Goal: Contribute content: Contribute content

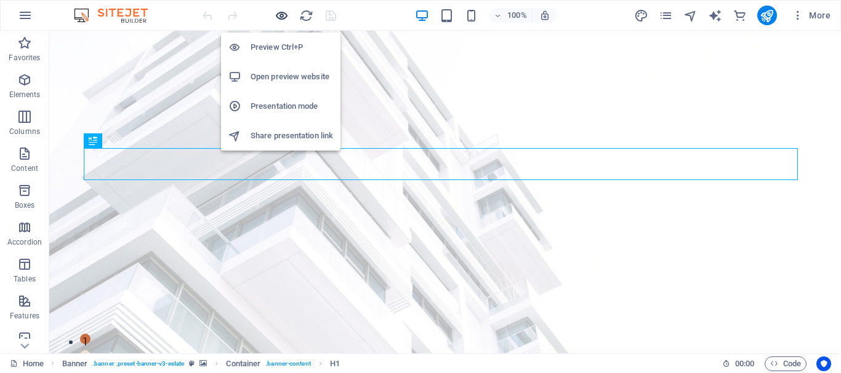
click at [282, 14] on icon "button" at bounding box center [281, 16] width 14 height 14
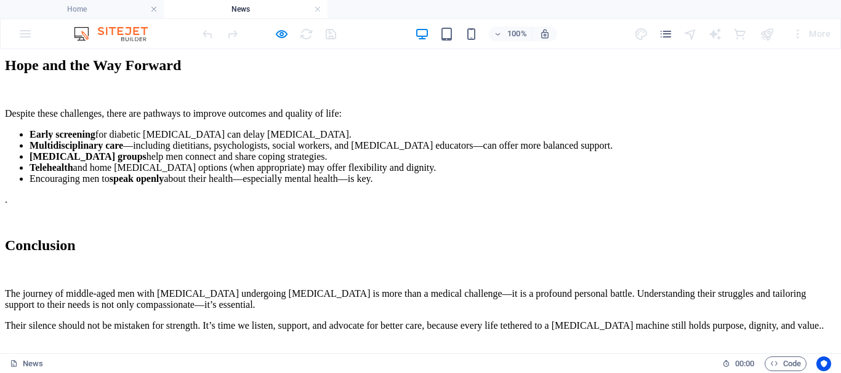
scroll to position [2031, 0]
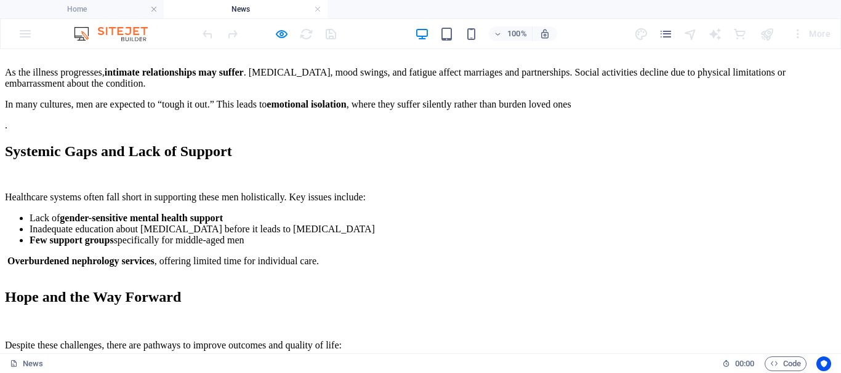
scroll to position [1784, 0]
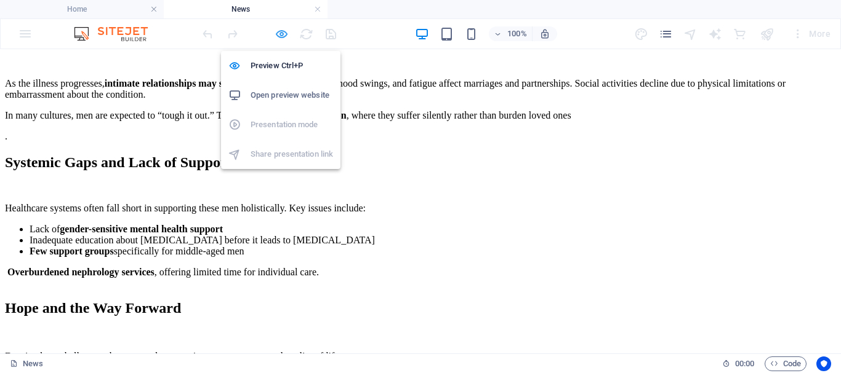
click at [279, 34] on icon "button" at bounding box center [281, 34] width 14 height 14
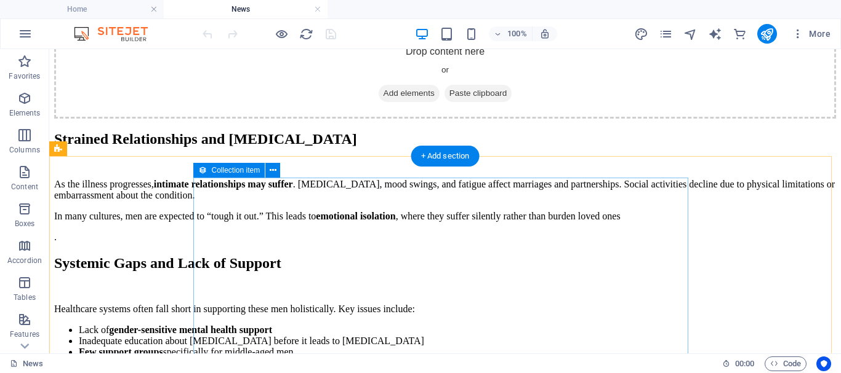
scroll to position [1723, 0]
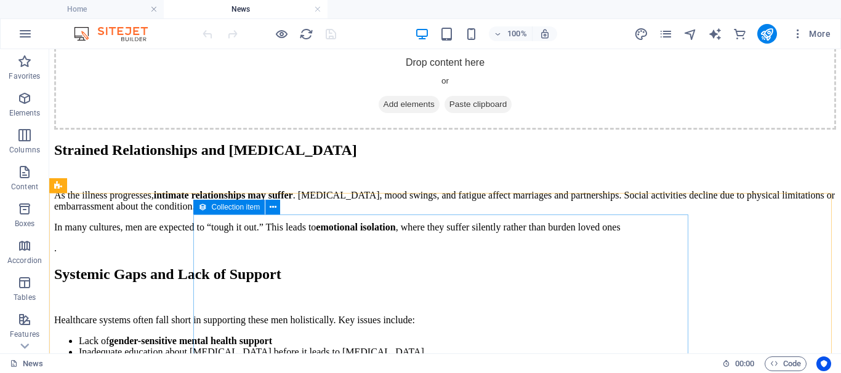
click at [234, 208] on span "Collection item" at bounding box center [236, 207] width 49 height 7
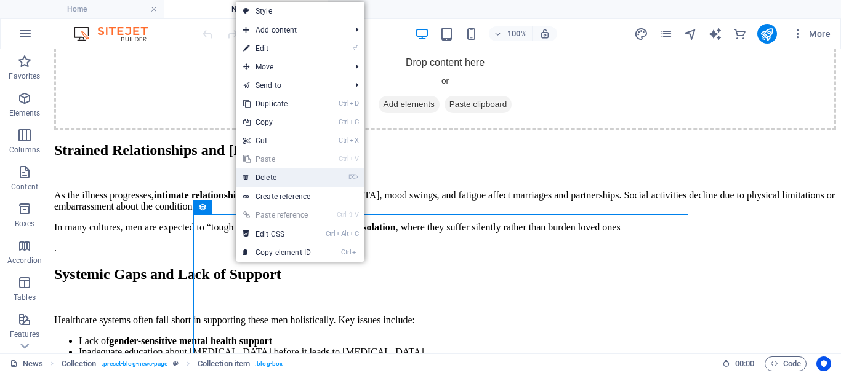
click at [274, 177] on link "⌦ Delete" at bounding box center [277, 178] width 82 height 18
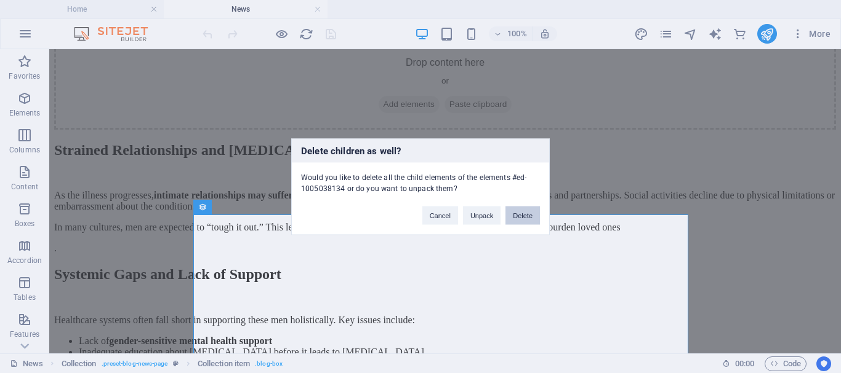
click at [514, 214] on button "Delete" at bounding box center [522, 215] width 34 height 18
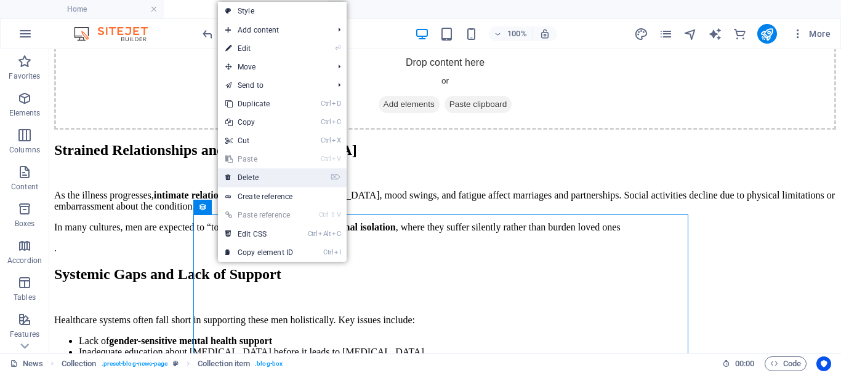
click at [252, 178] on link "⌦ Delete" at bounding box center [259, 178] width 82 height 18
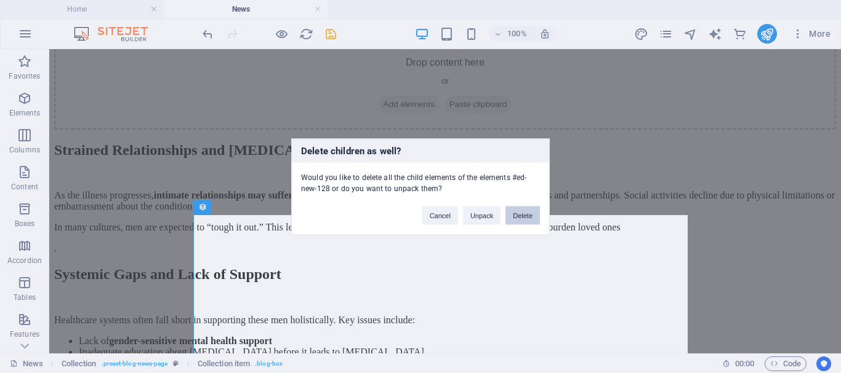
click at [519, 217] on button "Delete" at bounding box center [522, 215] width 34 height 18
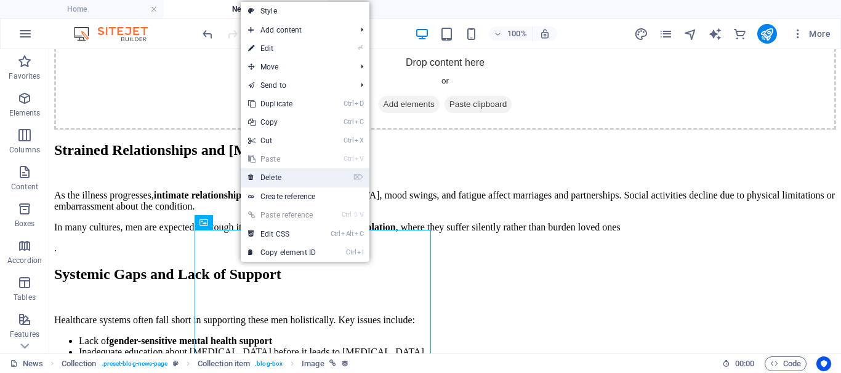
click at [297, 179] on link "⌦ Delete" at bounding box center [282, 178] width 82 height 18
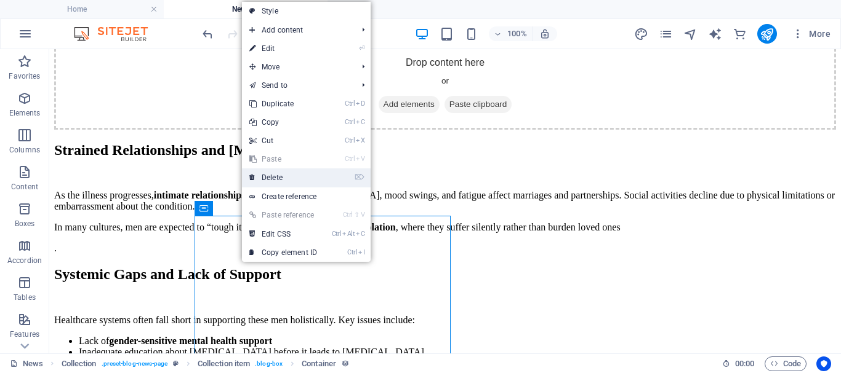
click at [274, 177] on link "⌦ Delete" at bounding box center [283, 178] width 82 height 18
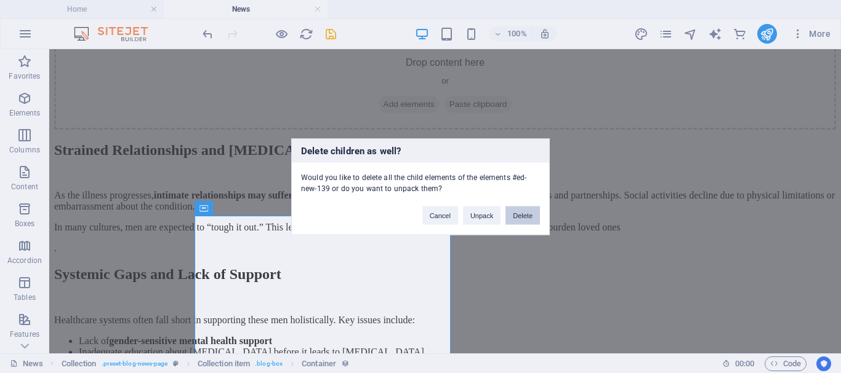
click at [515, 214] on button "Delete" at bounding box center [522, 215] width 34 height 18
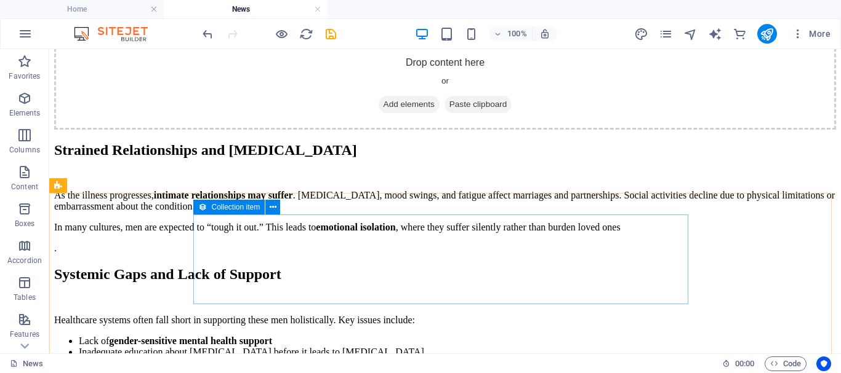
click at [234, 207] on span "Collection item" at bounding box center [236, 207] width 49 height 7
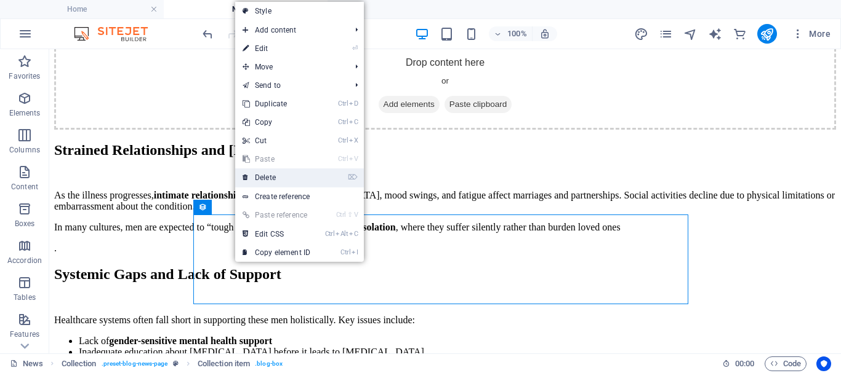
click at [271, 175] on link "⌦ Delete" at bounding box center [276, 178] width 82 height 18
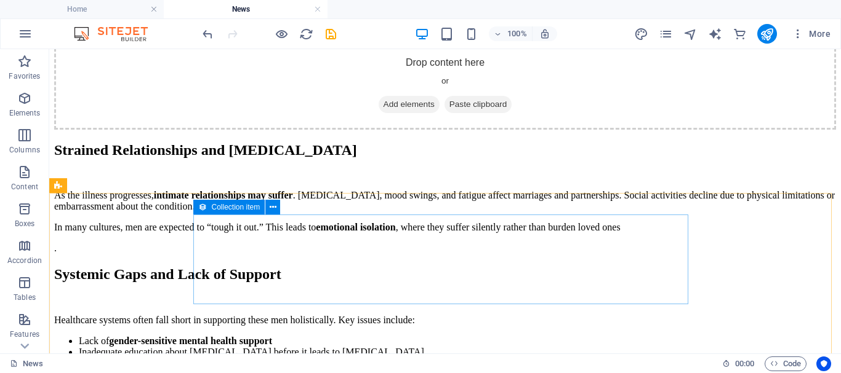
click at [231, 206] on span "Collection item" at bounding box center [236, 207] width 49 height 7
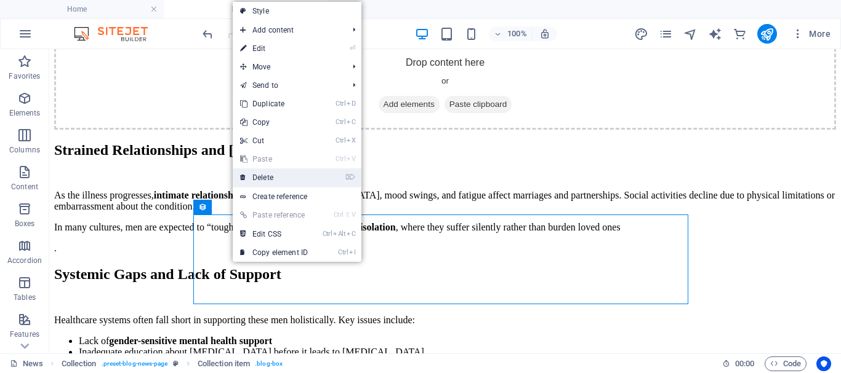
click at [262, 176] on link "⌦ Delete" at bounding box center [274, 178] width 82 height 18
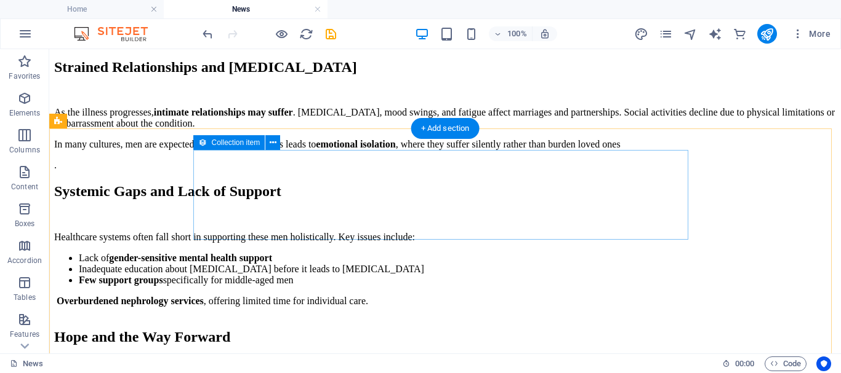
scroll to position [1784, 0]
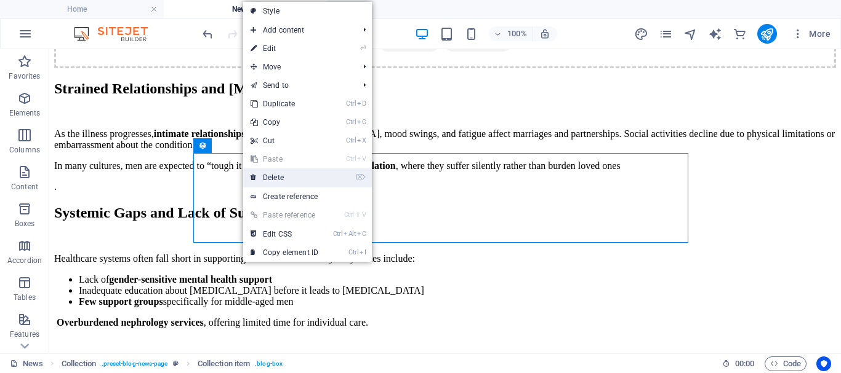
click at [267, 178] on link "⌦ Delete" at bounding box center [284, 178] width 82 height 18
click at [279, 178] on link "⌦ Delete" at bounding box center [288, 178] width 82 height 18
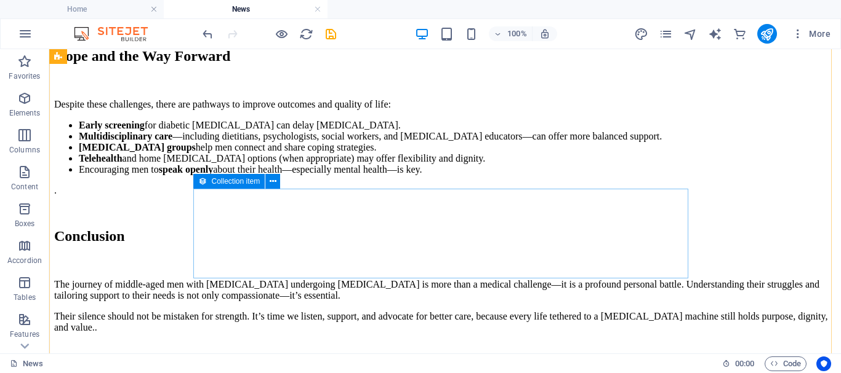
scroll to position [2092, 0]
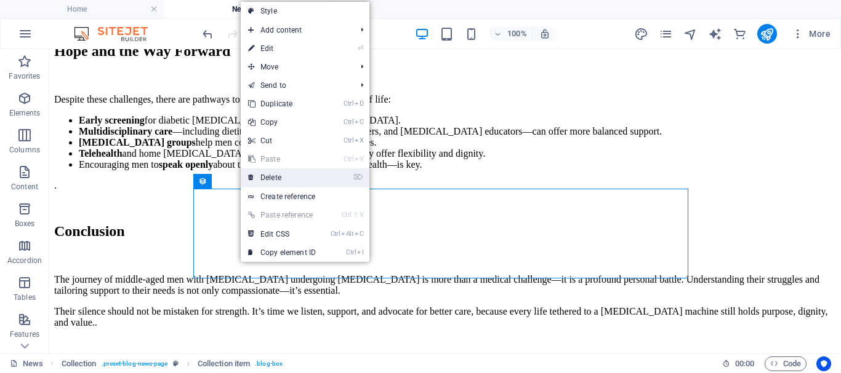
click at [279, 178] on link "⌦ Delete" at bounding box center [282, 178] width 82 height 18
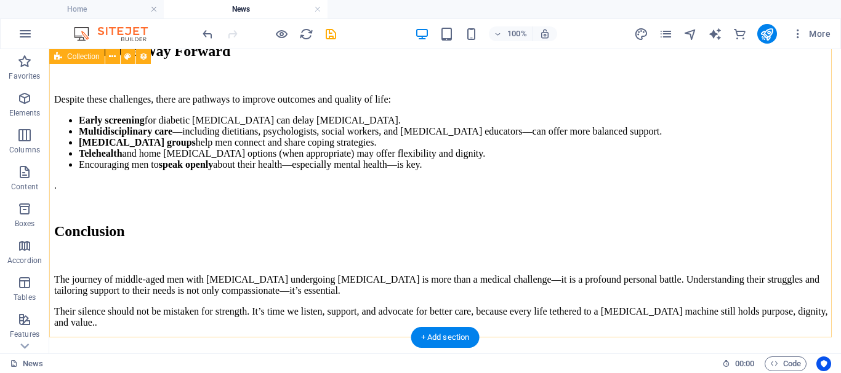
scroll to position [1969, 0]
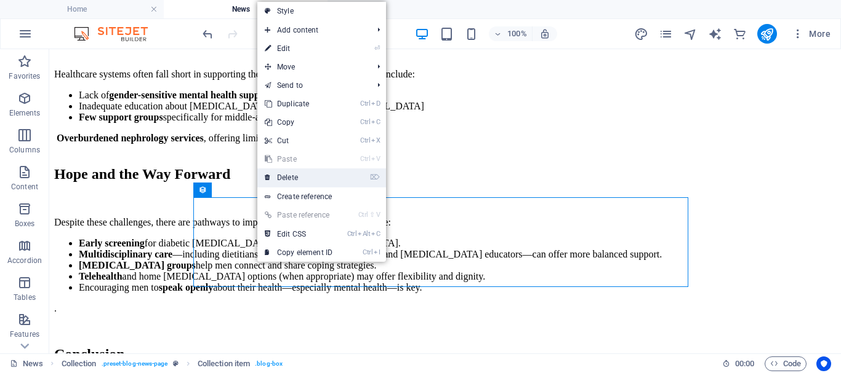
drag, startPoint x: 294, startPoint y: 179, endPoint x: 245, endPoint y: 130, distance: 69.2
click at [294, 179] on link "⌦ Delete" at bounding box center [298, 178] width 82 height 18
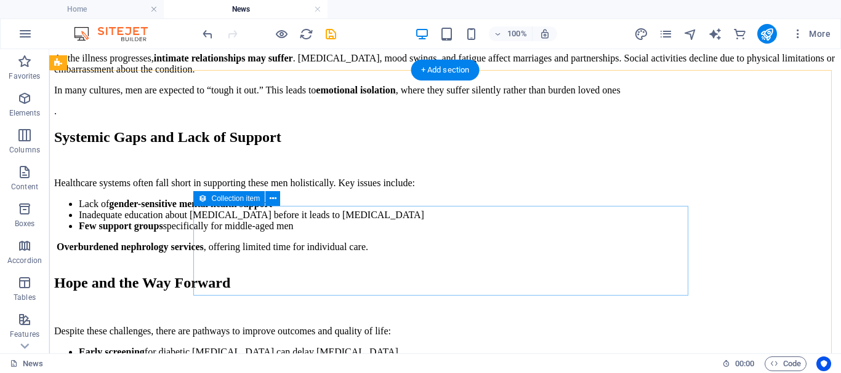
scroll to position [1846, 0]
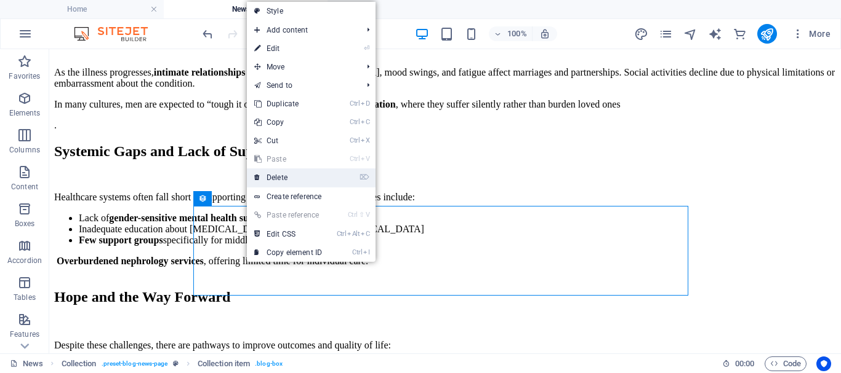
click at [286, 177] on link "⌦ Delete" at bounding box center [288, 178] width 82 height 18
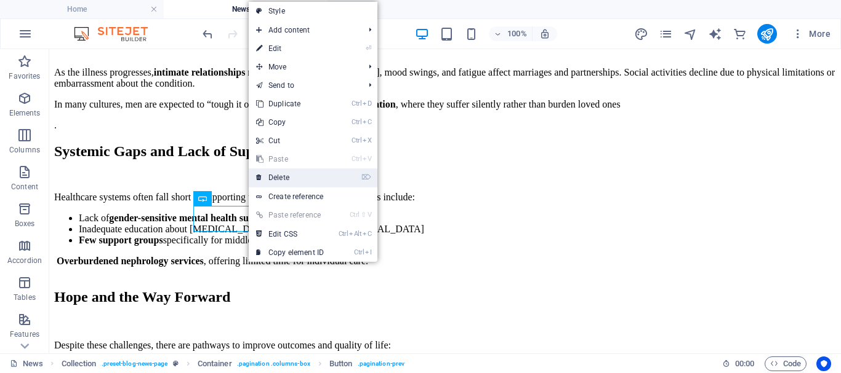
click at [277, 176] on link "⌦ Delete" at bounding box center [290, 178] width 82 height 18
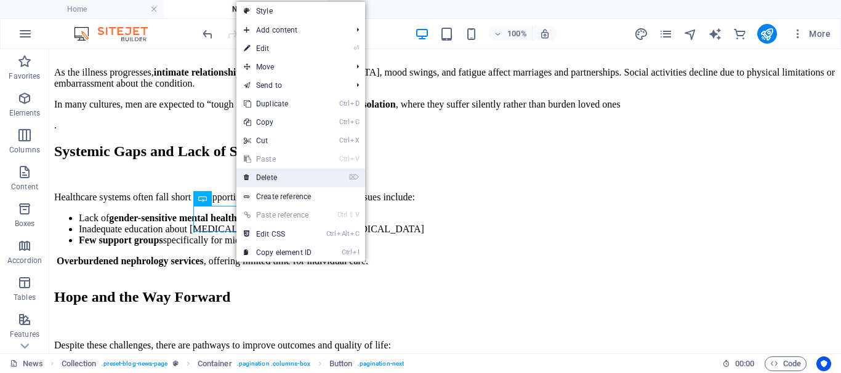
click at [264, 177] on link "⌦ Delete" at bounding box center [277, 178] width 82 height 18
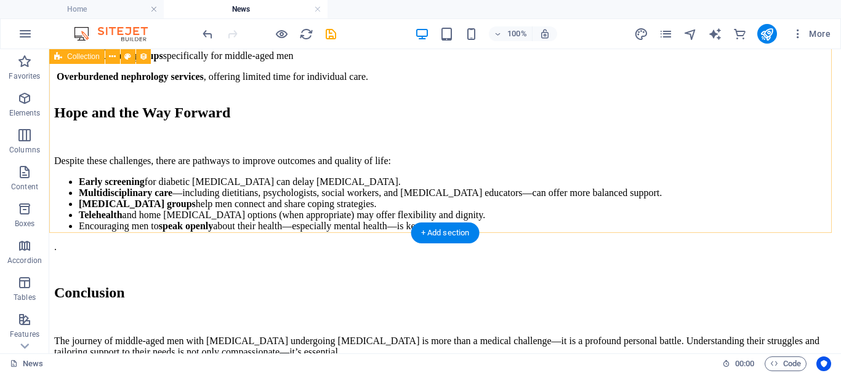
scroll to position [1907, 0]
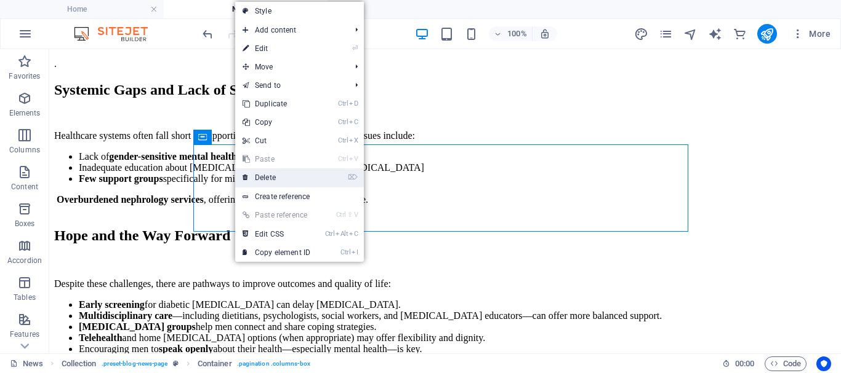
click at [264, 180] on link "⌦ Delete" at bounding box center [276, 178] width 82 height 18
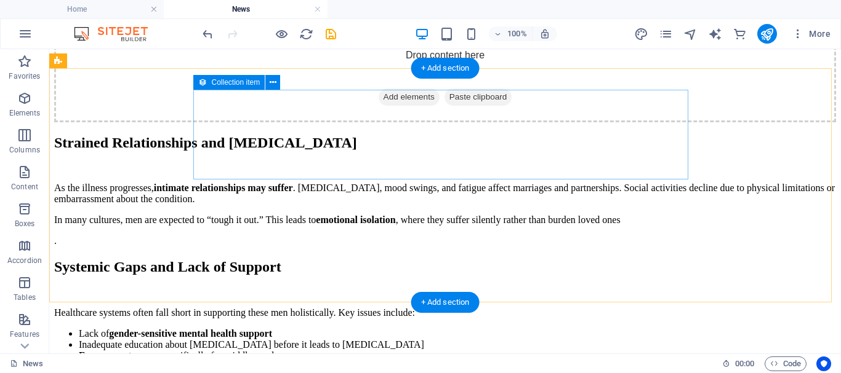
scroll to position [1723, 0]
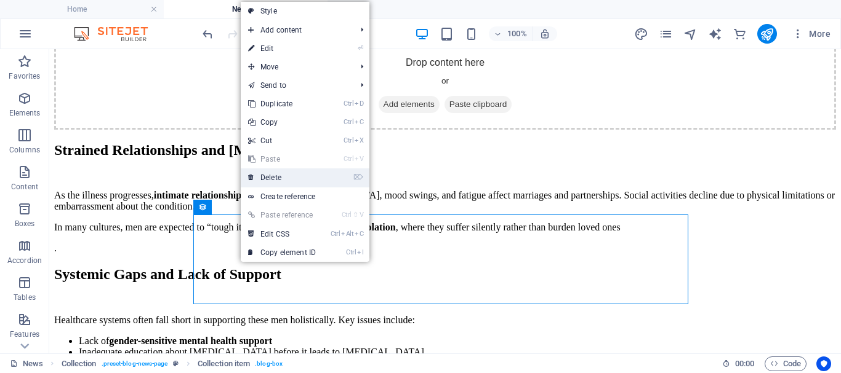
click at [276, 175] on link "⌦ Delete" at bounding box center [282, 178] width 82 height 18
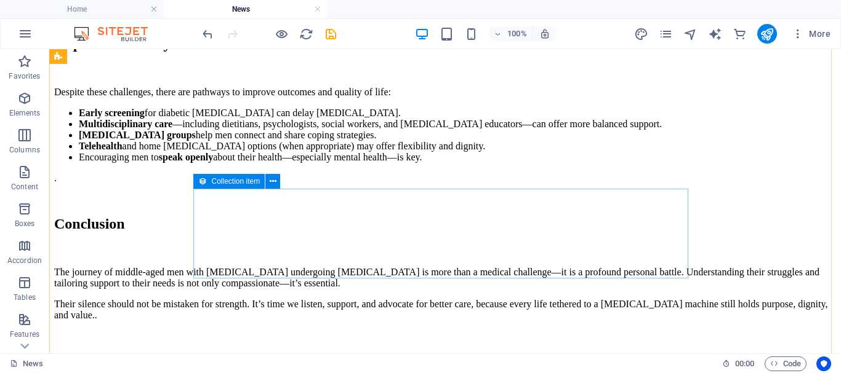
scroll to position [2092, 0]
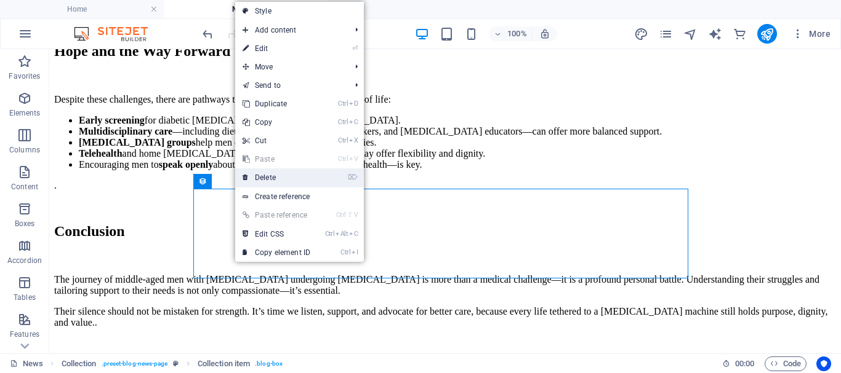
click at [274, 180] on link "⌦ Delete" at bounding box center [276, 178] width 82 height 18
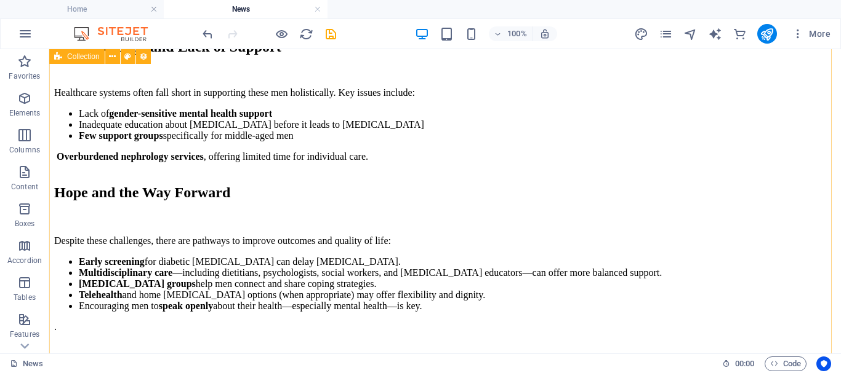
scroll to position [1907, 0]
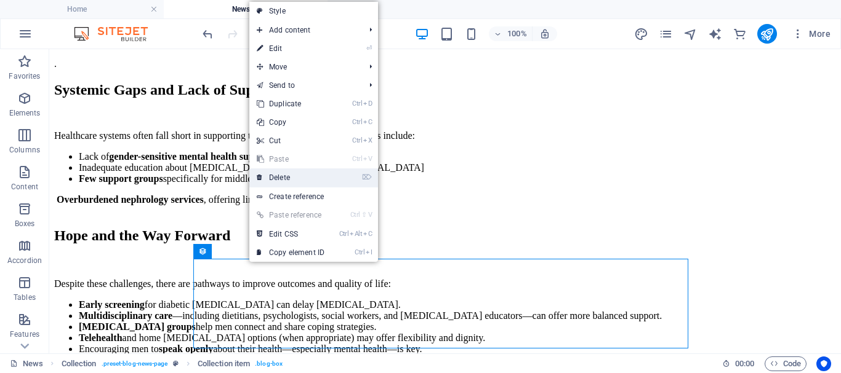
click at [289, 181] on link "⌦ Delete" at bounding box center [290, 178] width 82 height 18
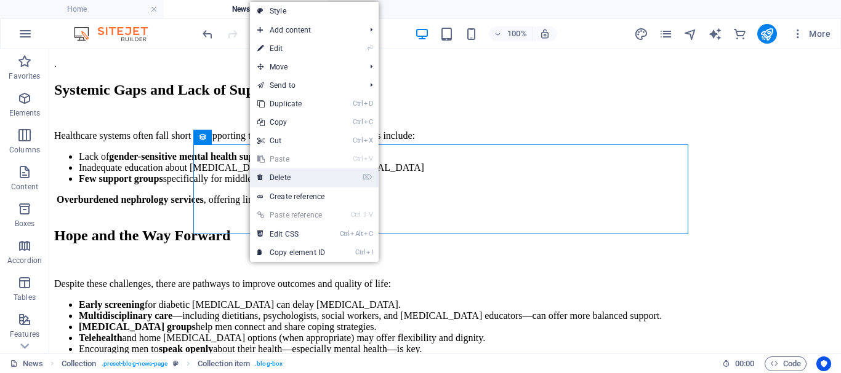
click at [279, 175] on link "⌦ Delete" at bounding box center [291, 178] width 82 height 18
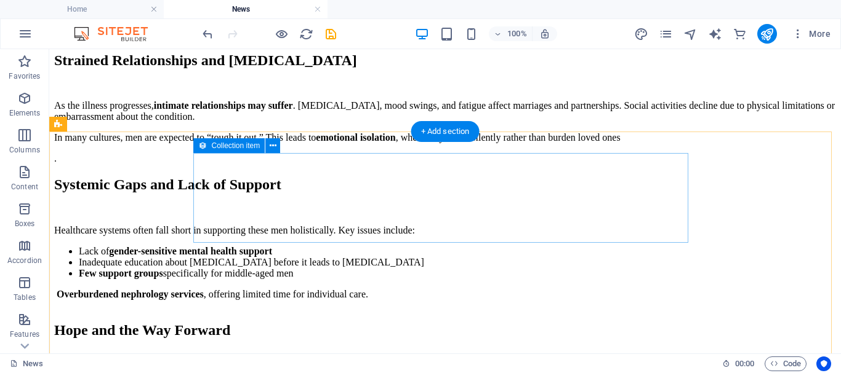
scroll to position [1784, 0]
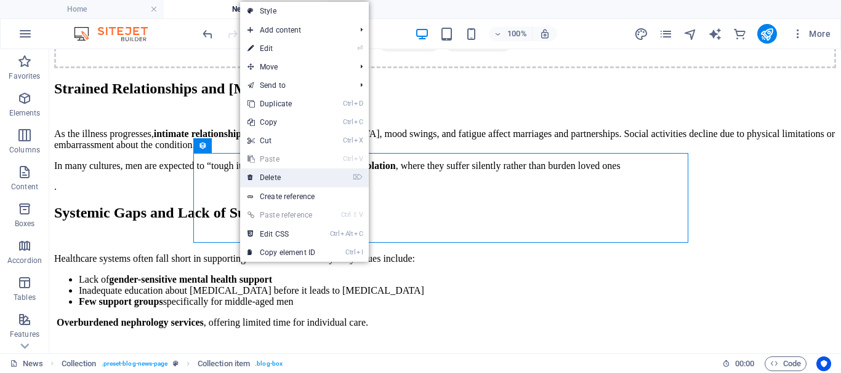
click at [263, 177] on link "⌦ Delete" at bounding box center [281, 178] width 82 height 18
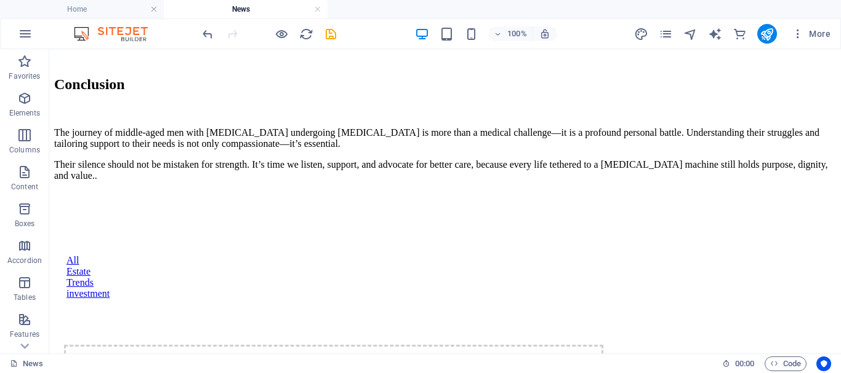
scroll to position [2253, 0]
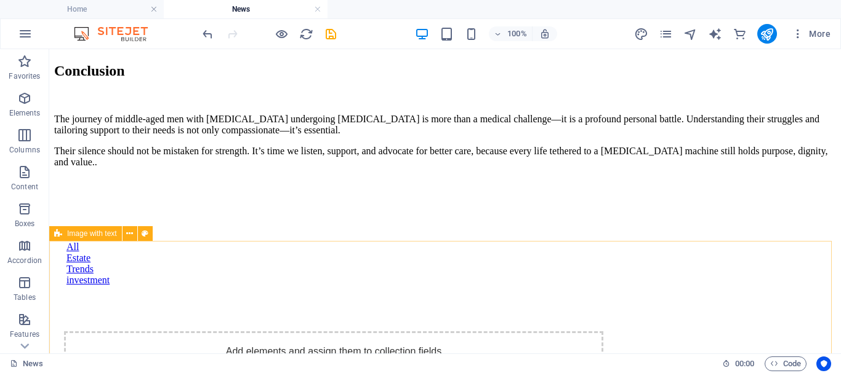
click at [97, 234] on span "Image with text" at bounding box center [92, 233] width 50 height 7
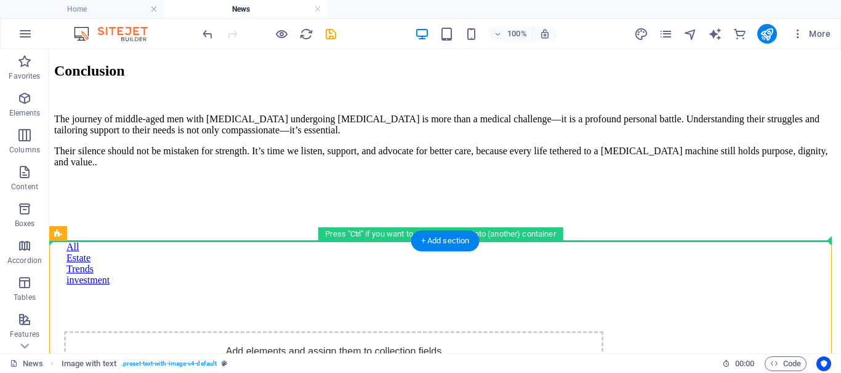
drag, startPoint x: 145, startPoint y: 283, endPoint x: 108, endPoint y: 168, distance: 121.0
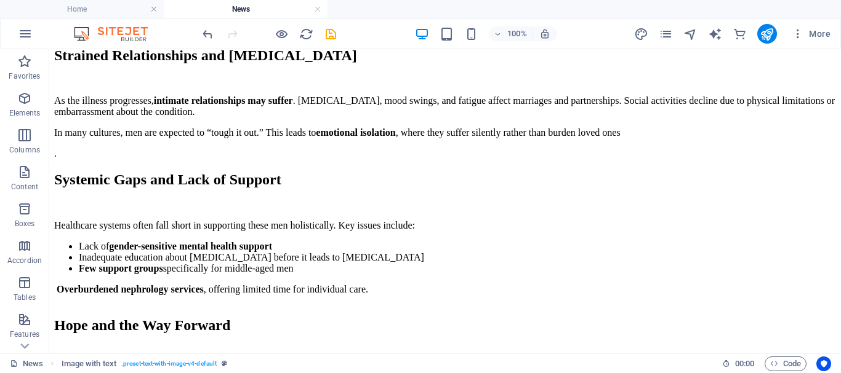
scroll to position [1802, 0]
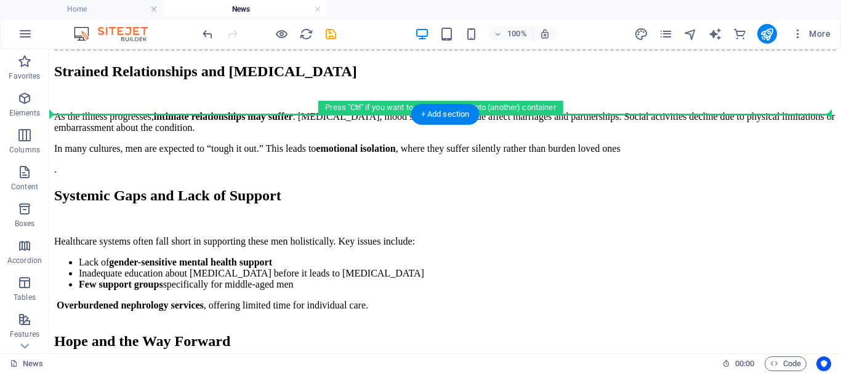
drag, startPoint x: 108, startPoint y: 283, endPoint x: 64, endPoint y: 130, distance: 159.3
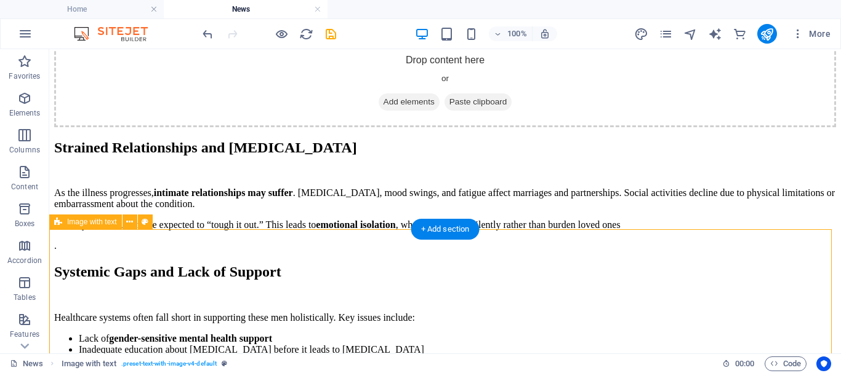
scroll to position [1740, 0]
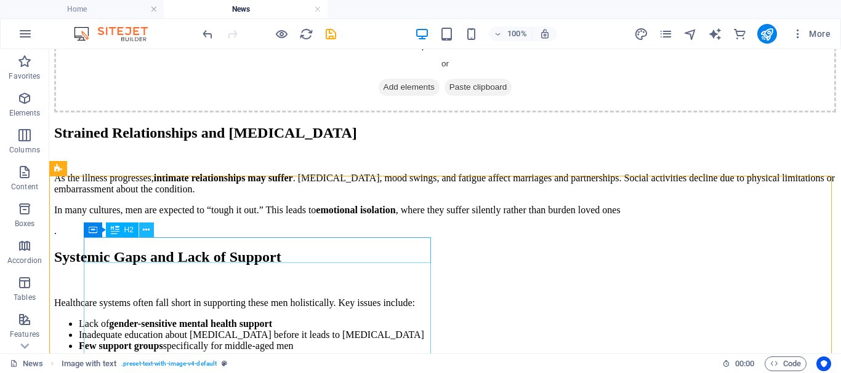
click at [146, 230] on icon at bounding box center [146, 230] width 7 height 13
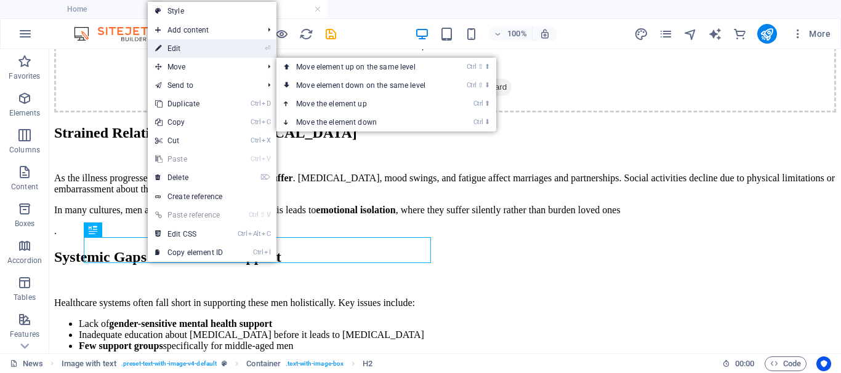
click at [210, 49] on link "⏎ Edit" at bounding box center [189, 48] width 82 height 18
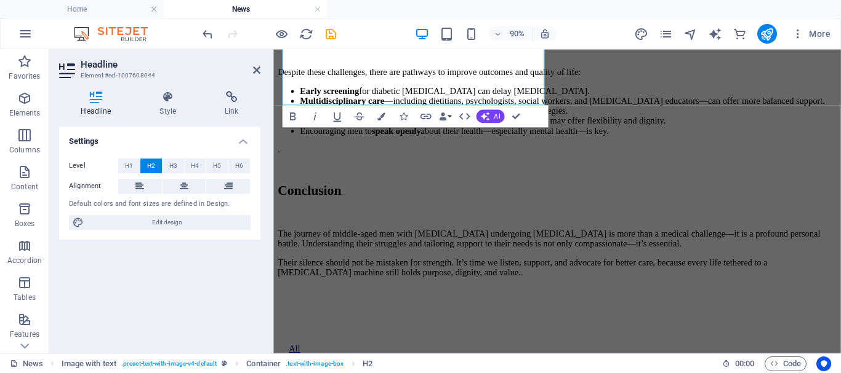
scroll to position [2144, 0]
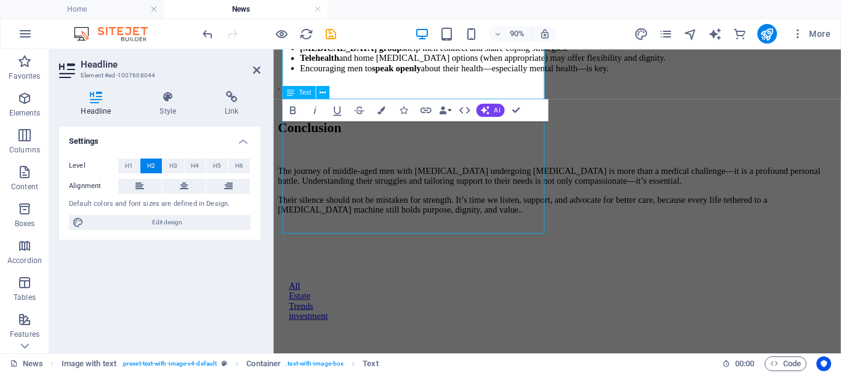
scroll to position [1975, 0]
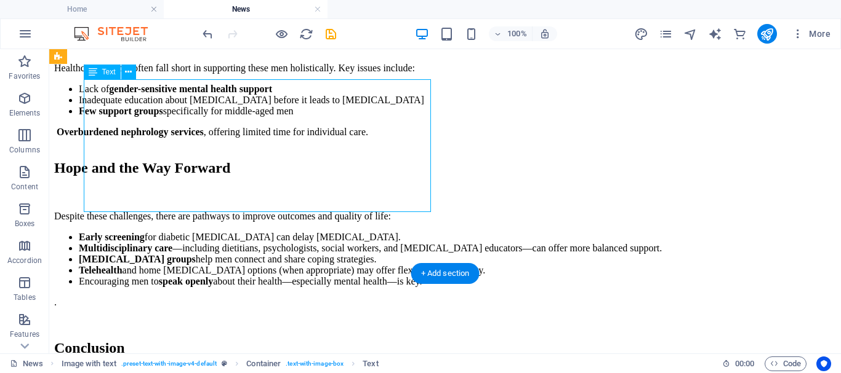
drag, startPoint x: 165, startPoint y: 205, endPoint x: 113, endPoint y: 137, distance: 86.0
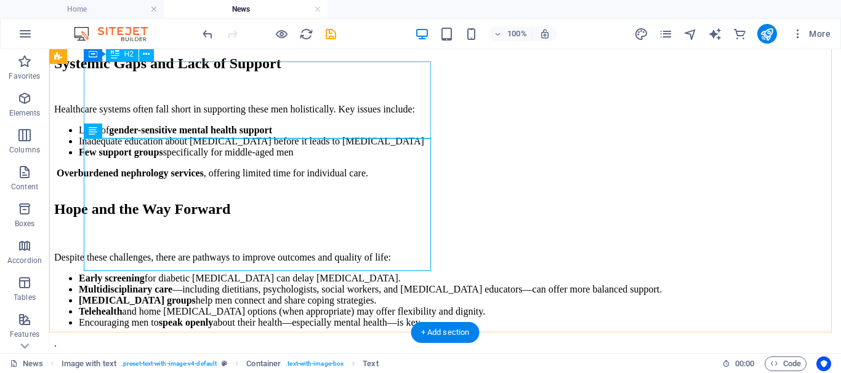
scroll to position [1914, 0]
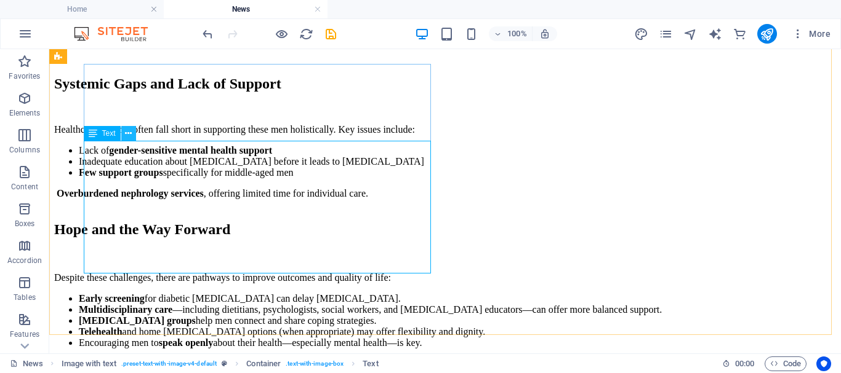
click at [128, 134] on icon at bounding box center [128, 133] width 7 height 13
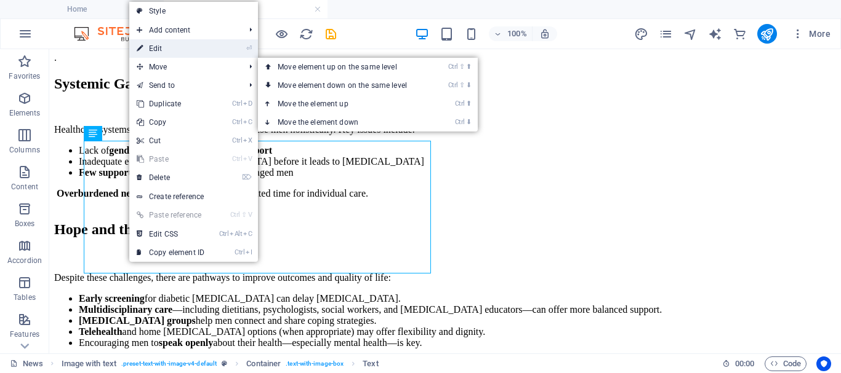
click at [173, 49] on link "⏎ Edit" at bounding box center [170, 48] width 82 height 18
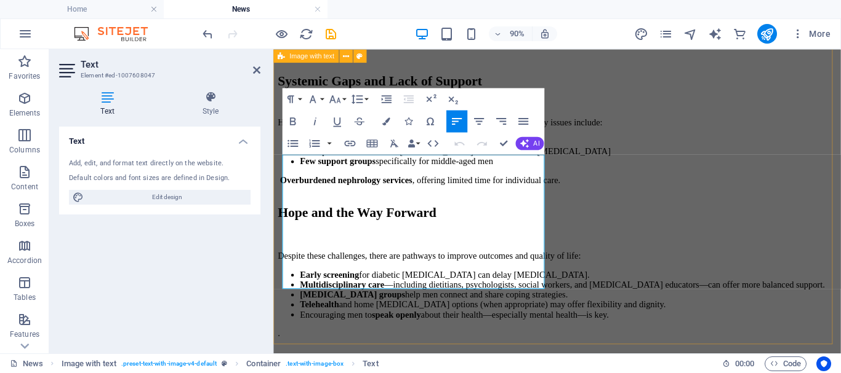
scroll to position [2083, 0]
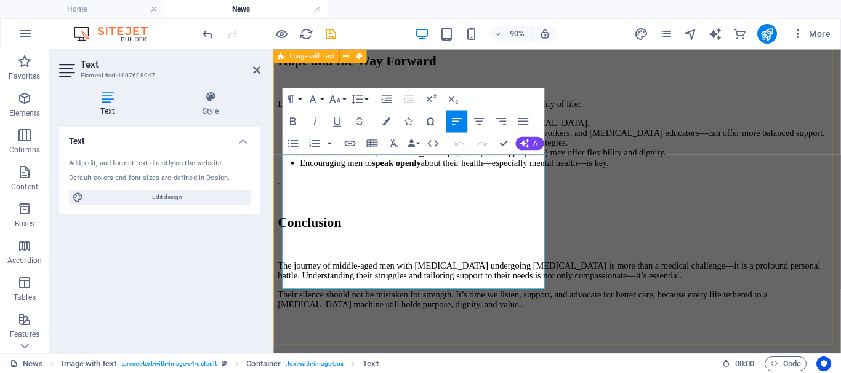
drag, startPoint x: 517, startPoint y: 309, endPoint x: 556, endPoint y: 203, distance: 112.9
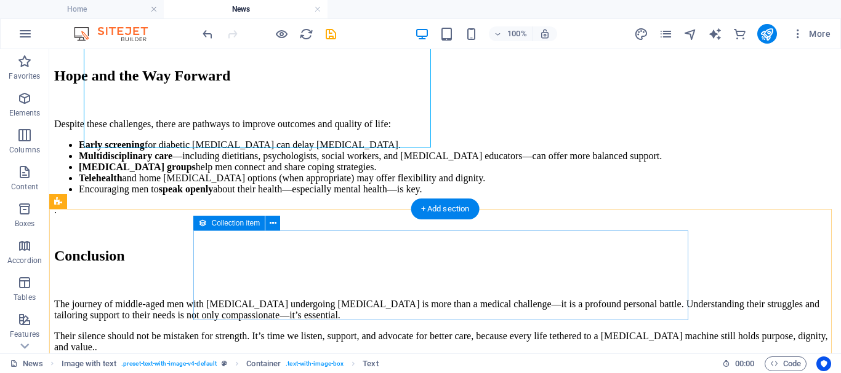
scroll to position [2073, 0]
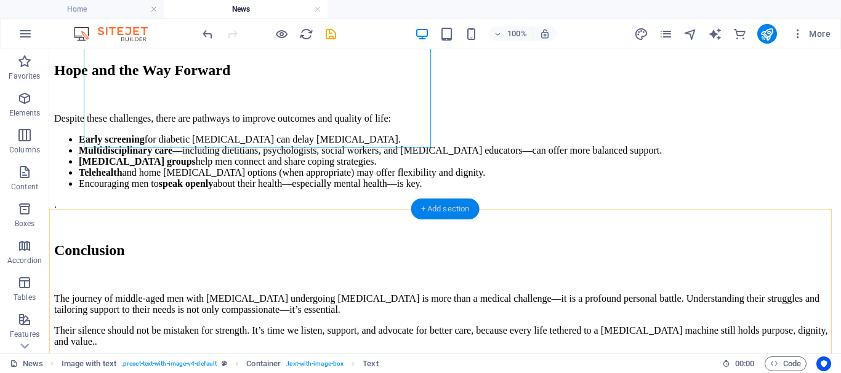
click at [444, 206] on div "+ Add section" at bounding box center [445, 209] width 68 height 21
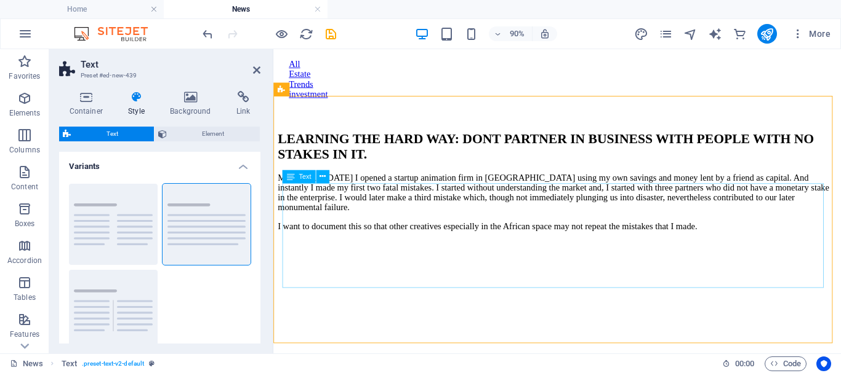
scroll to position [2452, 0]
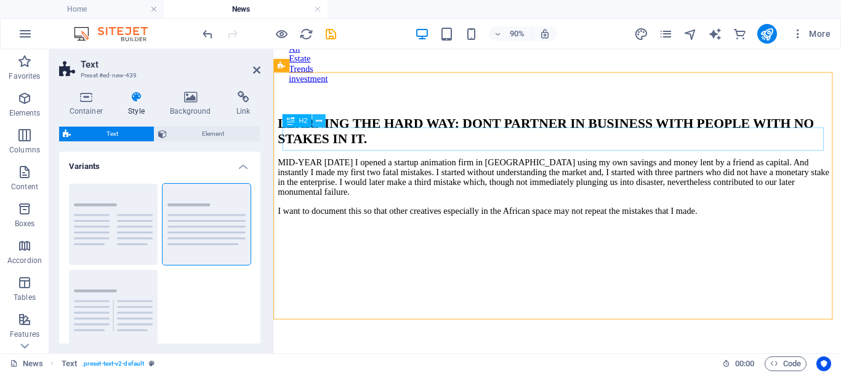
click at [319, 120] on icon at bounding box center [319, 121] width 6 height 12
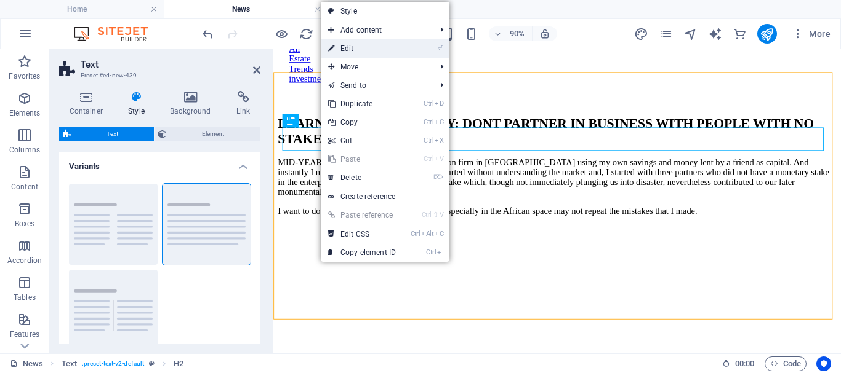
click at [363, 47] on link "⏎ Edit" at bounding box center [362, 48] width 82 height 18
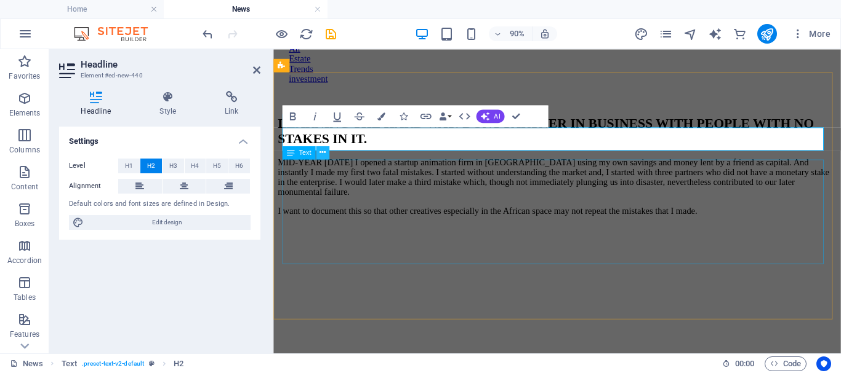
click at [325, 154] on icon at bounding box center [322, 153] width 6 height 12
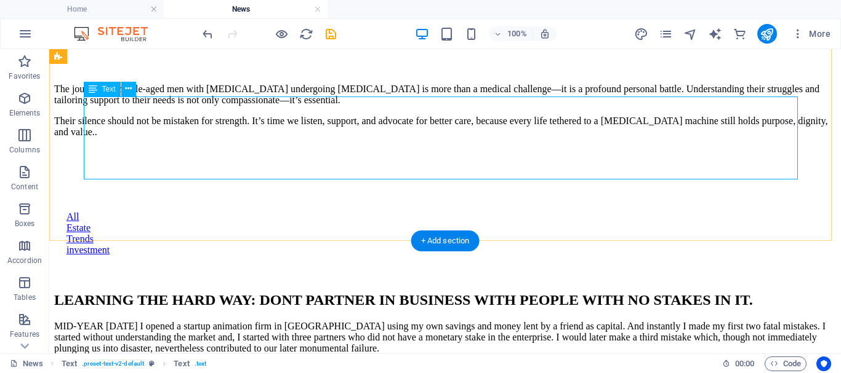
scroll to position [2221, 0]
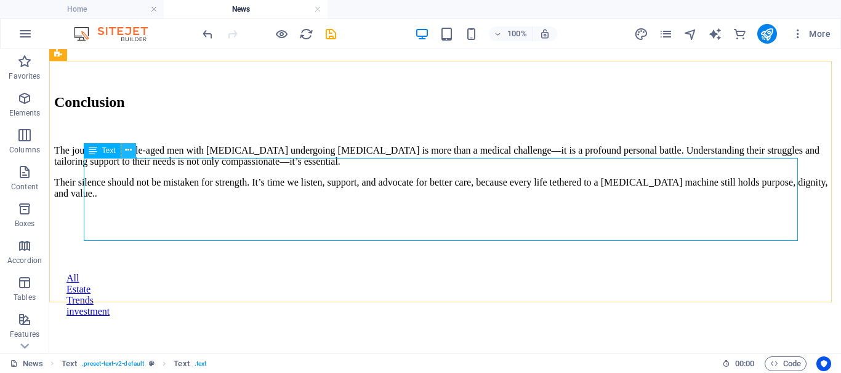
click at [128, 150] on icon at bounding box center [128, 150] width 7 height 13
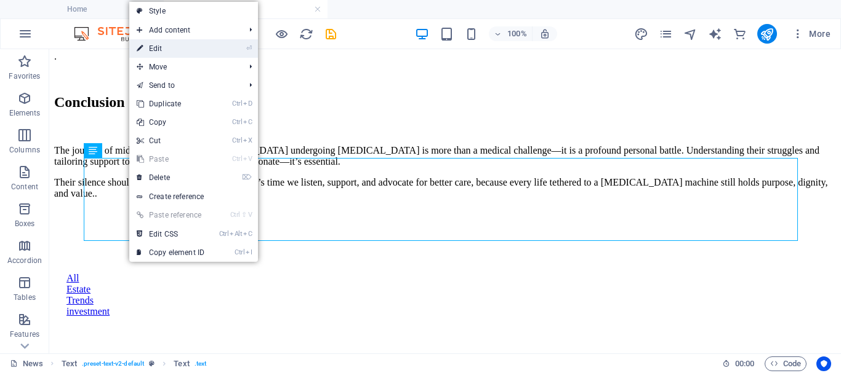
click at [169, 49] on link "⏎ Edit" at bounding box center [170, 48] width 82 height 18
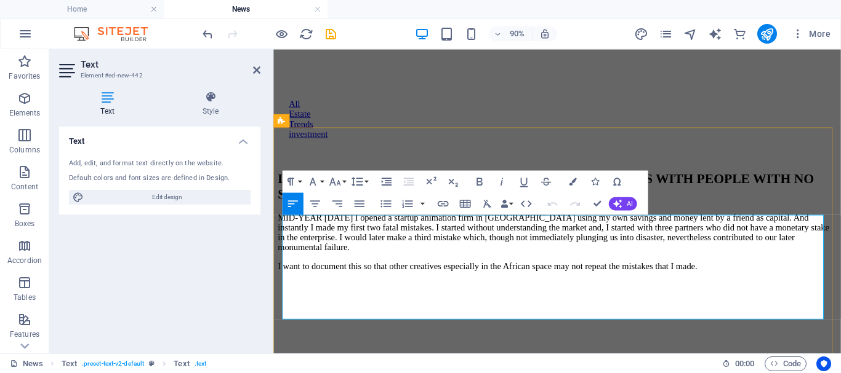
drag, startPoint x: 352, startPoint y: 342, endPoint x: 283, endPoint y: 243, distance: 120.7
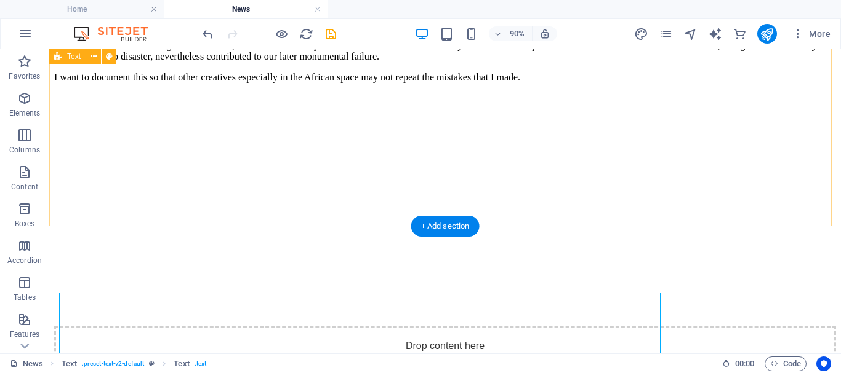
scroll to position [2331, 0]
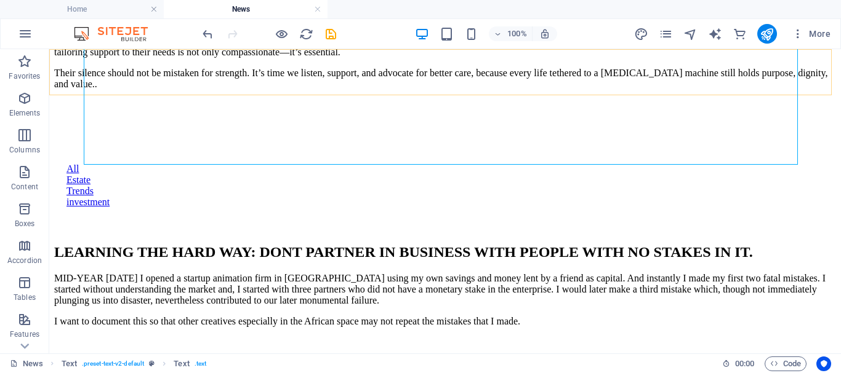
scroll to position [2269, 0]
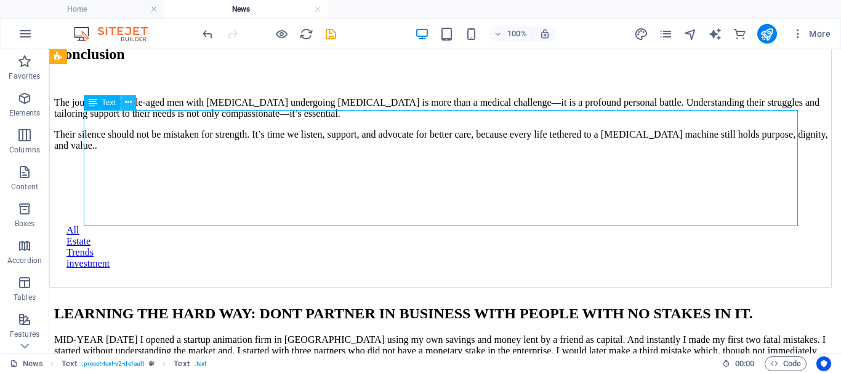
click at [130, 102] on icon at bounding box center [128, 102] width 7 height 13
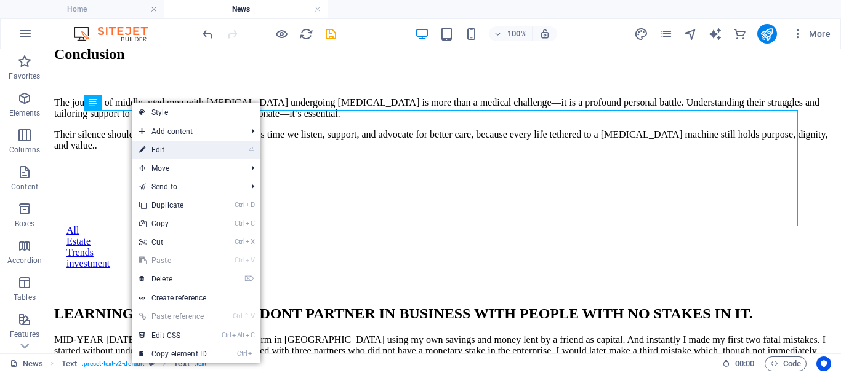
click at [164, 150] on link "⏎ Edit" at bounding box center [173, 150] width 82 height 18
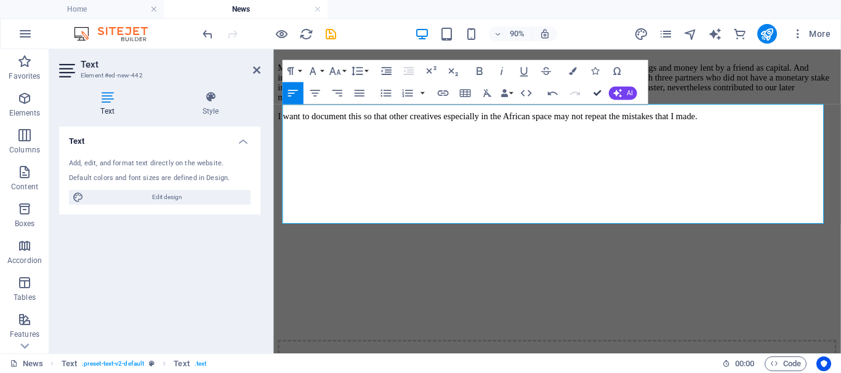
scroll to position [2269, 0]
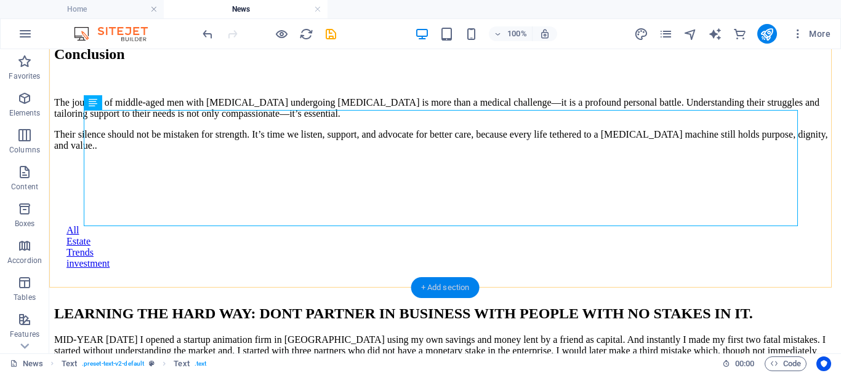
click at [431, 287] on div "+ Add section" at bounding box center [445, 288] width 68 height 21
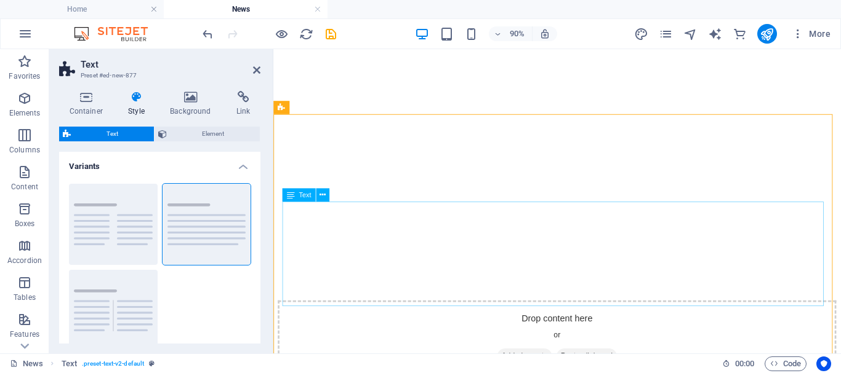
scroll to position [2698, 0]
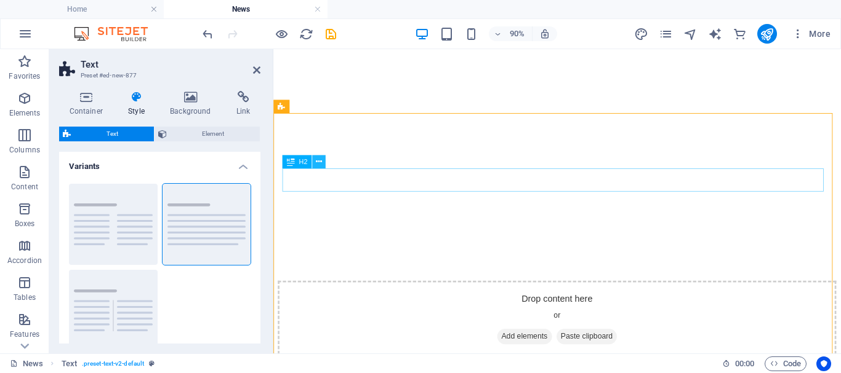
click at [324, 162] on button at bounding box center [319, 162] width 14 height 14
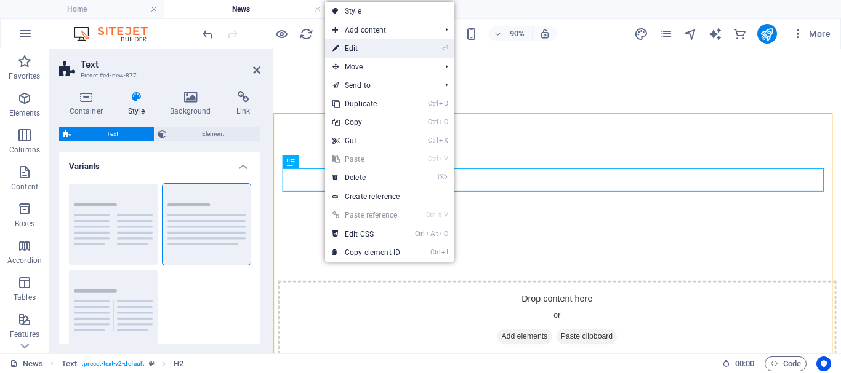
drag, startPoint x: 378, startPoint y: 53, endPoint x: 116, endPoint y: 5, distance: 266.5
click at [378, 53] on link "⏎ Edit" at bounding box center [366, 48] width 82 height 18
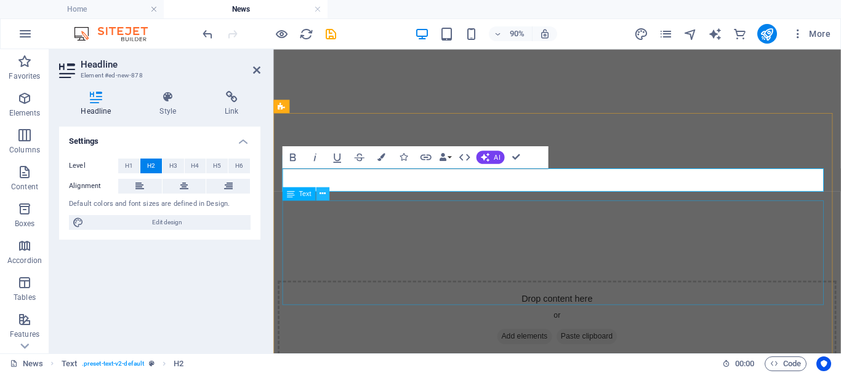
click at [322, 191] on icon at bounding box center [322, 194] width 6 height 12
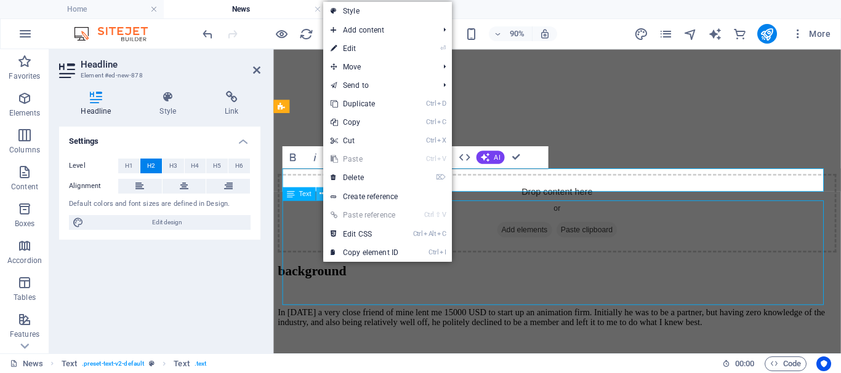
scroll to position [2454, 0]
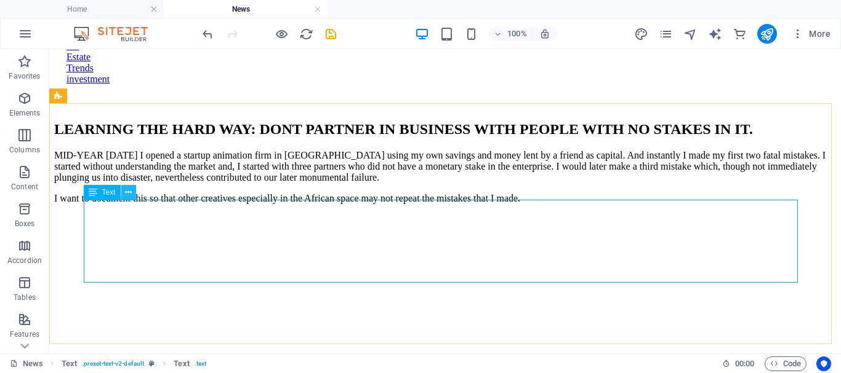
click at [128, 195] on icon at bounding box center [128, 192] width 7 height 13
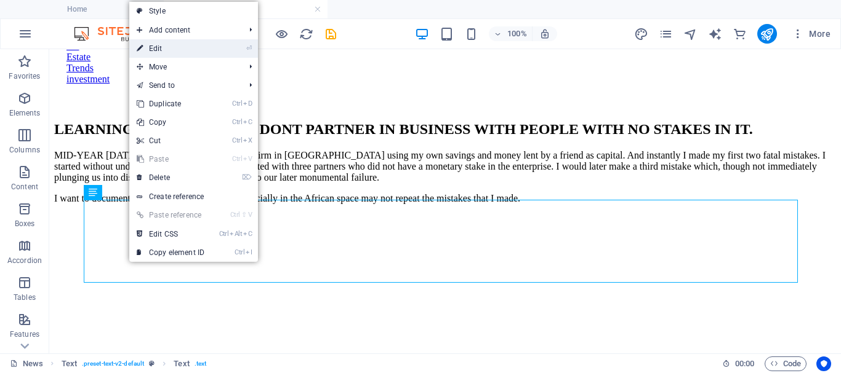
click at [166, 50] on link "⏎ Edit" at bounding box center [170, 48] width 82 height 18
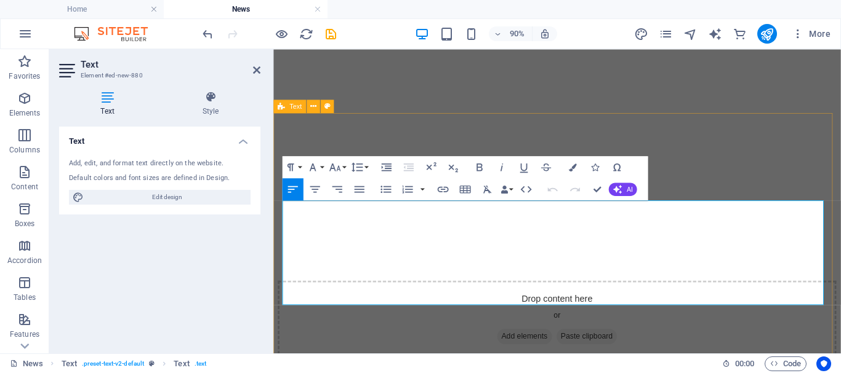
drag, startPoint x: 352, startPoint y: 326, endPoint x: 278, endPoint y: 218, distance: 131.4
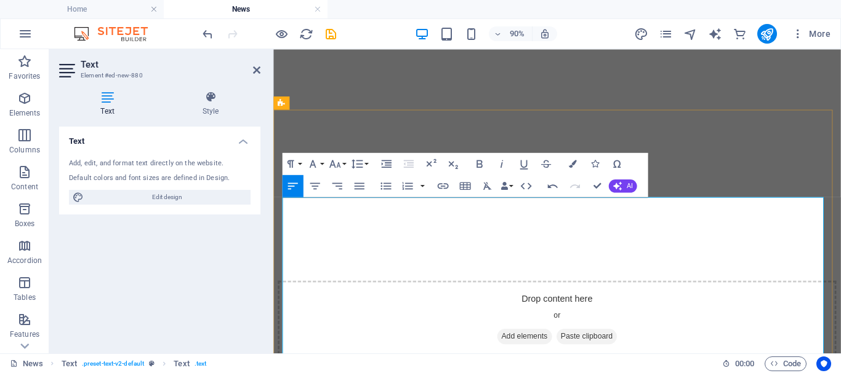
scroll to position [2760, 0]
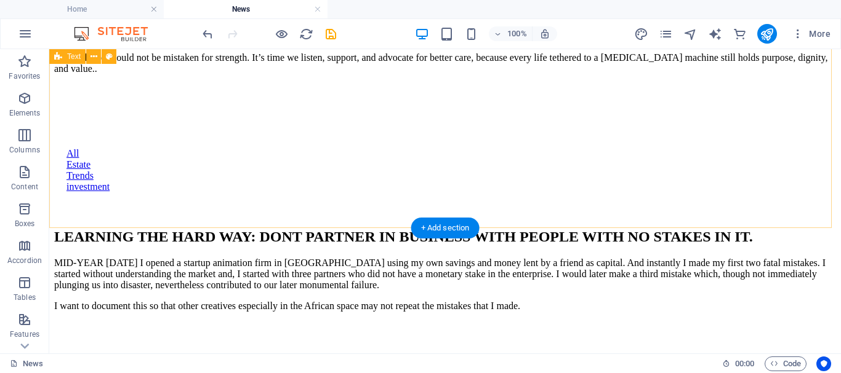
scroll to position [2375, 0]
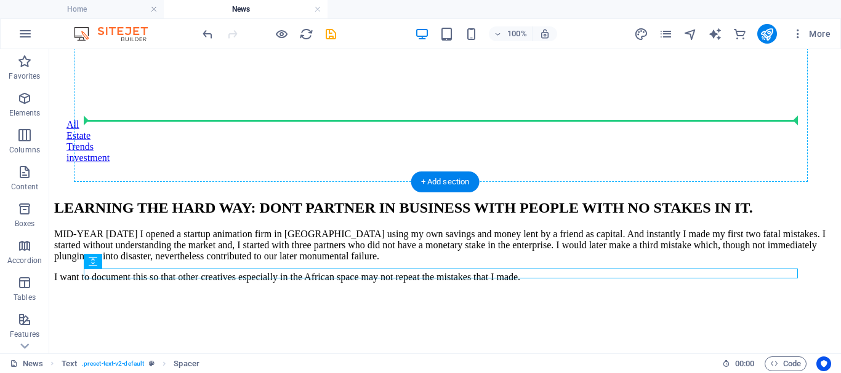
drag, startPoint x: 140, startPoint y: 308, endPoint x: 147, endPoint y: 169, distance: 139.9
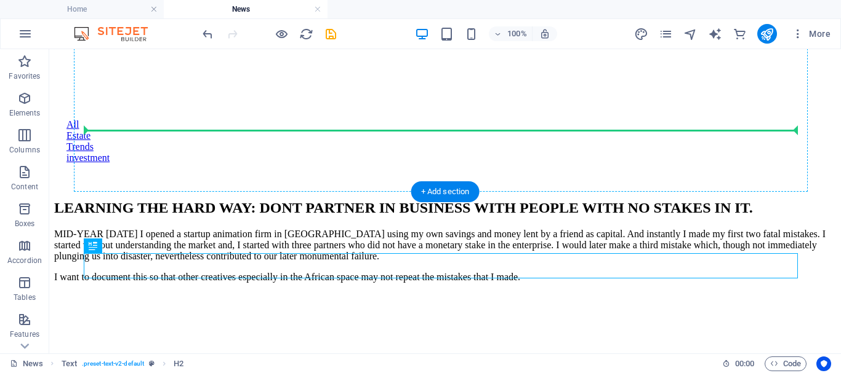
drag, startPoint x: 142, startPoint y: 296, endPoint x: 102, endPoint y: 126, distance: 174.5
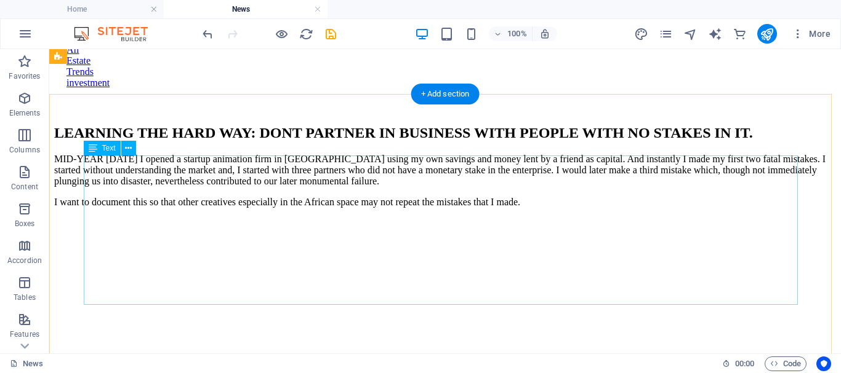
scroll to position [2437, 0]
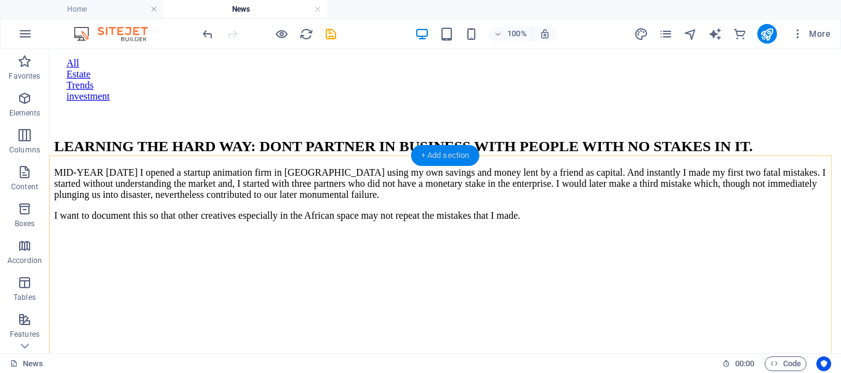
click at [449, 153] on div "+ Add section" at bounding box center [445, 155] width 68 height 21
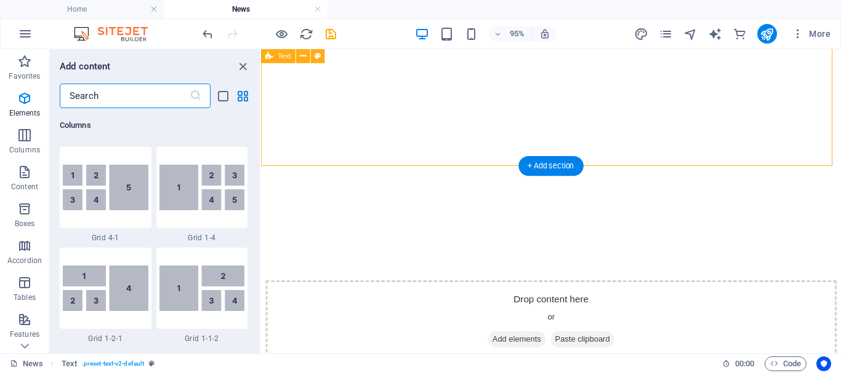
scroll to position [2153, 0]
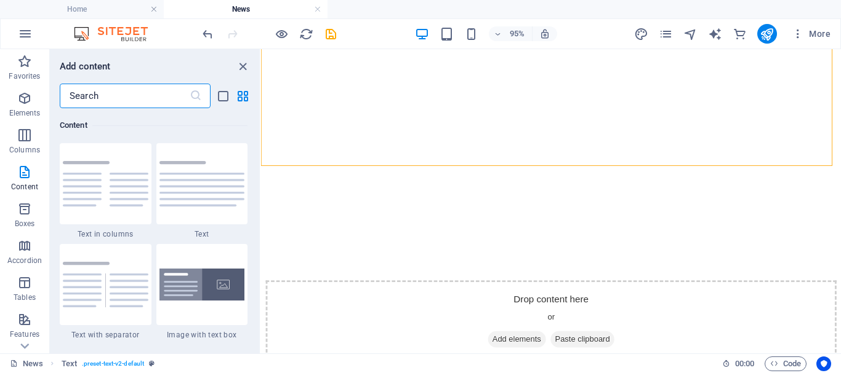
drag, startPoint x: 105, startPoint y: 97, endPoint x: 55, endPoint y: 97, distance: 50.5
click at [55, 97] on div "​" at bounding box center [155, 96] width 210 height 25
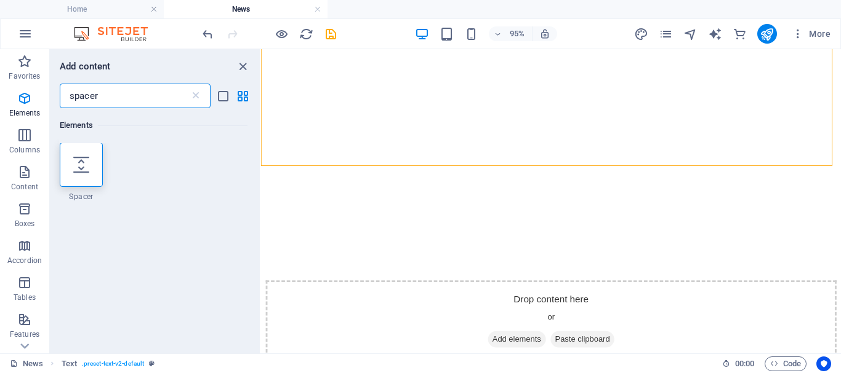
scroll to position [0, 0]
type input "spacer"
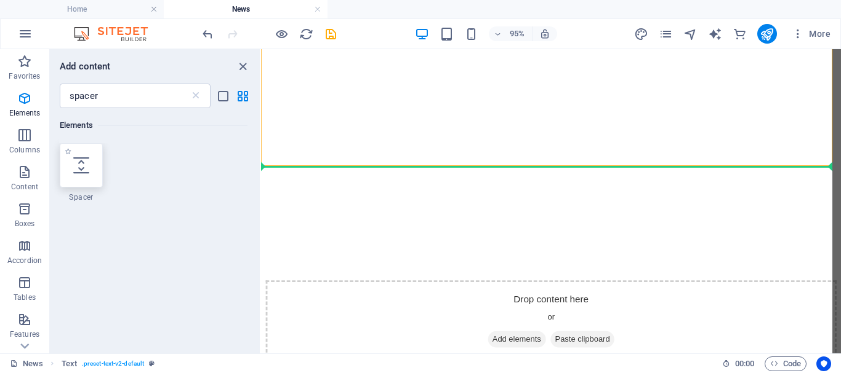
scroll to position [2681, 0]
select select "px"
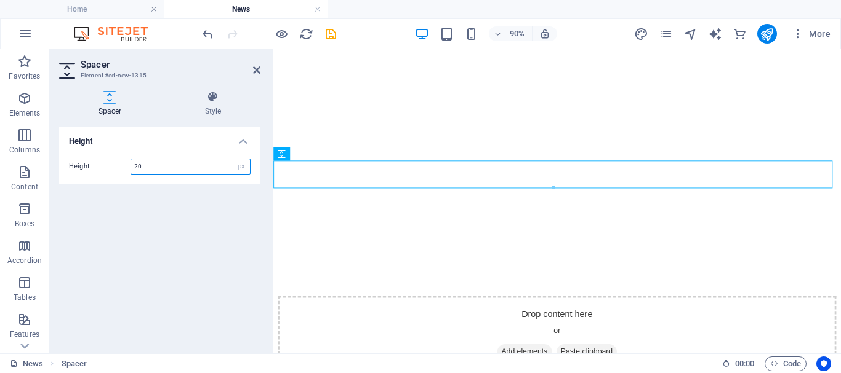
type input "20"
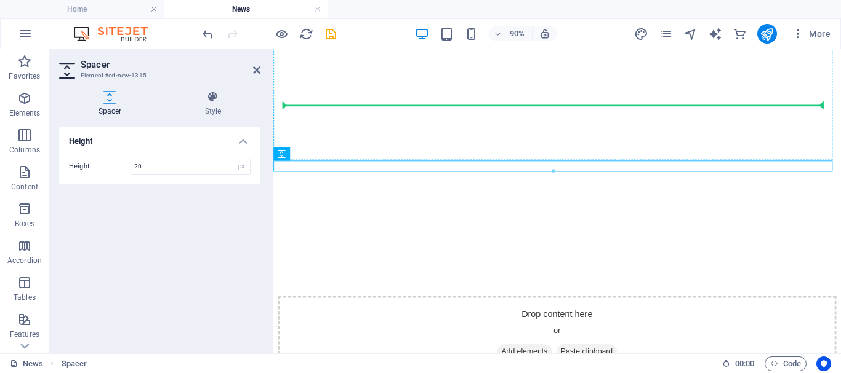
drag, startPoint x: 553, startPoint y: 202, endPoint x: 559, endPoint y: 165, distance: 37.4
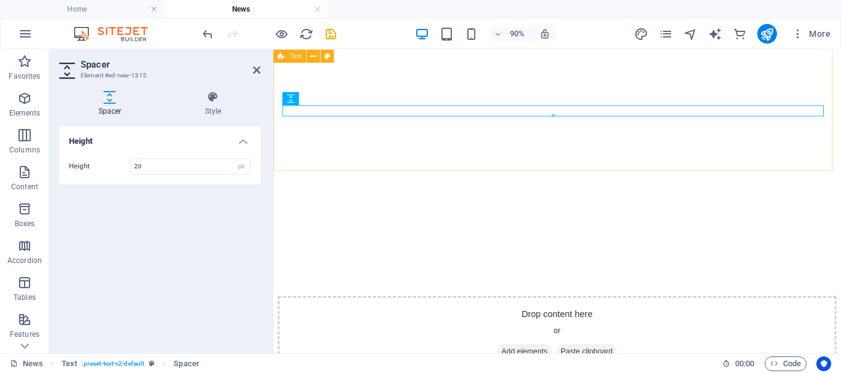
drag, startPoint x: 559, startPoint y: 270, endPoint x: 285, endPoint y: 146, distance: 300.2
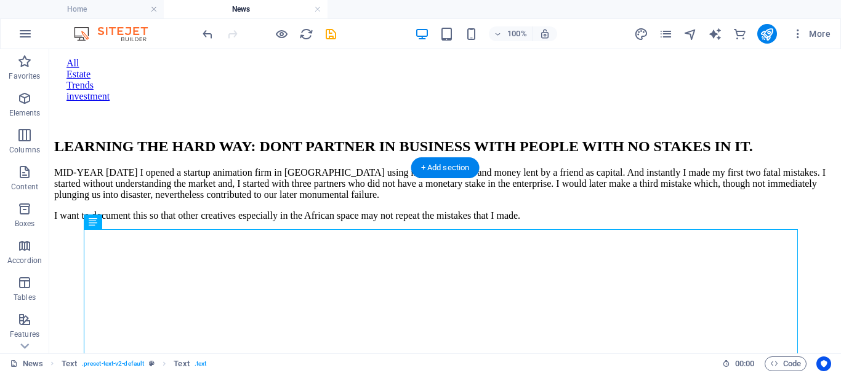
drag, startPoint x: 337, startPoint y: 271, endPoint x: 298, endPoint y: 189, distance: 90.6
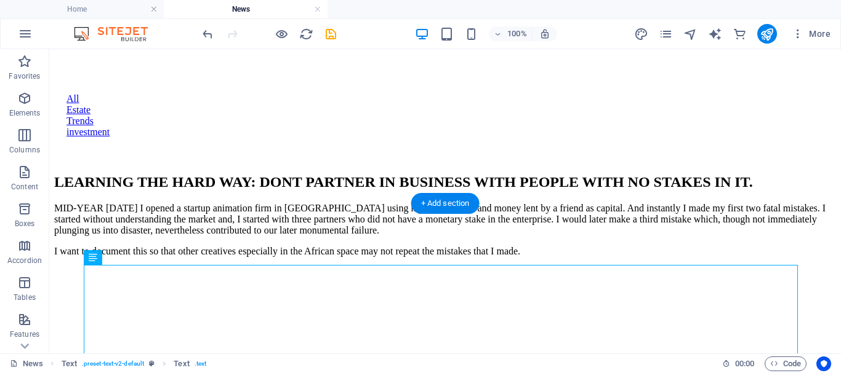
scroll to position [2405, 0]
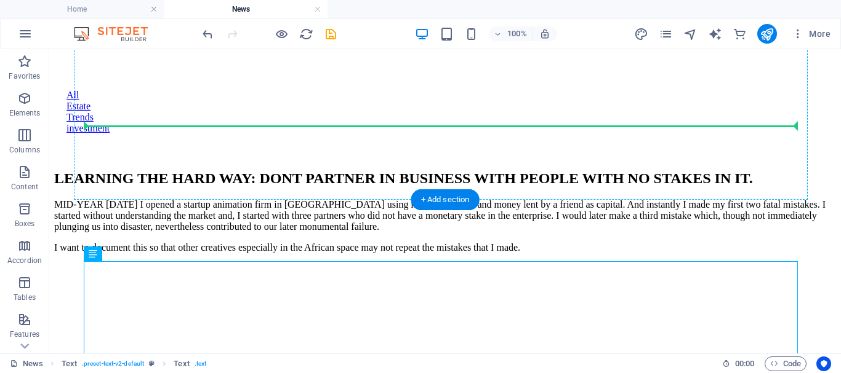
drag, startPoint x: 142, startPoint y: 394, endPoint x: 105, endPoint y: 128, distance: 269.0
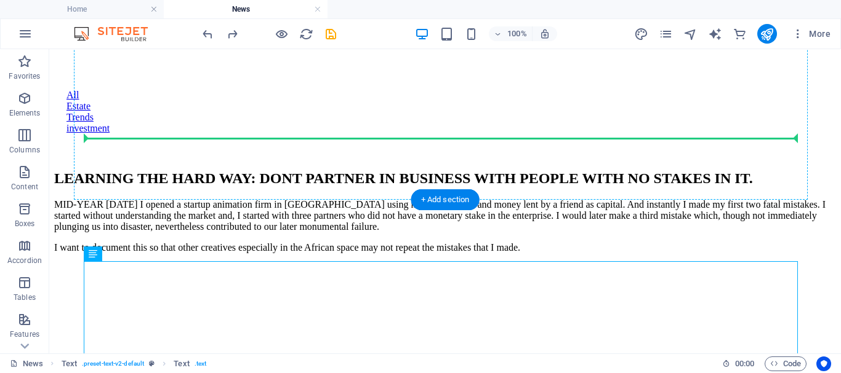
drag, startPoint x: 139, startPoint y: 301, endPoint x: 106, endPoint y: 135, distance: 168.7
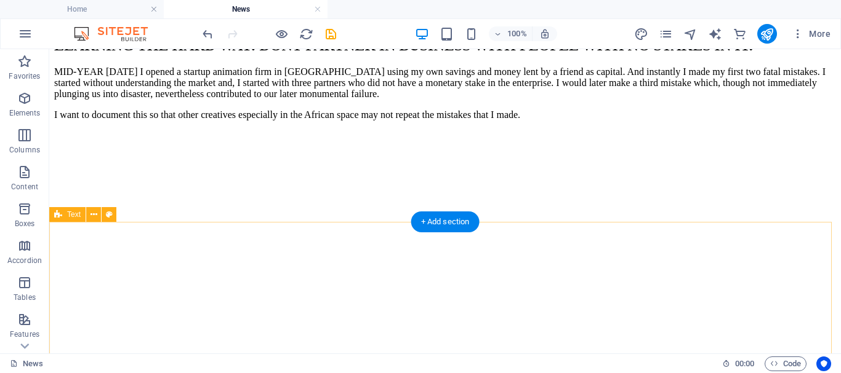
scroll to position [2528, 0]
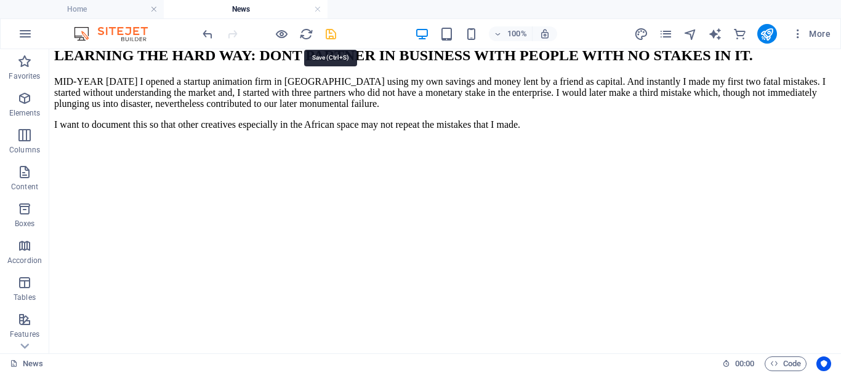
click at [330, 31] on icon "save" at bounding box center [331, 34] width 14 height 14
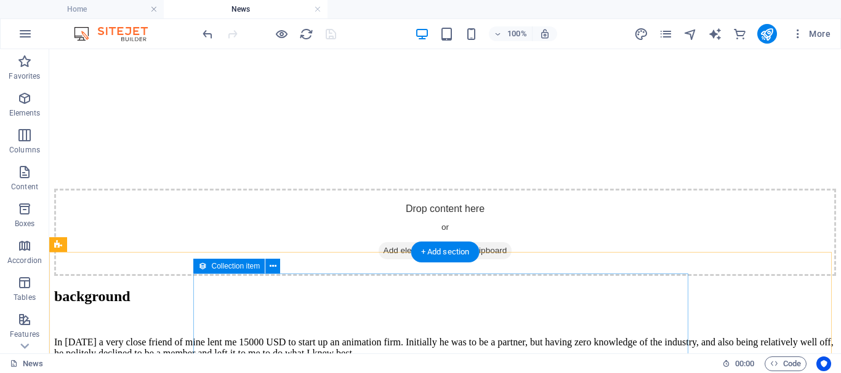
scroll to position [2589, 0]
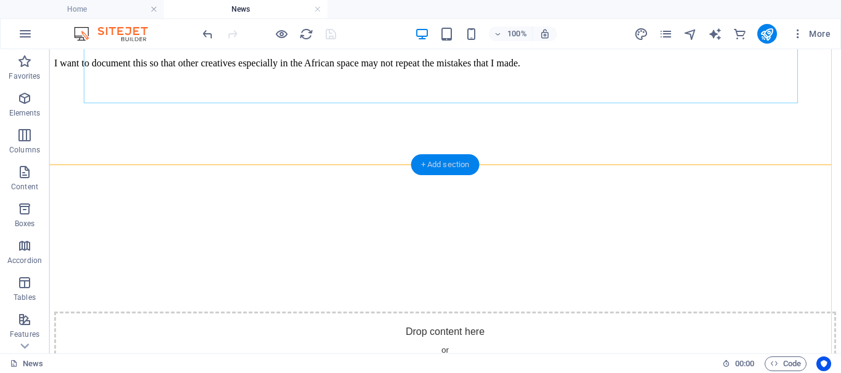
click at [445, 161] on div "+ Add section" at bounding box center [445, 164] width 68 height 21
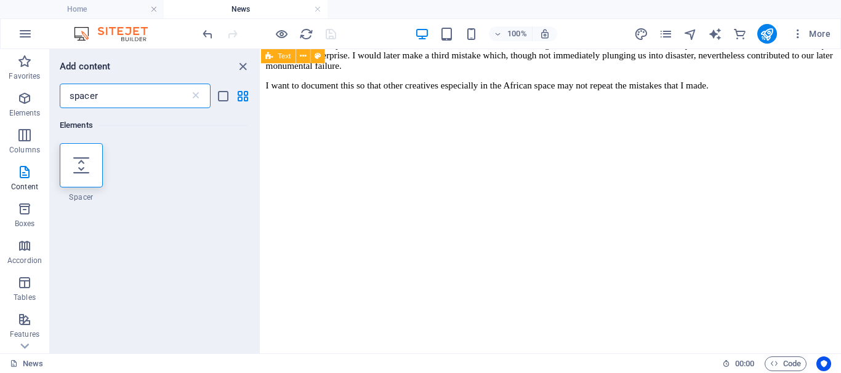
scroll to position [2878, 0]
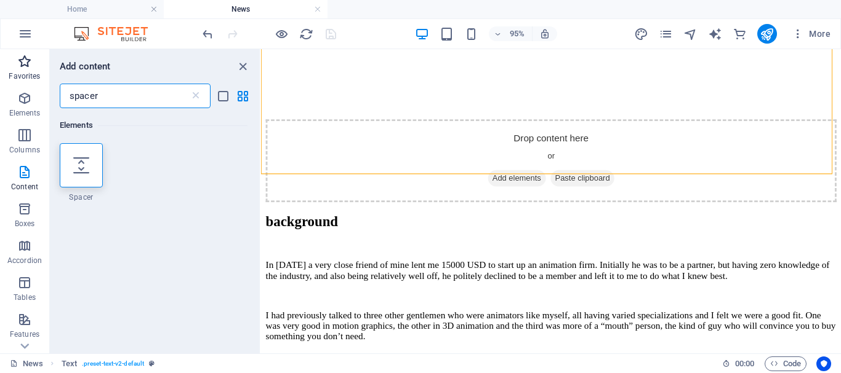
drag, startPoint x: 124, startPoint y: 94, endPoint x: 0, endPoint y: 73, distance: 125.4
click at [0, 73] on div "Favorites Elements Columns Content Boxes Accordion Tables Features Images Slide…" at bounding box center [130, 201] width 261 height 305
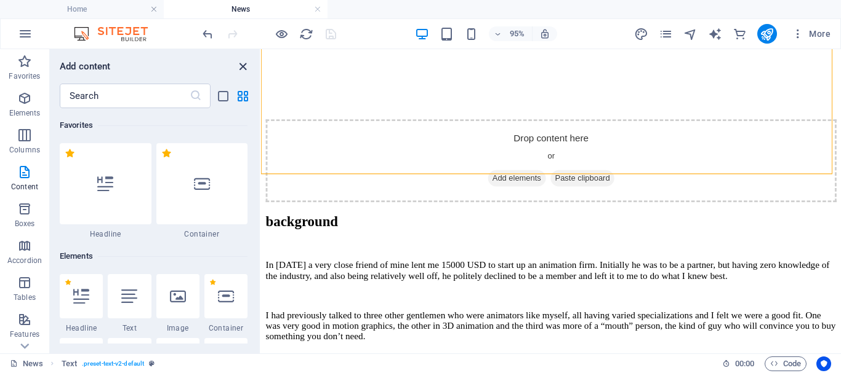
click at [246, 68] on icon "close panel" at bounding box center [243, 67] width 14 height 14
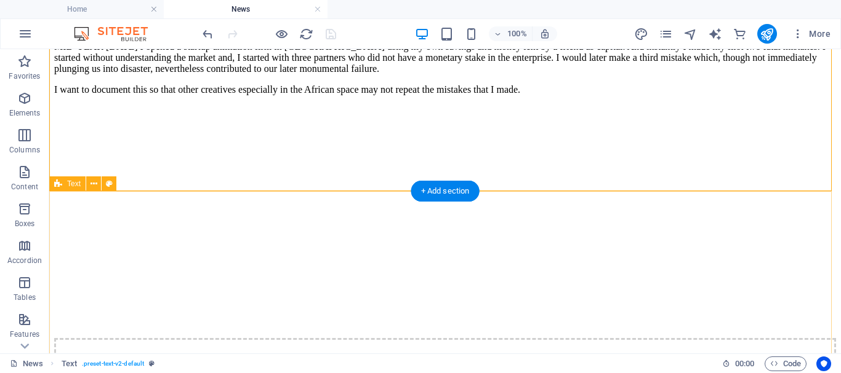
scroll to position [2624, 0]
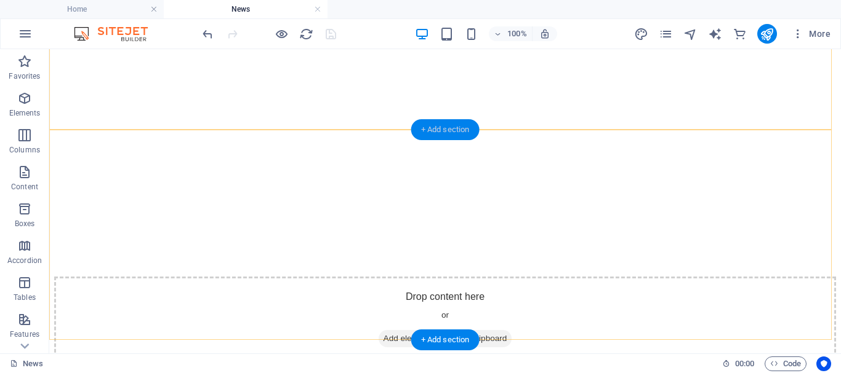
click at [447, 129] on div "+ Add section" at bounding box center [445, 129] width 68 height 21
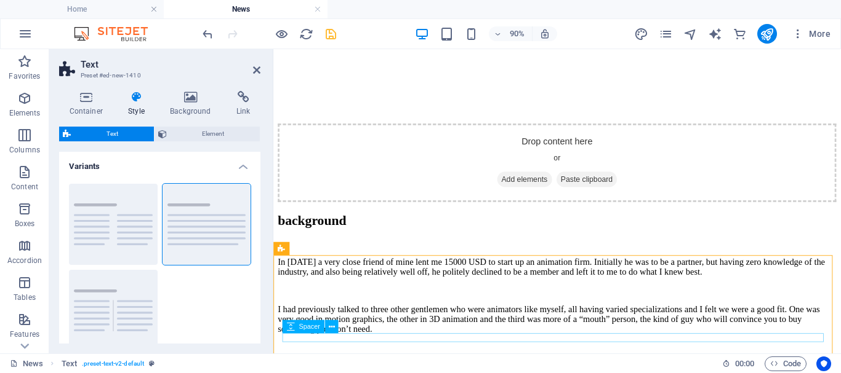
scroll to position [2493, 0]
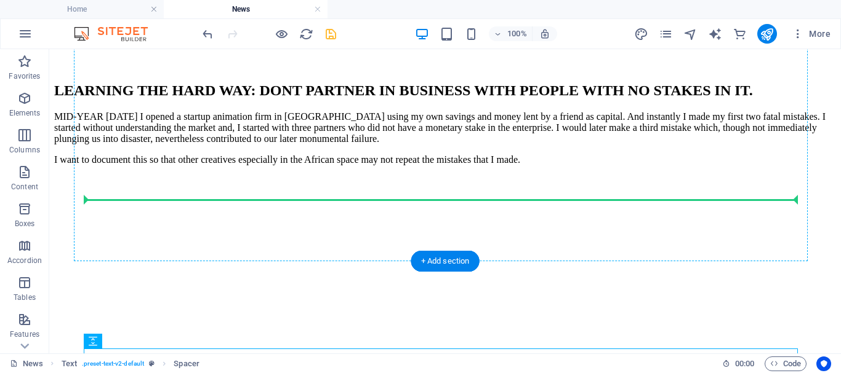
drag, startPoint x: 337, startPoint y: 375, endPoint x: 156, endPoint y: 180, distance: 266.5
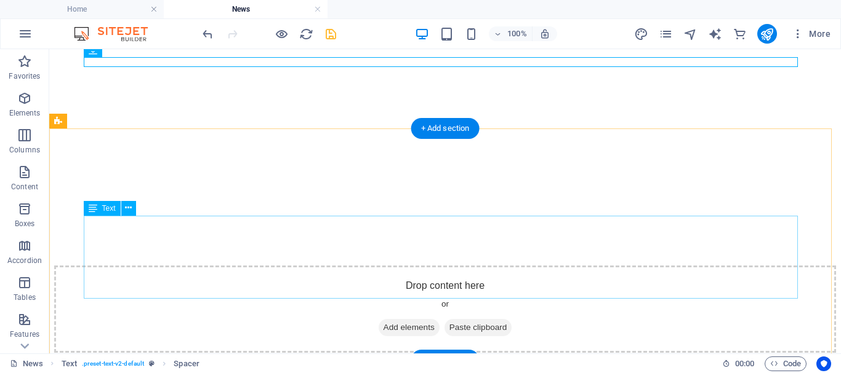
scroll to position [2616, 0]
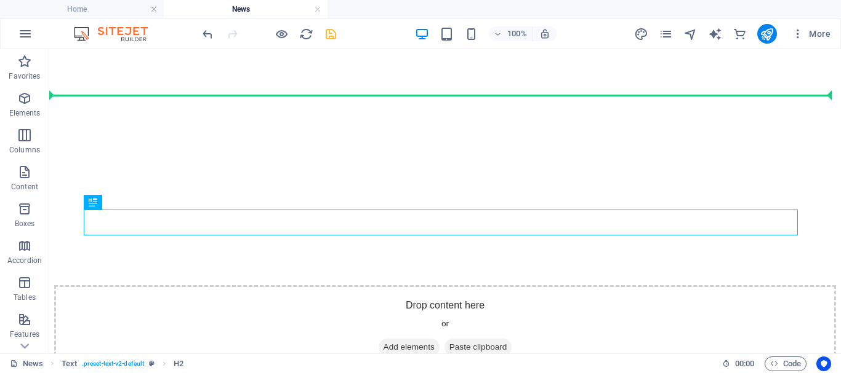
drag, startPoint x: 140, startPoint y: 249, endPoint x: 107, endPoint y: 94, distance: 158.0
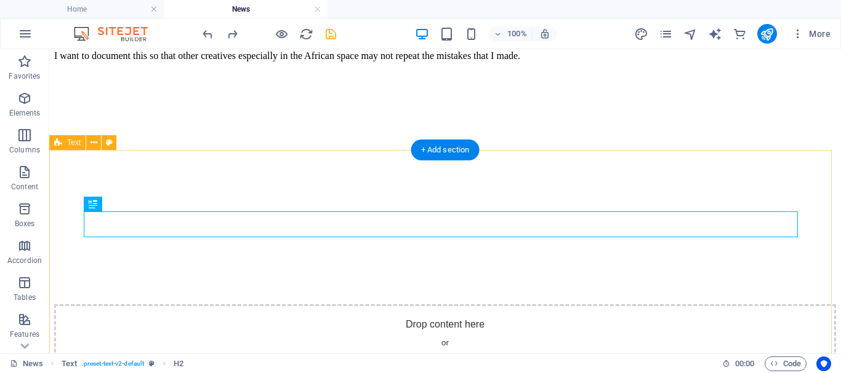
scroll to position [2576, 0]
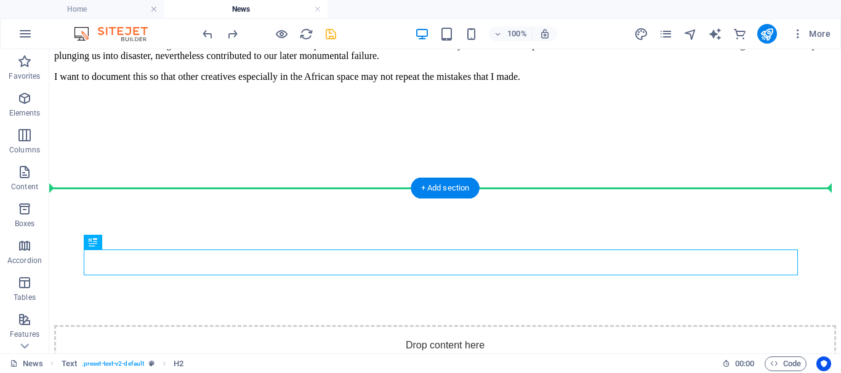
drag, startPoint x: 137, startPoint y: 289, endPoint x: 95, endPoint y: 132, distance: 163.0
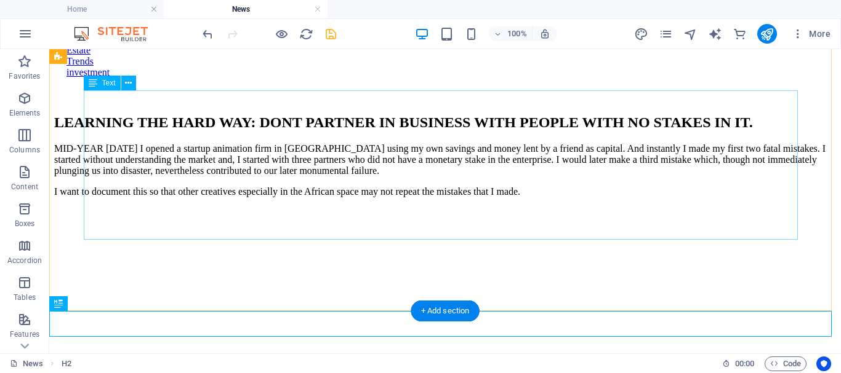
scroll to position [2453, 0]
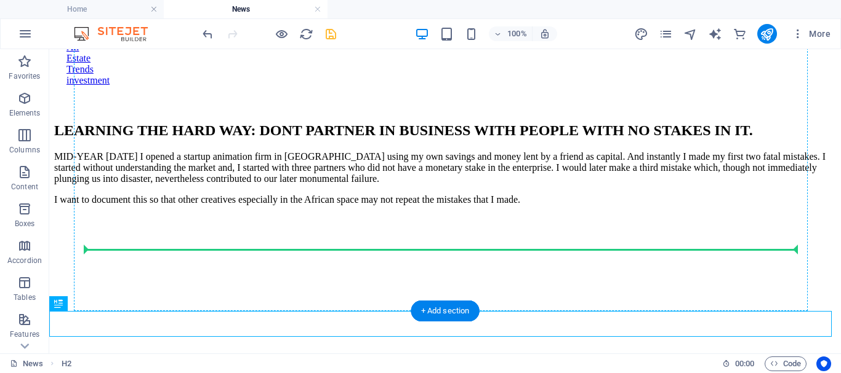
drag, startPoint x: 108, startPoint y: 353, endPoint x: 100, endPoint y: 247, distance: 106.7
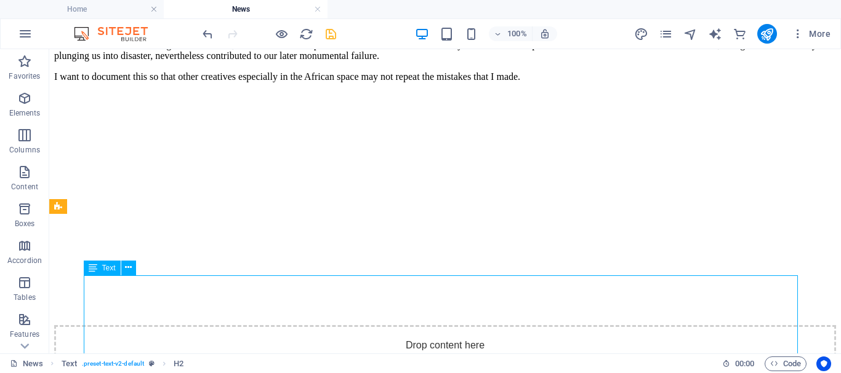
scroll to position [2576, 0]
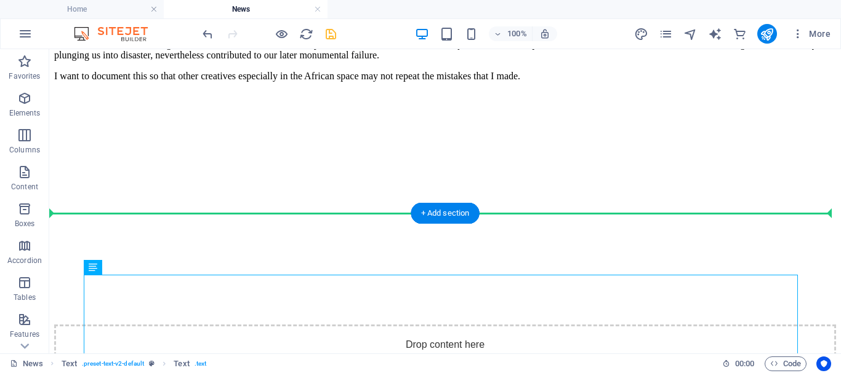
drag, startPoint x: 141, startPoint y: 315, endPoint x: 124, endPoint y: 158, distance: 158.5
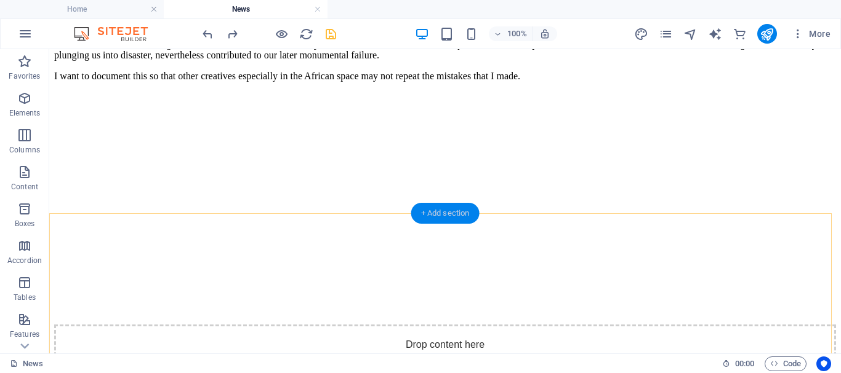
click at [455, 212] on div "+ Add section" at bounding box center [445, 213] width 68 height 21
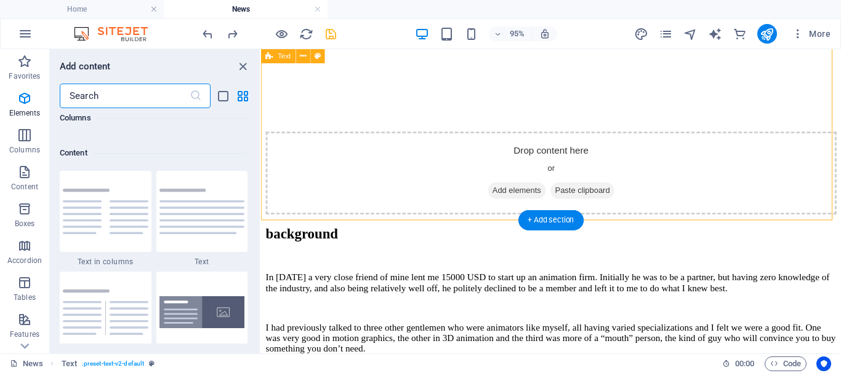
scroll to position [2153, 0]
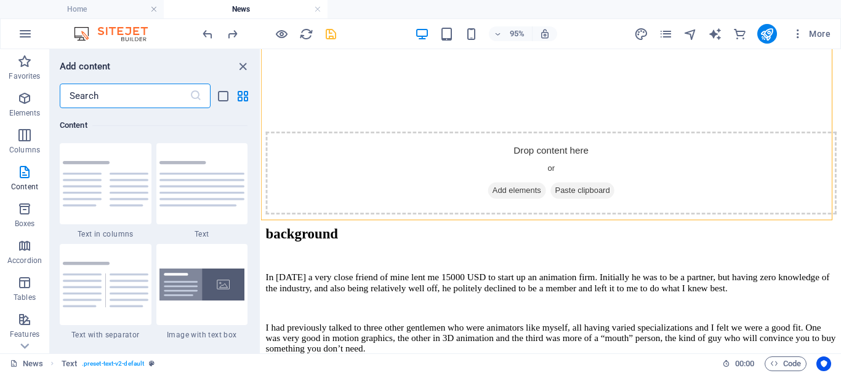
click at [111, 93] on input "text" at bounding box center [125, 96] width 130 height 25
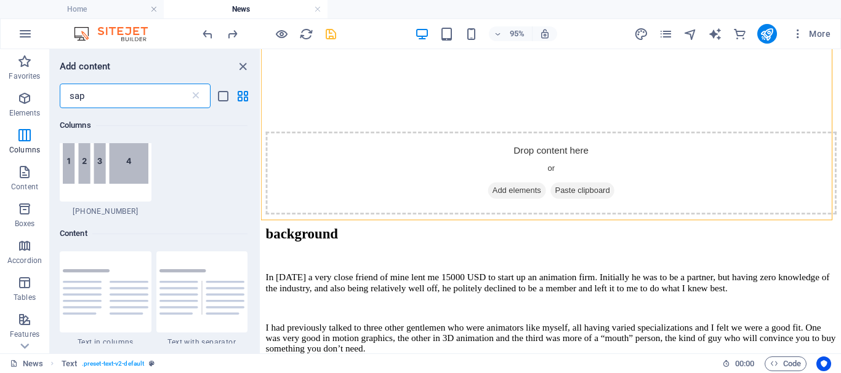
scroll to position [0, 0]
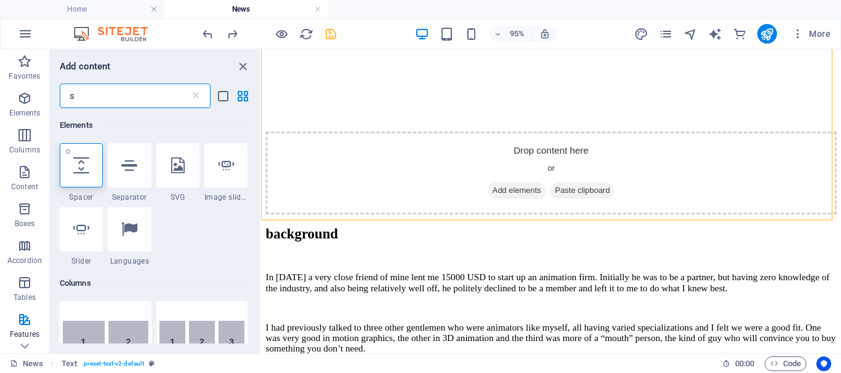
type input "s"
click at [85, 162] on icon at bounding box center [81, 166] width 16 height 16
select select "px"
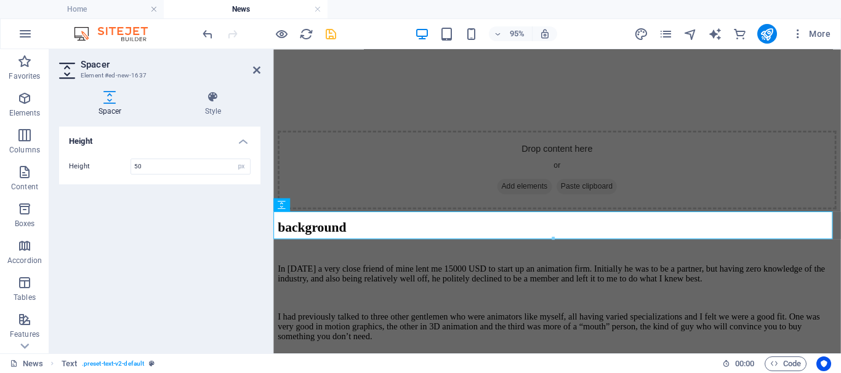
scroll to position [2838, 0]
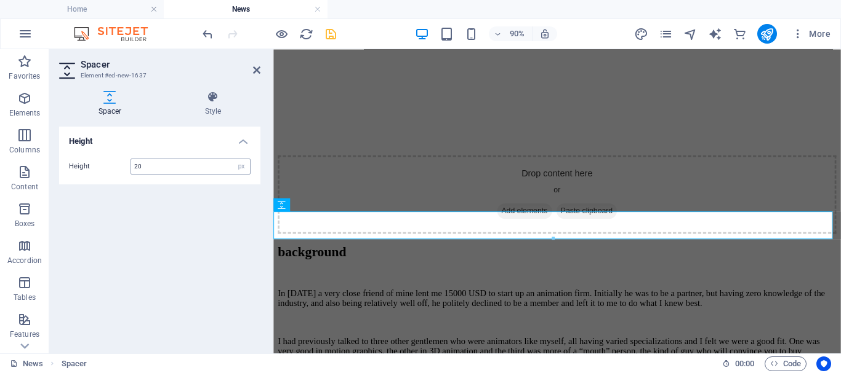
type input "20"
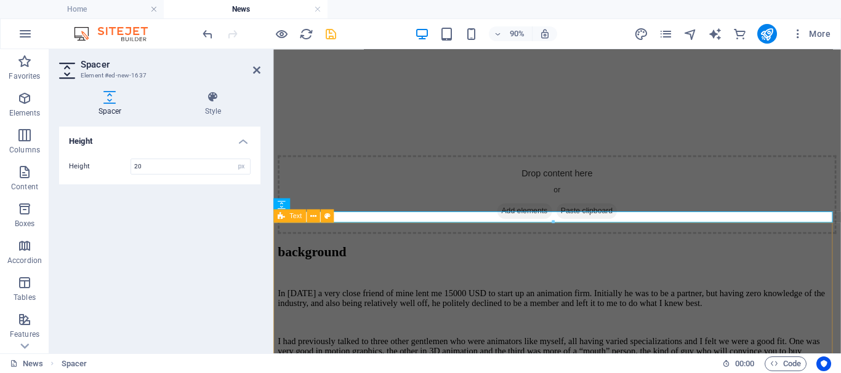
drag, startPoint x: 641, startPoint y: 292, endPoint x: 829, endPoint y: 268, distance: 190.4
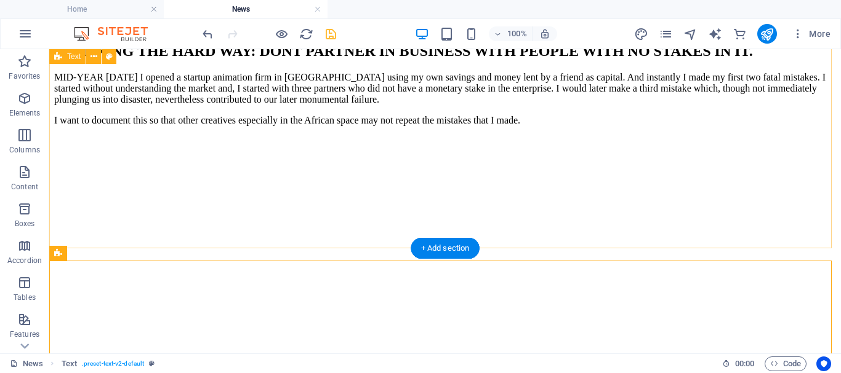
scroll to position [2515, 0]
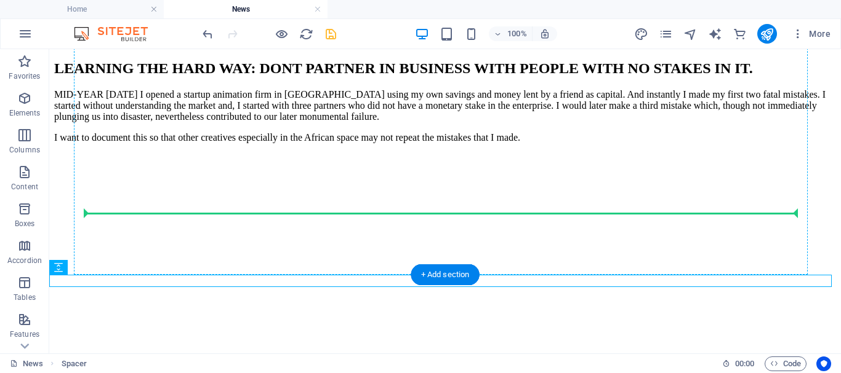
drag, startPoint x: 107, startPoint y: 314, endPoint x: 147, endPoint y: 255, distance: 71.3
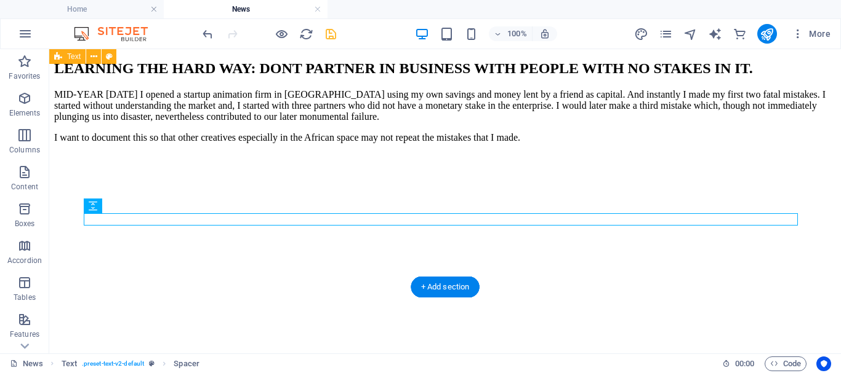
scroll to position [2576, 0]
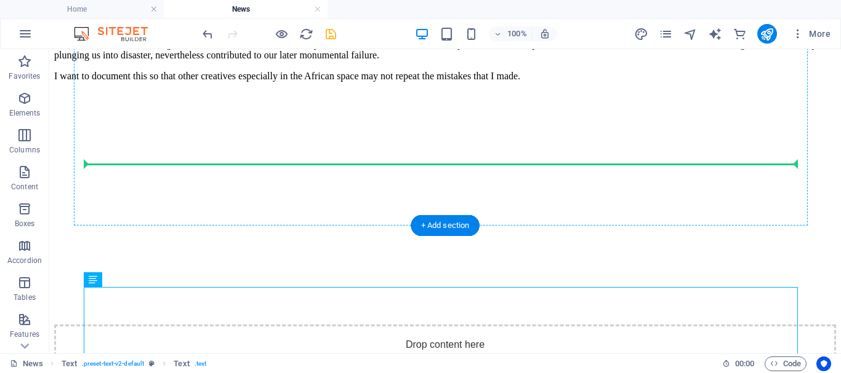
drag, startPoint x: 140, startPoint y: 327, endPoint x: 149, endPoint y: 209, distance: 119.1
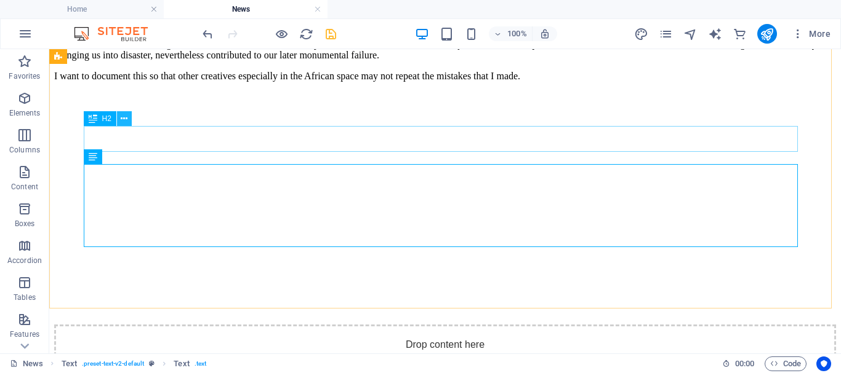
click at [125, 119] on icon at bounding box center [124, 119] width 7 height 13
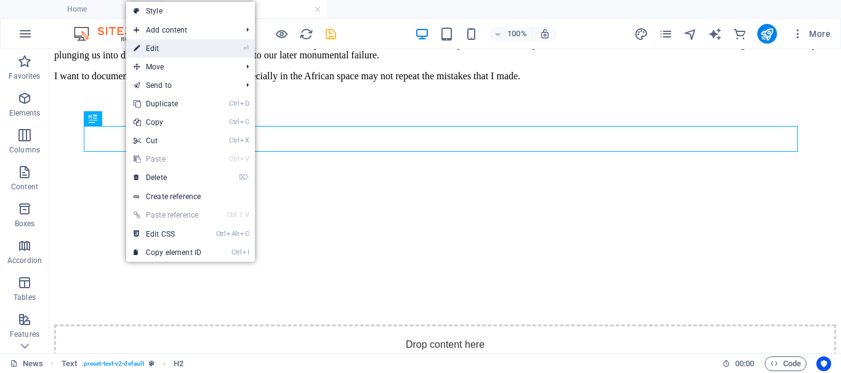
click at [169, 54] on link "⏎ Edit" at bounding box center [167, 48] width 82 height 18
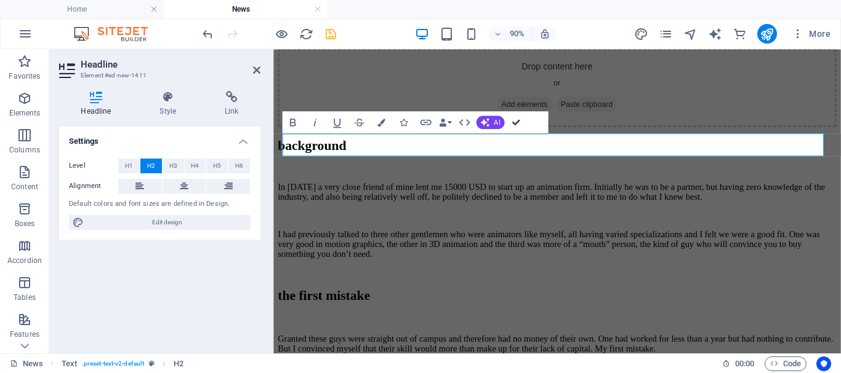
scroll to position [2560, 0]
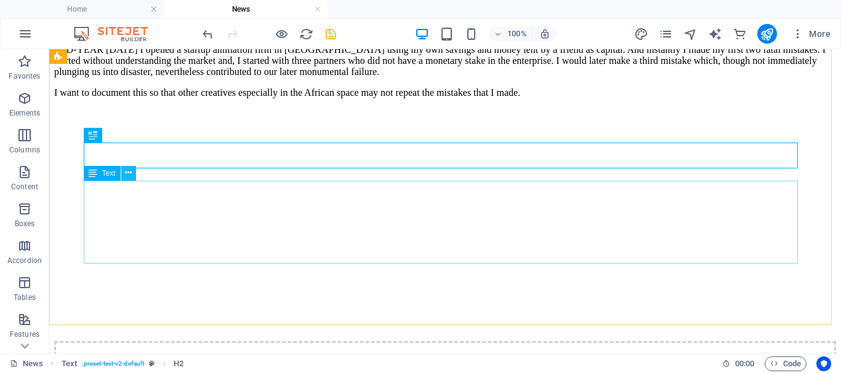
click at [129, 174] on icon at bounding box center [128, 173] width 7 height 13
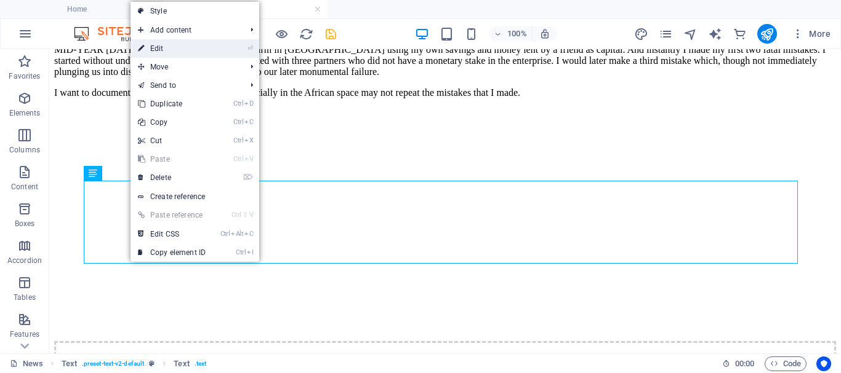
click at [174, 49] on link "⏎ Edit" at bounding box center [171, 48] width 82 height 18
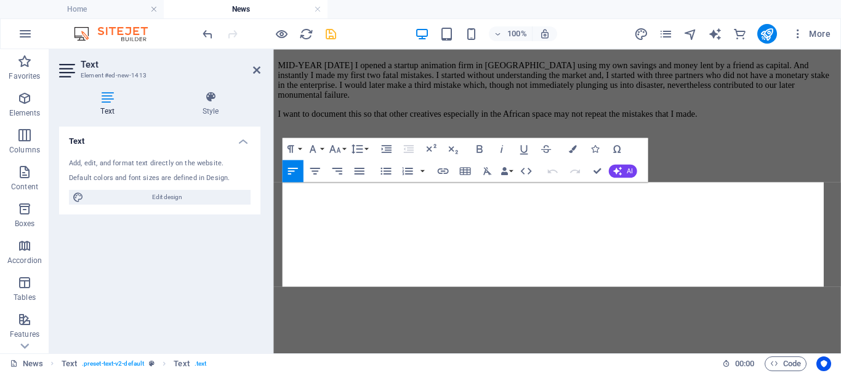
scroll to position [2821, 0]
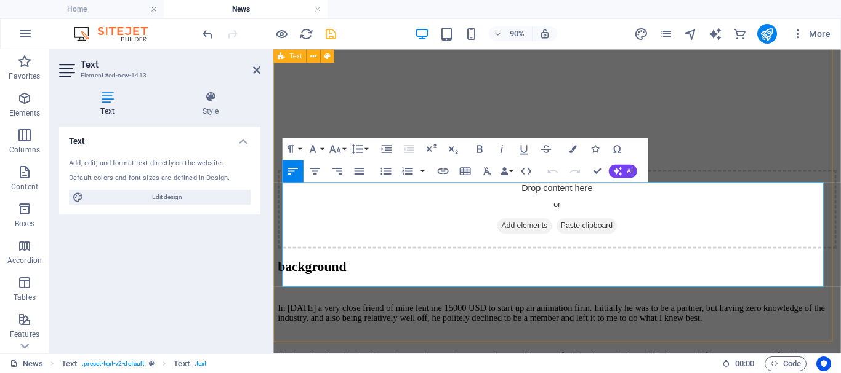
drag, startPoint x: 355, startPoint y: 308, endPoint x: 276, endPoint y: 204, distance: 130.9
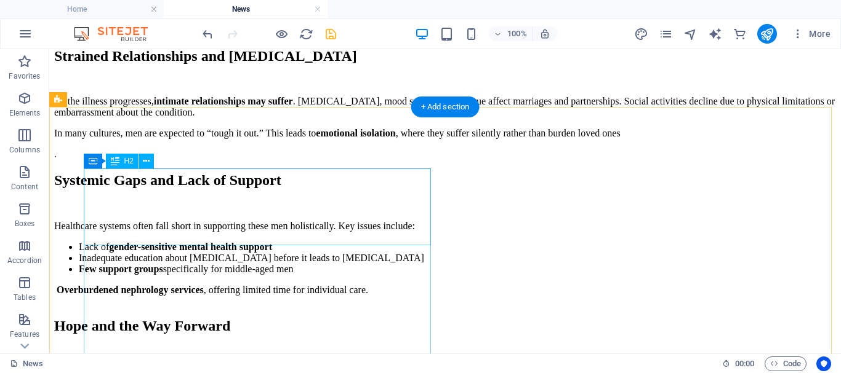
scroll to position [1805, 0]
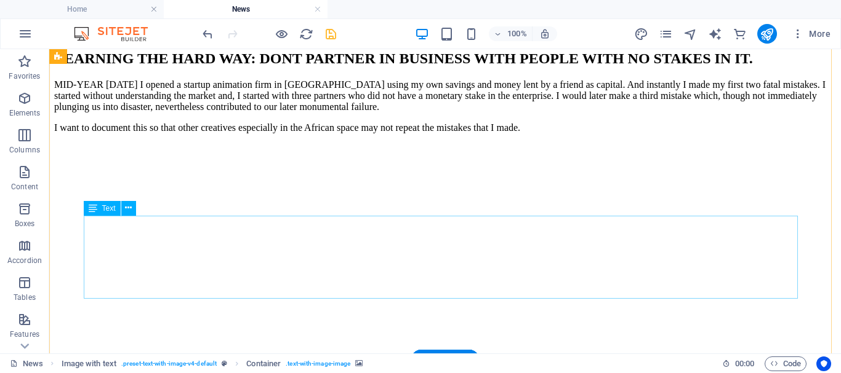
scroll to position [2605, 0]
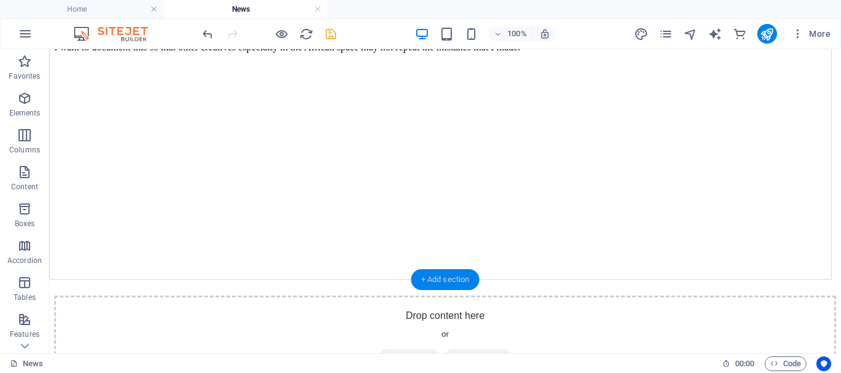
click at [445, 279] on div "+ Add section" at bounding box center [445, 280] width 68 height 21
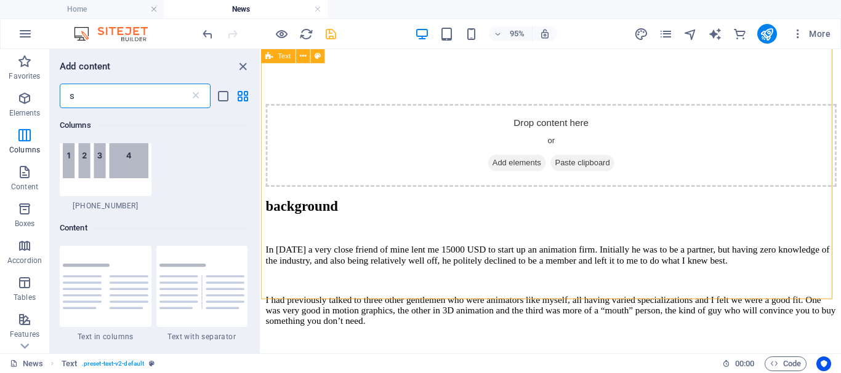
scroll to position [973, 0]
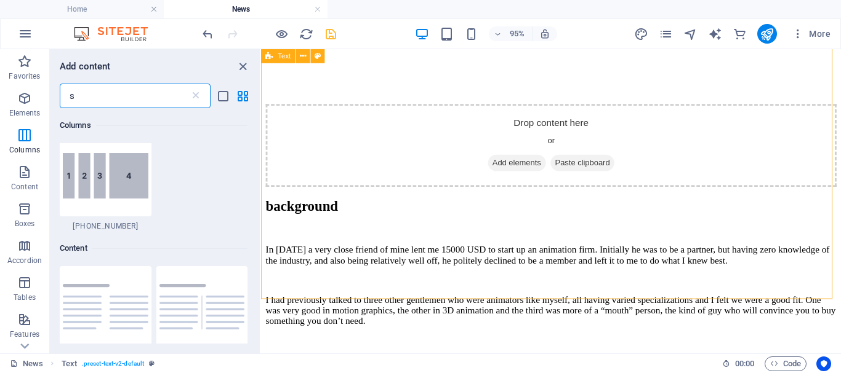
click at [85, 98] on input "s" at bounding box center [125, 96] width 130 height 25
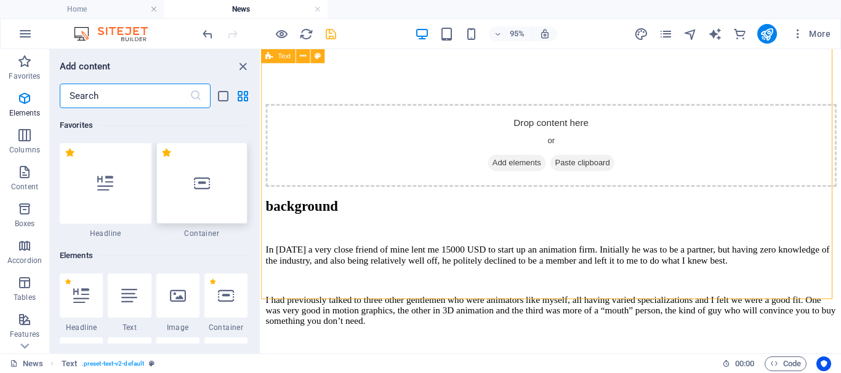
scroll to position [0, 0]
click at [241, 66] on icon "close panel" at bounding box center [243, 67] width 14 height 14
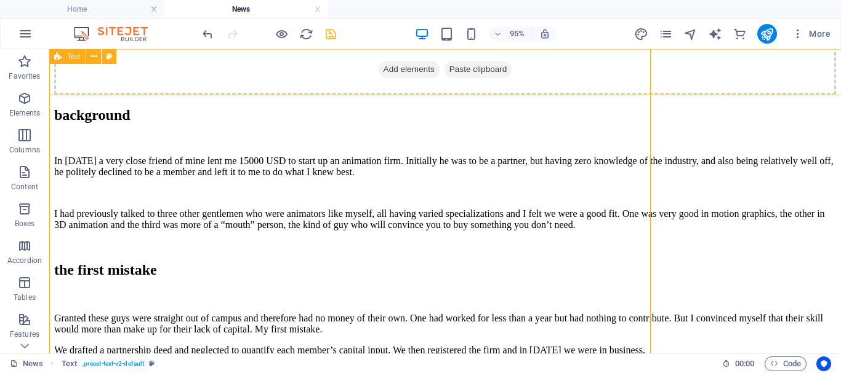
scroll to position [2605, 0]
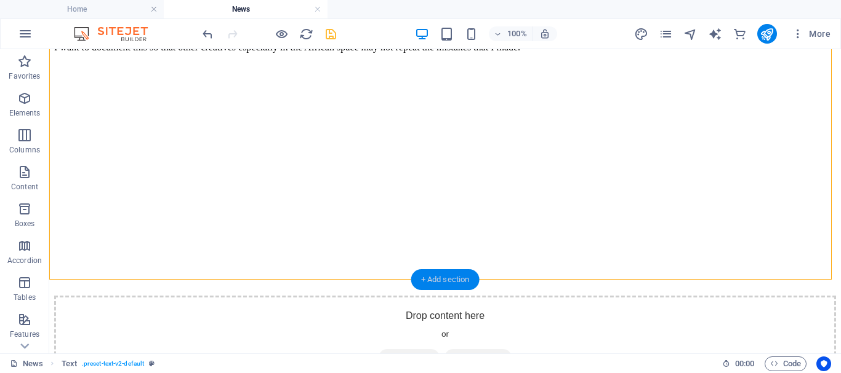
click at [448, 279] on div "+ Add section" at bounding box center [445, 280] width 68 height 21
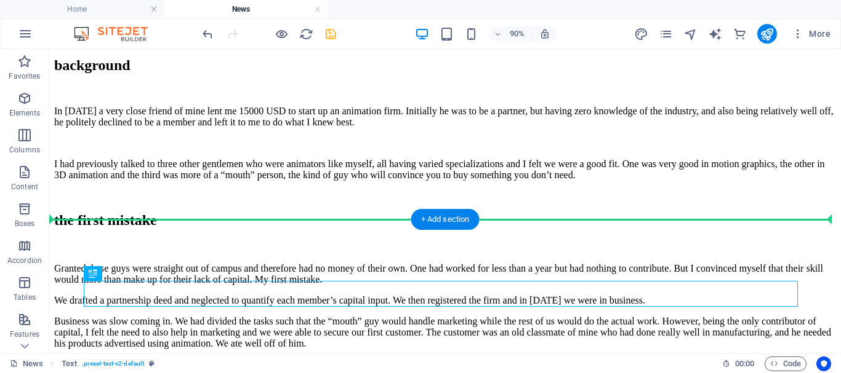
scroll to position [2666, 0]
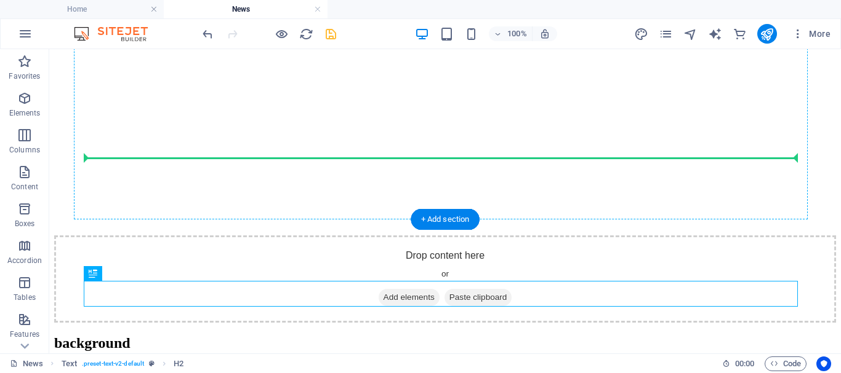
drag, startPoint x: 337, startPoint y: 311, endPoint x: 174, endPoint y: 152, distance: 227.6
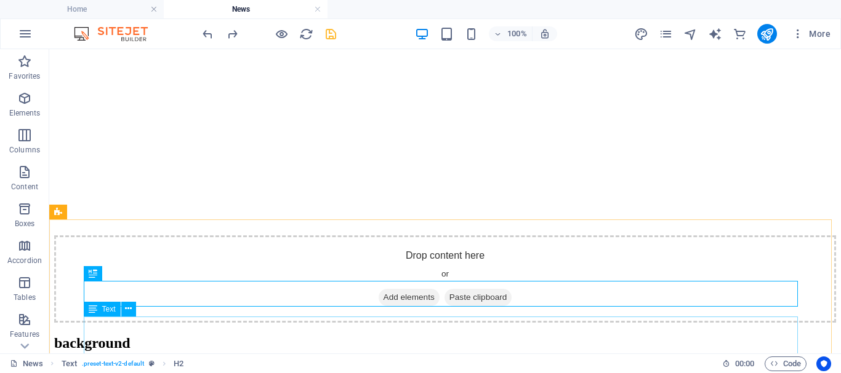
click at [142, 314] on div "Text" at bounding box center [114, 309] width 60 height 15
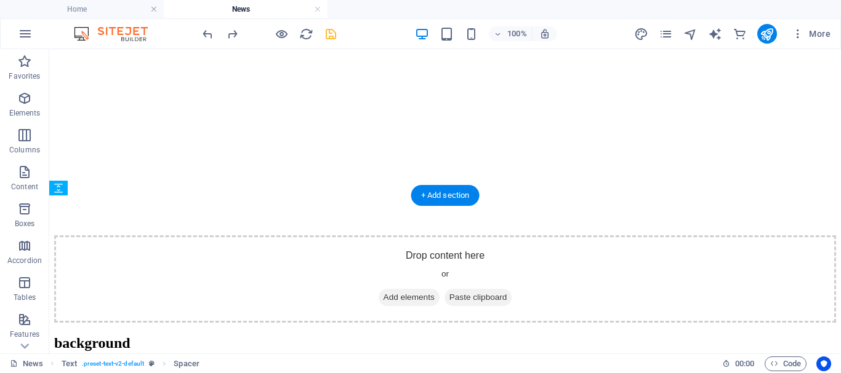
scroll to position [2690, 0]
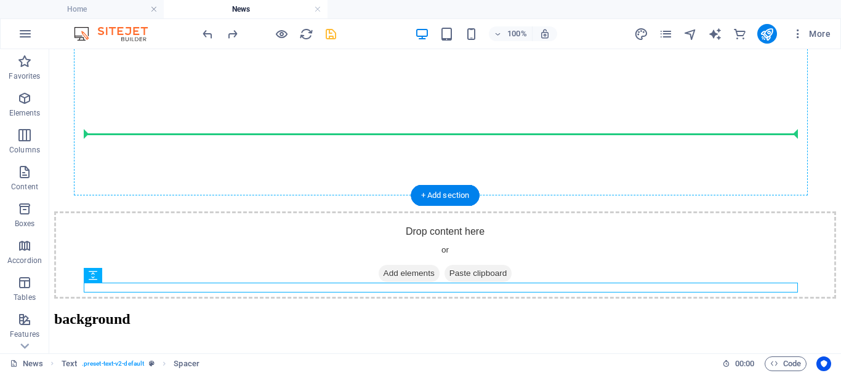
drag, startPoint x: 141, startPoint y: 352, endPoint x: 94, endPoint y: 131, distance: 225.9
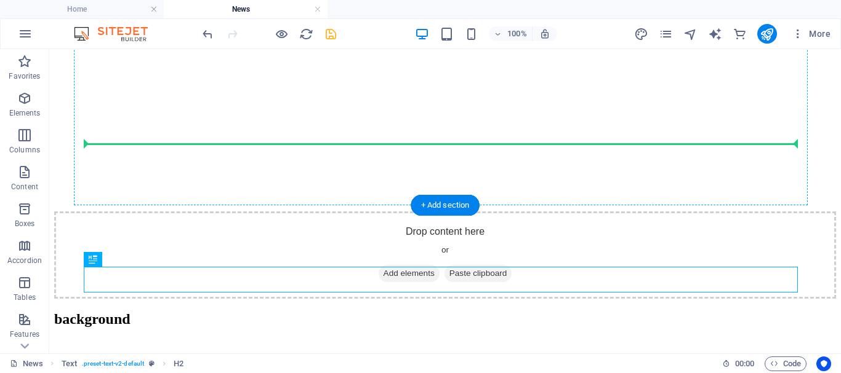
drag, startPoint x: 142, startPoint y: 308, endPoint x: 149, endPoint y: 193, distance: 115.9
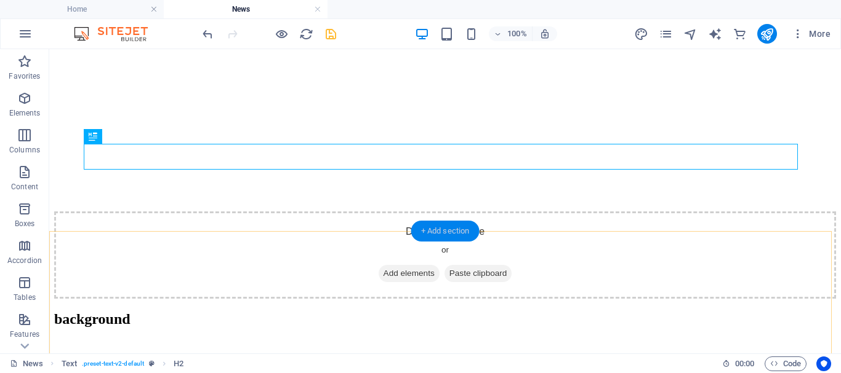
click at [458, 234] on div "+ Add section" at bounding box center [445, 231] width 68 height 21
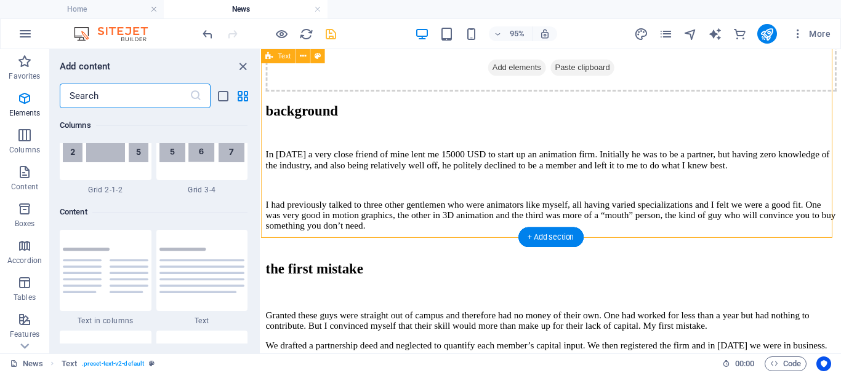
scroll to position [2153, 0]
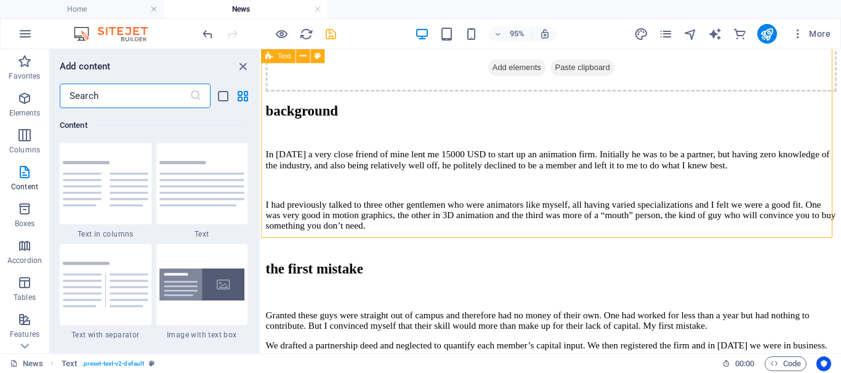
click at [148, 97] on input "text" at bounding box center [125, 96] width 130 height 25
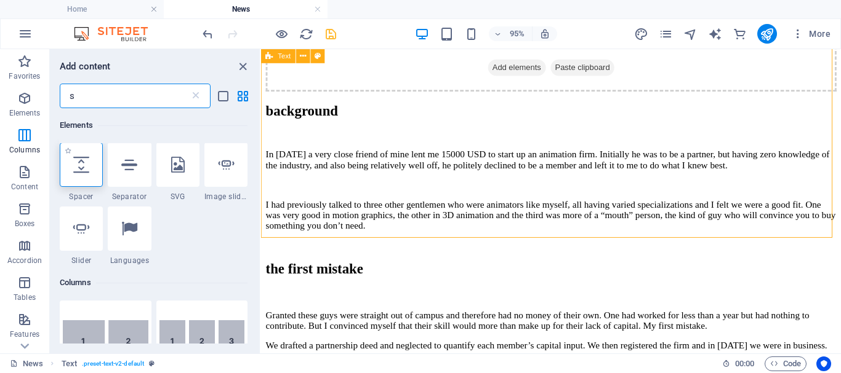
scroll to position [0, 0]
type input "s"
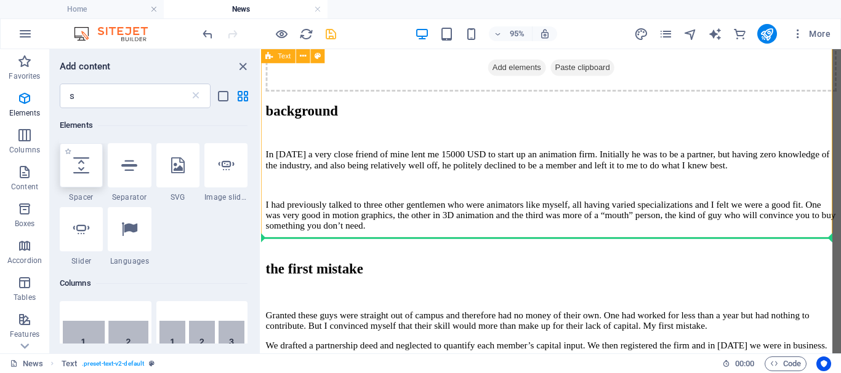
select select "px"
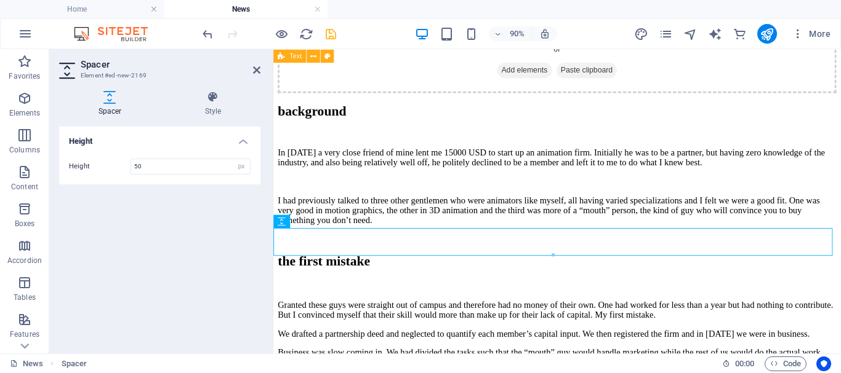
scroll to position [2967, 0]
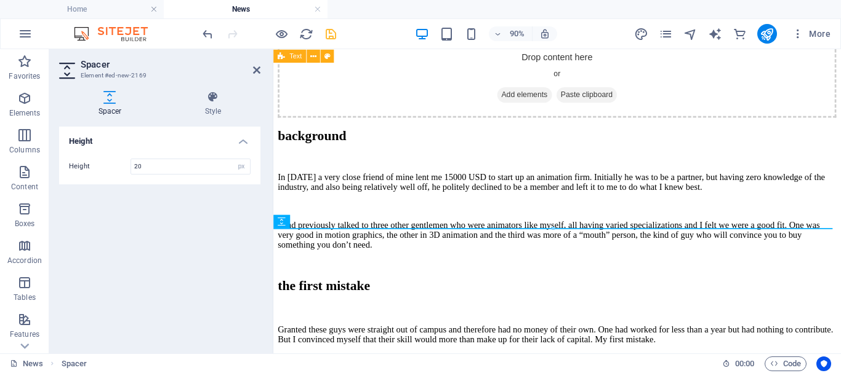
type input "20"
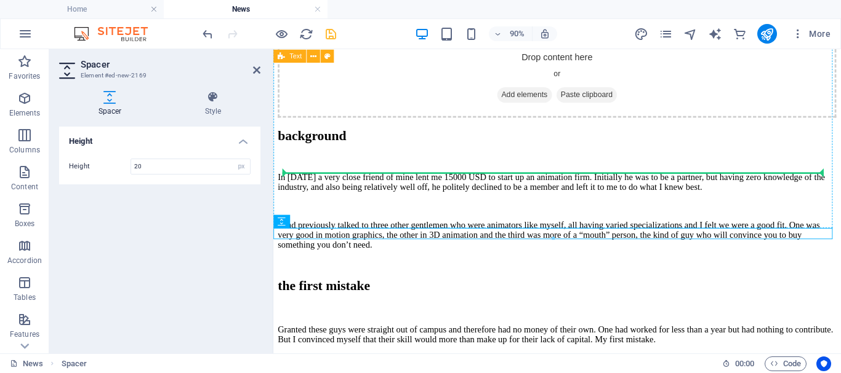
drag, startPoint x: 551, startPoint y: 268, endPoint x: 563, endPoint y: 222, distance: 47.8
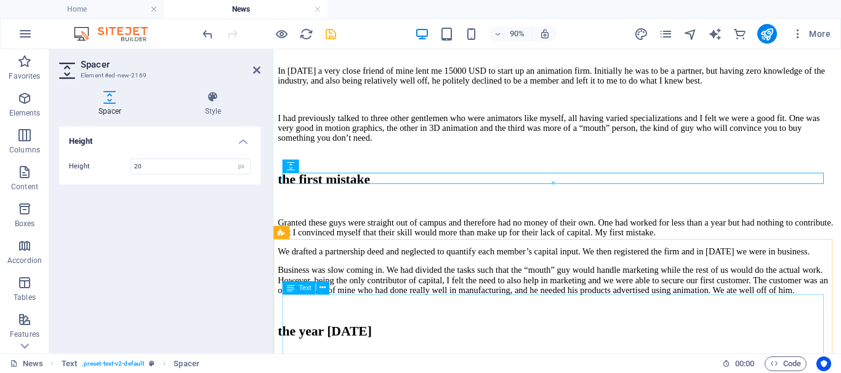
scroll to position [2690, 0]
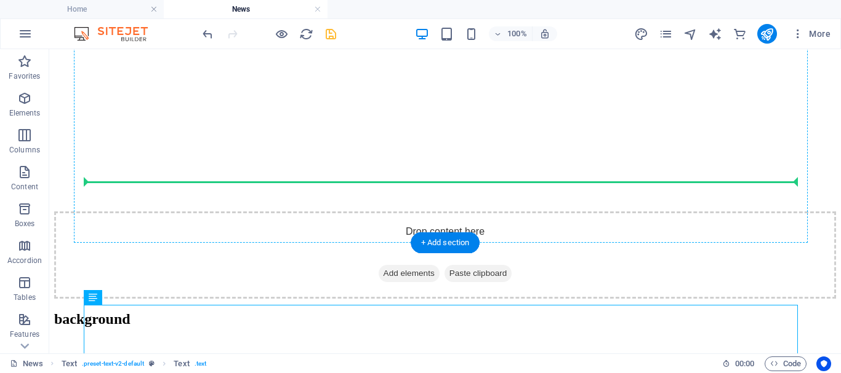
drag, startPoint x: 338, startPoint y: 338, endPoint x: 204, endPoint y: 179, distance: 207.8
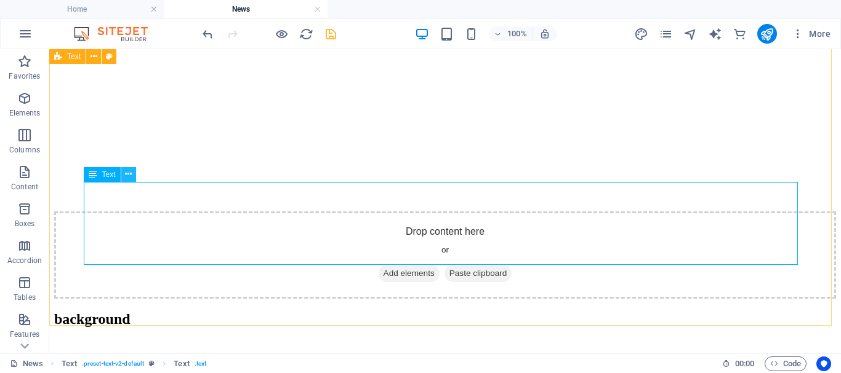
click at [126, 174] on icon at bounding box center [128, 174] width 7 height 13
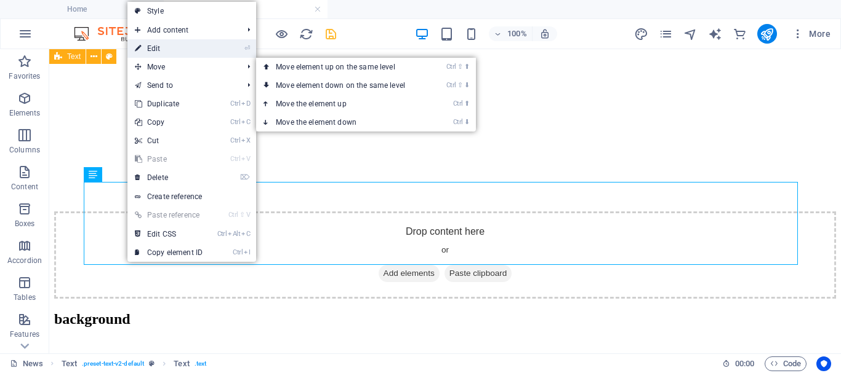
click at [188, 51] on link "⏎ Edit" at bounding box center [168, 48] width 82 height 18
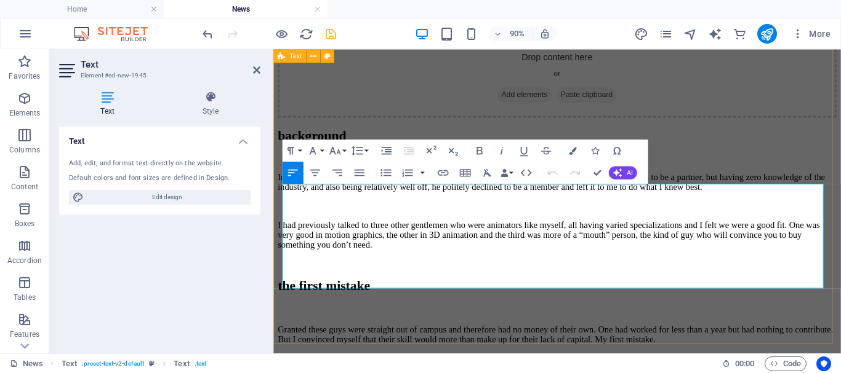
drag, startPoint x: 357, startPoint y: 310, endPoint x: 279, endPoint y: 208, distance: 128.1
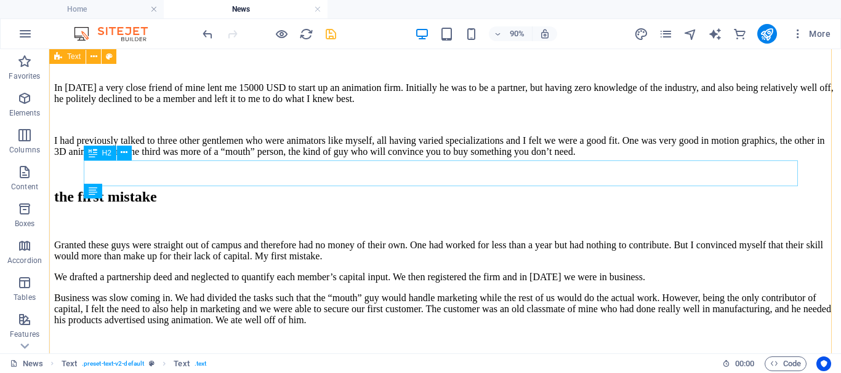
scroll to position [2673, 0]
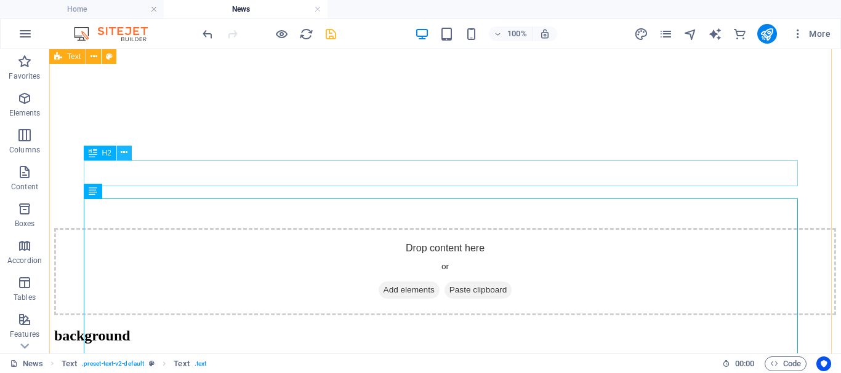
click at [125, 151] on icon at bounding box center [124, 152] width 7 height 13
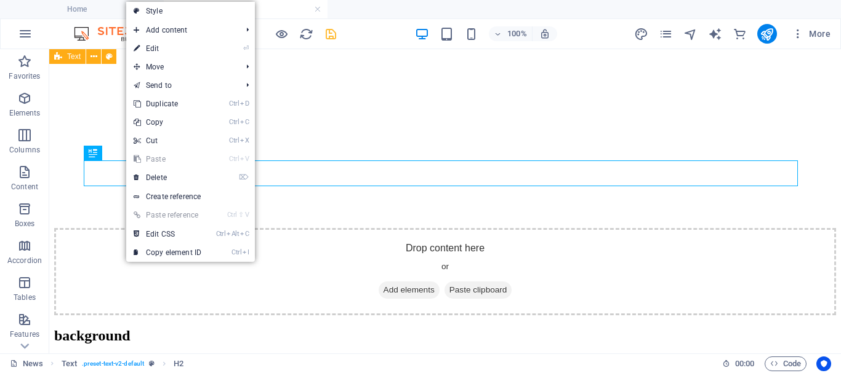
click at [172, 46] on link "⏎ Edit" at bounding box center [167, 48] width 82 height 18
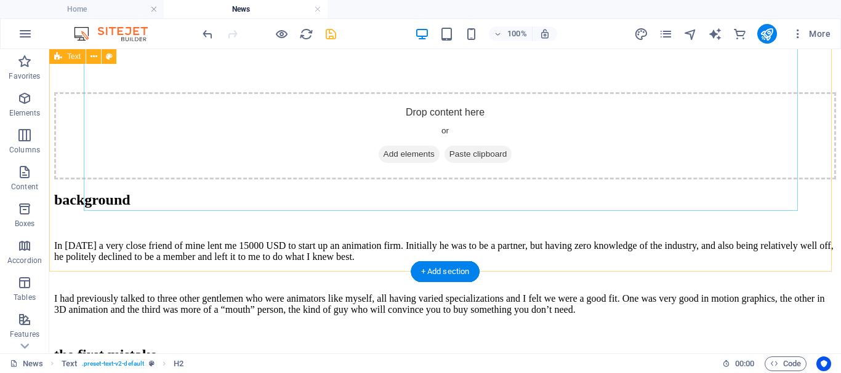
scroll to position [2842, 0]
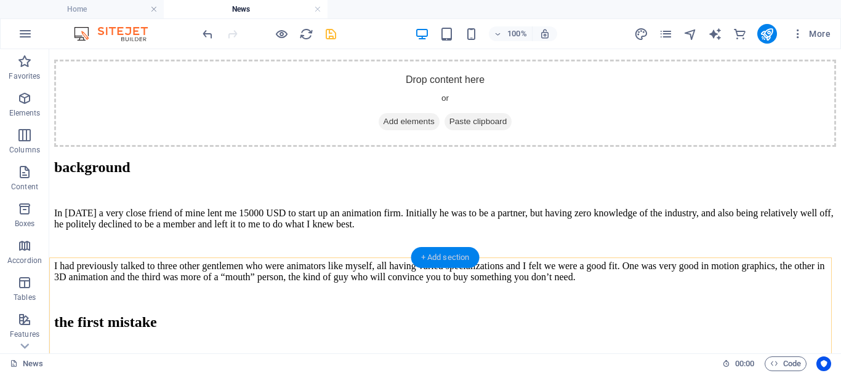
click at [457, 257] on div "+ Add section" at bounding box center [445, 257] width 68 height 21
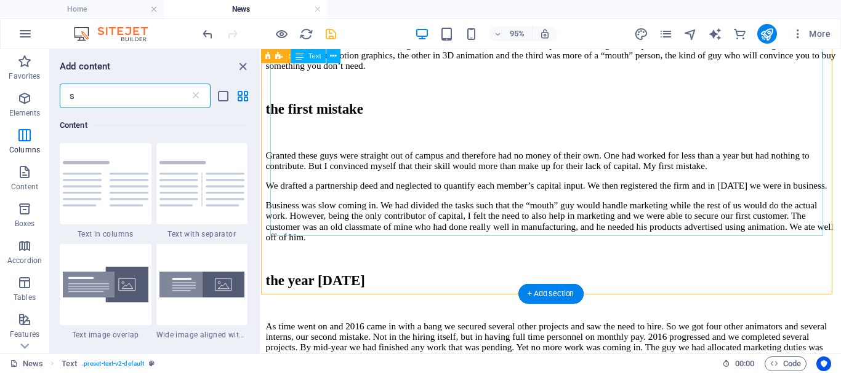
scroll to position [1096, 0]
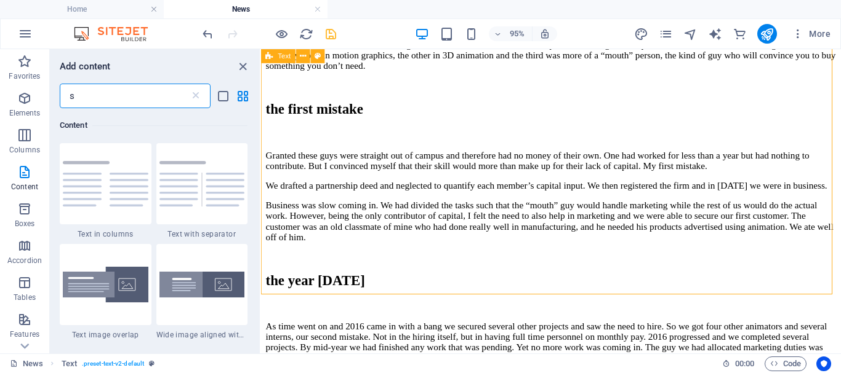
click at [103, 95] on input "s" at bounding box center [125, 96] width 130 height 25
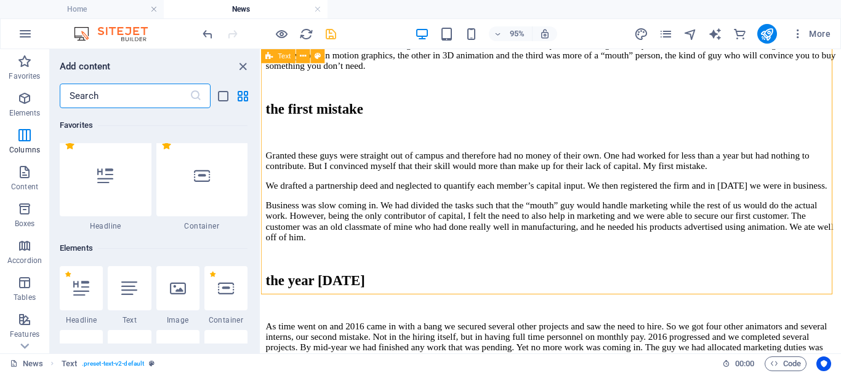
scroll to position [0, 0]
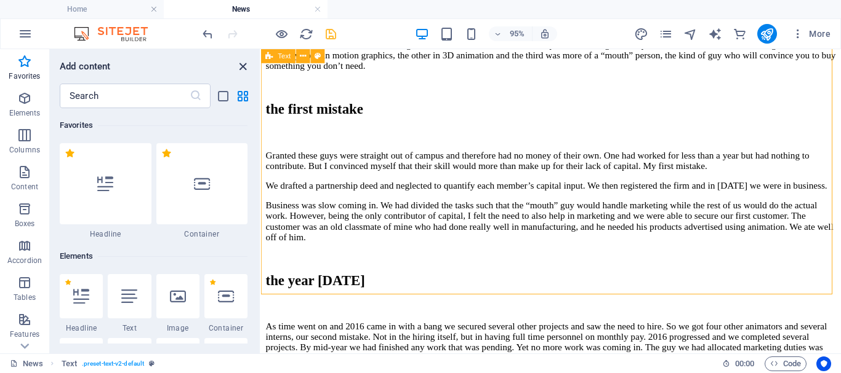
click at [244, 68] on icon "close panel" at bounding box center [243, 67] width 14 height 14
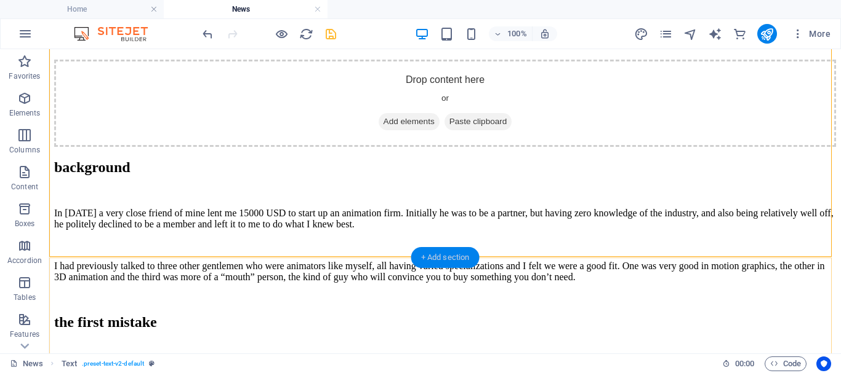
drag, startPoint x: 434, startPoint y: 263, endPoint x: 24, endPoint y: 159, distance: 423.4
click at [434, 263] on div "+ Add section" at bounding box center [445, 257] width 68 height 21
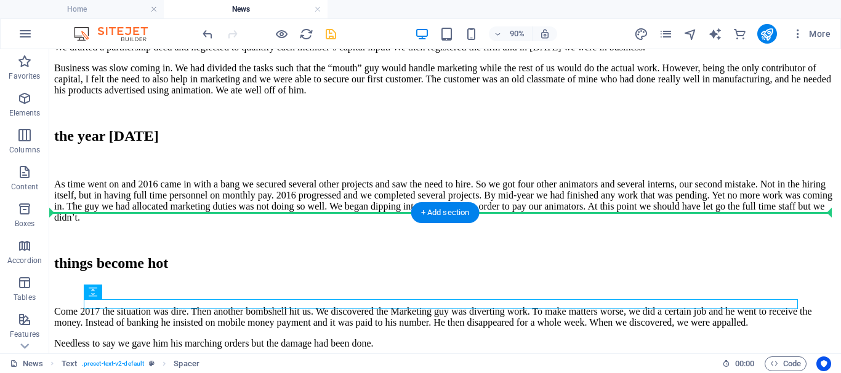
scroll to position [2886, 0]
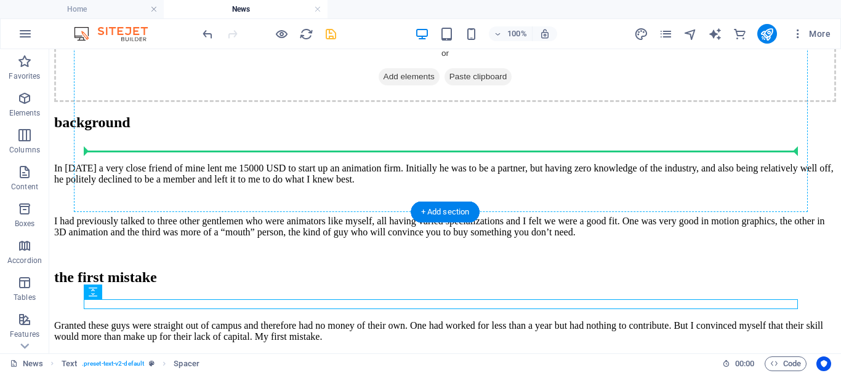
drag, startPoint x: 337, startPoint y: 347, endPoint x: 158, endPoint y: 148, distance: 268.0
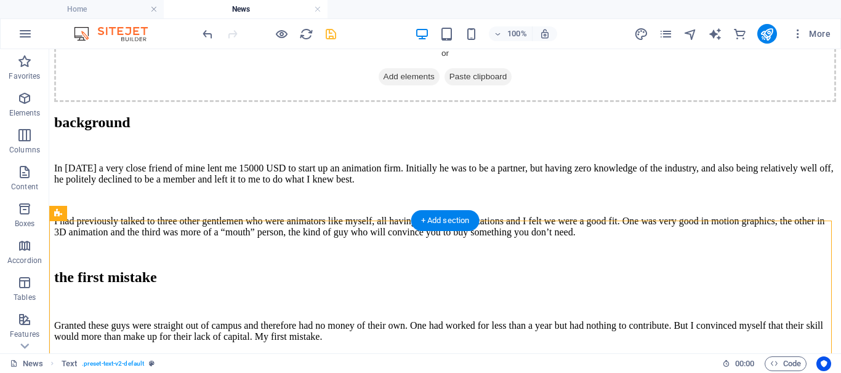
scroll to position [2888, 0]
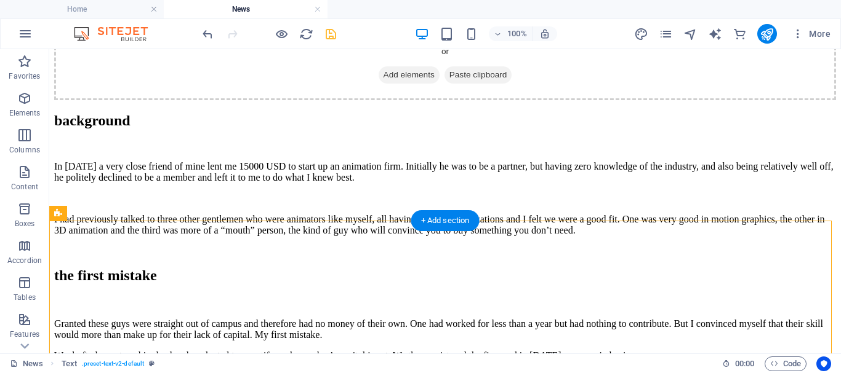
drag, startPoint x: 139, startPoint y: 326, endPoint x: 106, endPoint y: 252, distance: 81.0
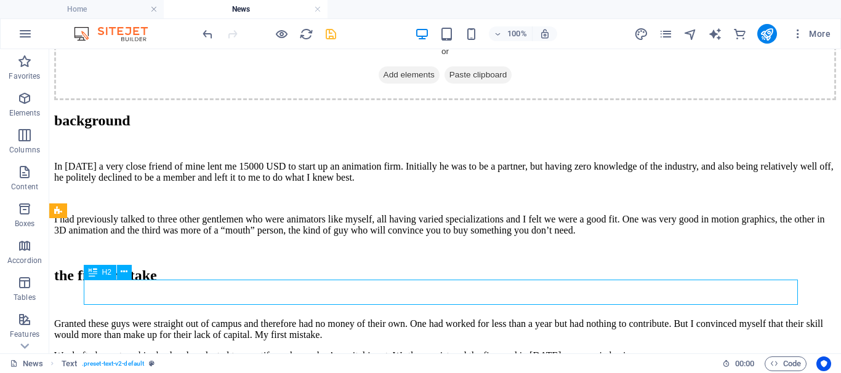
scroll to position [2893, 0]
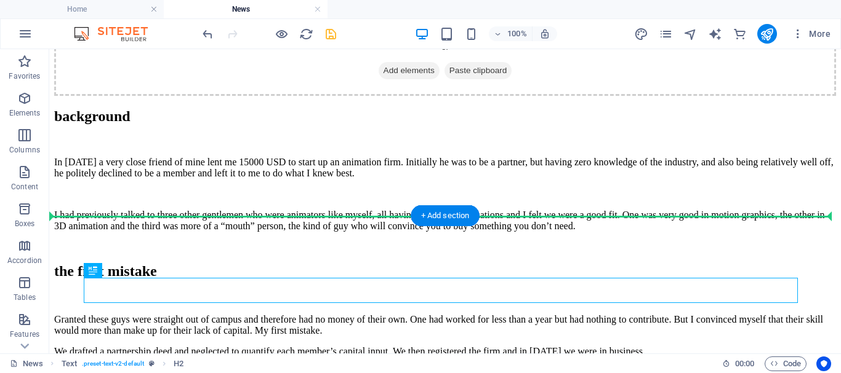
drag, startPoint x: 140, startPoint y: 326, endPoint x: 98, endPoint y: 159, distance: 172.7
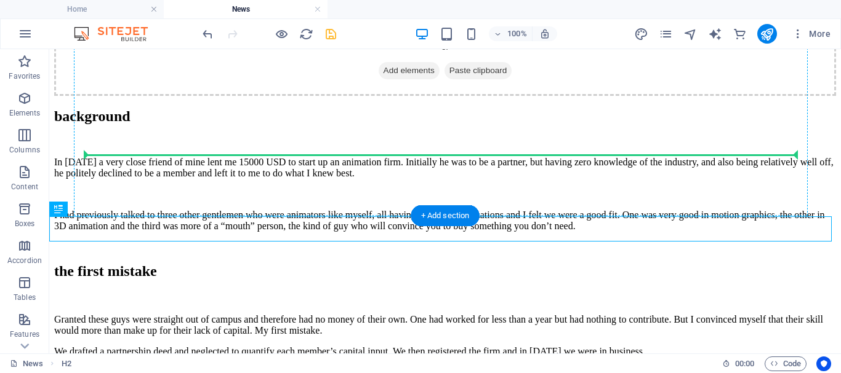
drag, startPoint x: 106, startPoint y: 260, endPoint x: 145, endPoint y: 204, distance: 67.8
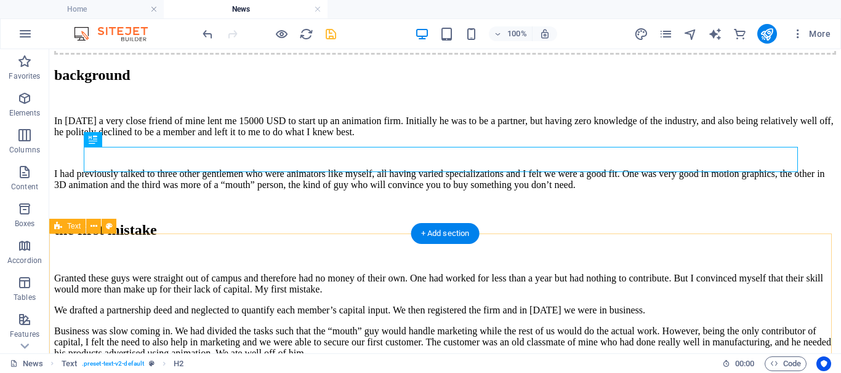
scroll to position [2954, 0]
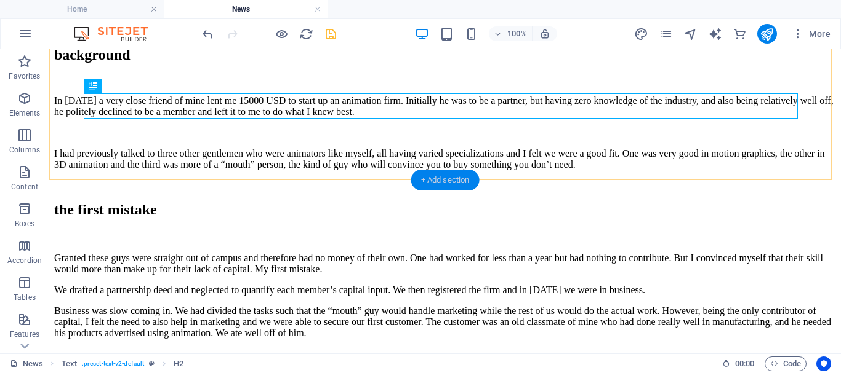
click at [442, 180] on div "+ Add section" at bounding box center [445, 180] width 68 height 21
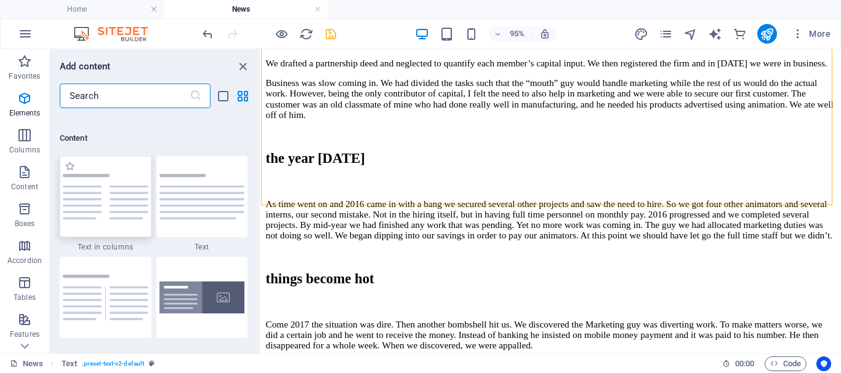
scroll to position [2153, 0]
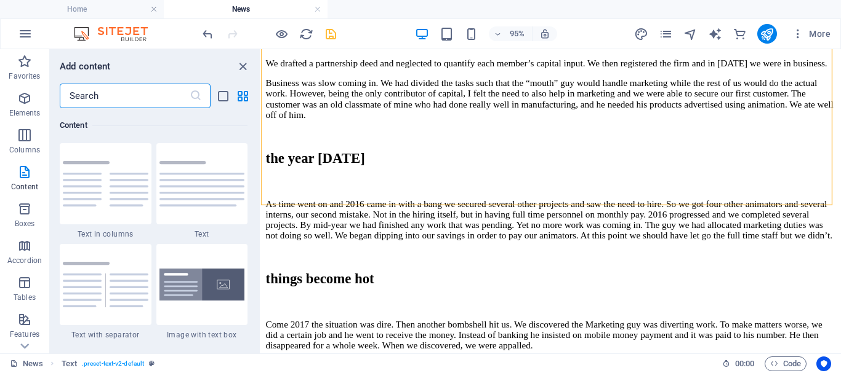
click at [109, 94] on input "text" at bounding box center [125, 96] width 130 height 25
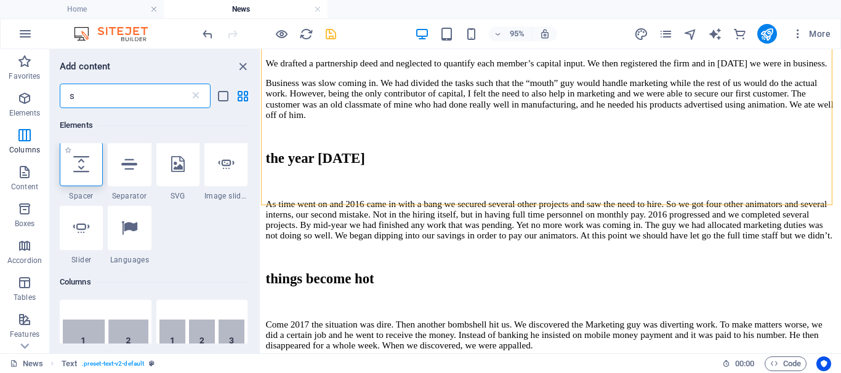
scroll to position [0, 0]
type input "s"
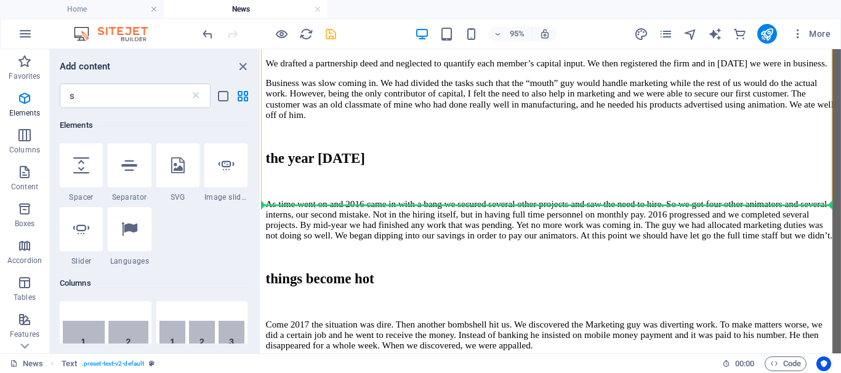
select select "px"
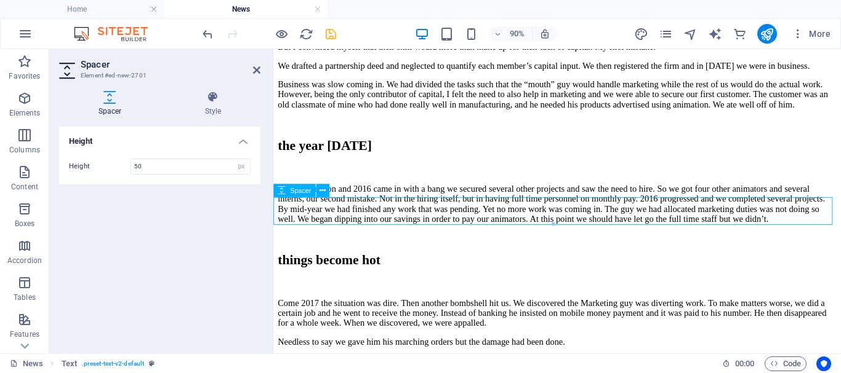
scroll to position [3265, 0]
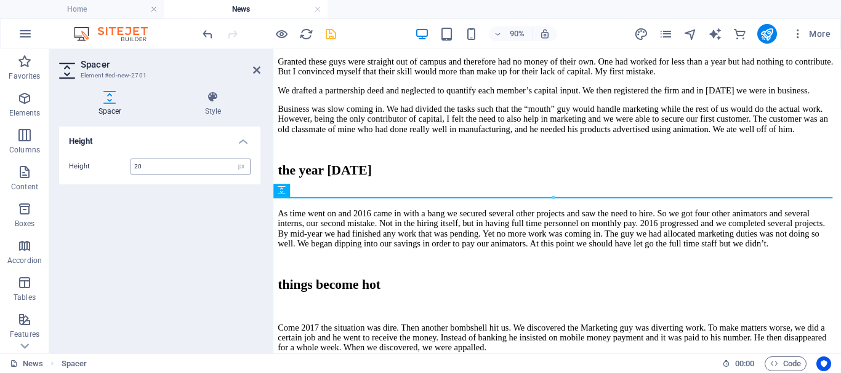
type input "20"
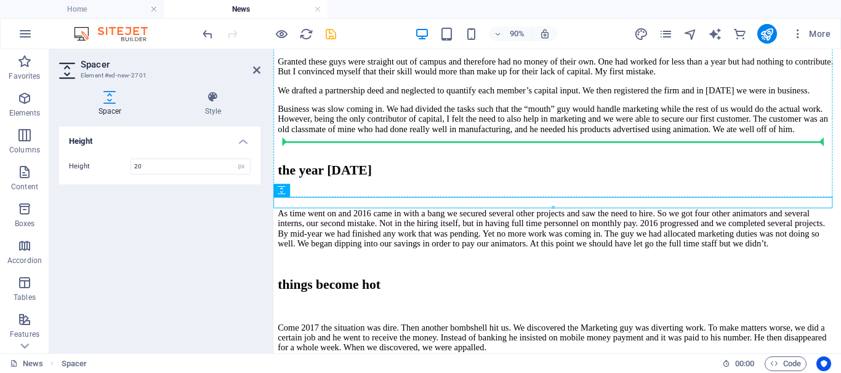
drag, startPoint x: 554, startPoint y: 239, endPoint x: 527, endPoint y: 242, distance: 27.9
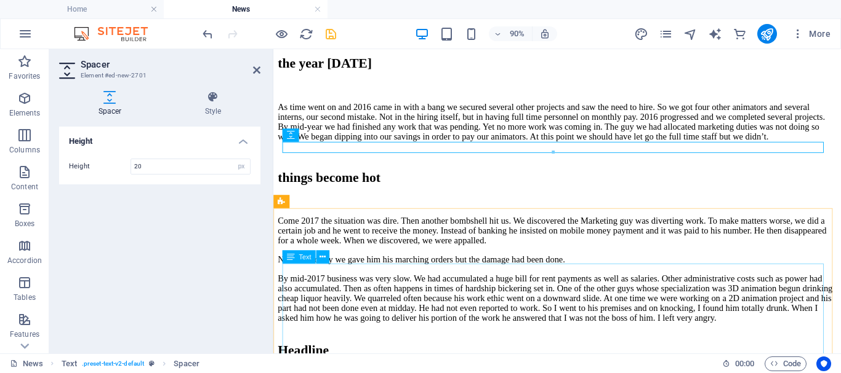
scroll to position [2954, 0]
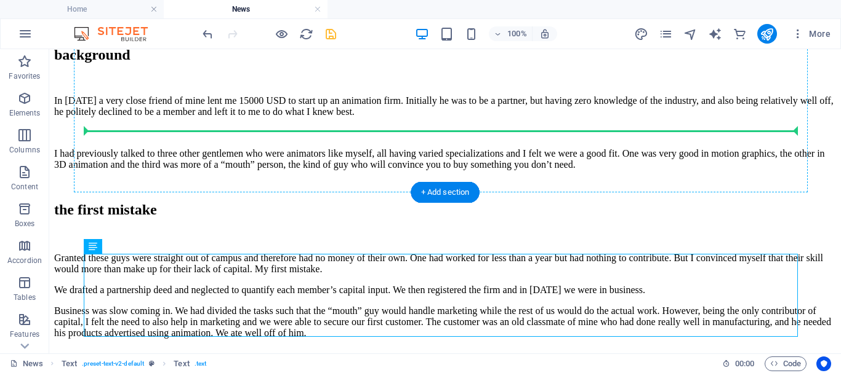
drag, startPoint x: 337, startPoint y: 309, endPoint x: 279, endPoint y: 125, distance: 192.7
drag, startPoint x: 139, startPoint y: 297, endPoint x: 148, endPoint y: 180, distance: 117.2
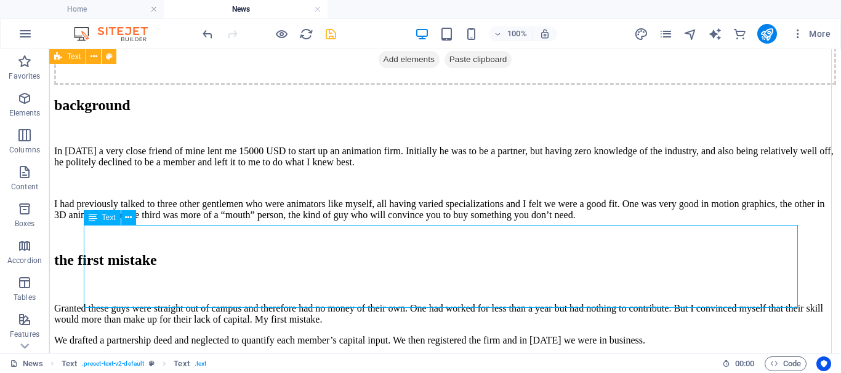
scroll to position [2831, 0]
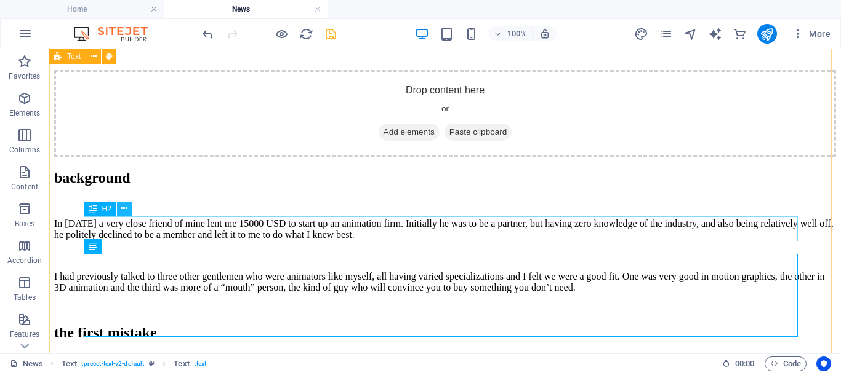
click at [124, 208] on icon at bounding box center [124, 208] width 7 height 13
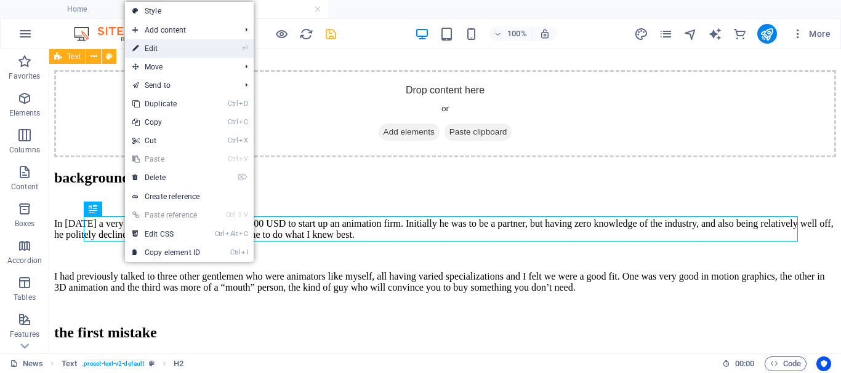
click at [159, 51] on link "⏎ Edit" at bounding box center [166, 48] width 82 height 18
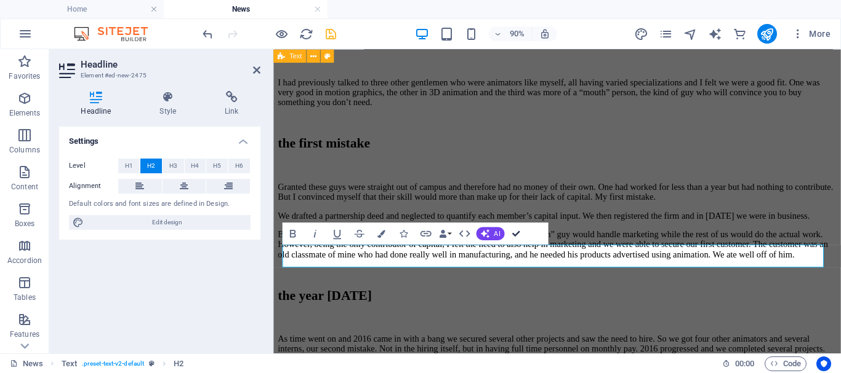
drag, startPoint x: 516, startPoint y: 235, endPoint x: 467, endPoint y: 187, distance: 68.8
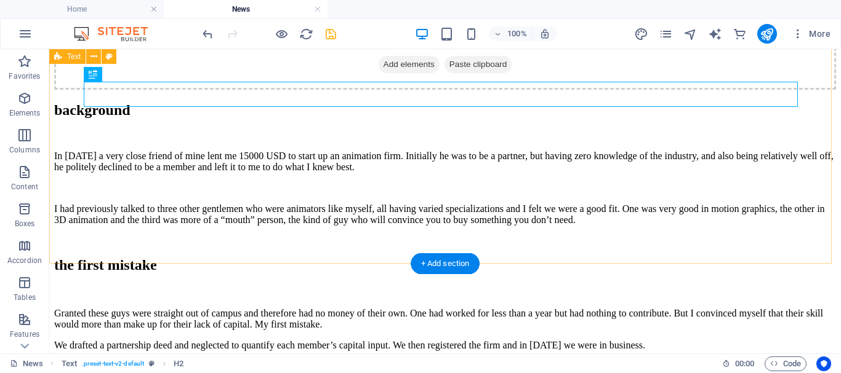
scroll to position [2966, 0]
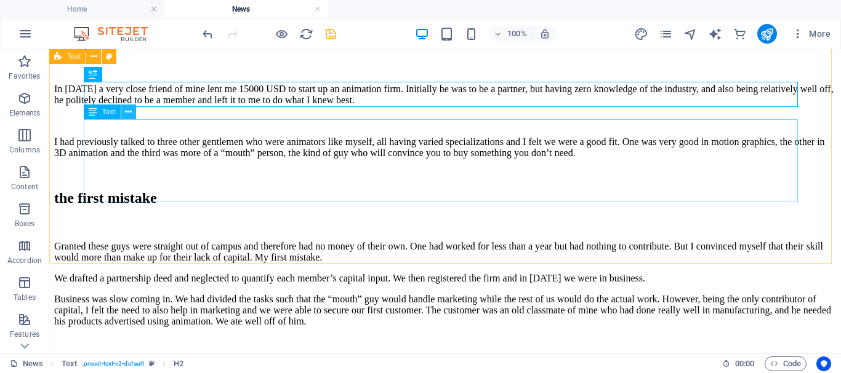
click at [128, 113] on icon at bounding box center [128, 112] width 7 height 13
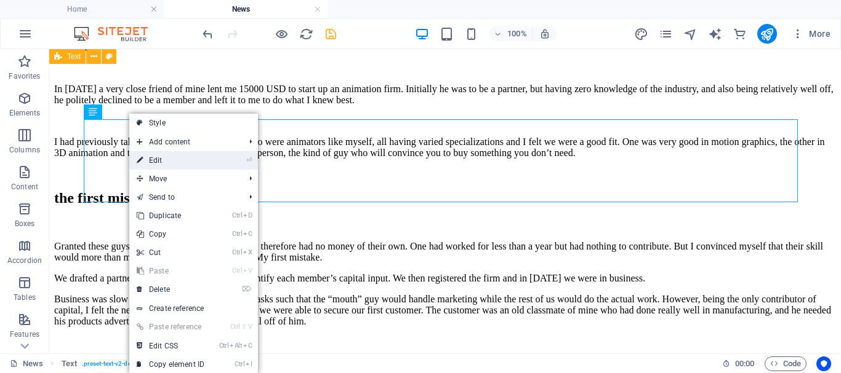
click at [155, 162] on link "⏎ Edit" at bounding box center [170, 160] width 82 height 18
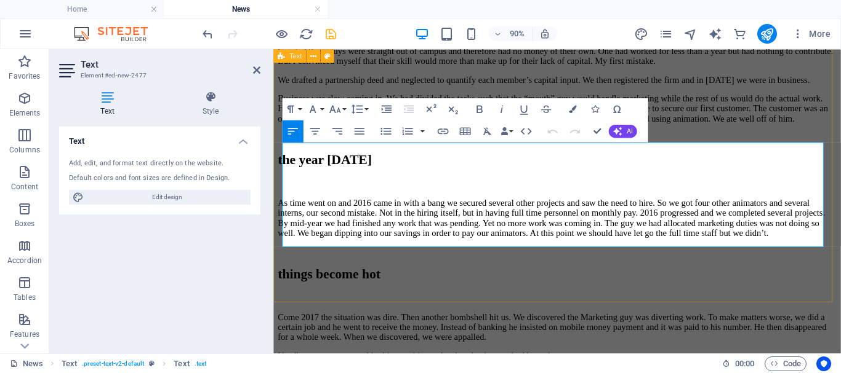
drag, startPoint x: 358, startPoint y: 260, endPoint x: 281, endPoint y: 158, distance: 128.2
click at [281, 158] on div "background In [DATE] a very close friend of mine lent me 15000 USD to start up …" at bounding box center [588, 203] width 620 height 751
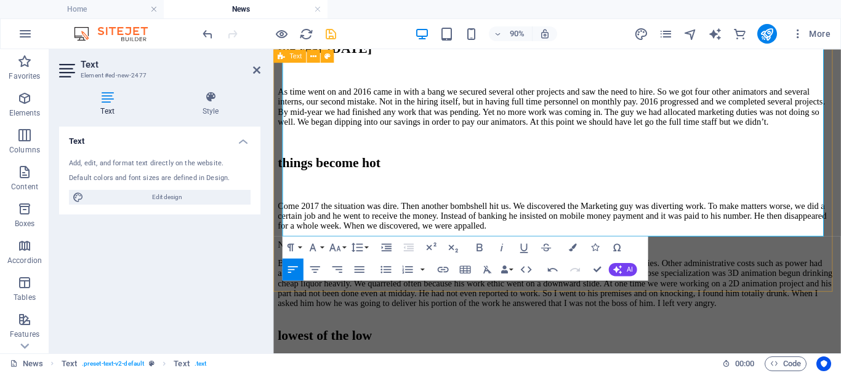
scroll to position [3461, 0]
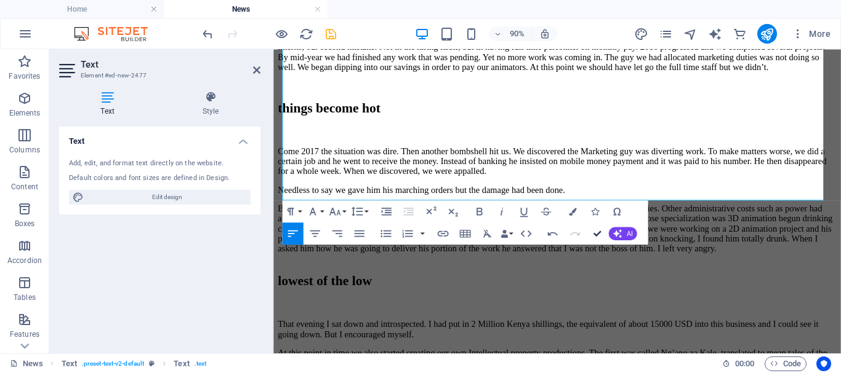
drag, startPoint x: 599, startPoint y: 233, endPoint x: 549, endPoint y: 183, distance: 70.1
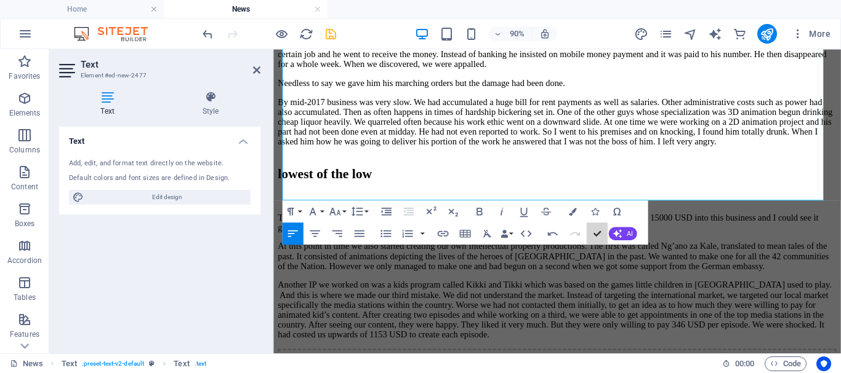
scroll to position [3117, 0]
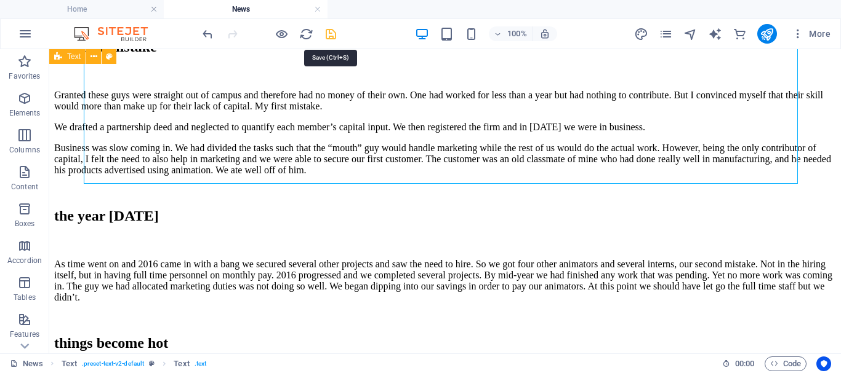
click at [330, 34] on icon "save" at bounding box center [331, 34] width 14 height 14
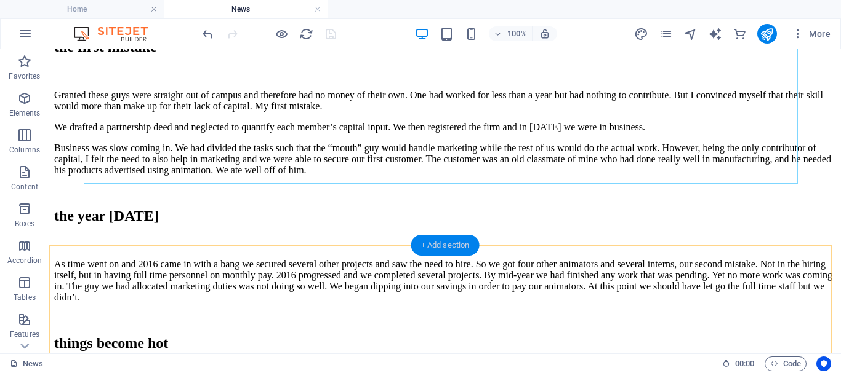
click at [452, 248] on div "+ Add section" at bounding box center [445, 245] width 68 height 21
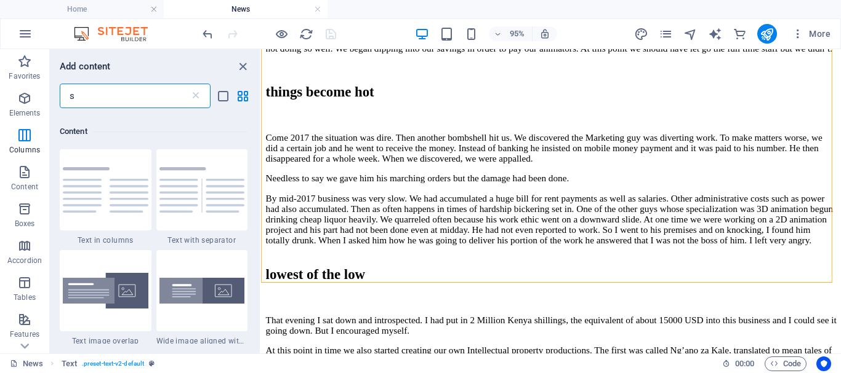
scroll to position [1096, 0]
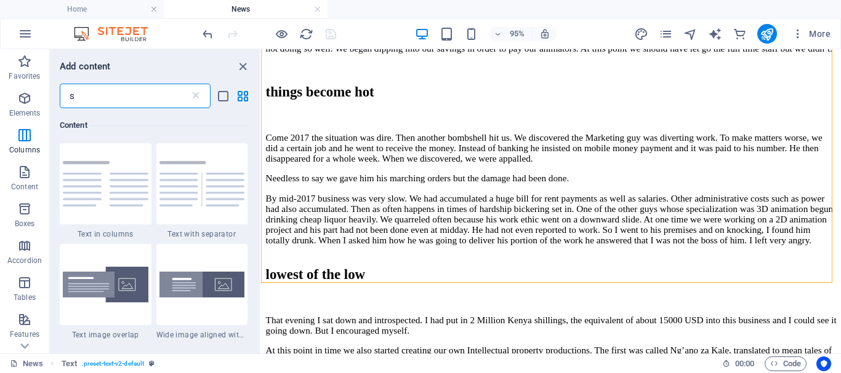
click at [106, 94] on input "s" at bounding box center [125, 96] width 130 height 25
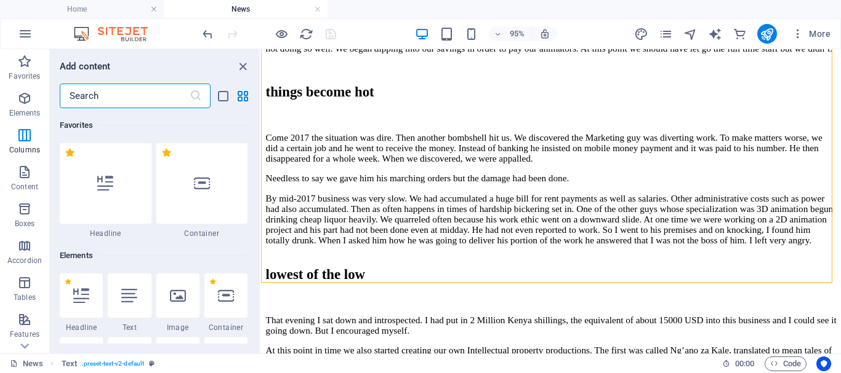
scroll to position [0, 0]
click at [238, 66] on icon "close panel" at bounding box center [243, 67] width 14 height 14
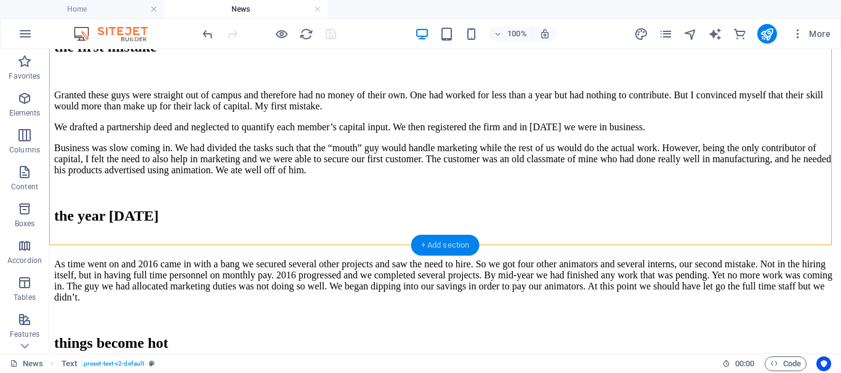
click at [429, 245] on div "+ Add section" at bounding box center [445, 245] width 68 height 21
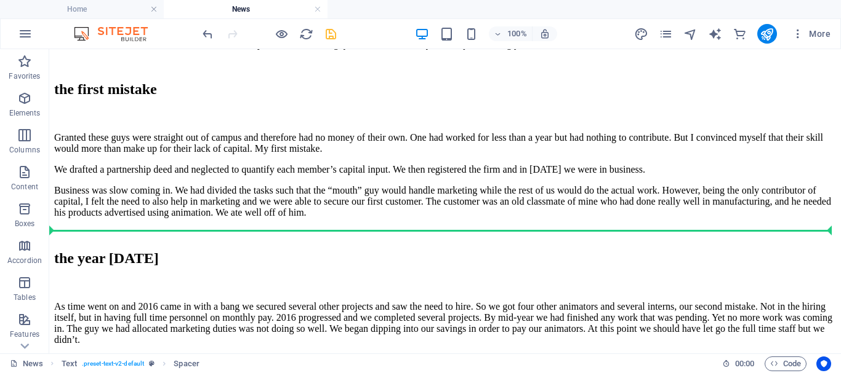
scroll to position [3055, 0]
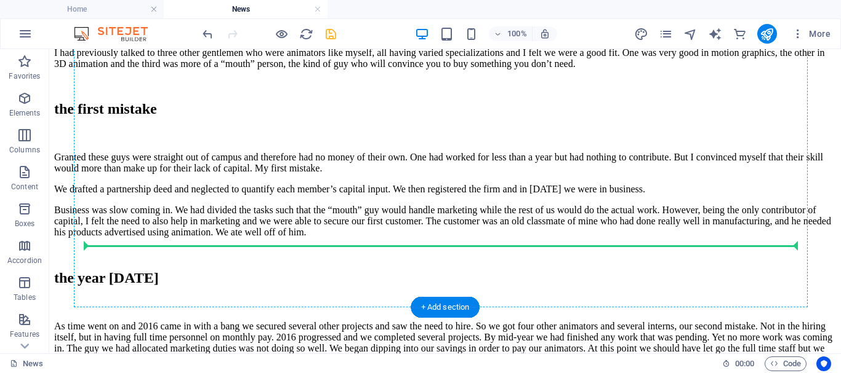
drag, startPoint x: 341, startPoint y: 266, endPoint x: 156, endPoint y: 241, distance: 186.3
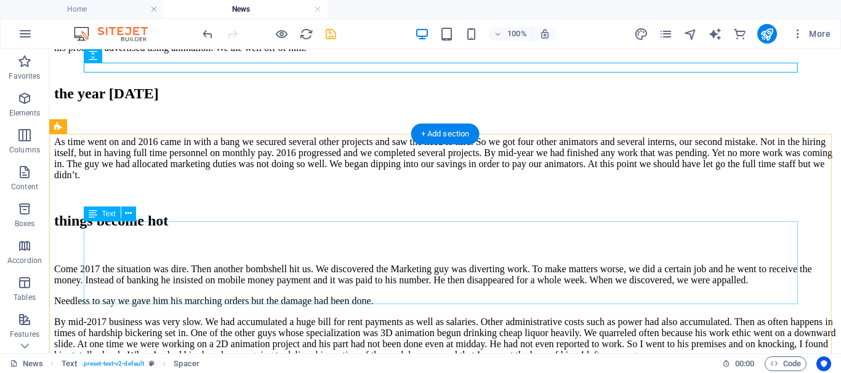
scroll to position [3178, 0]
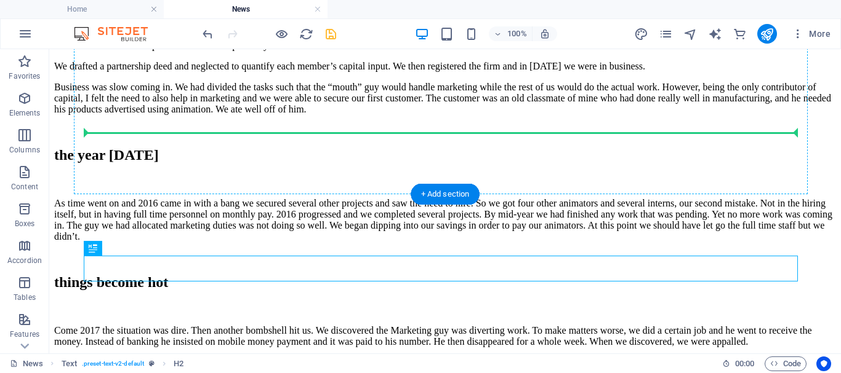
drag, startPoint x: 138, startPoint y: 299, endPoint x: 150, endPoint y: 182, distance: 118.1
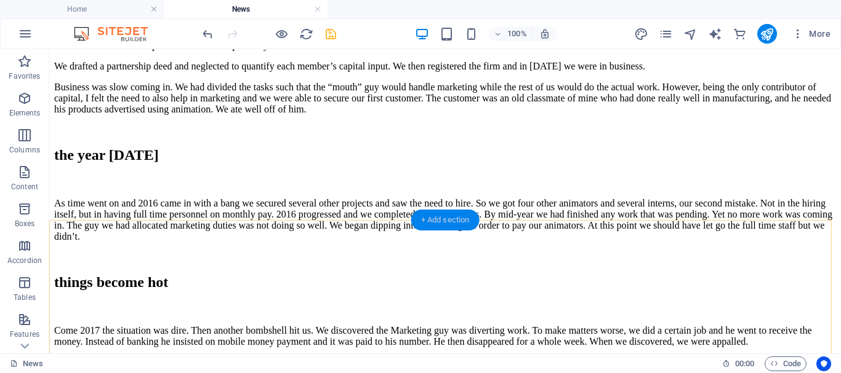
click at [458, 226] on div "+ Add section" at bounding box center [445, 220] width 68 height 21
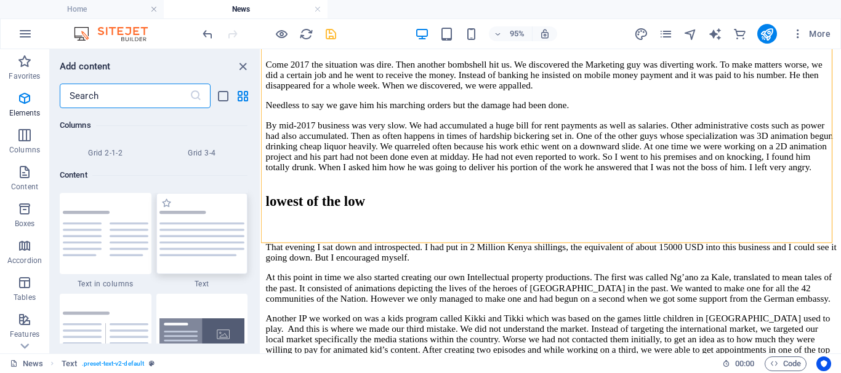
scroll to position [2153, 0]
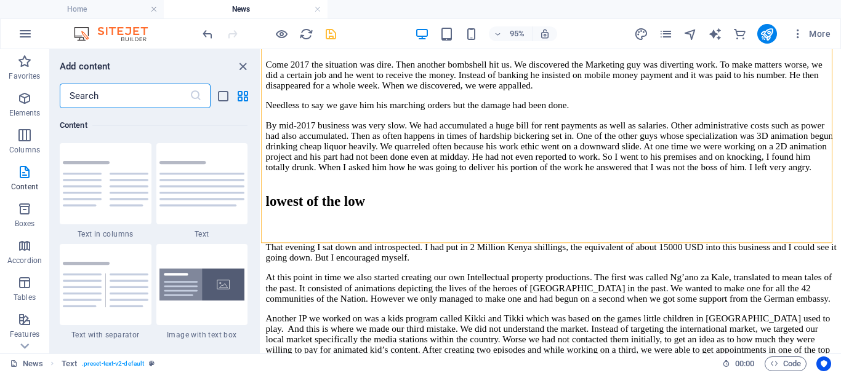
click at [144, 99] on input "text" at bounding box center [125, 96] width 130 height 25
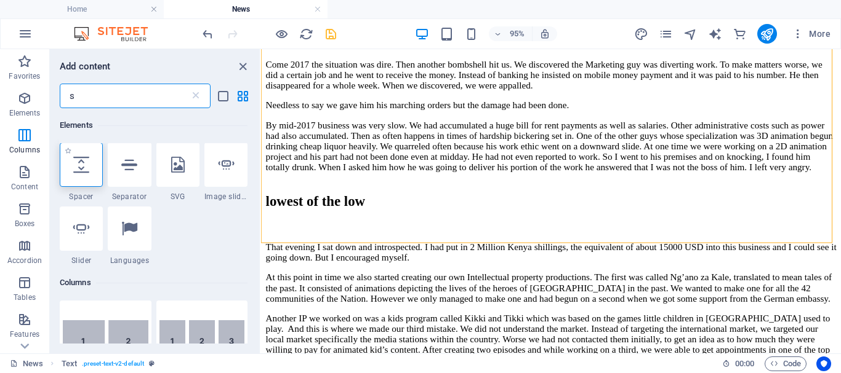
scroll to position [0, 0]
type input "s"
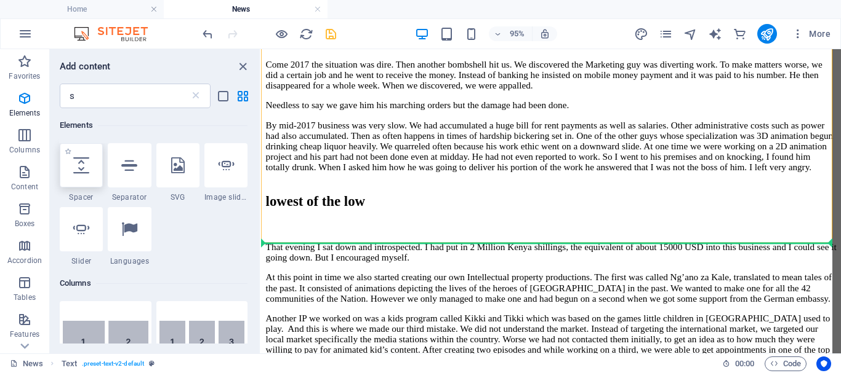
select select "px"
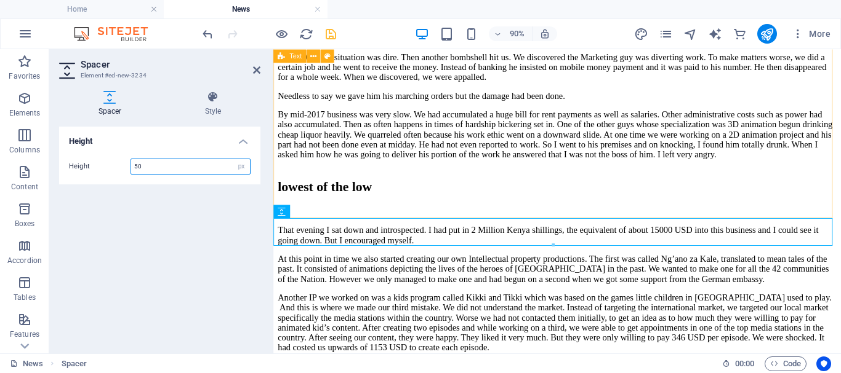
scroll to position [3539, 0]
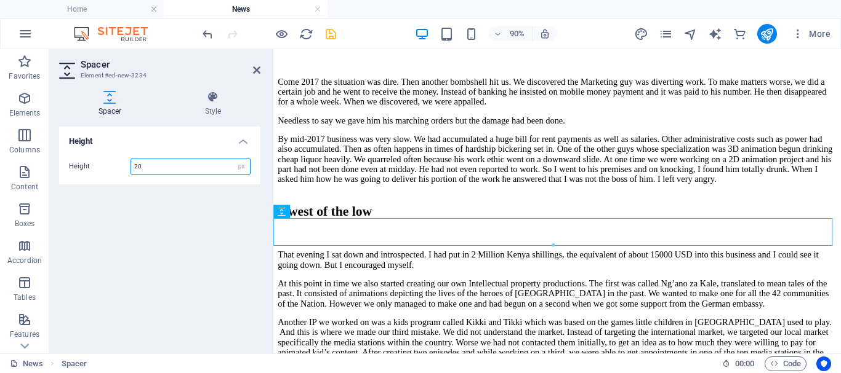
type input "20"
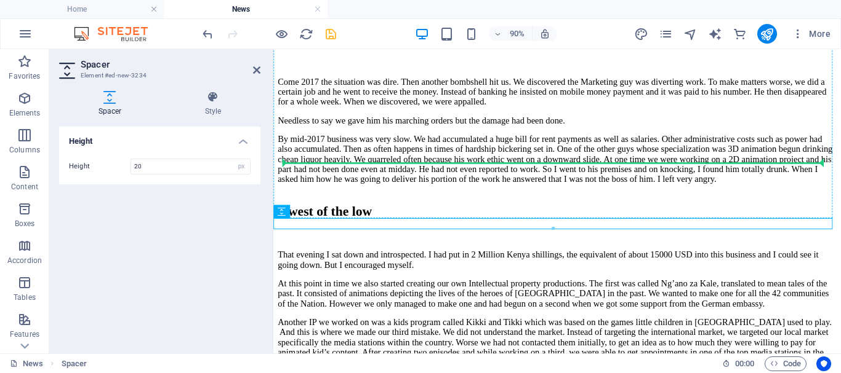
drag, startPoint x: 554, startPoint y: 262, endPoint x: 570, endPoint y: 204, distance: 59.3
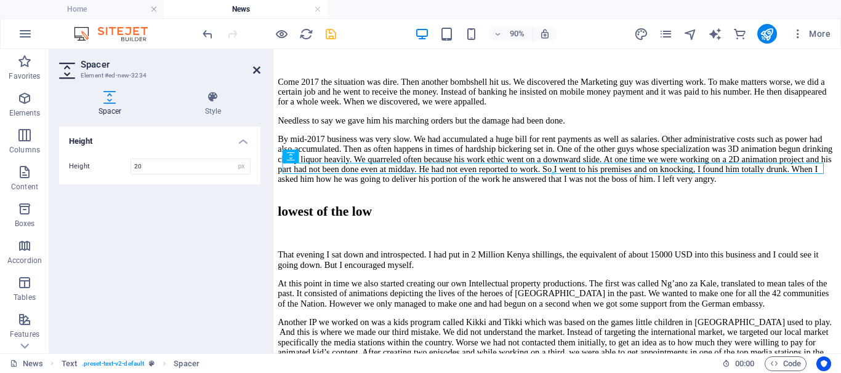
click at [258, 72] on icon at bounding box center [256, 70] width 7 height 10
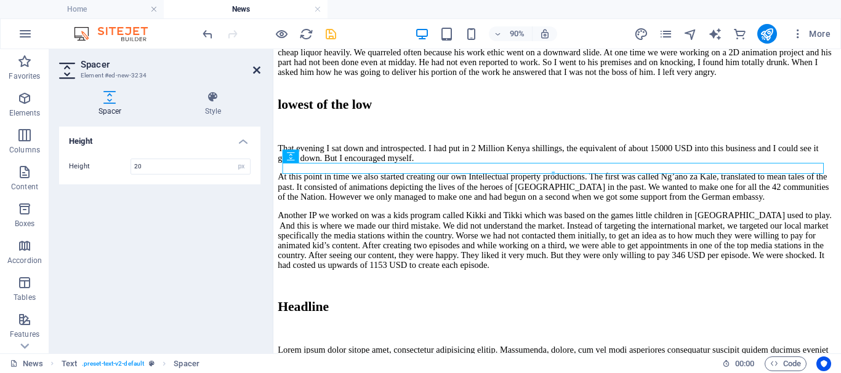
scroll to position [3178, 0]
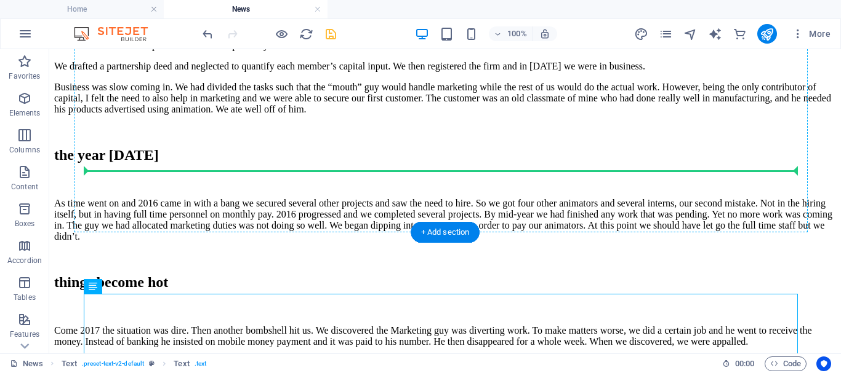
drag, startPoint x: 141, startPoint y: 336, endPoint x: 102, endPoint y: 168, distance: 172.4
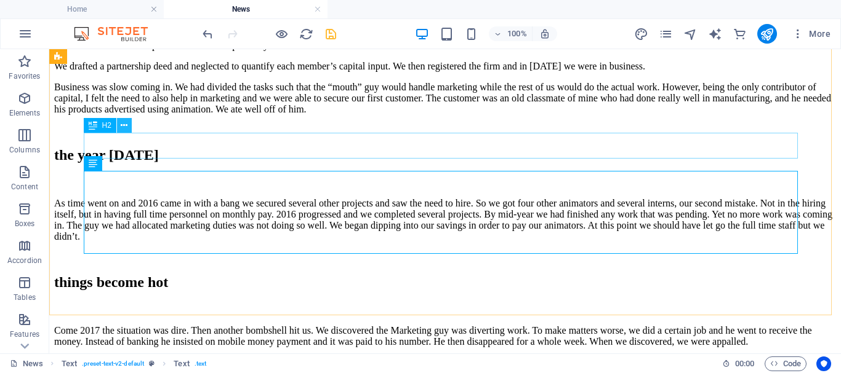
click at [125, 126] on icon at bounding box center [124, 125] width 7 height 13
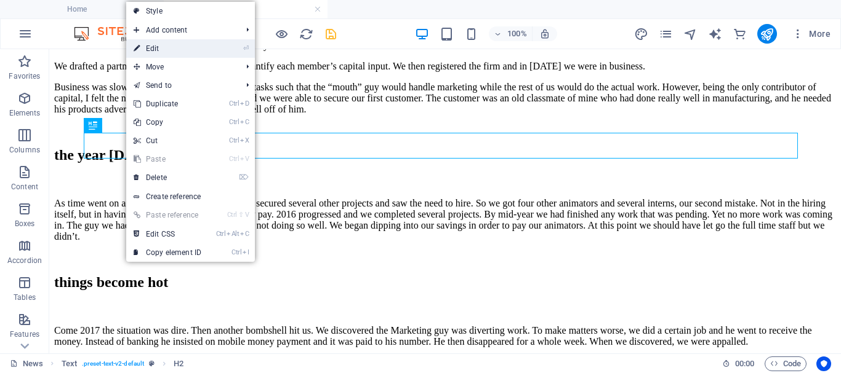
click at [153, 50] on link "⏎ Edit" at bounding box center [167, 48] width 82 height 18
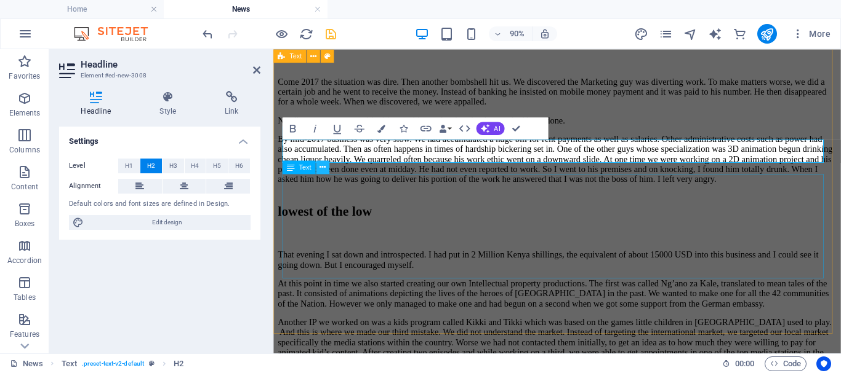
click at [326, 170] on icon at bounding box center [322, 167] width 6 height 12
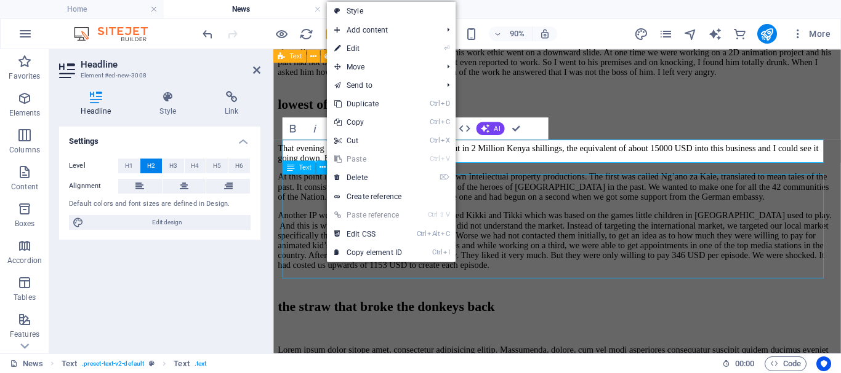
scroll to position [3178, 0]
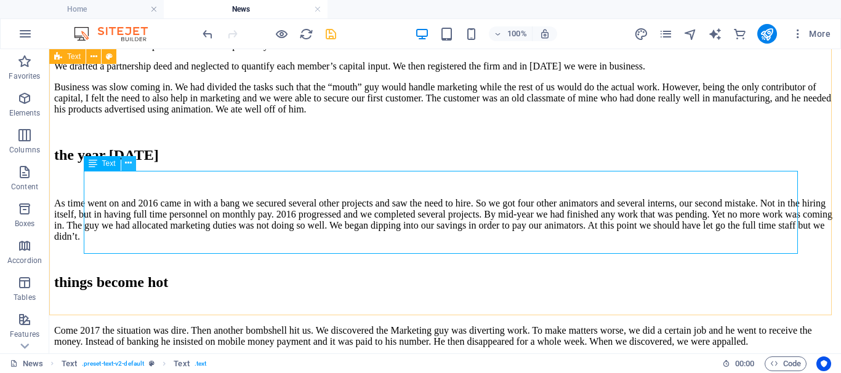
click at [129, 164] on icon at bounding box center [128, 163] width 7 height 13
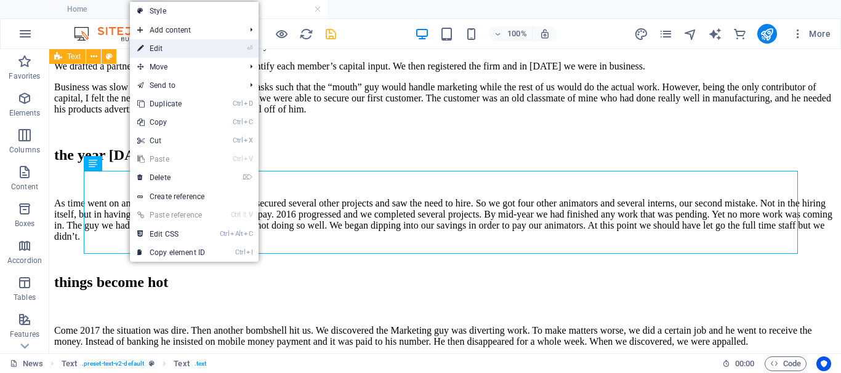
click at [175, 50] on link "⏎ Edit" at bounding box center [171, 48] width 82 height 18
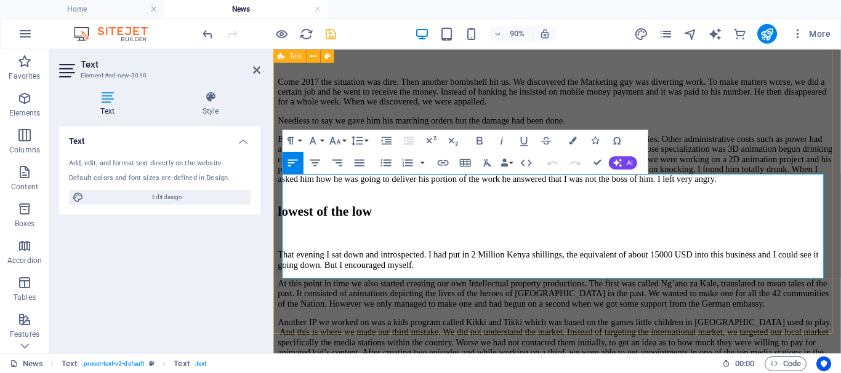
drag, startPoint x: 359, startPoint y: 294, endPoint x: 276, endPoint y: 192, distance: 131.2
click at [278, 192] on div "background In [DATE] a very close friend of mine lent me 15000 USD to start up …" at bounding box center [588, 53] width 620 height 975
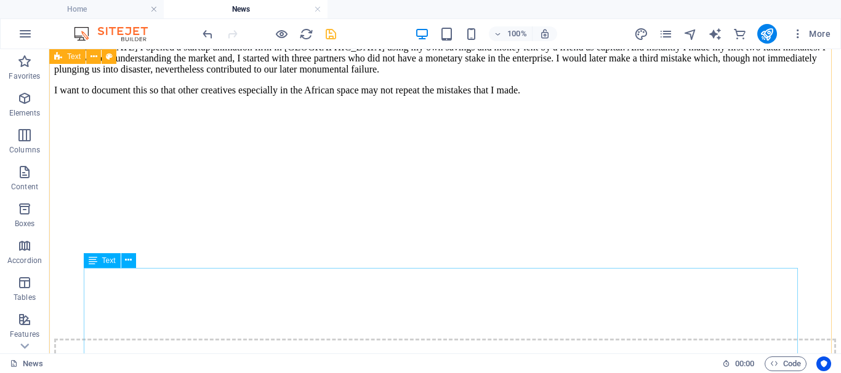
scroll to position [2485, 0]
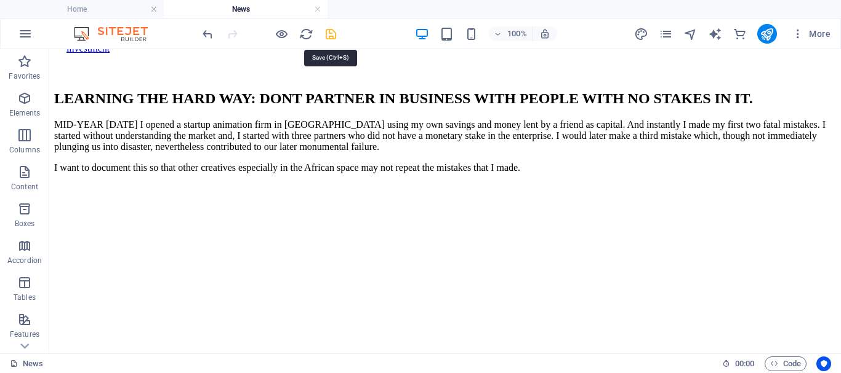
click at [330, 35] on icon "save" at bounding box center [331, 34] width 14 height 14
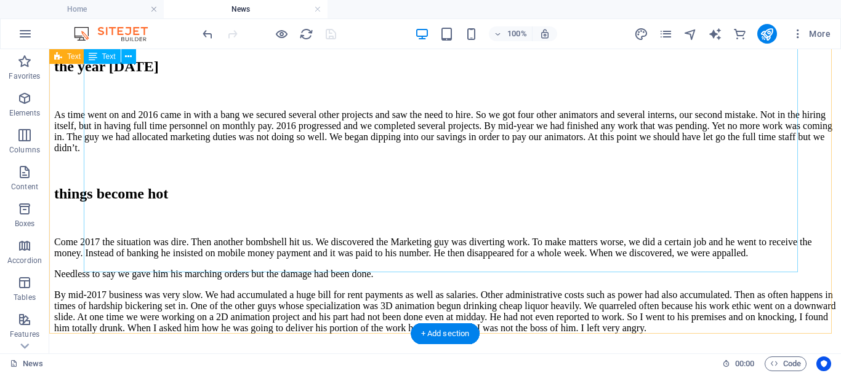
scroll to position [3223, 0]
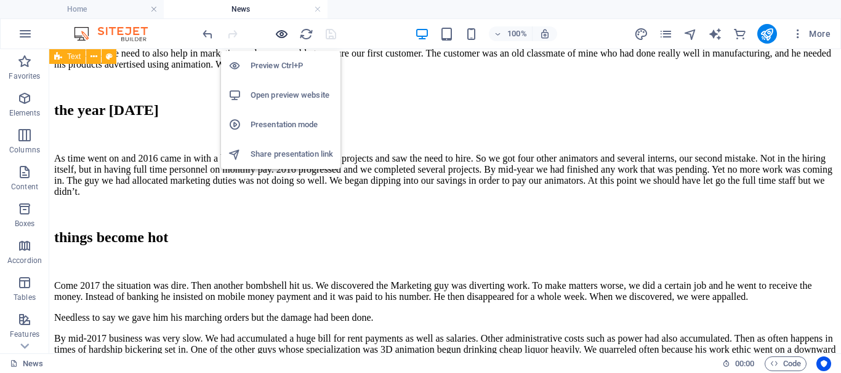
click at [282, 34] on icon "button" at bounding box center [281, 34] width 14 height 14
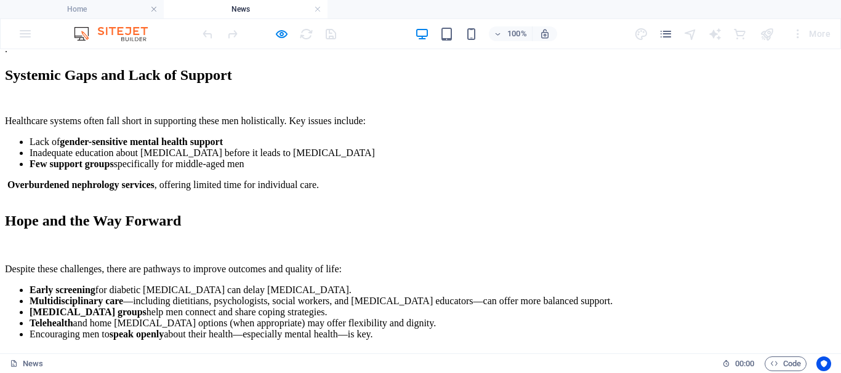
scroll to position [1931, 0]
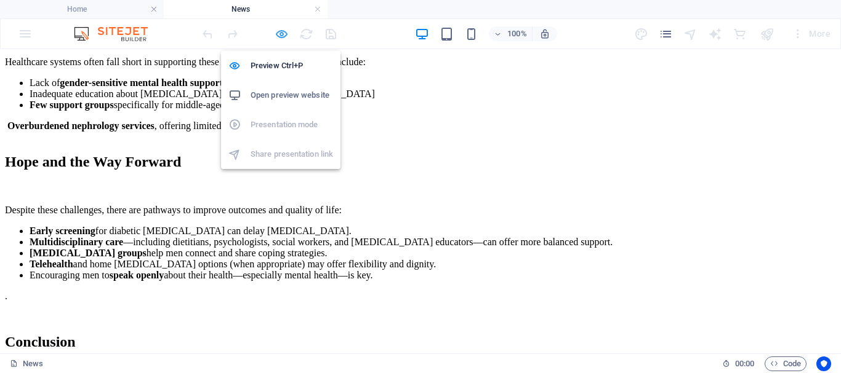
click at [284, 33] on icon "button" at bounding box center [281, 34] width 14 height 14
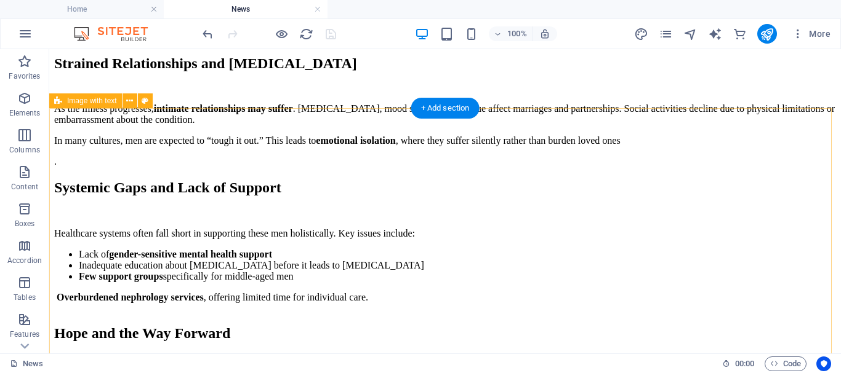
scroll to position [1808, 0]
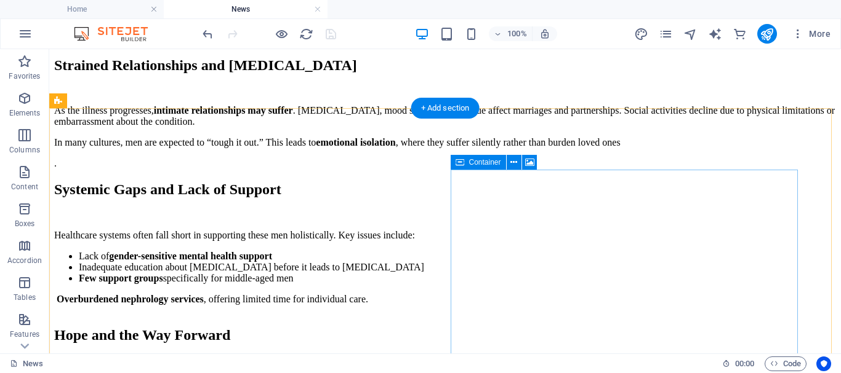
click at [528, 161] on icon at bounding box center [529, 162] width 9 height 13
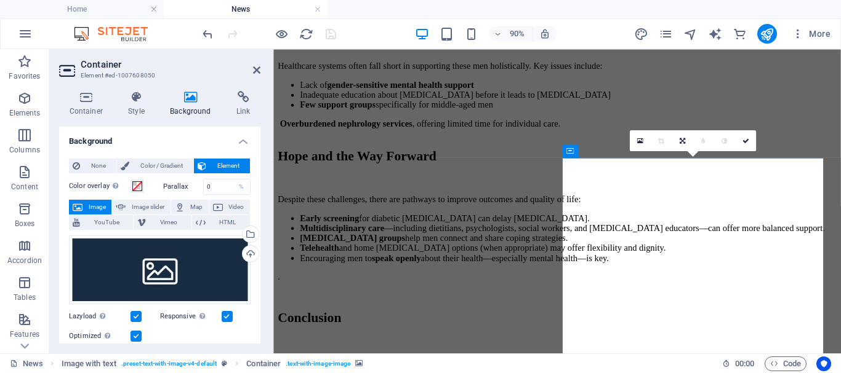
click at [96, 205] on span "Image" at bounding box center [97, 207] width 22 height 15
click at [591, 153] on span "Container" at bounding box center [592, 151] width 29 height 7
click at [620, 150] on icon at bounding box center [618, 151] width 6 height 12
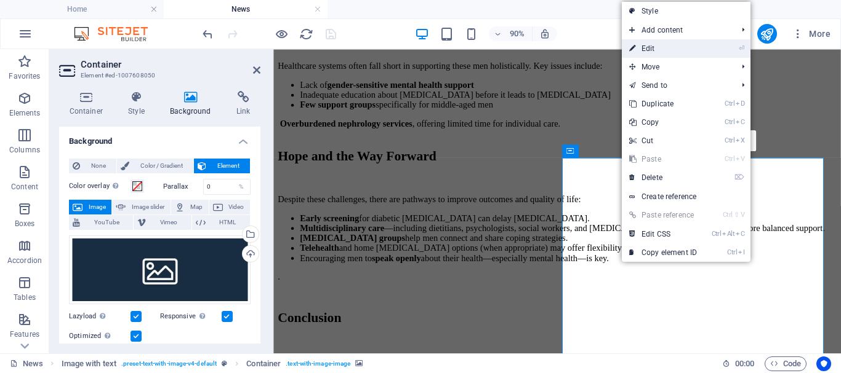
click at [651, 47] on link "⏎ Edit" at bounding box center [662, 48] width 82 height 18
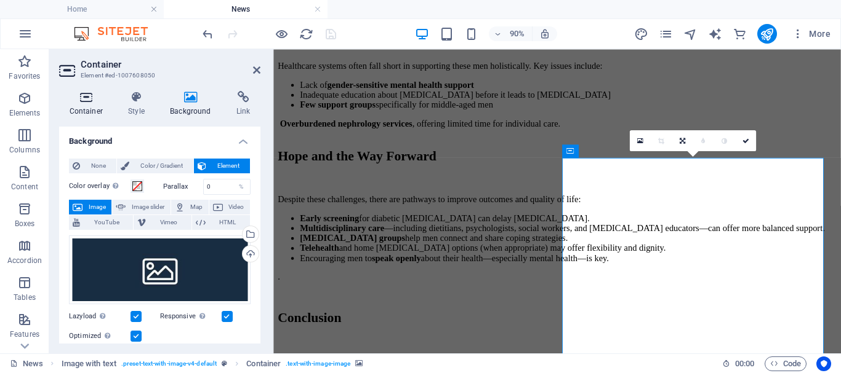
click at [95, 102] on icon at bounding box center [86, 97] width 54 height 12
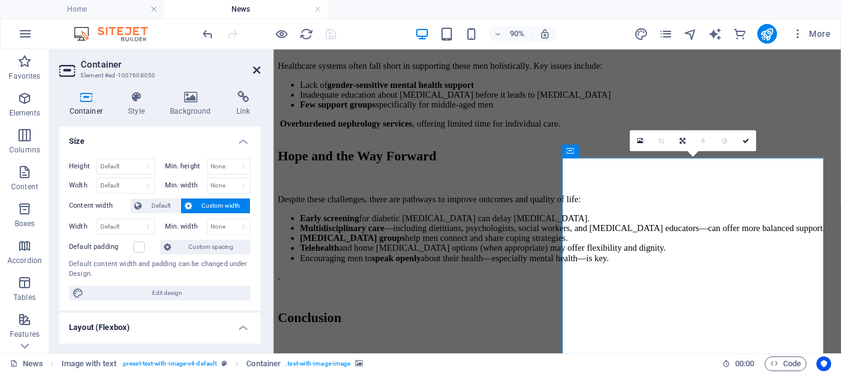
click at [255, 70] on icon at bounding box center [256, 70] width 7 height 10
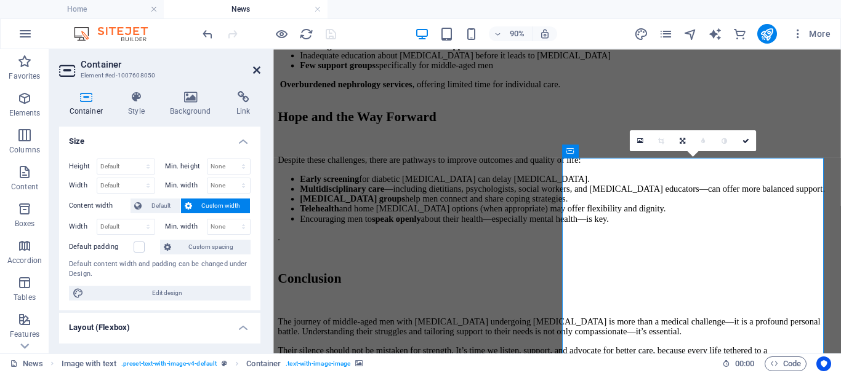
scroll to position [1808, 0]
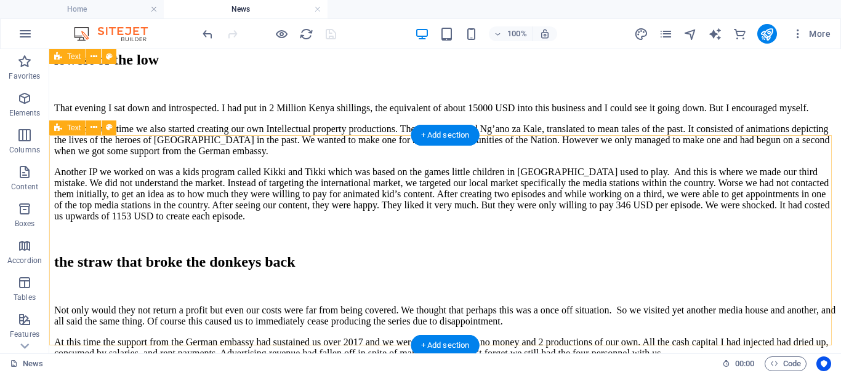
scroll to position [3531, 0]
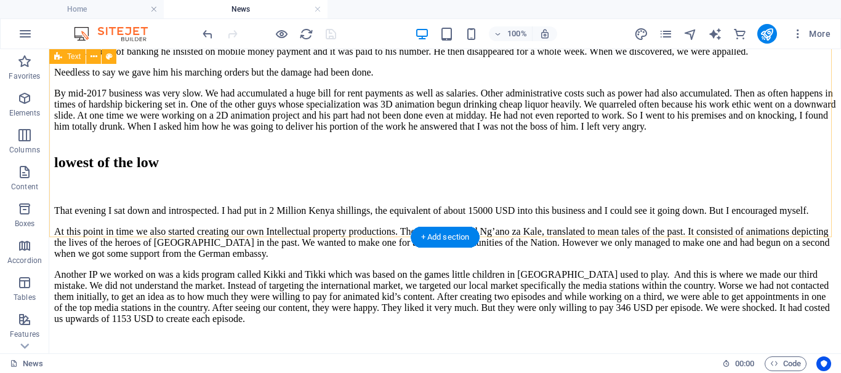
scroll to position [3469, 0]
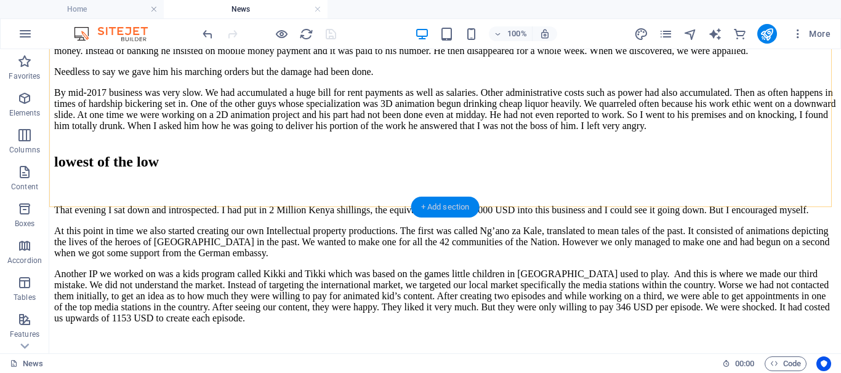
click at [435, 205] on div "+ Add section" at bounding box center [445, 207] width 68 height 21
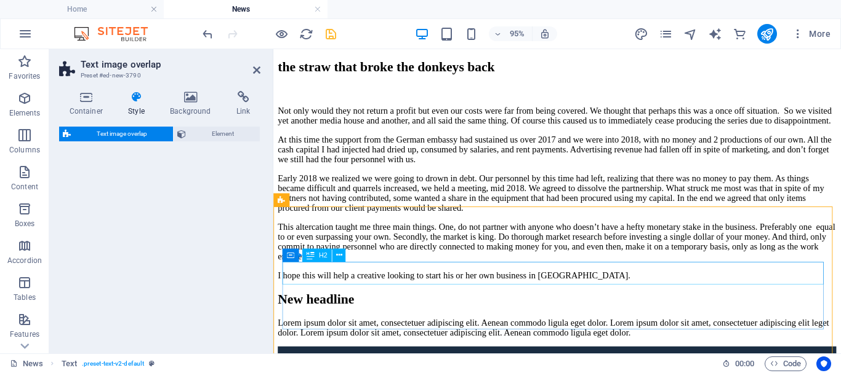
scroll to position [3863, 0]
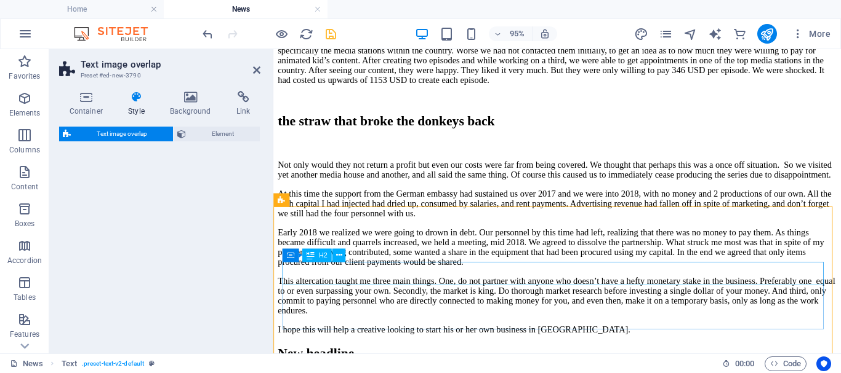
select select "rem"
select select "px"
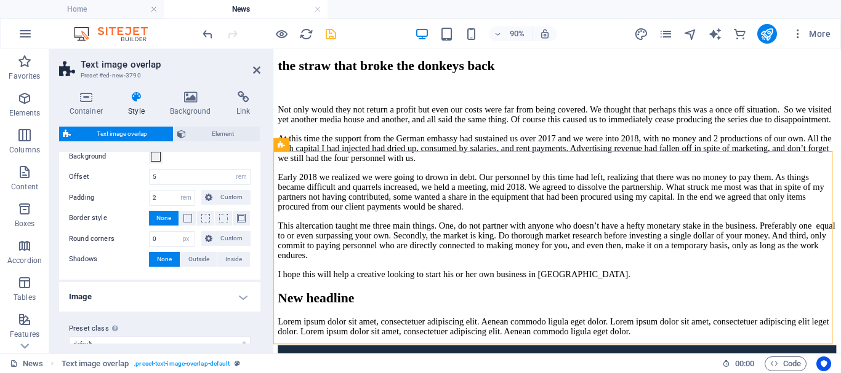
scroll to position [54, 0]
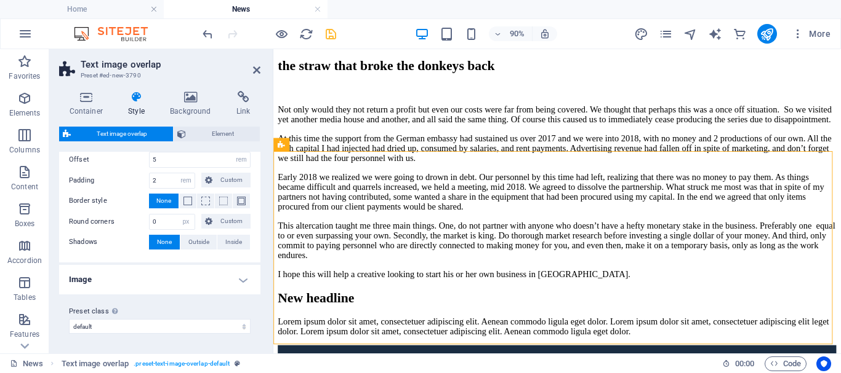
click at [239, 281] on h4 "Image" at bounding box center [159, 280] width 201 height 30
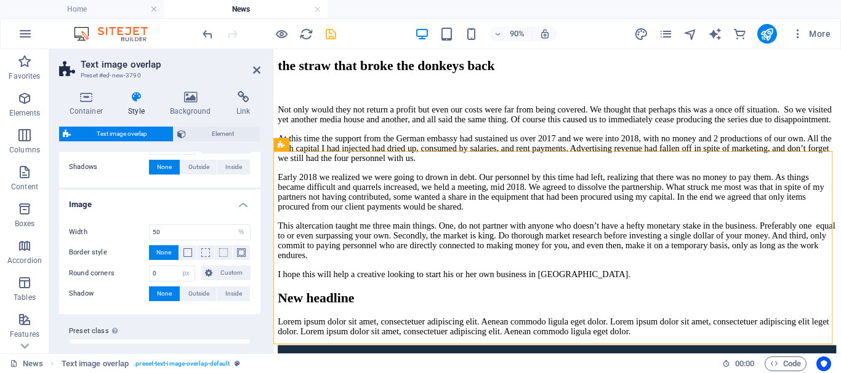
scroll to position [149, 0]
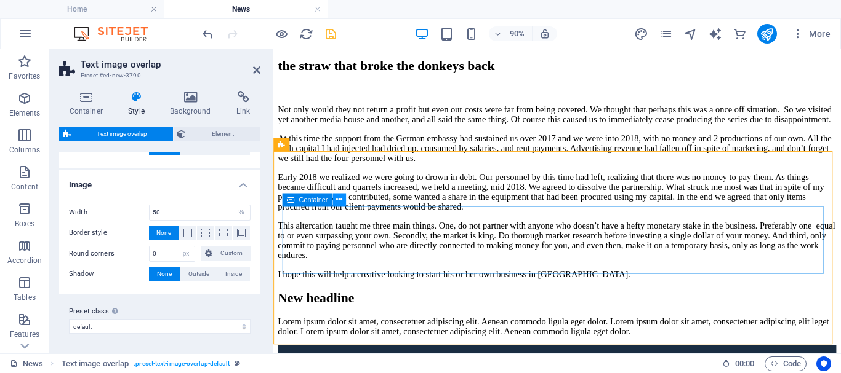
click at [340, 199] on icon at bounding box center [339, 200] width 6 height 12
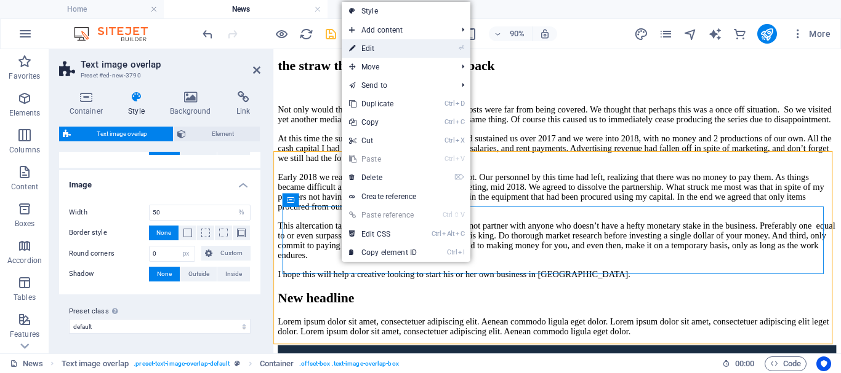
click at [380, 49] on link "⏎ Edit" at bounding box center [383, 48] width 82 height 18
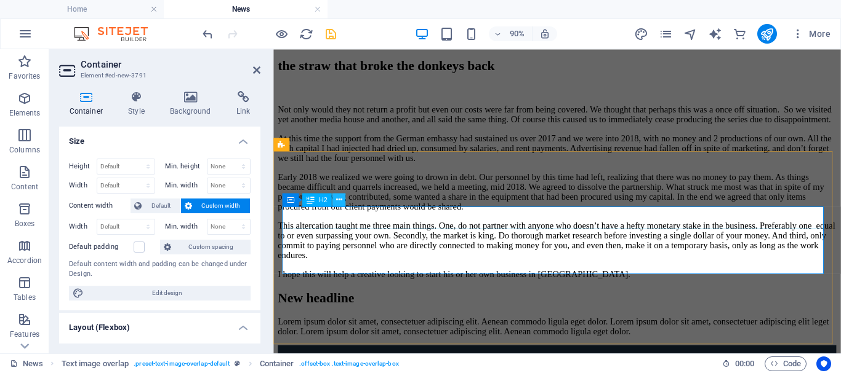
click at [337, 198] on icon at bounding box center [339, 200] width 6 height 12
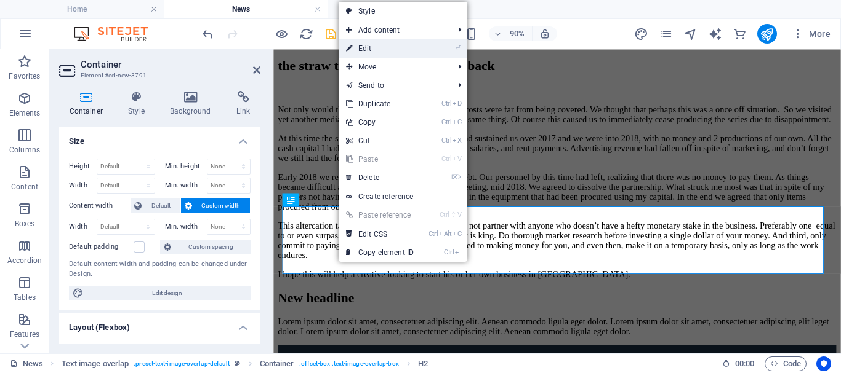
click at [372, 47] on link "⏎ Edit" at bounding box center [379, 48] width 82 height 18
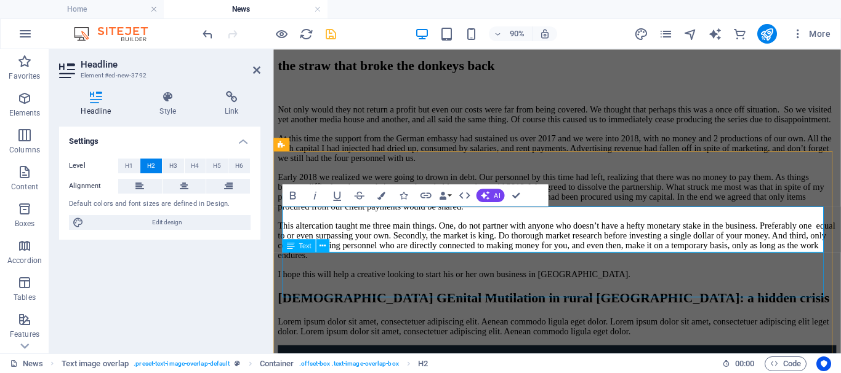
click at [330, 346] on div "Lorem ipsum dolor sit amet, consectetuer adipiscing elit. Aenean commodo ligula…" at bounding box center [588, 357] width 620 height 22
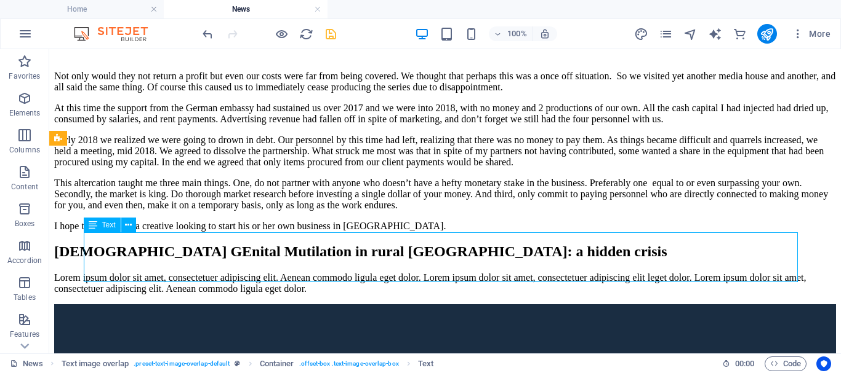
scroll to position [3531, 0]
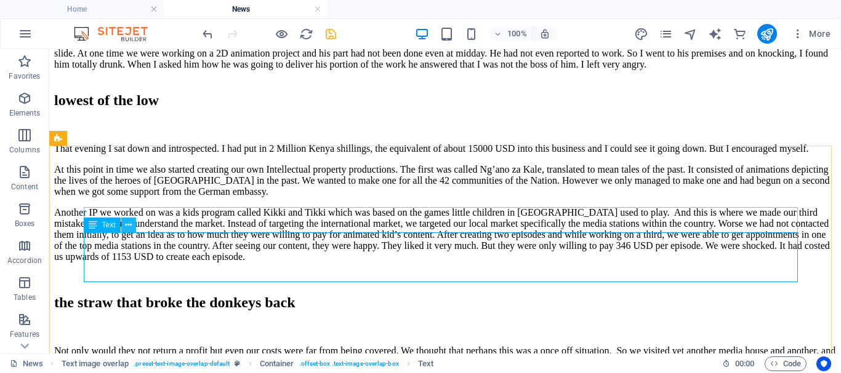
click at [132, 226] on icon at bounding box center [128, 225] width 7 height 13
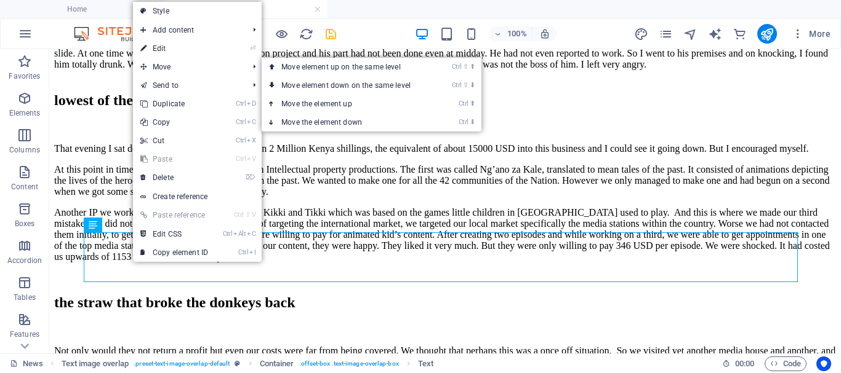
click at [174, 50] on link "⏎ Edit" at bounding box center [174, 48] width 82 height 18
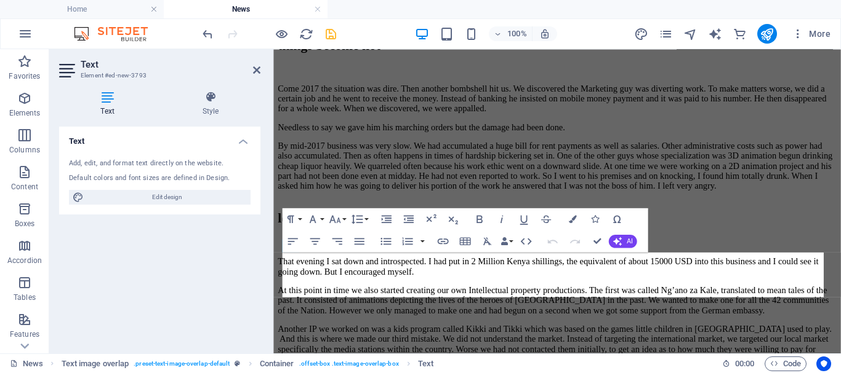
scroll to position [3924, 0]
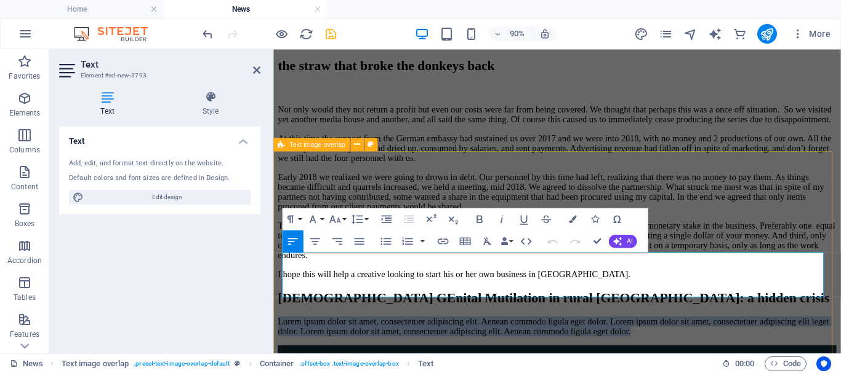
drag, startPoint x: 573, startPoint y: 318, endPoint x: 275, endPoint y: 268, distance: 302.0
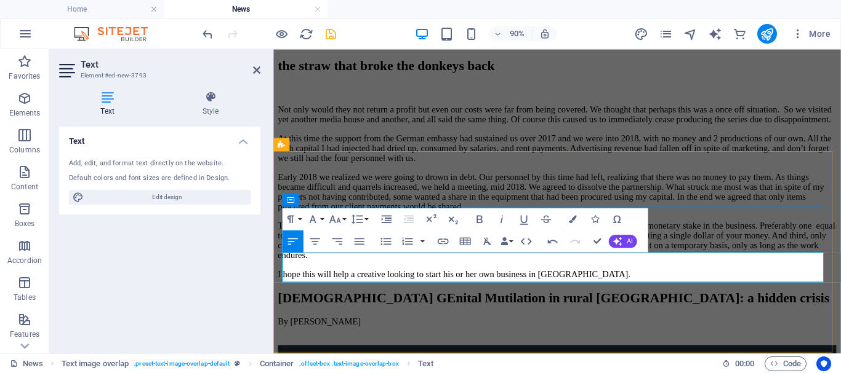
click at [285, 346] on p "By [PERSON_NAME]" at bounding box center [588, 357] width 620 height 22
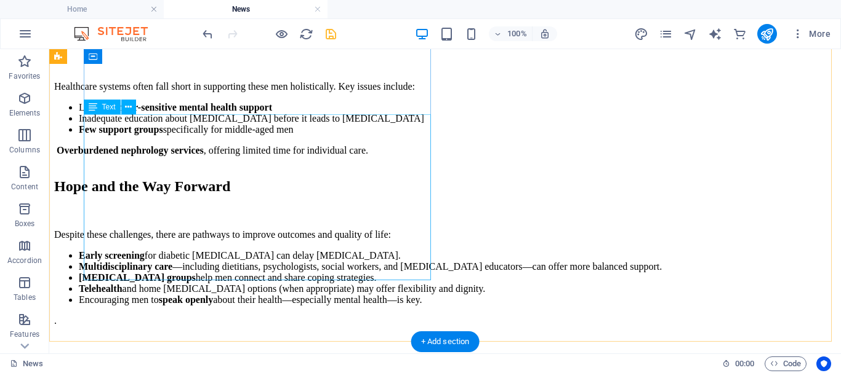
scroll to position [1888, 0]
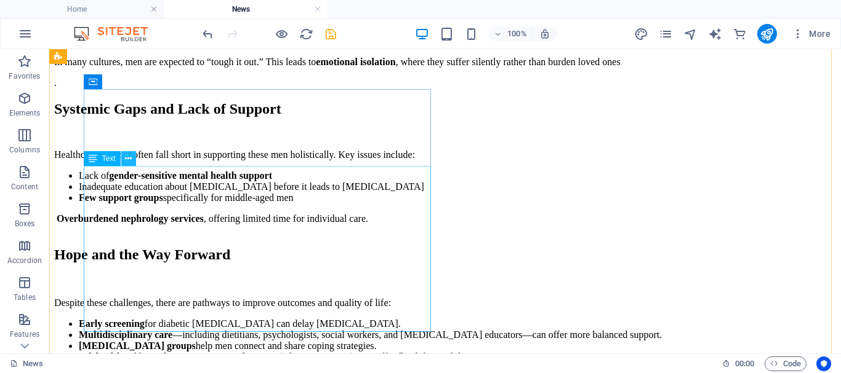
click at [128, 159] on icon at bounding box center [128, 159] width 7 height 13
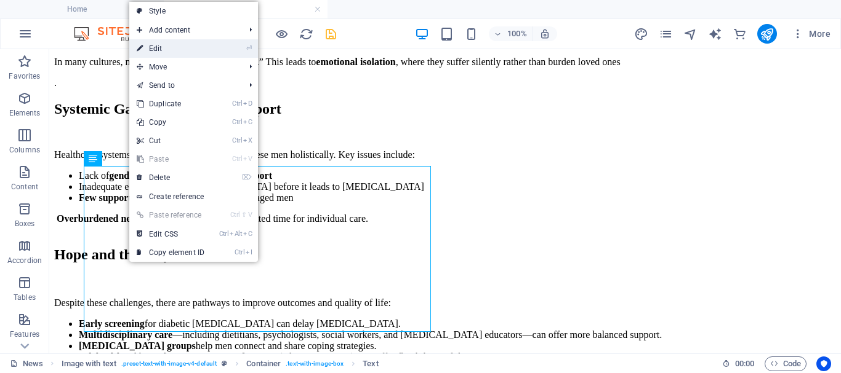
click at [175, 49] on link "⏎ Edit" at bounding box center [170, 48] width 82 height 18
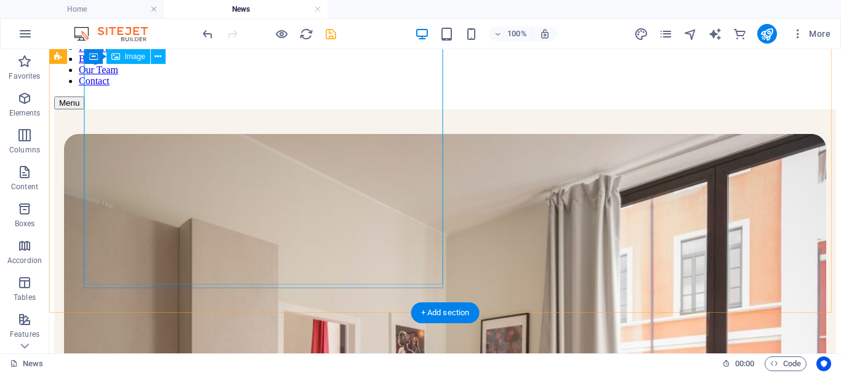
scroll to position [0, 0]
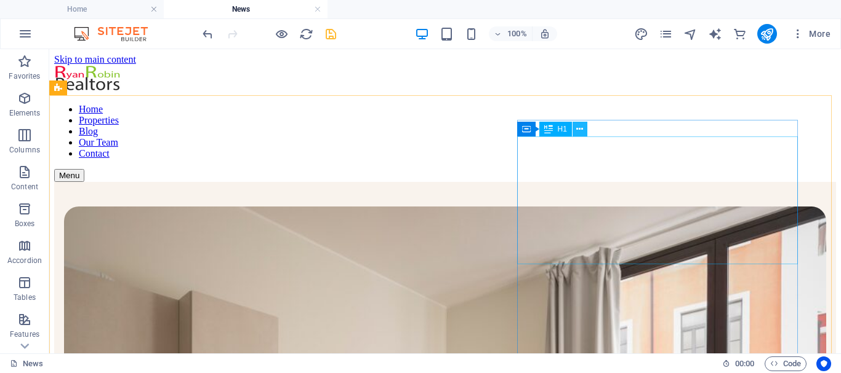
click at [580, 130] on icon at bounding box center [579, 129] width 7 height 13
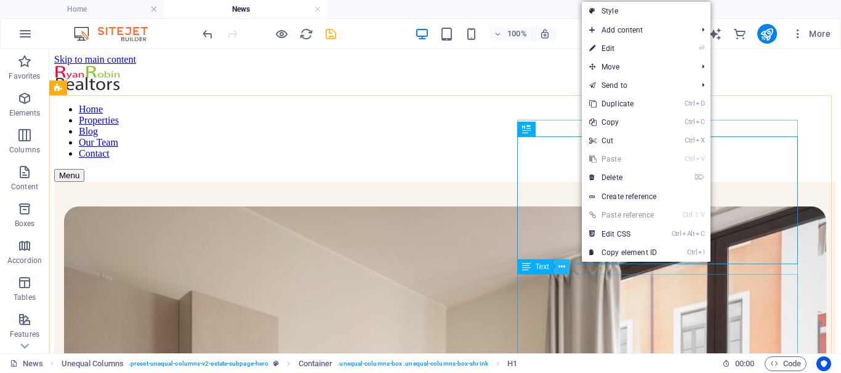
click at [560, 266] on icon at bounding box center [561, 267] width 7 height 13
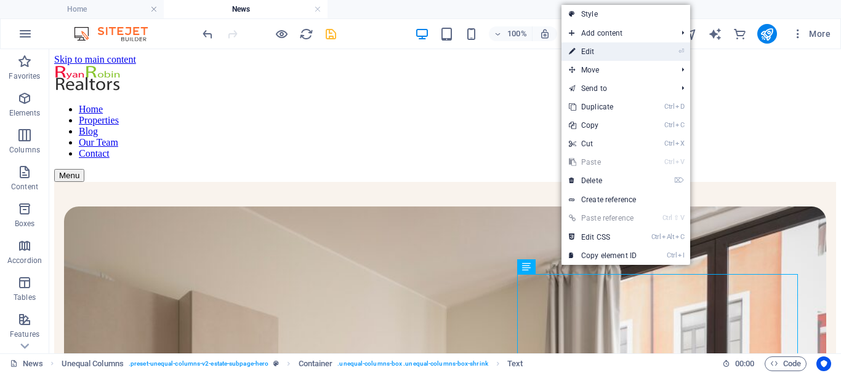
click at [603, 50] on link "⏎ Edit" at bounding box center [602, 51] width 82 height 18
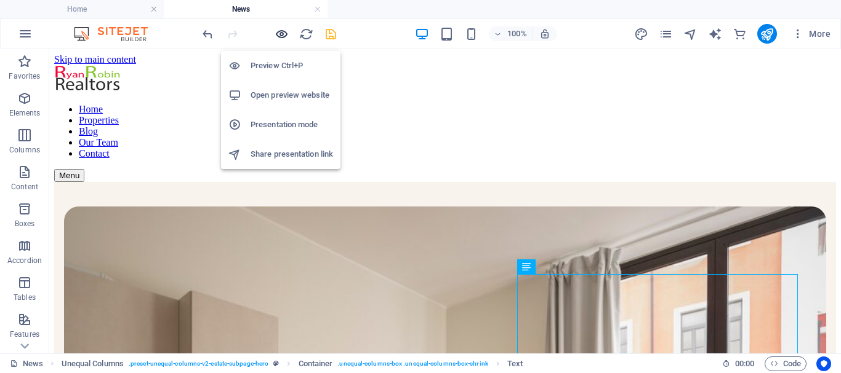
click at [282, 33] on icon "button" at bounding box center [281, 34] width 14 height 14
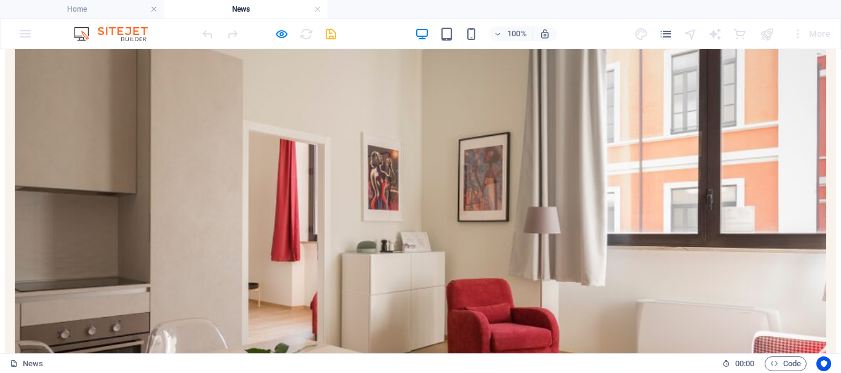
scroll to position [308, 0]
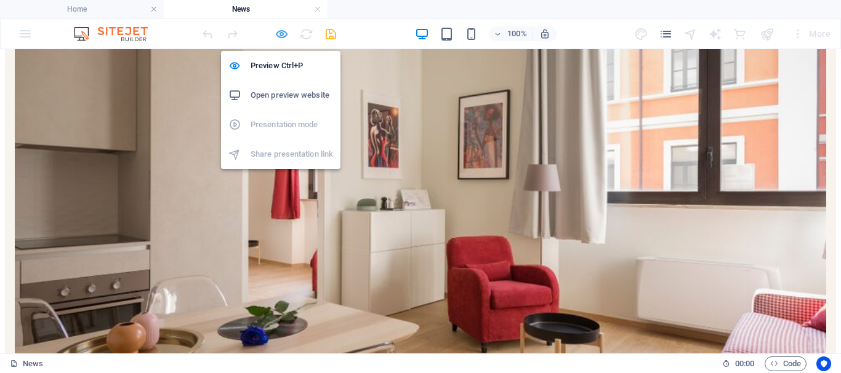
click at [281, 34] on icon "button" at bounding box center [281, 34] width 14 height 14
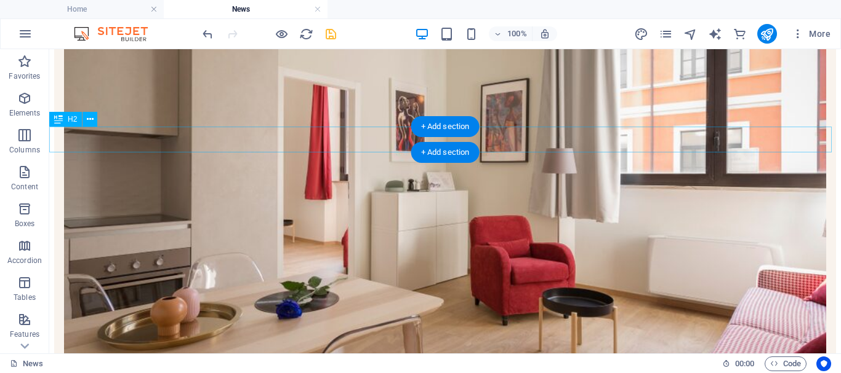
drag, startPoint x: 59, startPoint y: 121, endPoint x: 95, endPoint y: 123, distance: 36.4
click at [95, 123] on div "H2" at bounding box center [77, 119] width 56 height 15
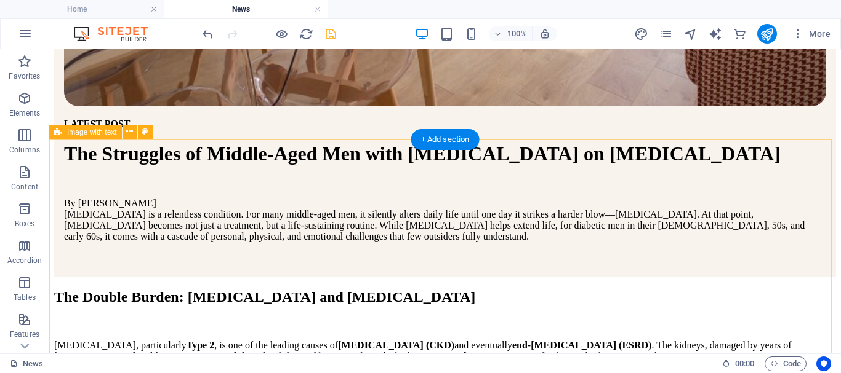
scroll to position [677, 0]
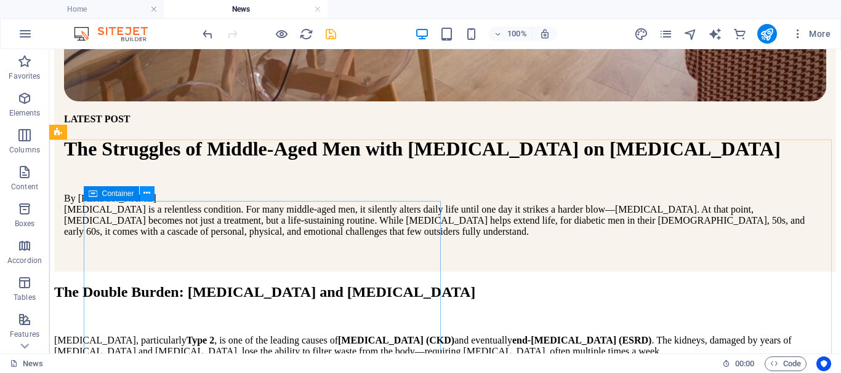
click at [146, 194] on icon at bounding box center [146, 193] width 7 height 13
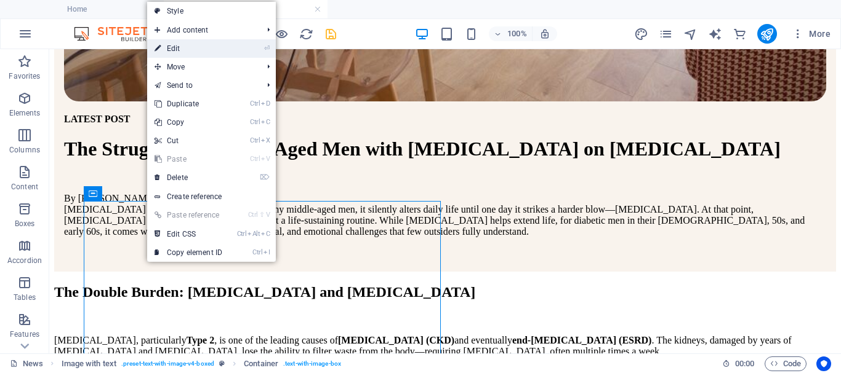
click at [175, 48] on link "⏎ Edit" at bounding box center [188, 48] width 82 height 18
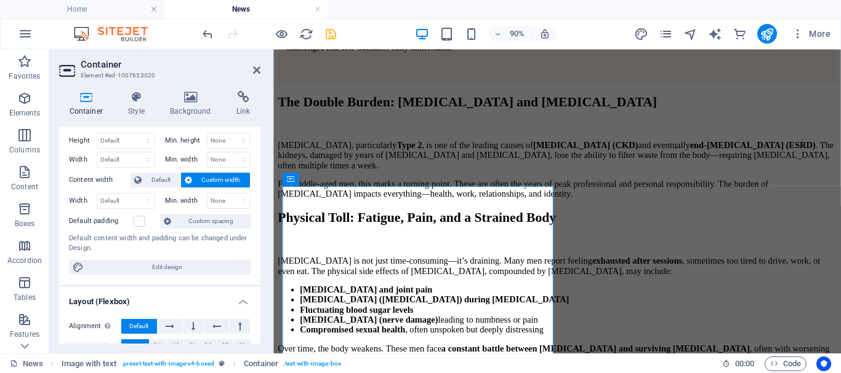
scroll to position [25, 0]
click at [258, 67] on icon at bounding box center [256, 70] width 7 height 10
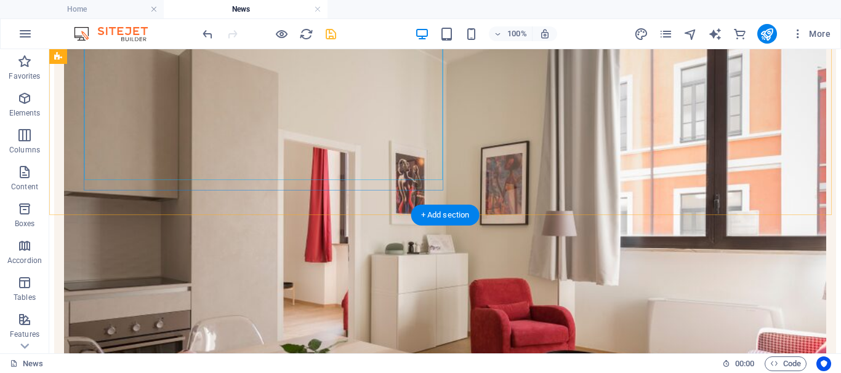
scroll to position [246, 0]
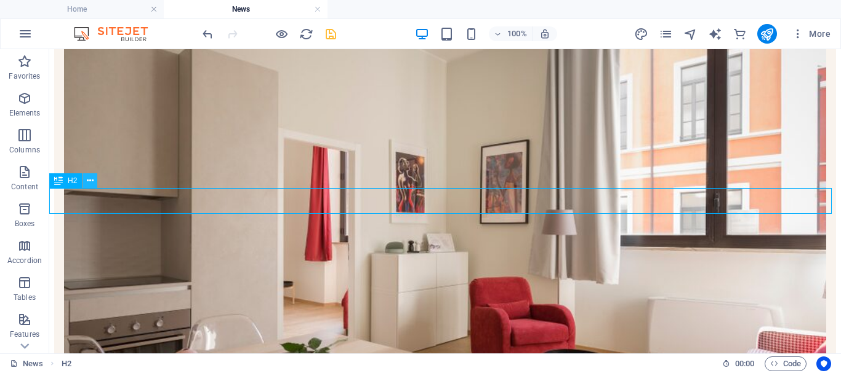
click at [93, 182] on icon at bounding box center [90, 181] width 7 height 13
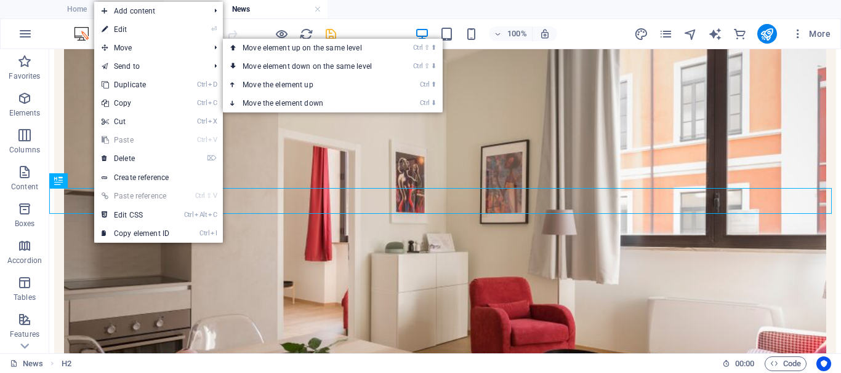
click at [145, 26] on link "⏎ Edit" at bounding box center [135, 29] width 82 height 18
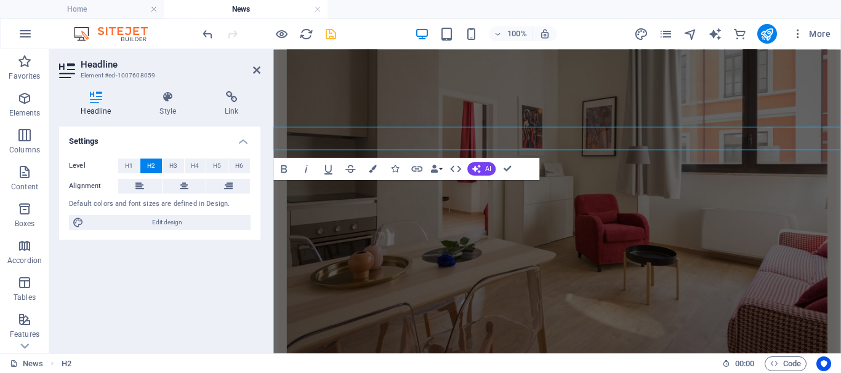
scroll to position [299, 0]
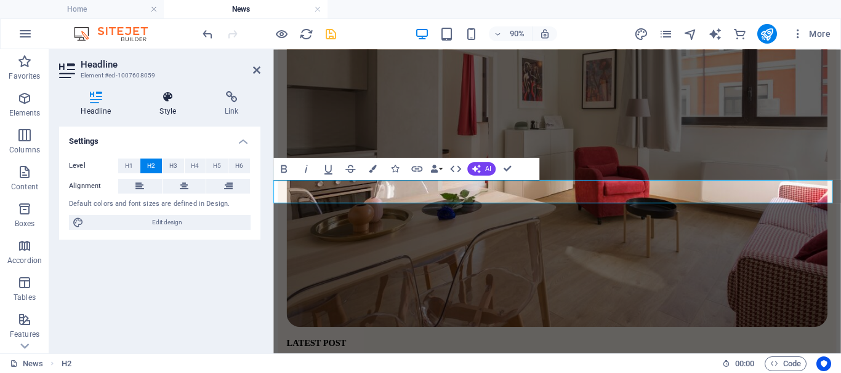
click at [173, 99] on icon at bounding box center [168, 97] width 60 height 12
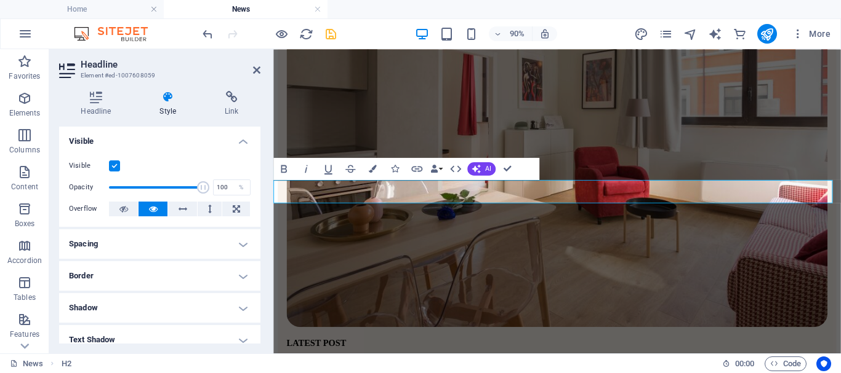
click at [241, 247] on h4 "Spacing" at bounding box center [159, 245] width 201 height 30
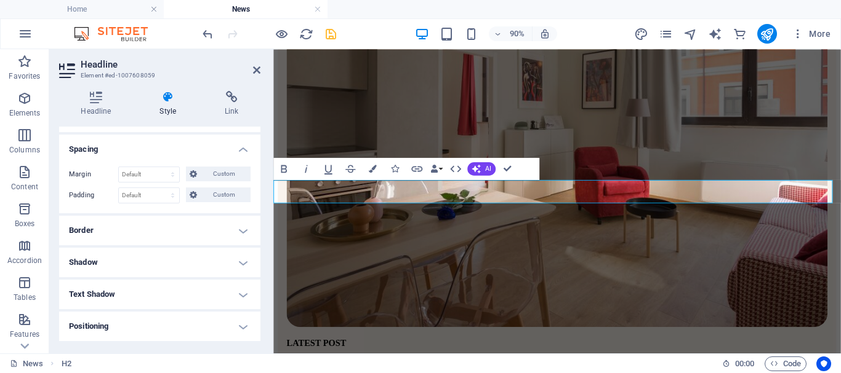
scroll to position [123, 0]
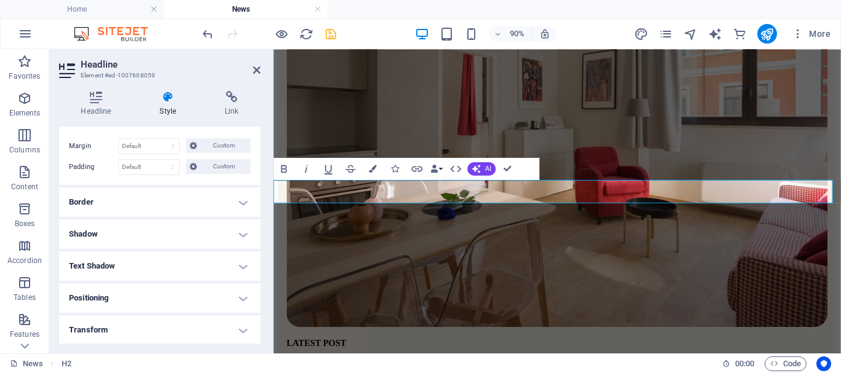
click at [239, 202] on h4 "Border" at bounding box center [159, 203] width 201 height 30
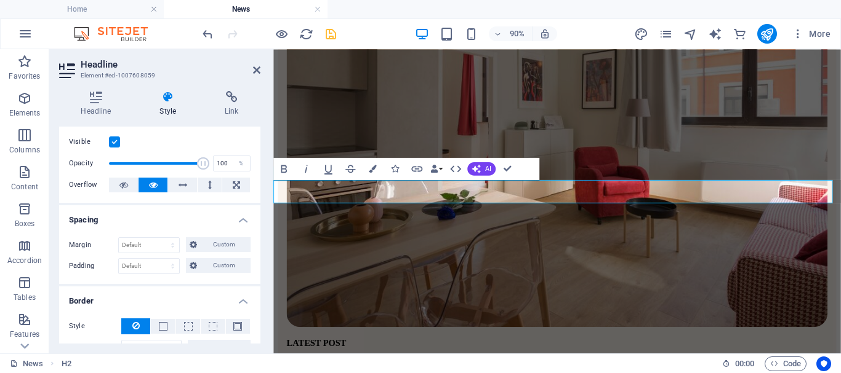
scroll to position [0, 0]
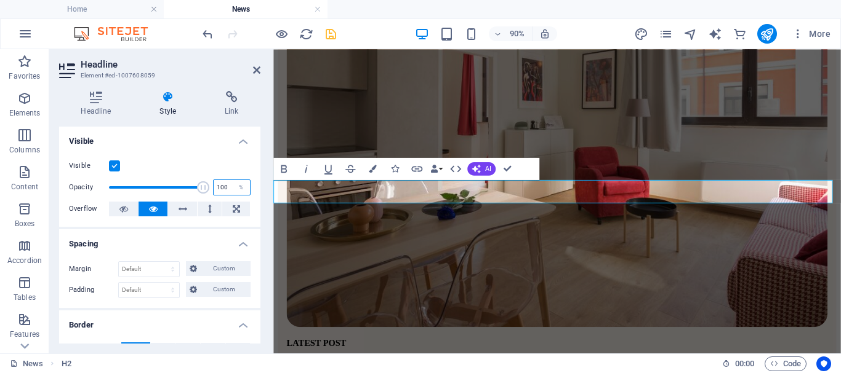
drag, startPoint x: 225, startPoint y: 188, endPoint x: 210, endPoint y: 185, distance: 14.4
click at [213, 185] on div "100 %" at bounding box center [232, 188] width 38 height 16
type input "80"
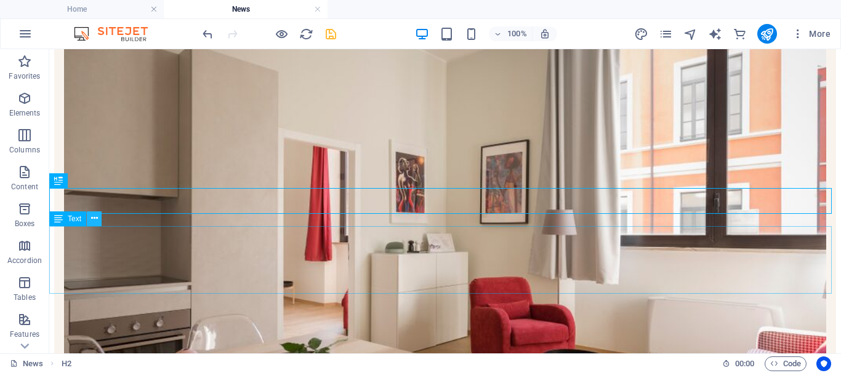
click at [93, 223] on icon at bounding box center [94, 218] width 7 height 13
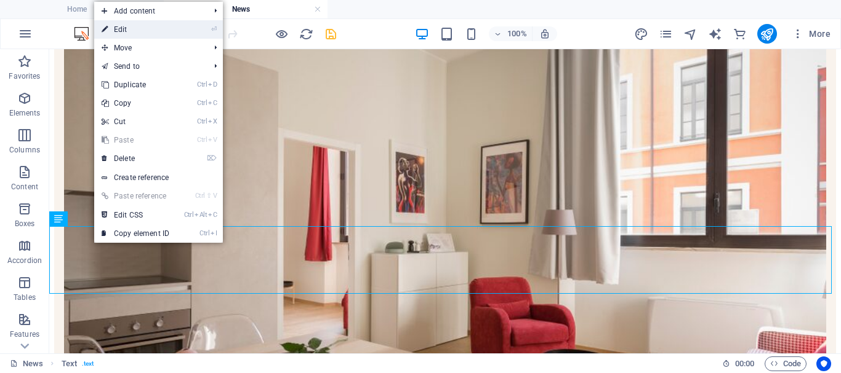
click at [144, 33] on link "⏎ Edit" at bounding box center [135, 29] width 82 height 18
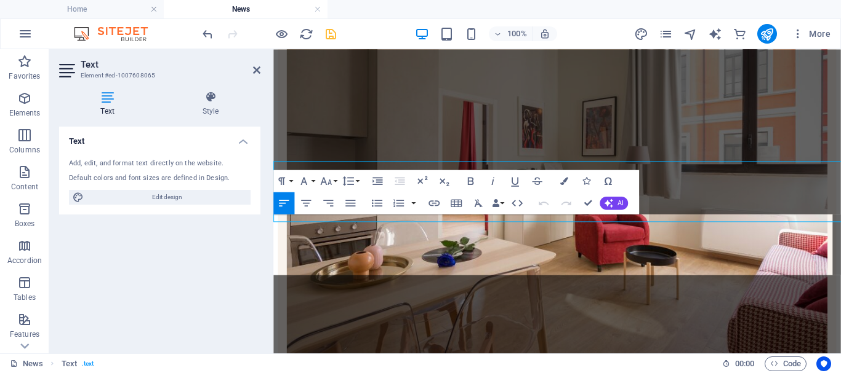
scroll to position [299, 0]
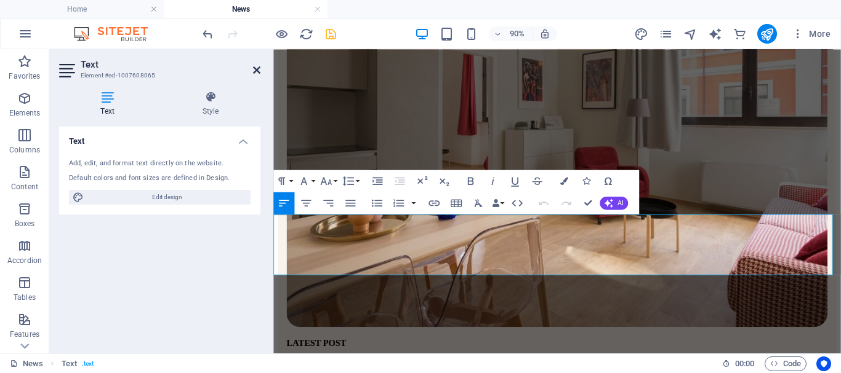
click at [258, 71] on icon at bounding box center [256, 70] width 7 height 10
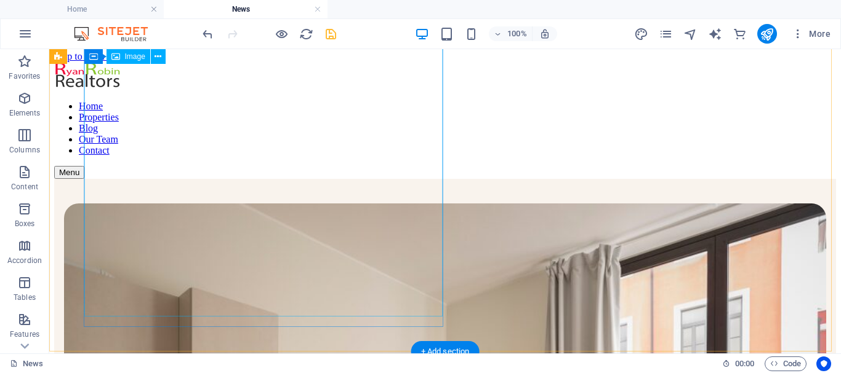
scroll to position [0, 0]
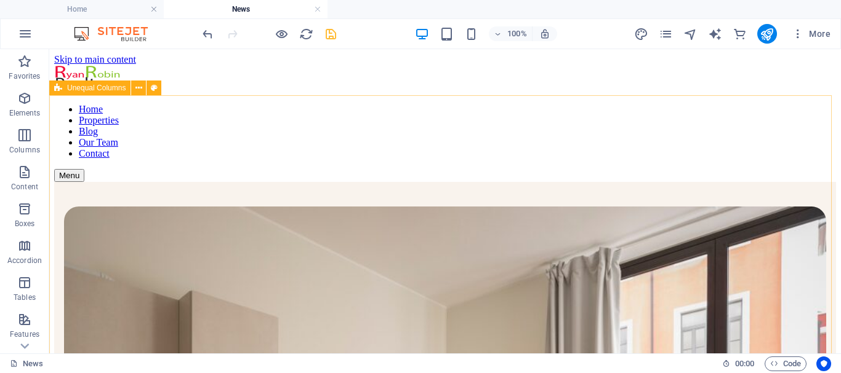
click at [65, 86] on div "Unequal Columns" at bounding box center [89, 88] width 81 height 15
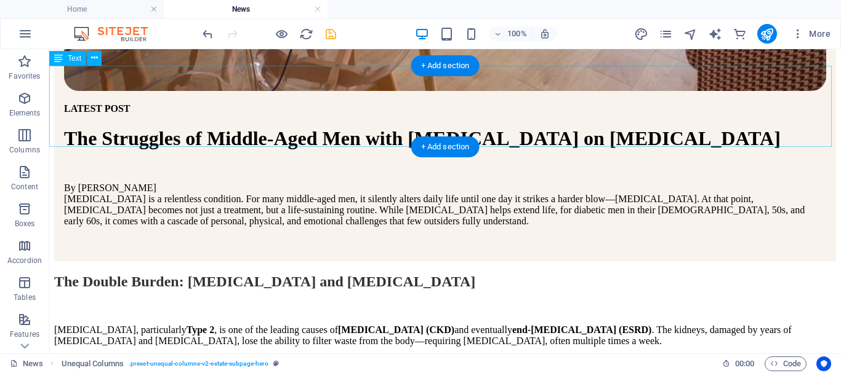
scroll to position [738, 0]
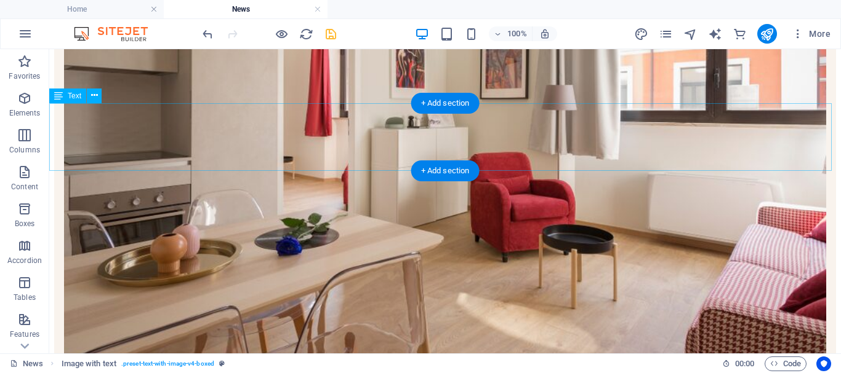
scroll to position [369, 0]
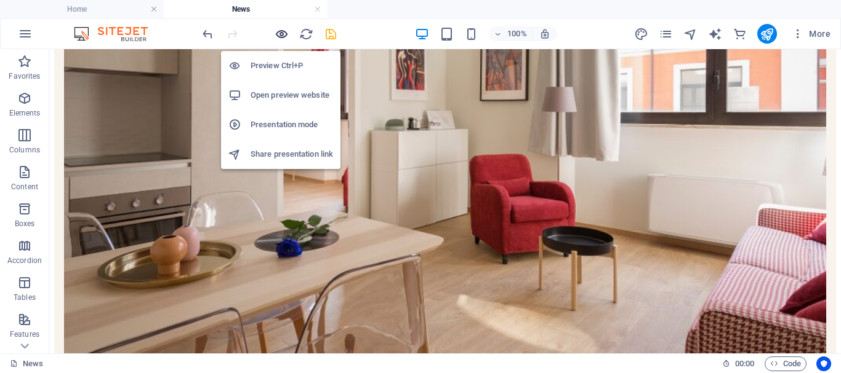
click at [281, 35] on icon "button" at bounding box center [281, 34] width 14 height 14
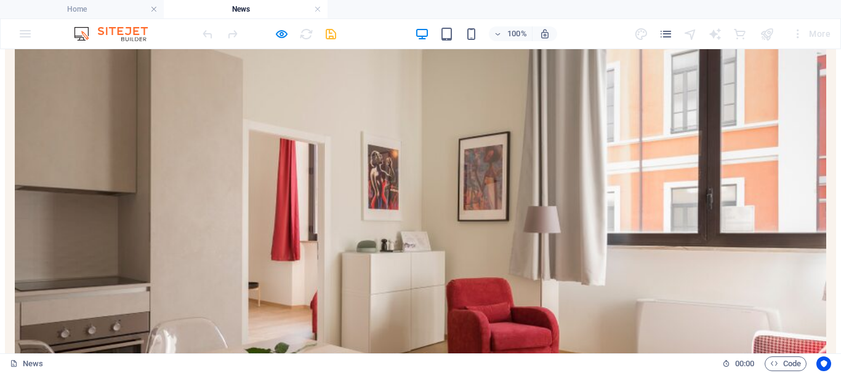
scroll to position [246, 0]
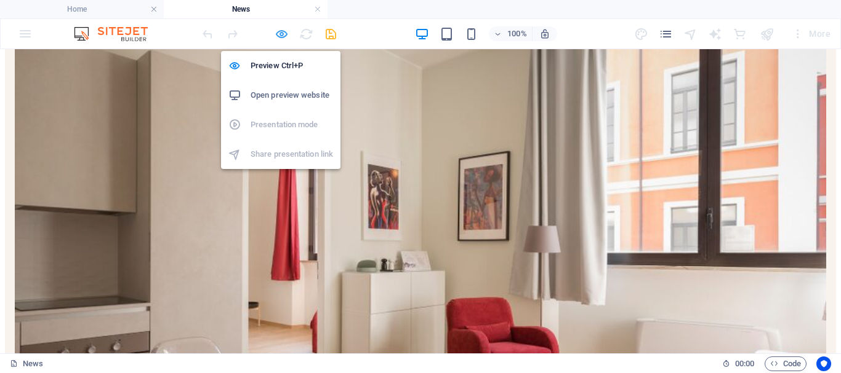
click at [279, 37] on icon "button" at bounding box center [281, 34] width 14 height 14
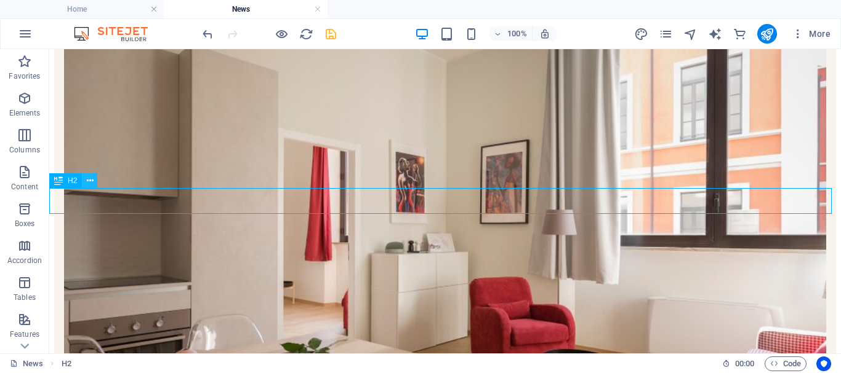
click at [90, 180] on icon at bounding box center [90, 181] width 7 height 13
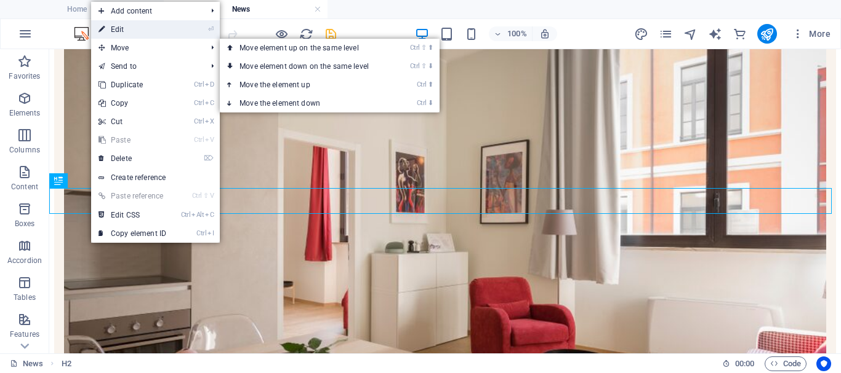
click at [142, 28] on link "⏎ Edit" at bounding box center [132, 29] width 82 height 18
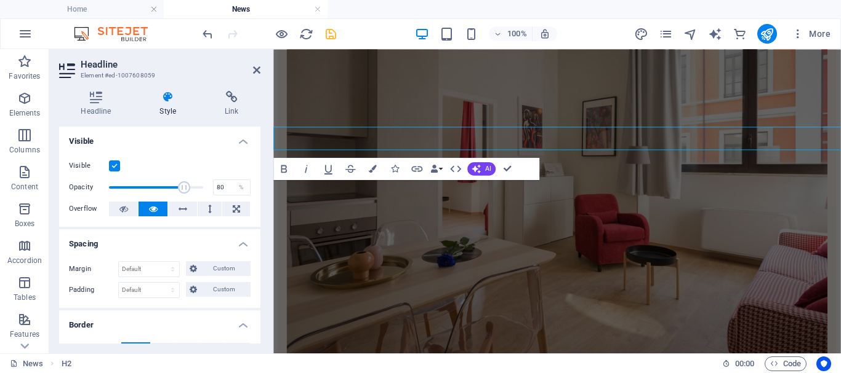
scroll to position [299, 0]
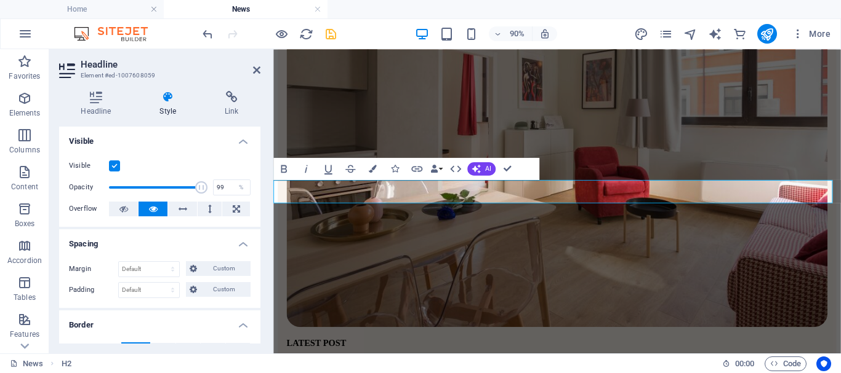
type input "100"
drag, startPoint x: 185, startPoint y: 186, endPoint x: 206, endPoint y: 188, distance: 21.6
click at [206, 188] on span at bounding box center [203, 188] width 12 height 12
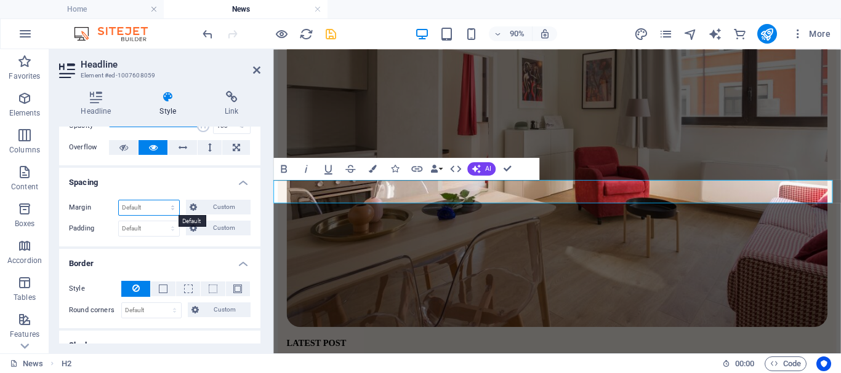
click at [172, 209] on select "Default auto px % rem vw vh Custom" at bounding box center [149, 208] width 60 height 15
select select "%"
click at [161, 201] on select "Default auto px % rem vw vh Custom" at bounding box center [149, 208] width 60 height 15
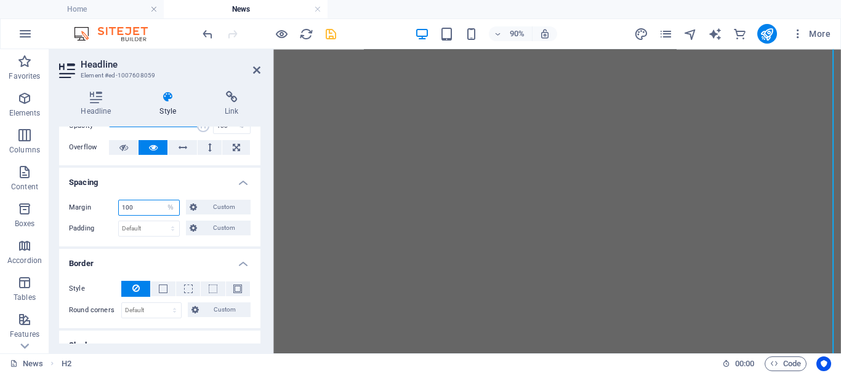
scroll to position [1413, 0]
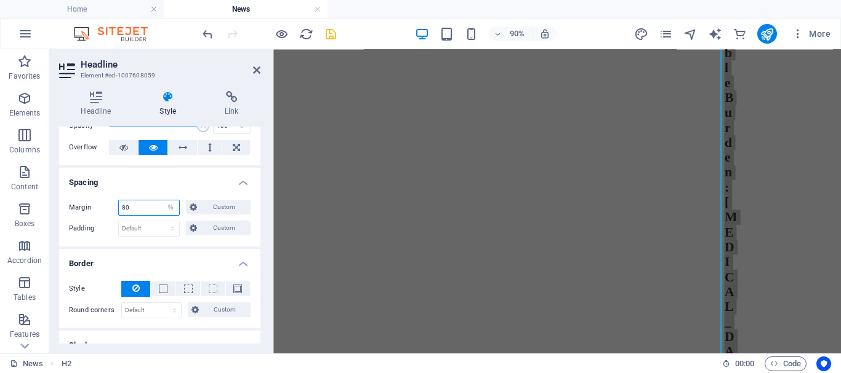
drag, startPoint x: 130, startPoint y: 206, endPoint x: 105, endPoint y: 207, distance: 25.2
click at [105, 207] on div "Margin 80 Default auto px % rem vw vh Custom Custom" at bounding box center [160, 208] width 182 height 16
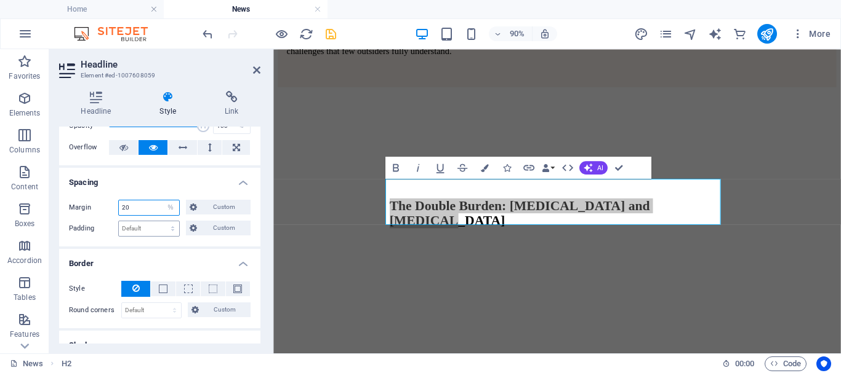
scroll to position [425, 0]
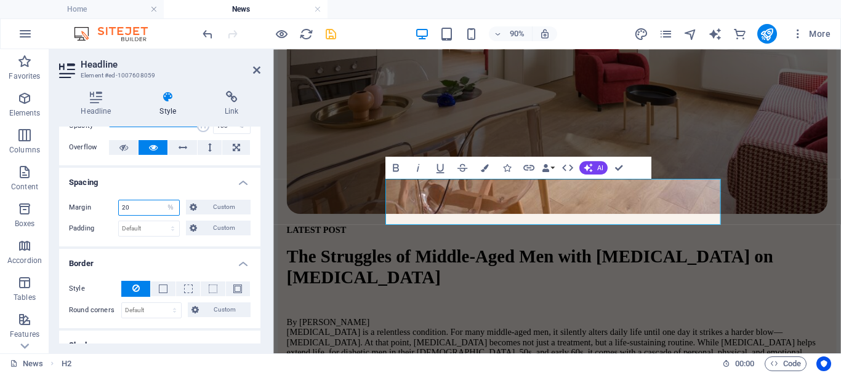
drag, startPoint x: 130, startPoint y: 206, endPoint x: 113, endPoint y: 207, distance: 17.3
click at [113, 207] on div "Margin 20 Default auto px % rem vw vh Custom Custom" at bounding box center [160, 208] width 182 height 16
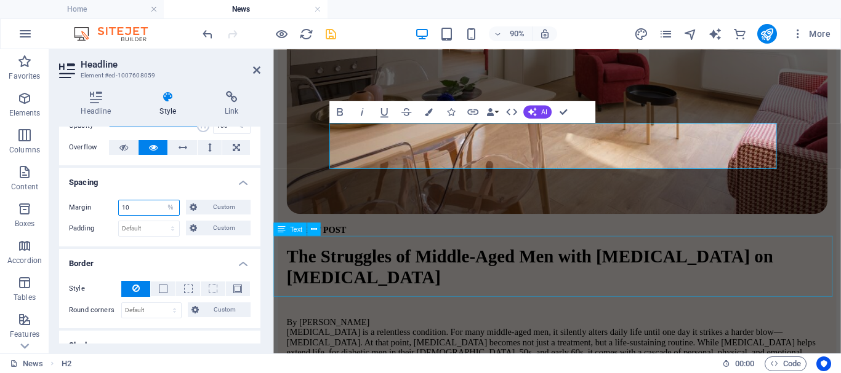
type input "10"
click at [326, 236] on div "Text" at bounding box center [300, 230] width 54 height 14
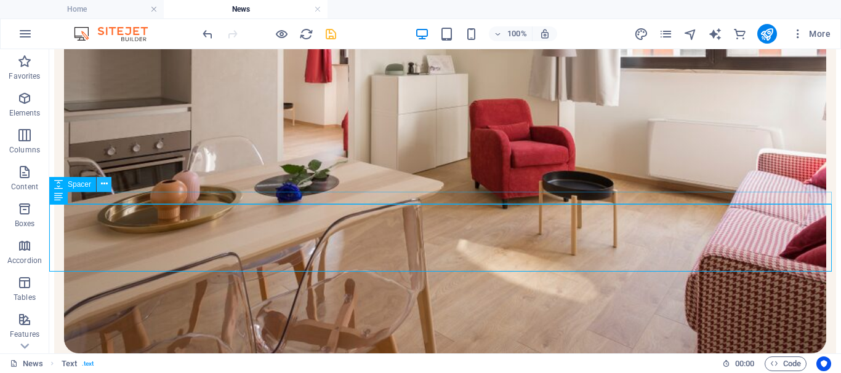
click at [106, 182] on icon at bounding box center [104, 184] width 7 height 13
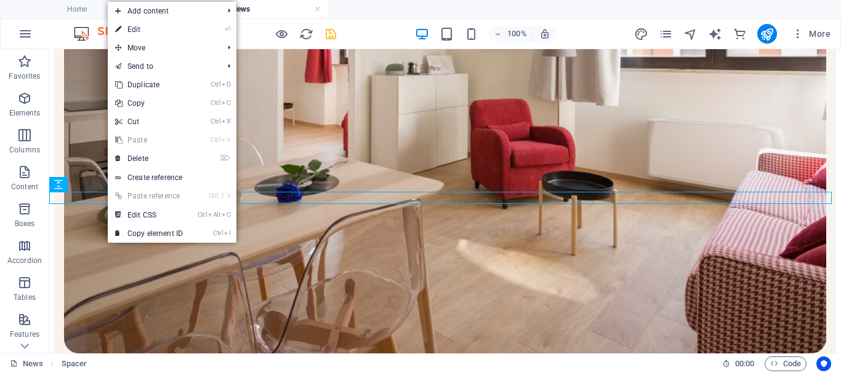
click at [157, 32] on link "⏎ Edit" at bounding box center [149, 29] width 82 height 18
select select "px"
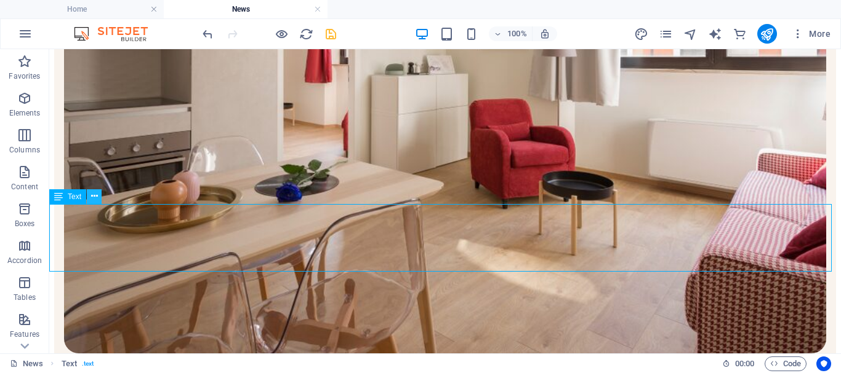
click at [94, 196] on icon at bounding box center [94, 196] width 7 height 13
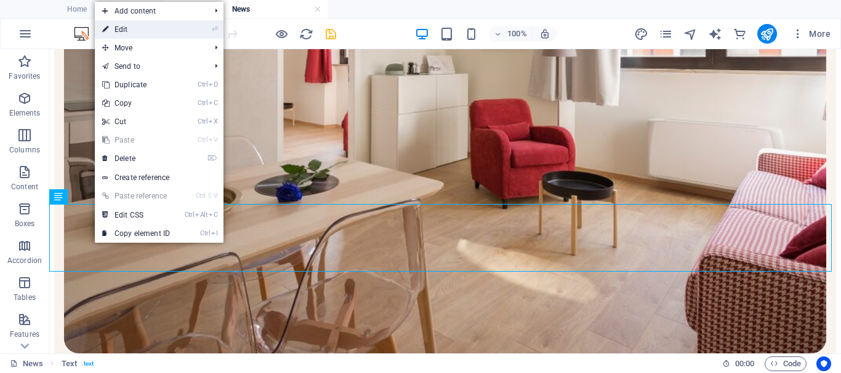
click at [143, 33] on link "⏎ Edit" at bounding box center [136, 29] width 82 height 18
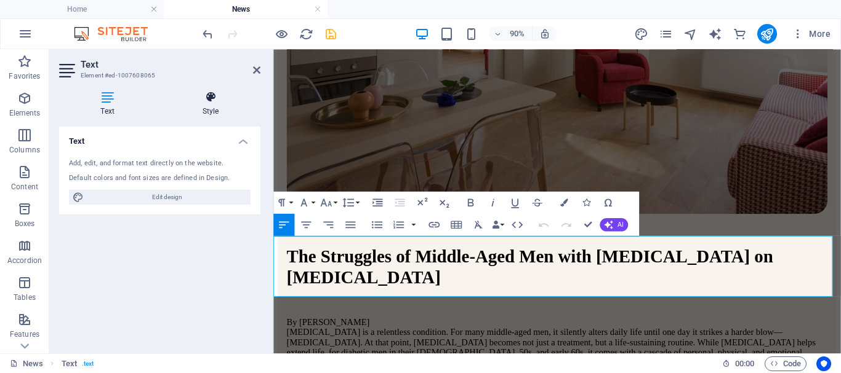
click at [208, 109] on h4 "Style" at bounding box center [211, 104] width 100 height 26
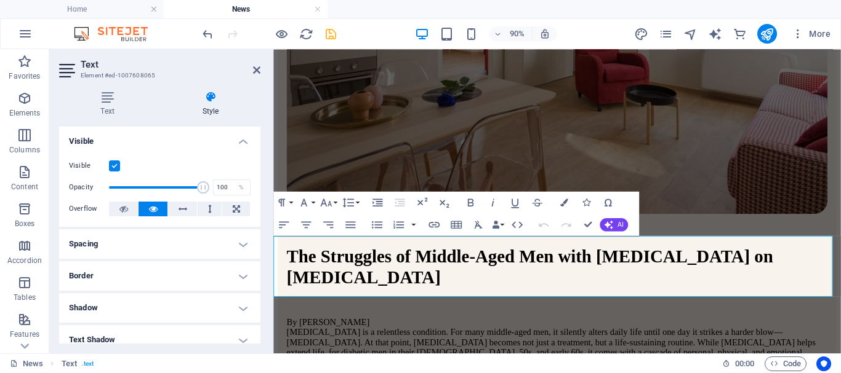
click at [118, 244] on h4 "Spacing" at bounding box center [159, 245] width 201 height 30
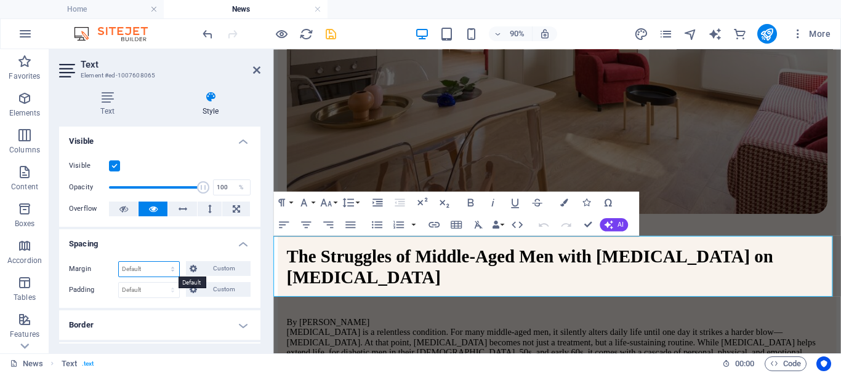
click at [151, 270] on select "Default auto px % rem vw vh Custom" at bounding box center [149, 269] width 60 height 15
select select "%"
click at [161, 262] on select "Default auto px % rem vw vh Custom" at bounding box center [149, 269] width 60 height 15
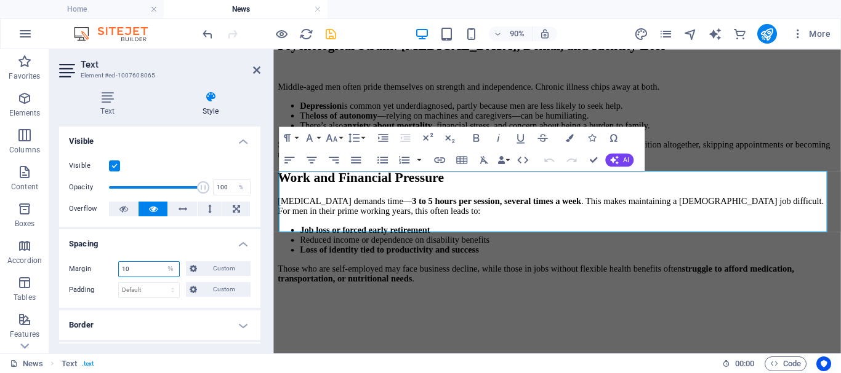
scroll to position [503, 0]
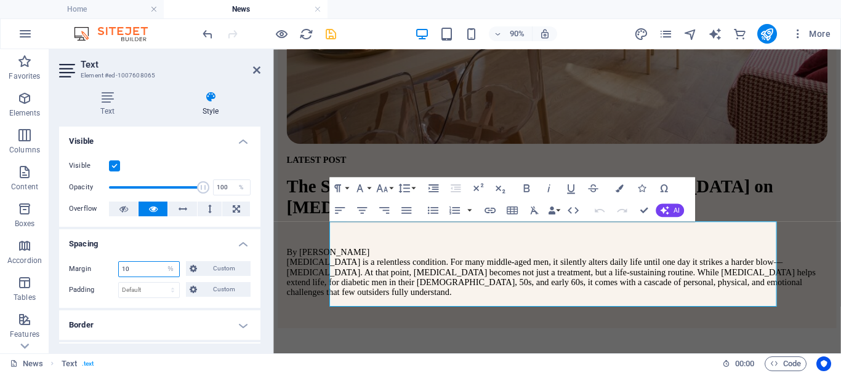
type input "10"
drag, startPoint x: 642, startPoint y: 212, endPoint x: 593, endPoint y: 162, distance: 70.1
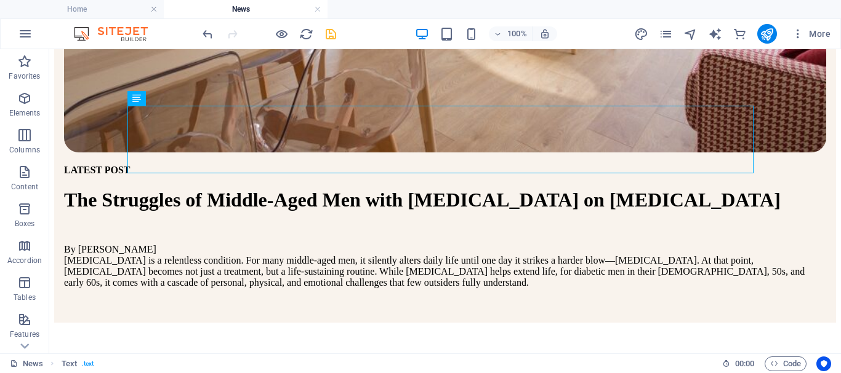
scroll to position [644, 0]
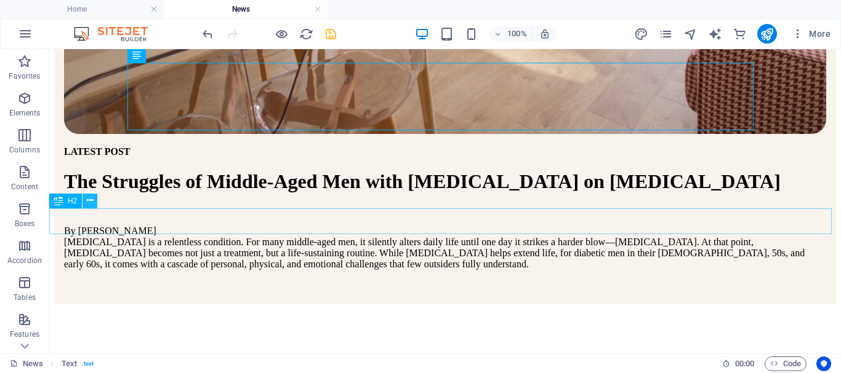
click at [91, 201] on icon at bounding box center [90, 200] width 7 height 13
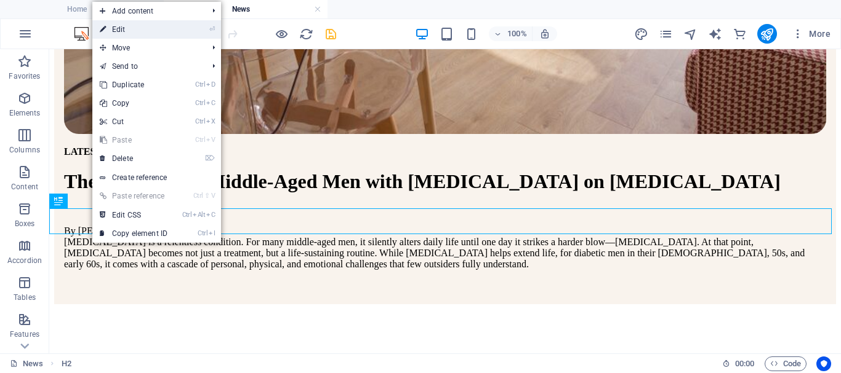
click at [125, 30] on link "⏎ Edit" at bounding box center [133, 29] width 82 height 18
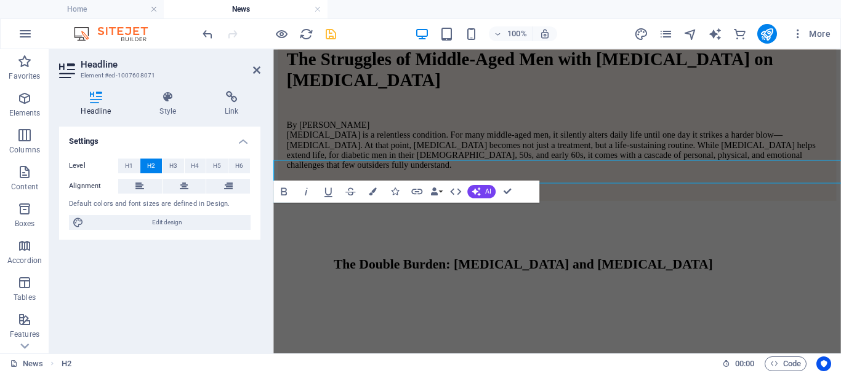
scroll to position [681, 0]
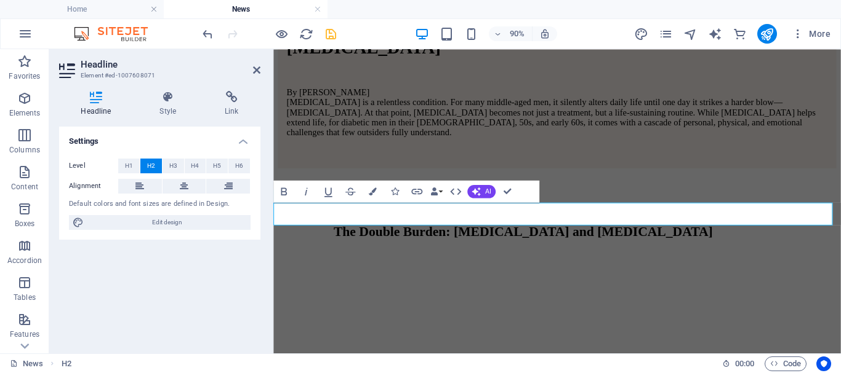
click at [108, 113] on h4 "Headline" at bounding box center [98, 104] width 79 height 26
click at [164, 112] on h4 "Style" at bounding box center [170, 104] width 65 height 26
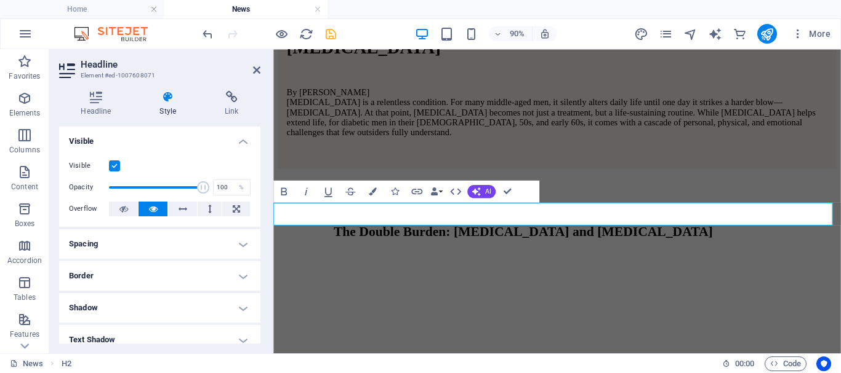
click at [239, 246] on h4 "Spacing" at bounding box center [159, 245] width 201 height 30
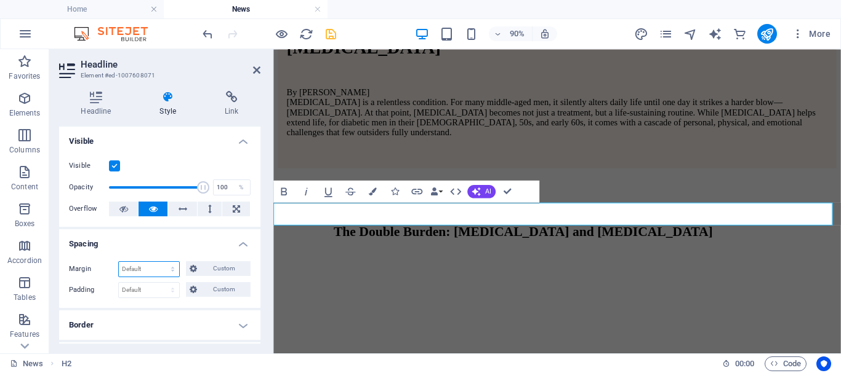
click at [150, 270] on select "Default auto px % rem vw vh Custom" at bounding box center [149, 269] width 60 height 15
select select "%"
click at [161, 262] on select "Default auto px % rem vw vh Custom" at bounding box center [149, 269] width 60 height 15
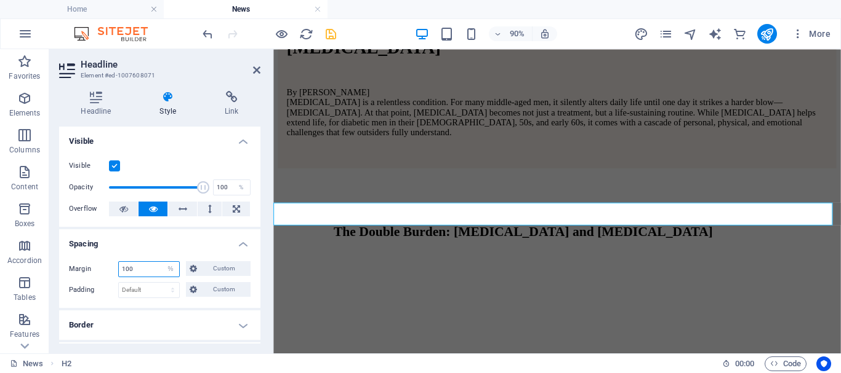
scroll to position [1783, 0]
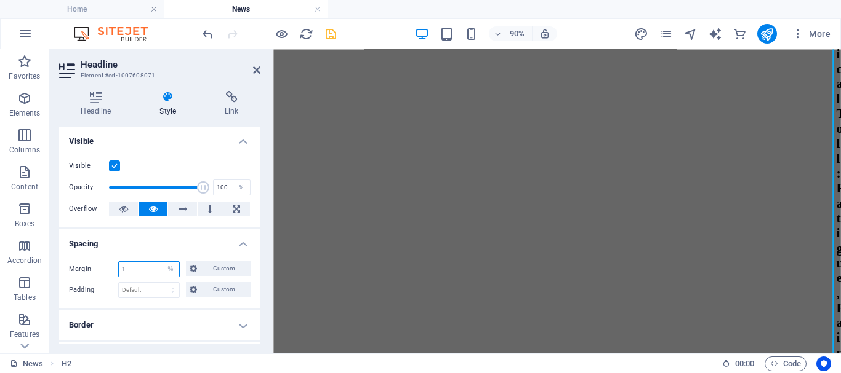
type input "10"
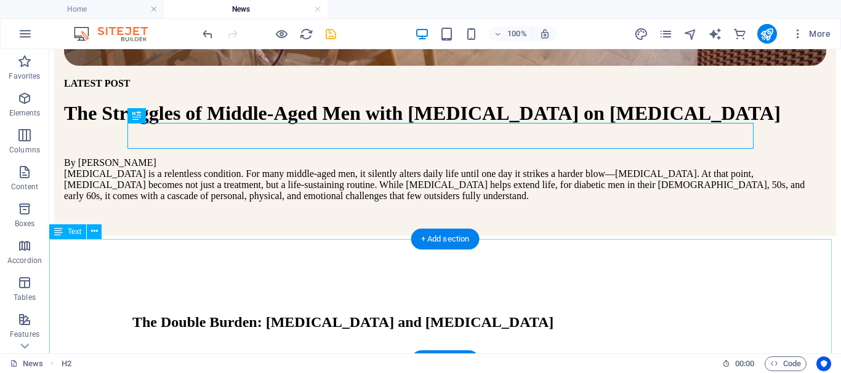
scroll to position [732, 0]
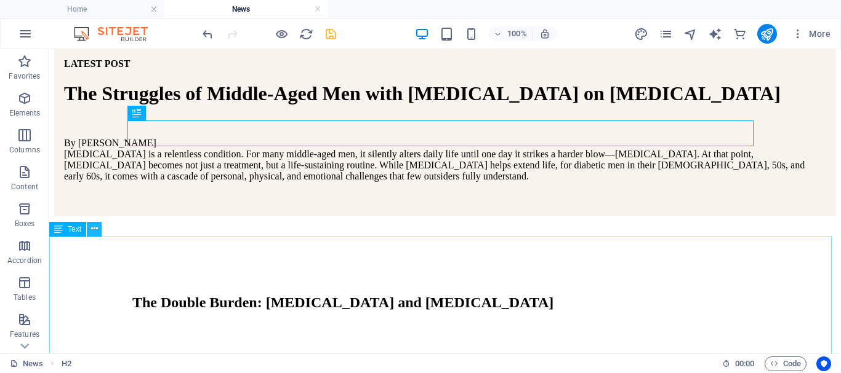
click at [94, 229] on icon at bounding box center [94, 229] width 7 height 13
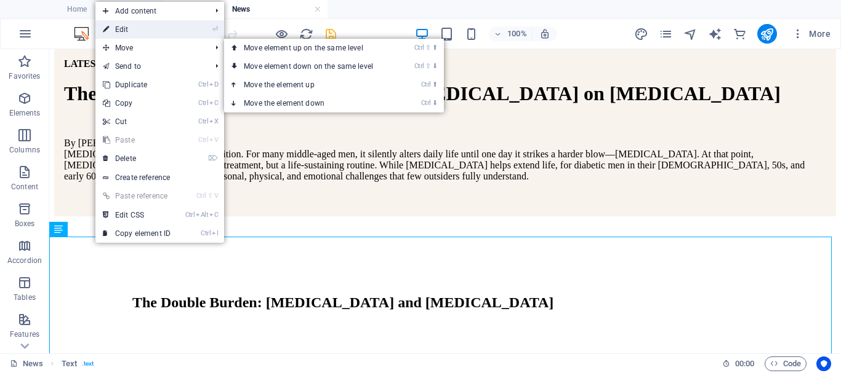
click at [138, 30] on link "⏎ Edit" at bounding box center [136, 29] width 82 height 18
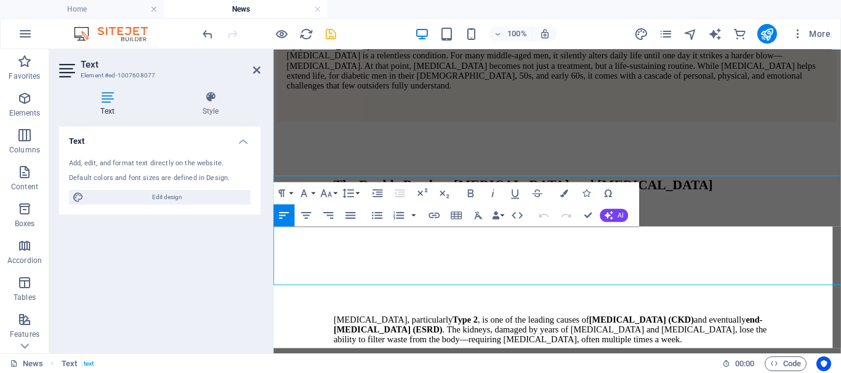
scroll to position [780, 0]
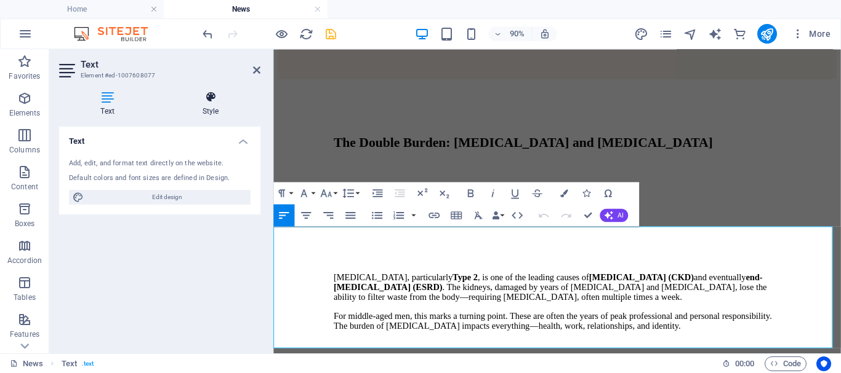
click at [214, 102] on icon at bounding box center [211, 97] width 100 height 12
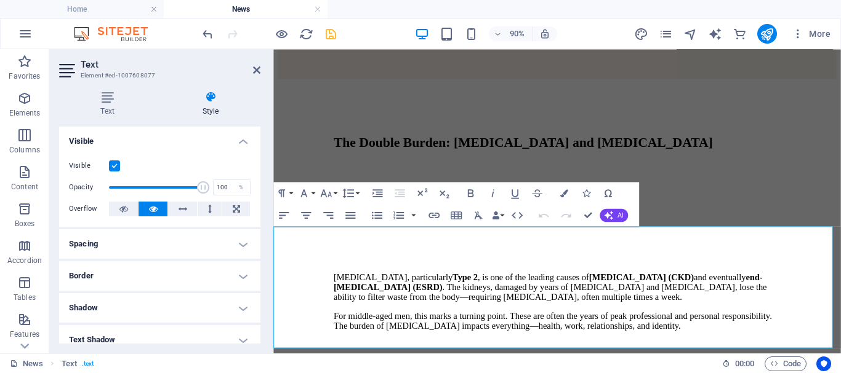
click at [153, 244] on h4 "Spacing" at bounding box center [159, 245] width 201 height 30
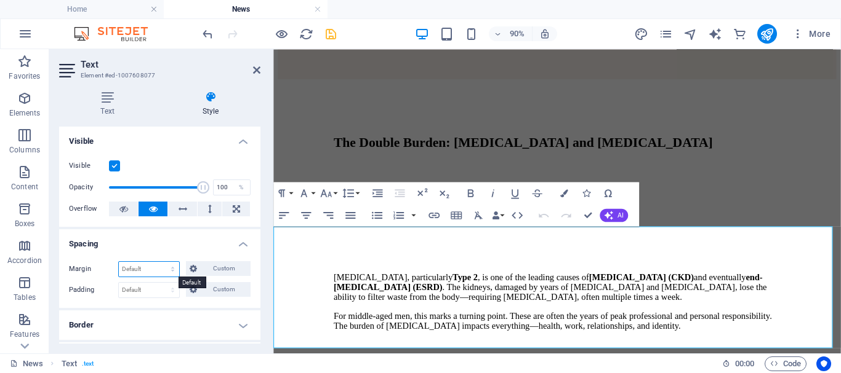
click at [167, 268] on select "Default auto px % rem vw vh Custom" at bounding box center [149, 269] width 60 height 15
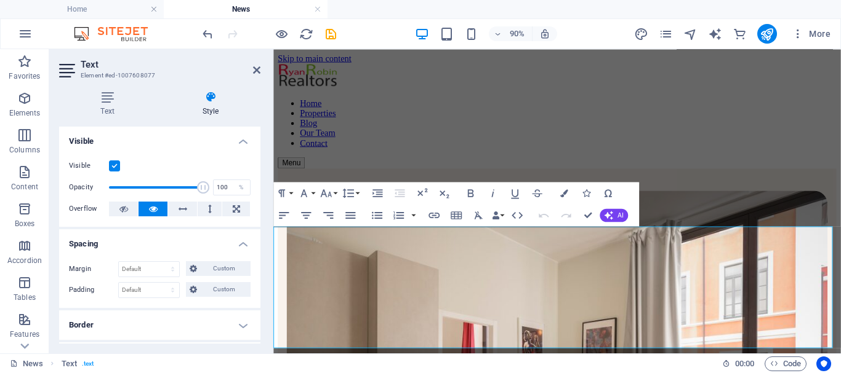
scroll to position [780, 0]
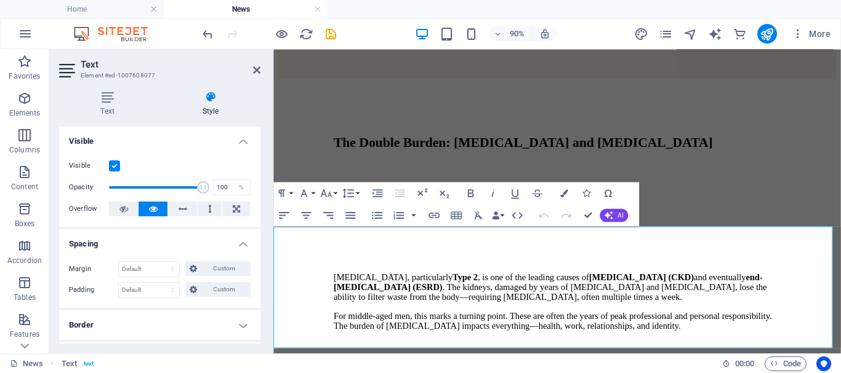
select select "px"
click at [161, 262] on select "Default auto px % rem vw vh Custom" at bounding box center [149, 269] width 60 height 15
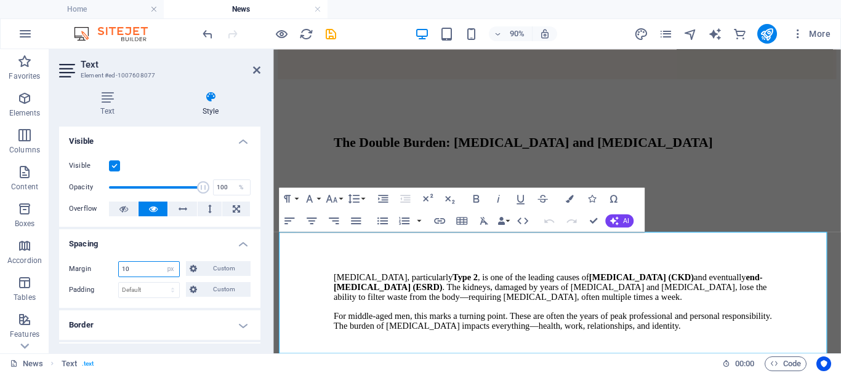
drag, startPoint x: 125, startPoint y: 268, endPoint x: 116, endPoint y: 268, distance: 8.6
click at [116, 268] on div "Margin 10 Default auto px % rem vw vh Custom Custom" at bounding box center [160, 270] width 182 height 16
type input "20"
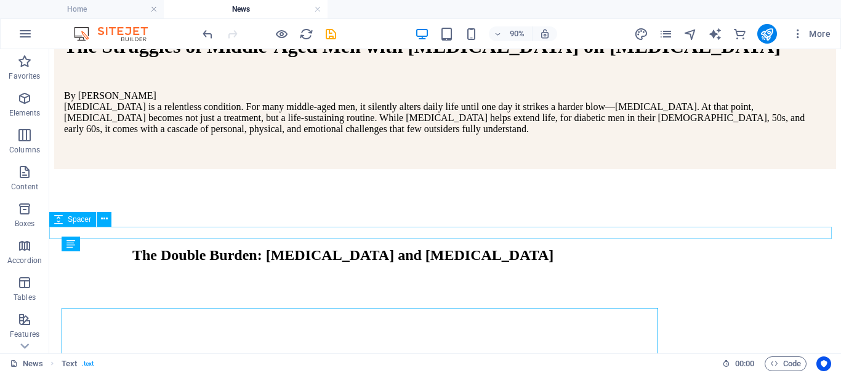
scroll to position [730, 0]
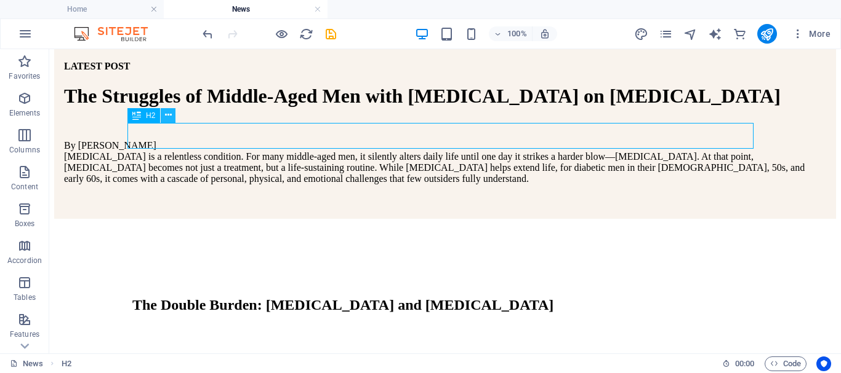
click at [168, 115] on icon at bounding box center [168, 115] width 7 height 13
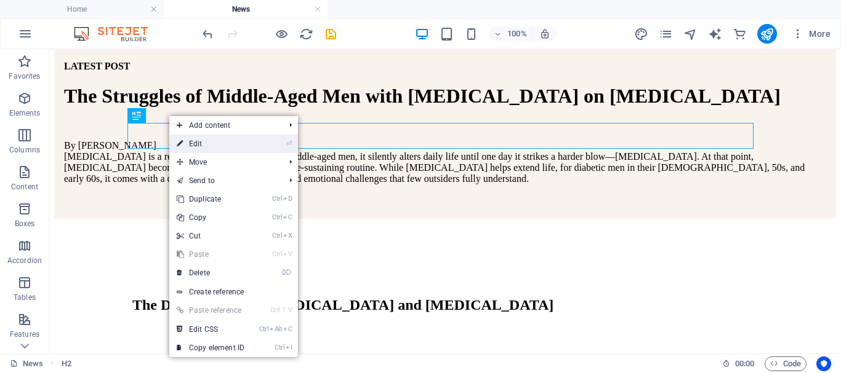
click at [201, 143] on link "⏎ Edit" at bounding box center [210, 144] width 82 height 18
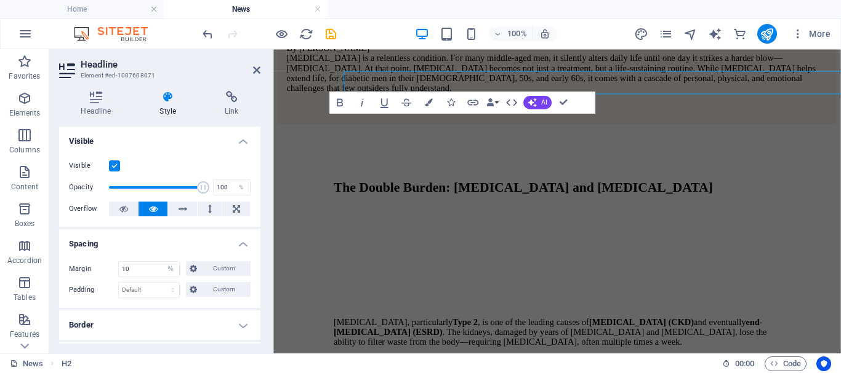
scroll to position [780, 0]
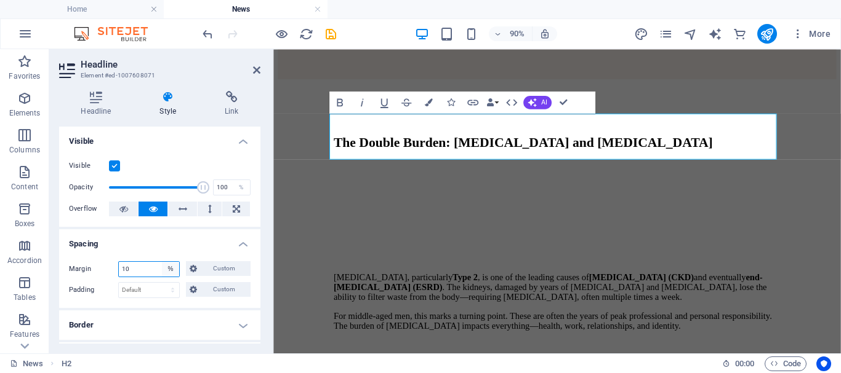
click at [172, 270] on select "Default auto px % rem vw vh Custom" at bounding box center [170, 269] width 17 height 15
select select "px"
click at [162, 262] on select "Default auto px % rem vw vh Custom" at bounding box center [170, 269] width 17 height 15
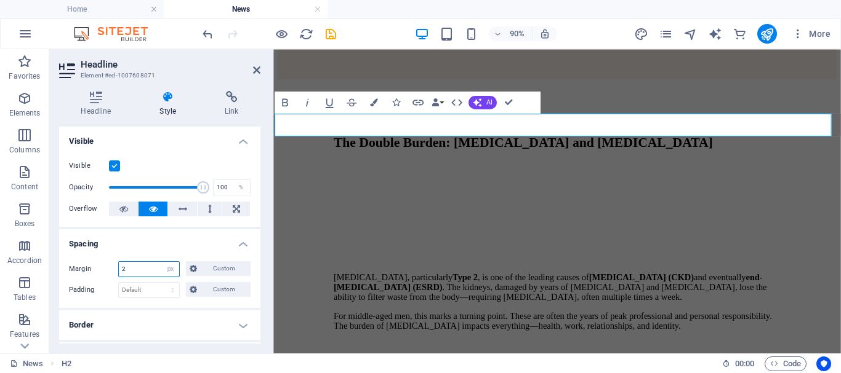
type input "20"
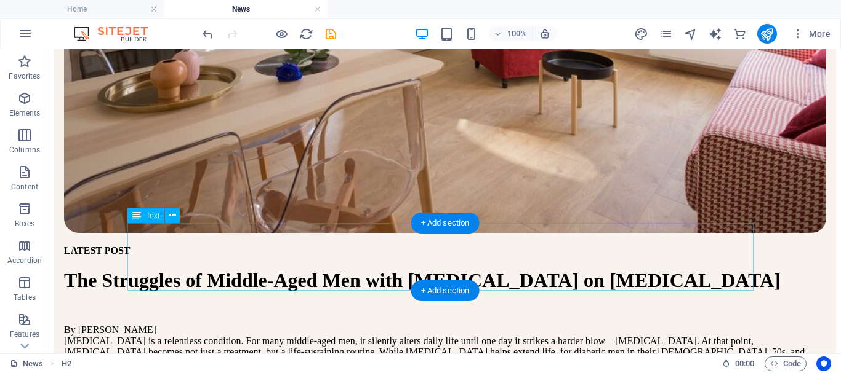
scroll to position [484, 0]
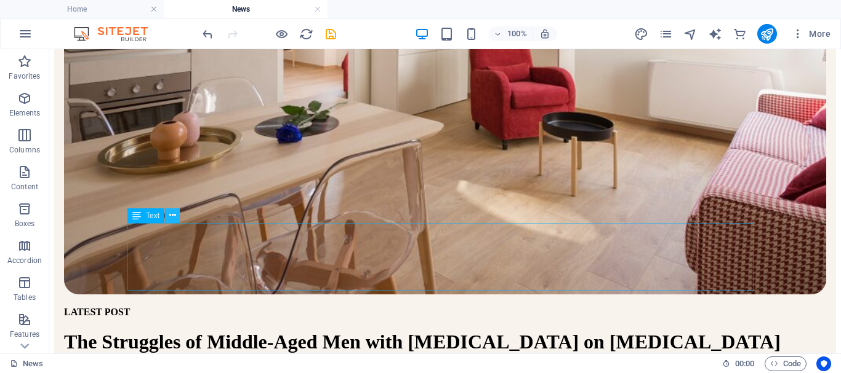
click at [170, 214] on icon at bounding box center [172, 215] width 7 height 13
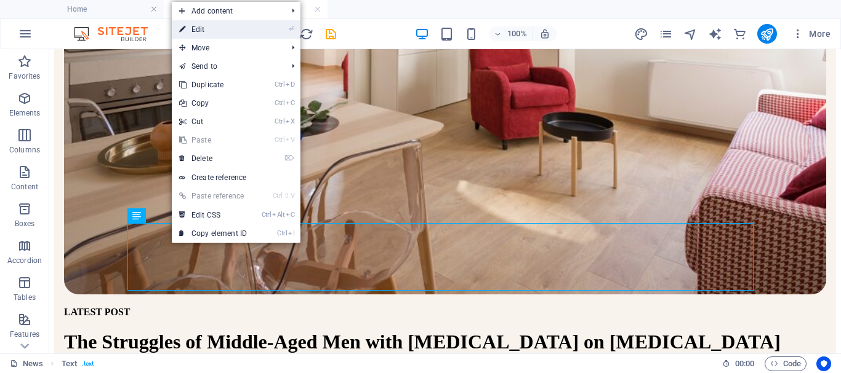
click at [214, 30] on link "⏎ Edit" at bounding box center [213, 29] width 82 height 18
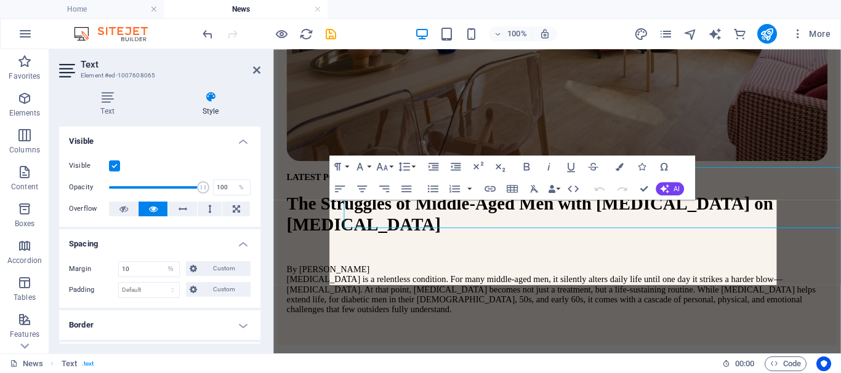
scroll to position [527, 0]
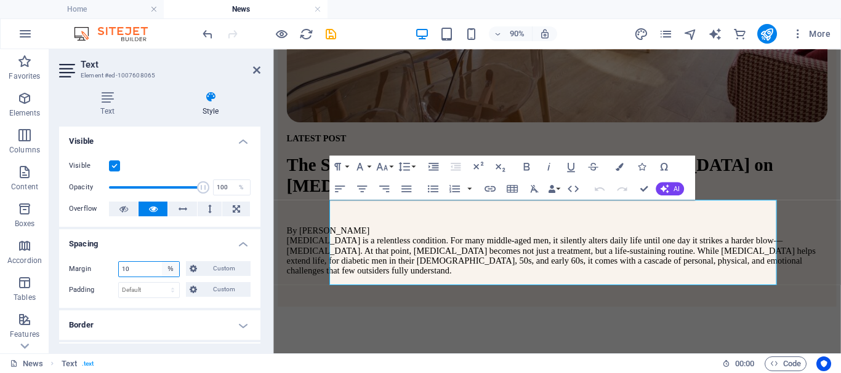
click at [170, 270] on select "Default auto px % rem vw vh Custom" at bounding box center [170, 269] width 17 height 15
select select "px"
click at [162, 262] on select "Default auto px % rem vw vh Custom" at bounding box center [170, 269] width 17 height 15
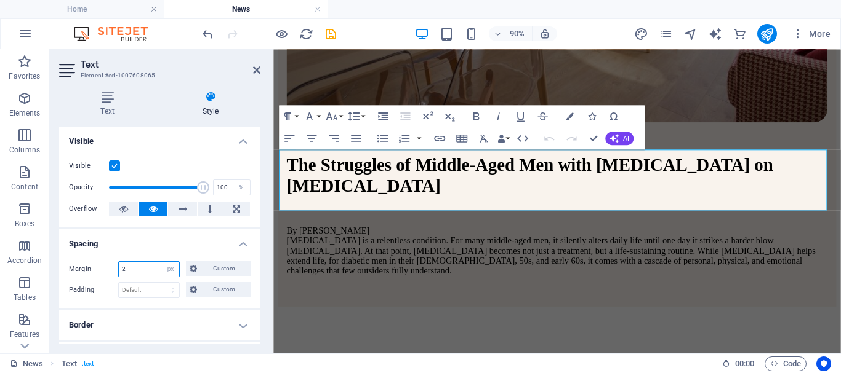
type input "20"
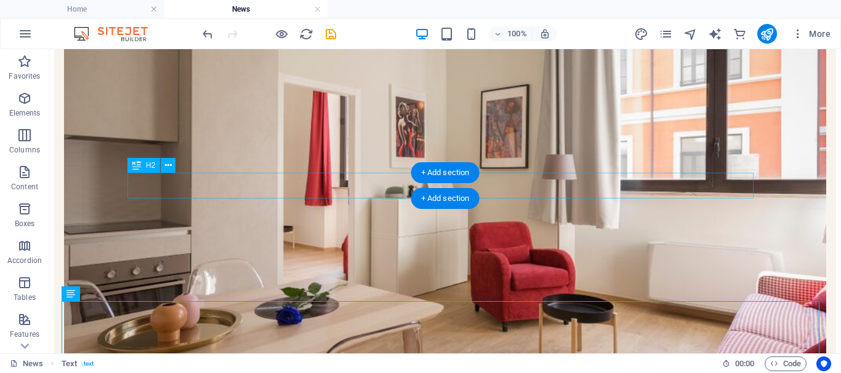
scroll to position [299, 0]
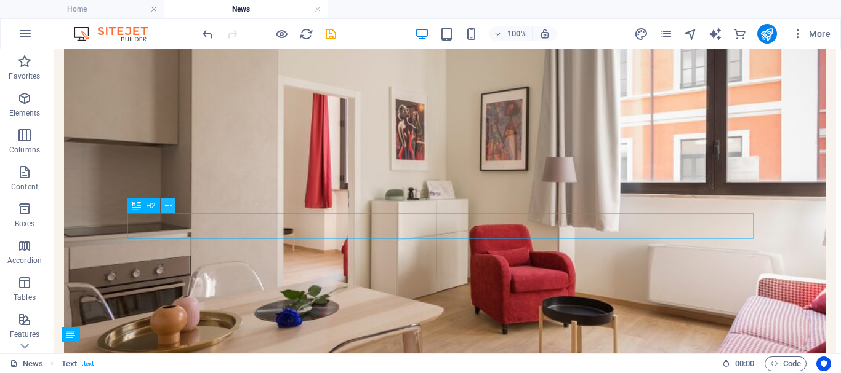
click at [170, 207] on icon at bounding box center [168, 206] width 7 height 13
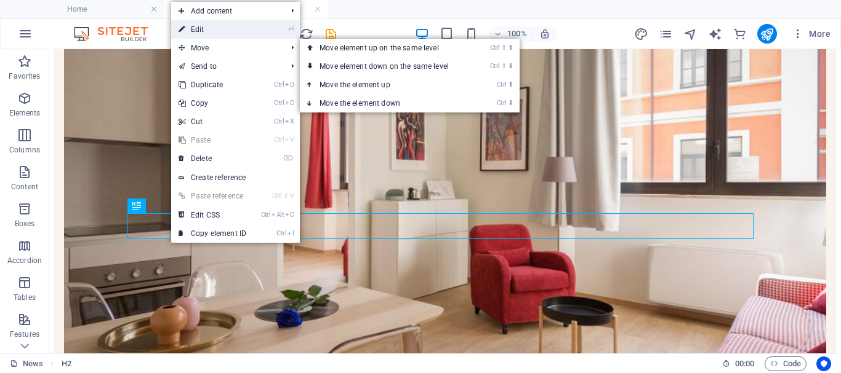
click at [226, 32] on link "⏎ Edit" at bounding box center [212, 29] width 82 height 18
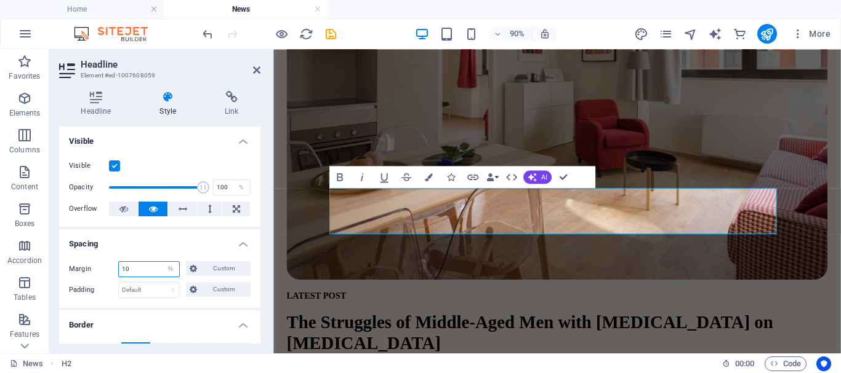
click at [158, 271] on input "10" at bounding box center [149, 269] width 60 height 15
click at [170, 270] on select "Default auto px % rem vw vh Custom" at bounding box center [170, 269] width 17 height 15
select select "px"
click at [162, 262] on select "Default auto px % rem vw vh Custom" at bounding box center [170, 269] width 17 height 15
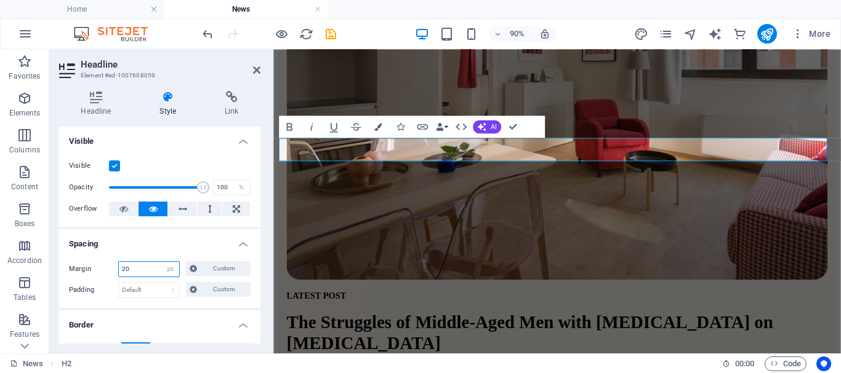
type input "20"
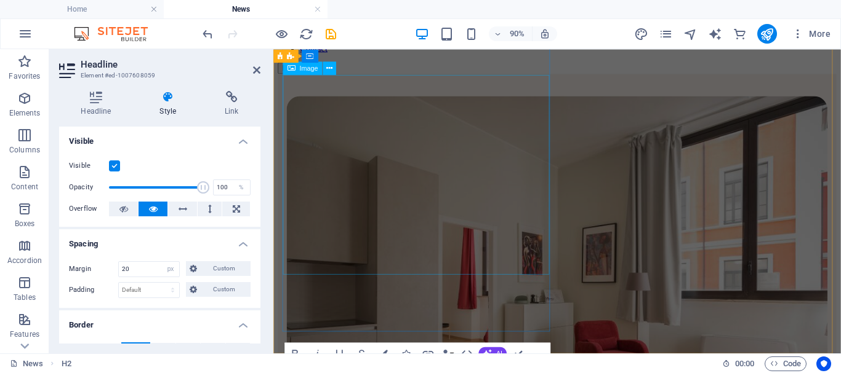
scroll to position [229, 0]
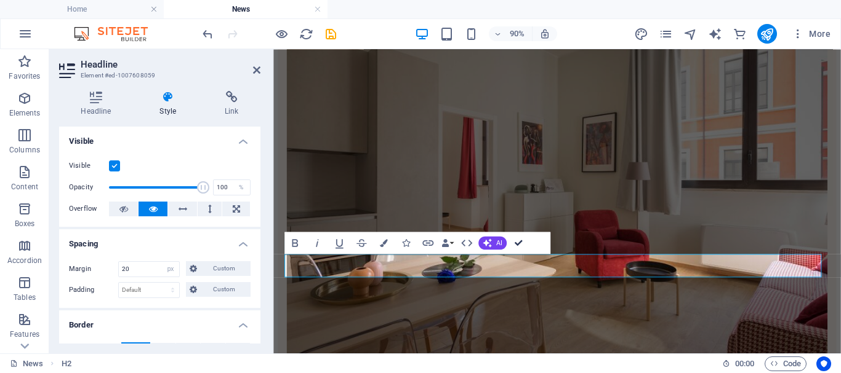
drag, startPoint x: 517, startPoint y: 241, endPoint x: 467, endPoint y: 193, distance: 69.2
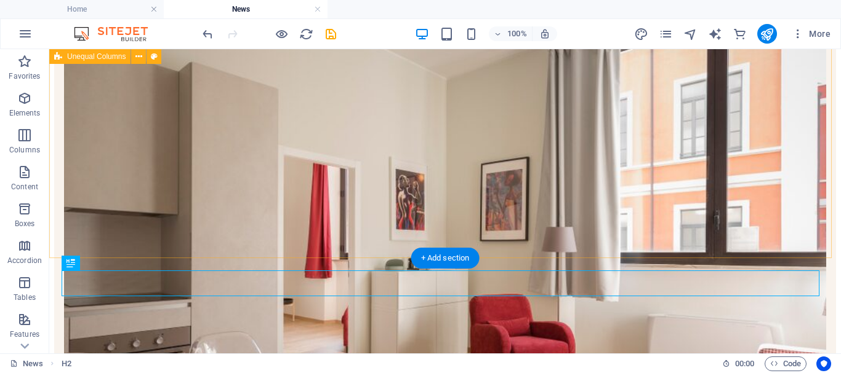
scroll to position [176, 0]
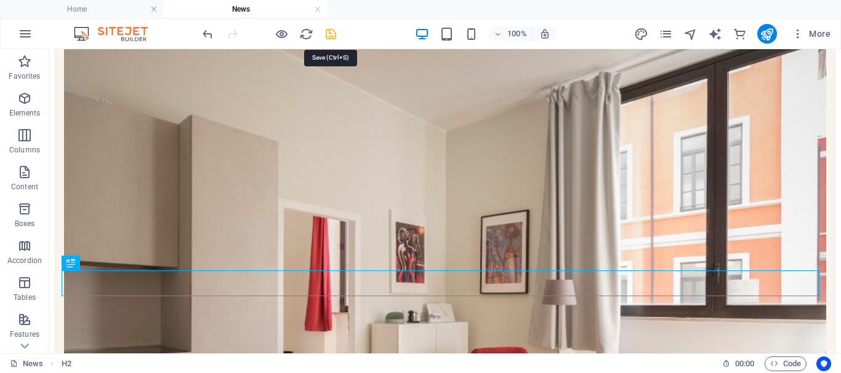
click at [335, 38] on icon "save" at bounding box center [331, 34] width 14 height 14
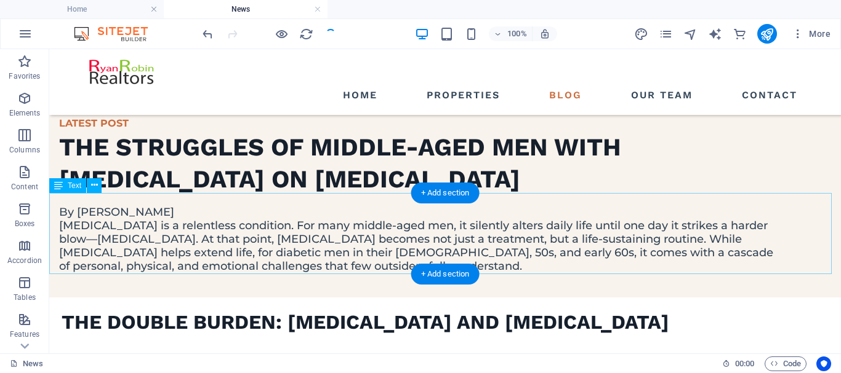
scroll to position [545, 0]
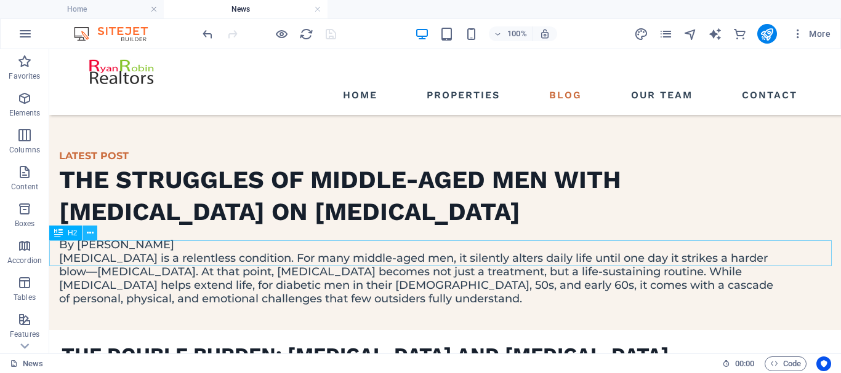
click at [92, 234] on icon at bounding box center [90, 233] width 7 height 13
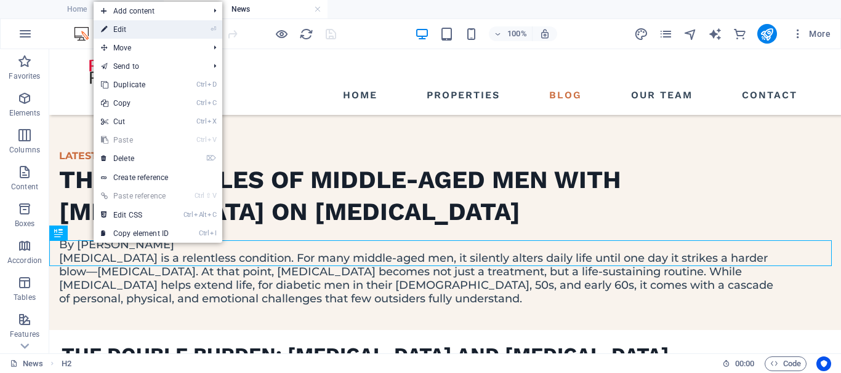
click at [143, 32] on link "⏎ Edit" at bounding box center [135, 29] width 82 height 18
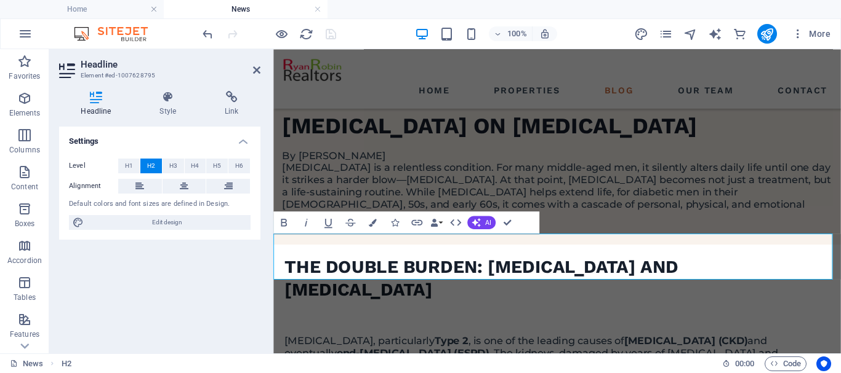
scroll to position [618, 0]
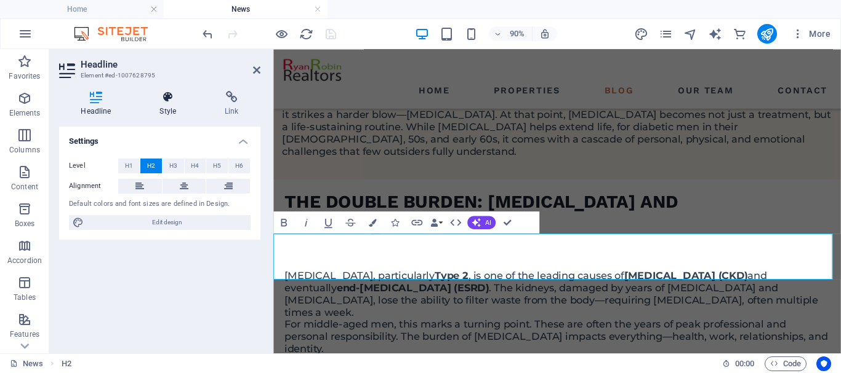
click at [165, 108] on h4 "Style" at bounding box center [170, 104] width 65 height 26
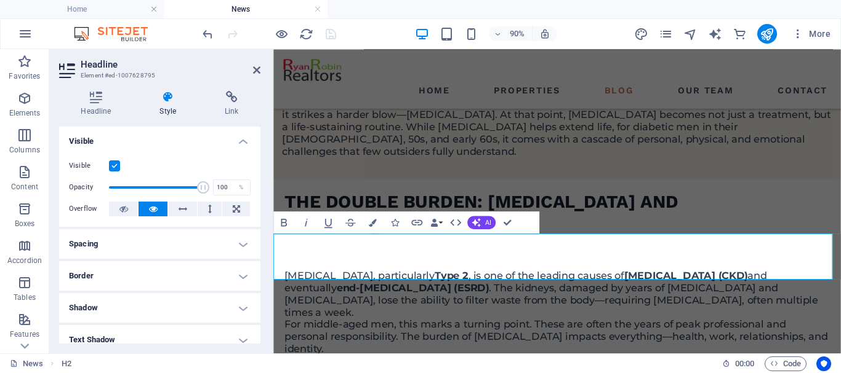
click at [108, 242] on h4 "Spacing" at bounding box center [159, 245] width 201 height 30
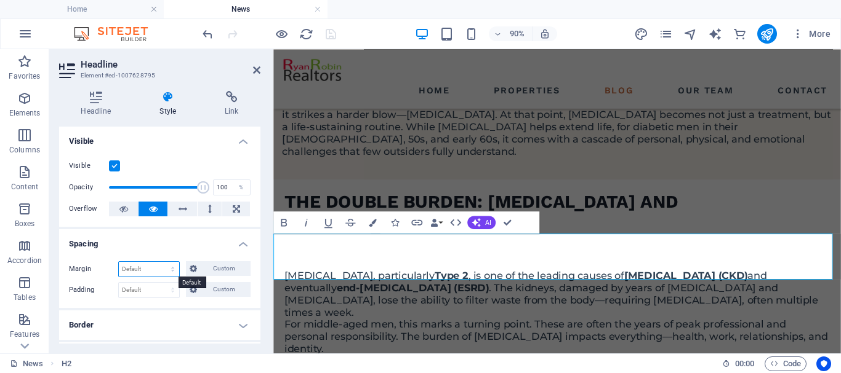
click at [149, 267] on select "Default auto px % rem vw vh Custom" at bounding box center [149, 269] width 60 height 15
select select "px"
click at [161, 262] on select "Default auto px % rem vw vh Custom" at bounding box center [149, 269] width 60 height 15
type input "20"
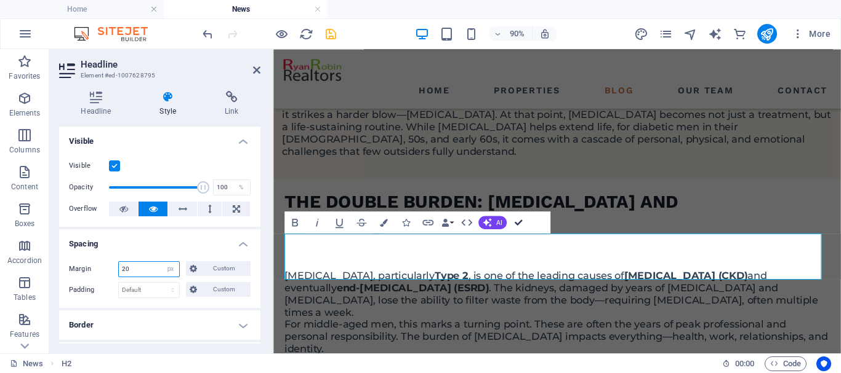
drag, startPoint x: 521, startPoint y: 220, endPoint x: 468, endPoint y: 172, distance: 71.0
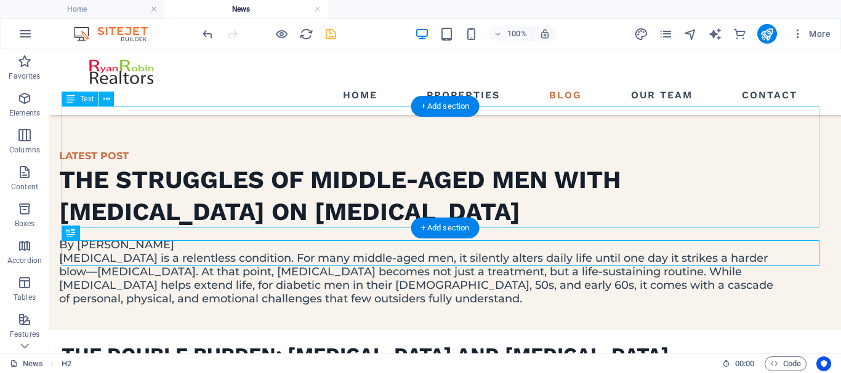
scroll to position [668, 0]
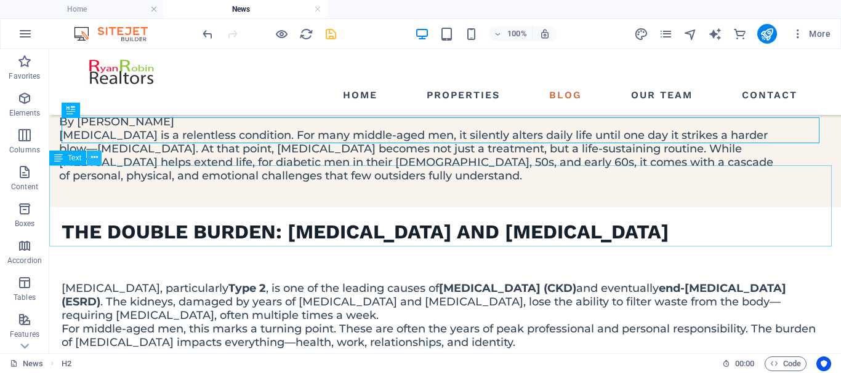
click at [96, 159] on icon at bounding box center [94, 157] width 7 height 13
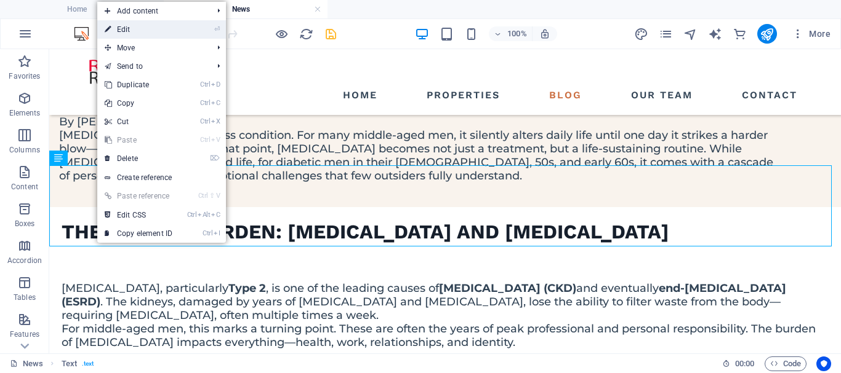
click at [140, 34] on link "⏎ Edit" at bounding box center [138, 29] width 82 height 18
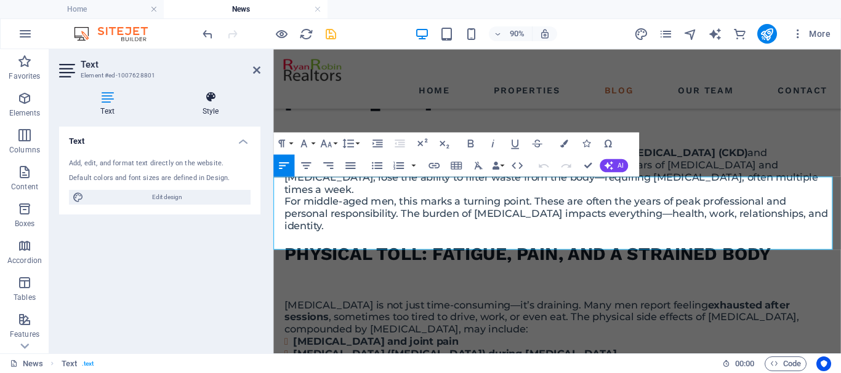
click at [209, 108] on h4 "Style" at bounding box center [211, 104] width 100 height 26
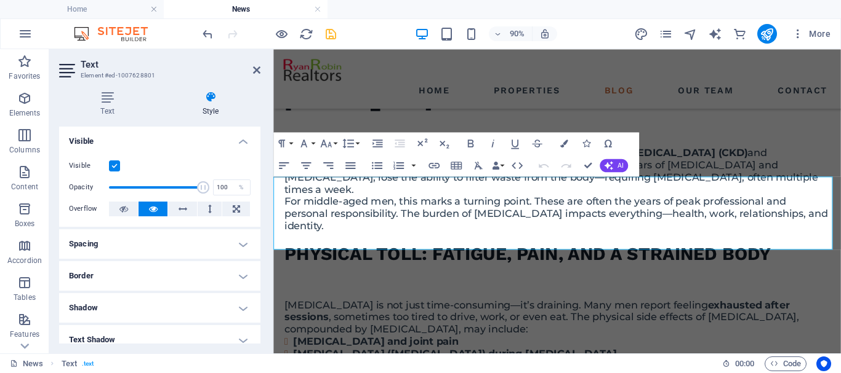
click at [142, 241] on h4 "Spacing" at bounding box center [159, 245] width 201 height 30
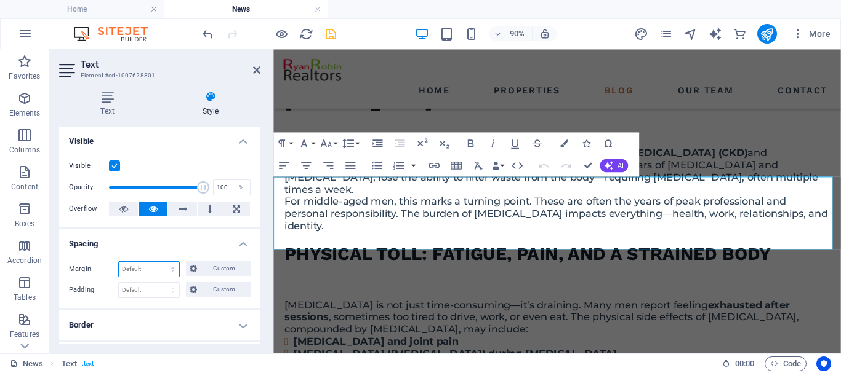
click at [143, 270] on select "Default auto px % rem vw vh Custom" at bounding box center [149, 269] width 60 height 15
select select "px"
click at [161, 262] on select "Default auto px % rem vw vh Custom" at bounding box center [149, 269] width 60 height 15
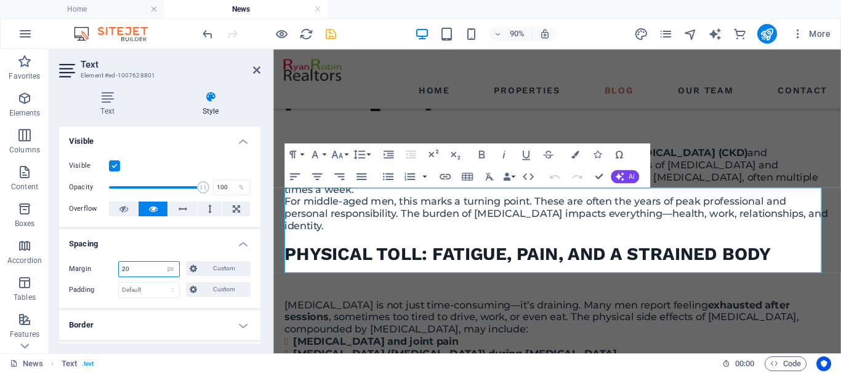
type input "20"
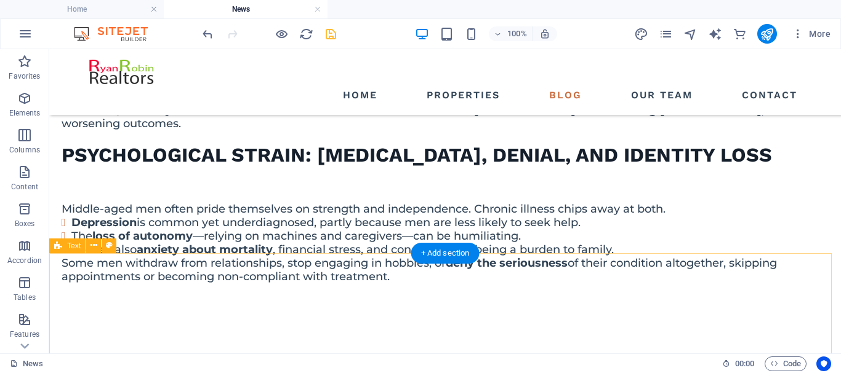
scroll to position [1099, 0]
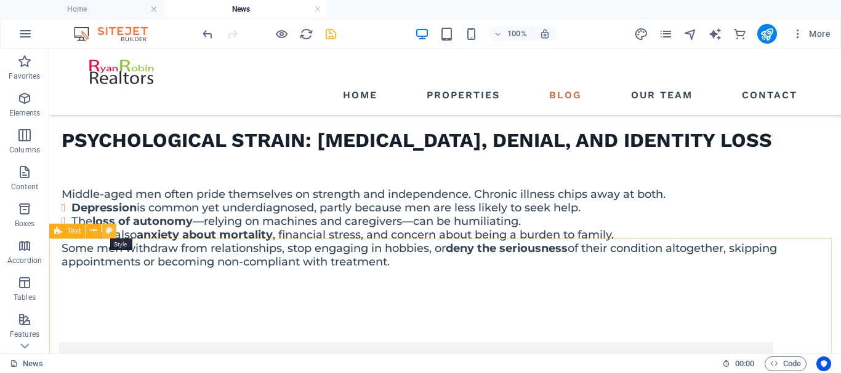
click at [109, 231] on icon at bounding box center [109, 231] width 7 height 13
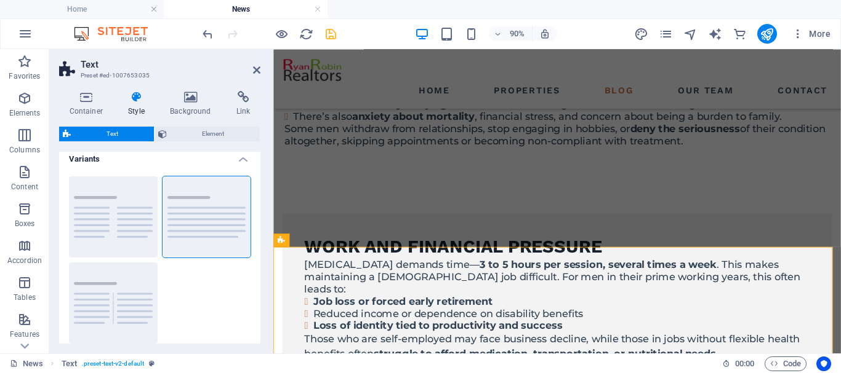
scroll to position [0, 0]
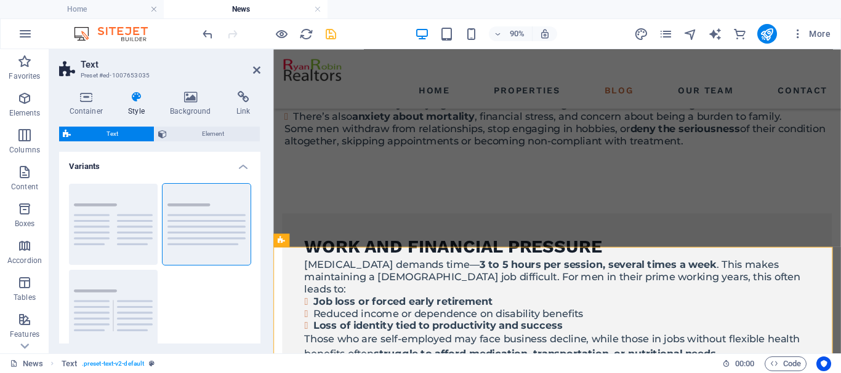
click at [138, 103] on h4 "Style" at bounding box center [139, 104] width 42 height 26
click at [89, 98] on icon at bounding box center [86, 97] width 54 height 12
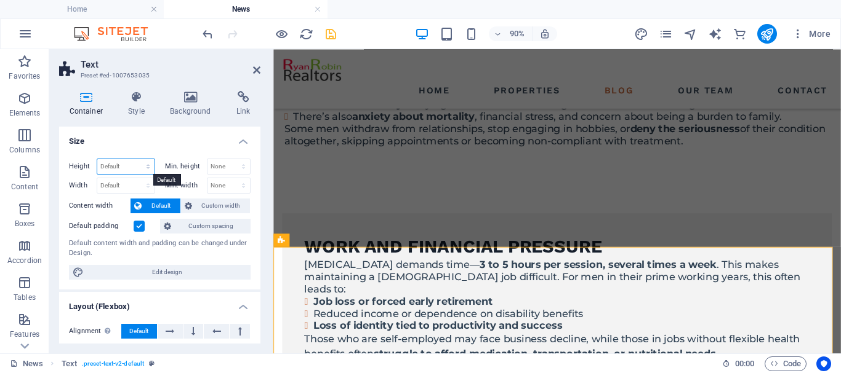
click at [145, 166] on select "Default px rem % vh vw" at bounding box center [125, 166] width 57 height 15
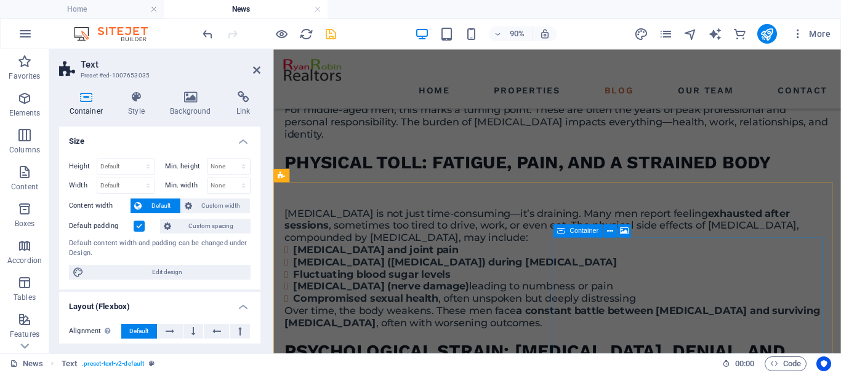
scroll to position [869, 0]
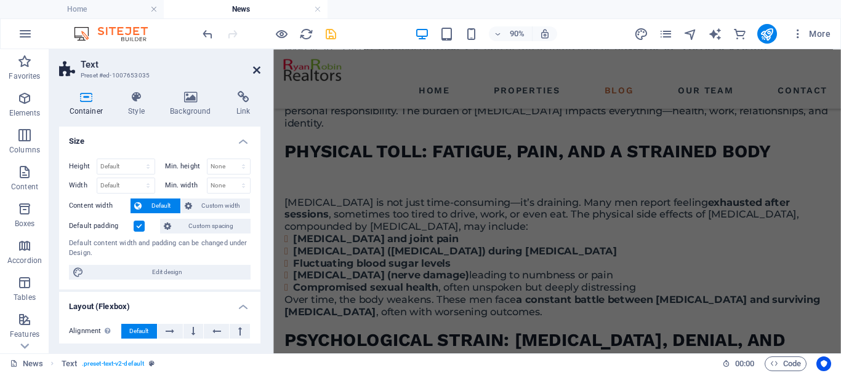
click at [255, 70] on icon at bounding box center [256, 70] width 7 height 10
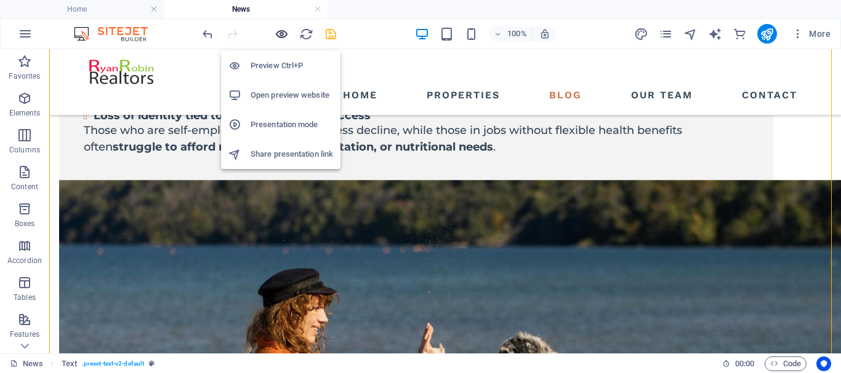
click at [282, 34] on icon "button" at bounding box center [281, 34] width 14 height 14
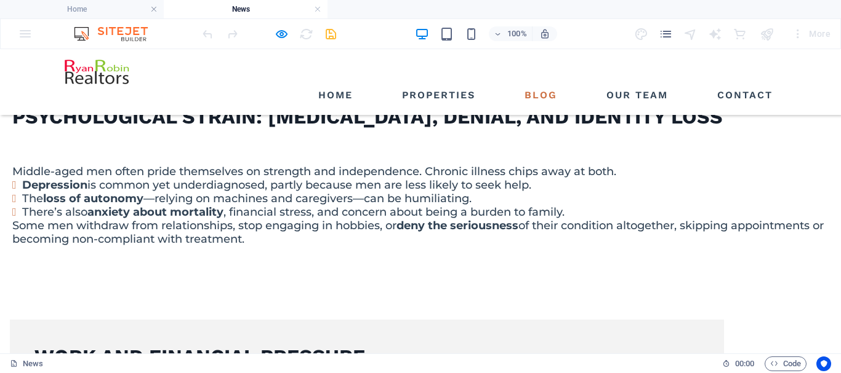
scroll to position [1130, 0]
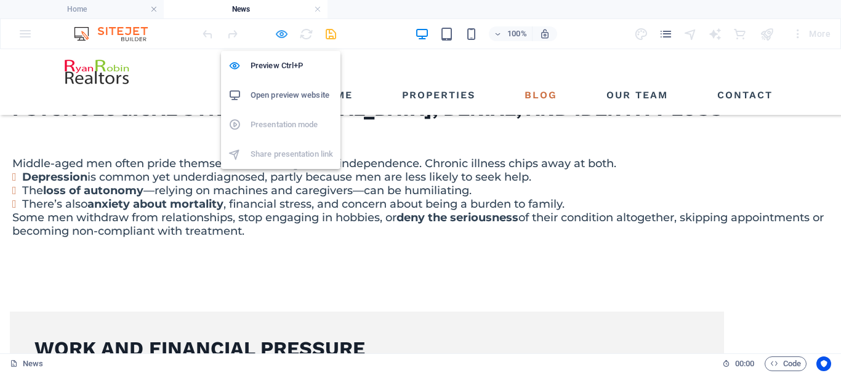
click at [281, 36] on icon "button" at bounding box center [281, 34] width 14 height 14
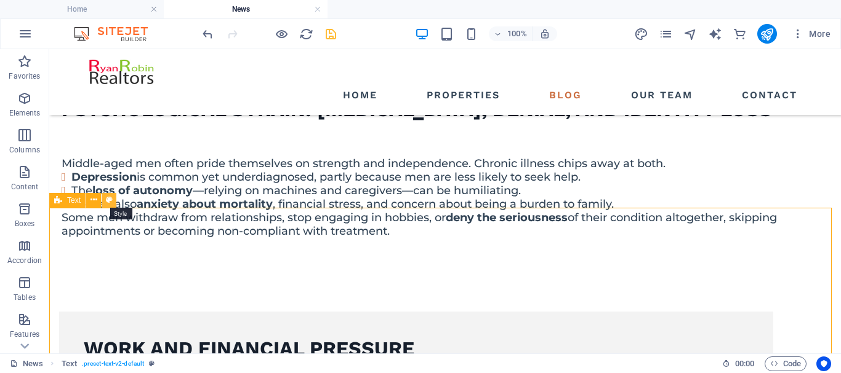
click at [108, 203] on icon at bounding box center [109, 200] width 7 height 13
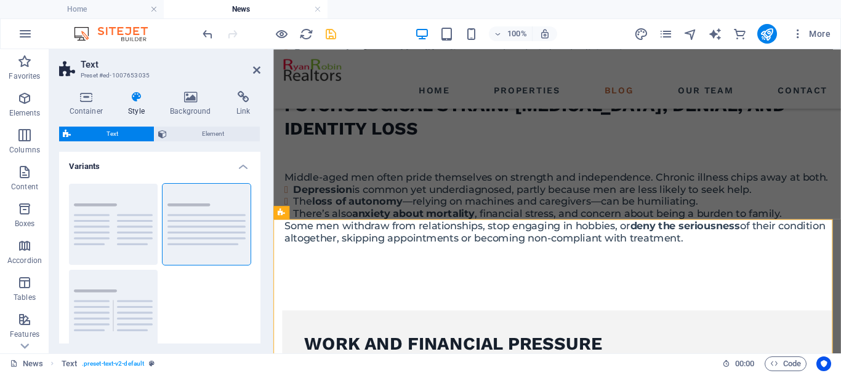
scroll to position [1269, 0]
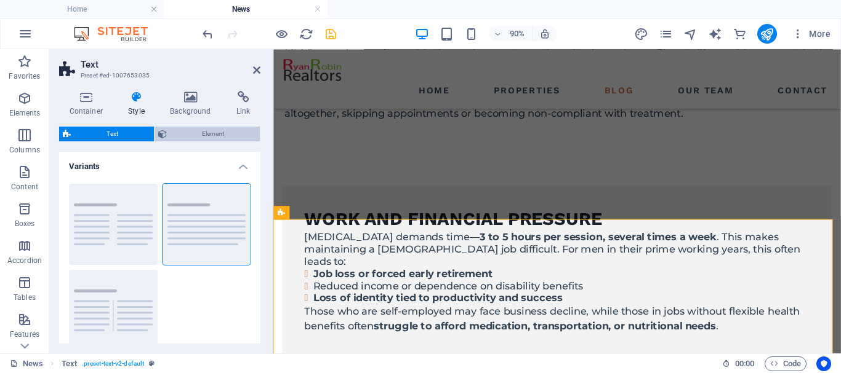
click at [217, 134] on span "Element" at bounding box center [213, 134] width 86 height 15
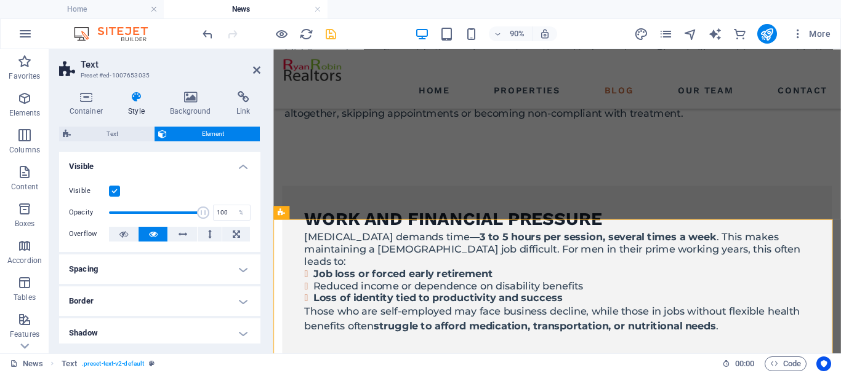
click at [193, 281] on h4 "Spacing" at bounding box center [159, 270] width 201 height 30
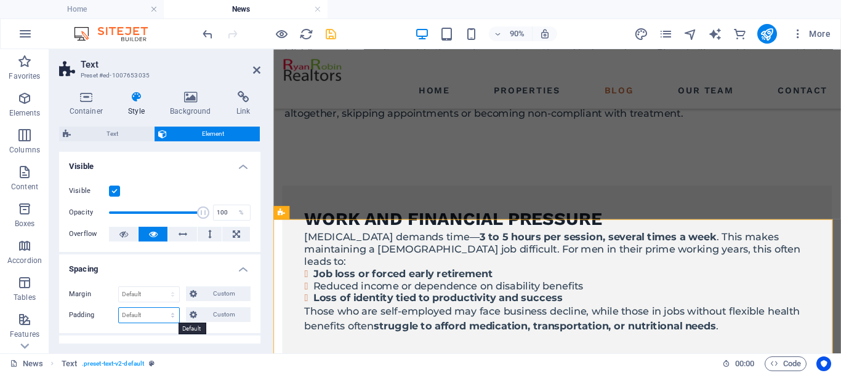
click at [176, 315] on select "Default px rem % vh vw Custom" at bounding box center [149, 315] width 60 height 15
select select "px"
click at [161, 308] on select "Default px rem % vh vw Custom" at bounding box center [149, 315] width 60 height 15
type input "0"
click at [174, 295] on select "Default auto px % rem vw vh Custom" at bounding box center [149, 294] width 60 height 15
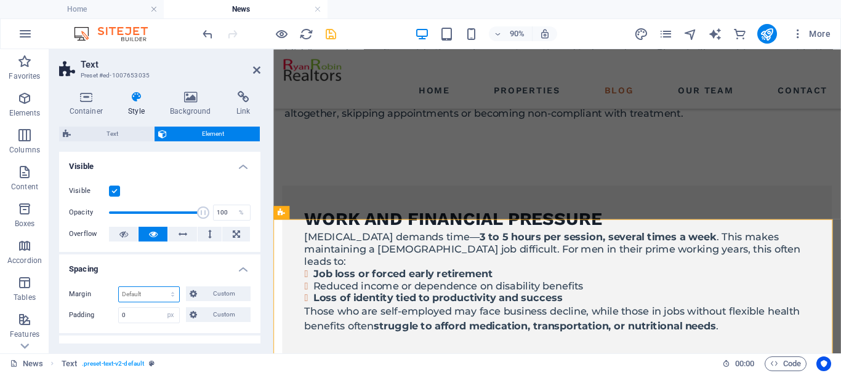
select select "px"
click at [161, 287] on select "Default auto px % rem vw vh Custom" at bounding box center [149, 294] width 60 height 15
type input "0"
click at [220, 292] on span "Custom" at bounding box center [224, 294] width 46 height 15
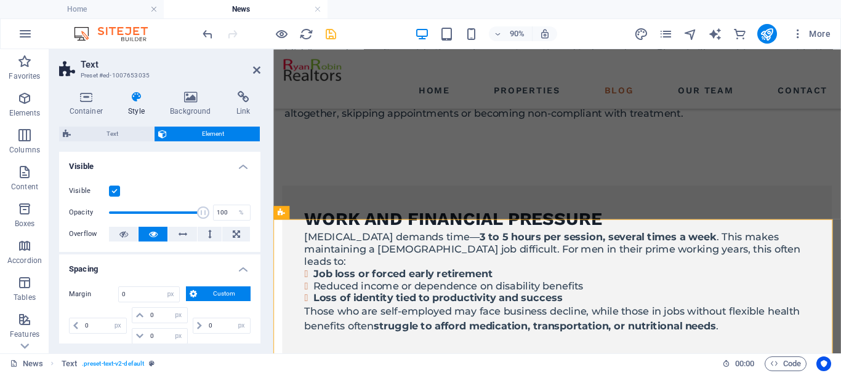
scroll to position [62, 0]
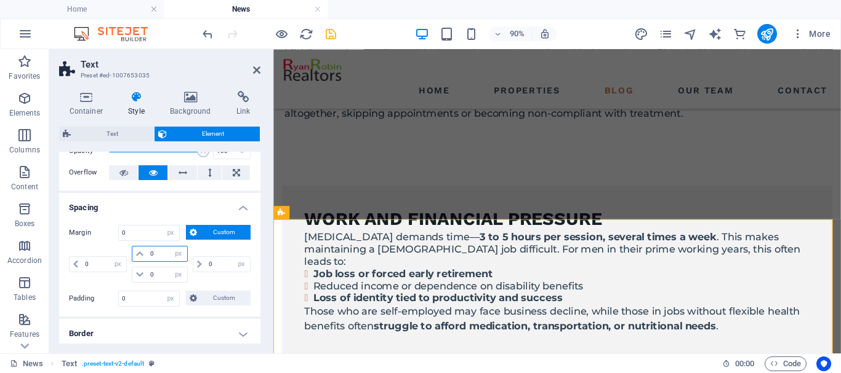
drag, startPoint x: 156, startPoint y: 255, endPoint x: 148, endPoint y: 254, distance: 8.2
click at [148, 254] on input "0" at bounding box center [166, 254] width 39 height 15
type input "1"
select select "DISABLED_OPTION_VALUE"
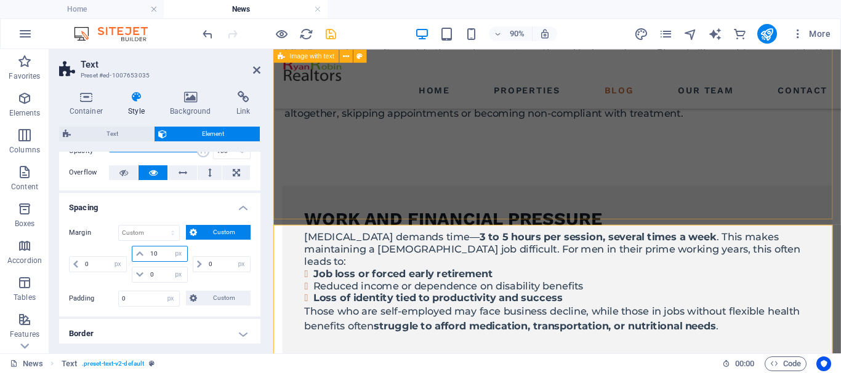
type input "10"
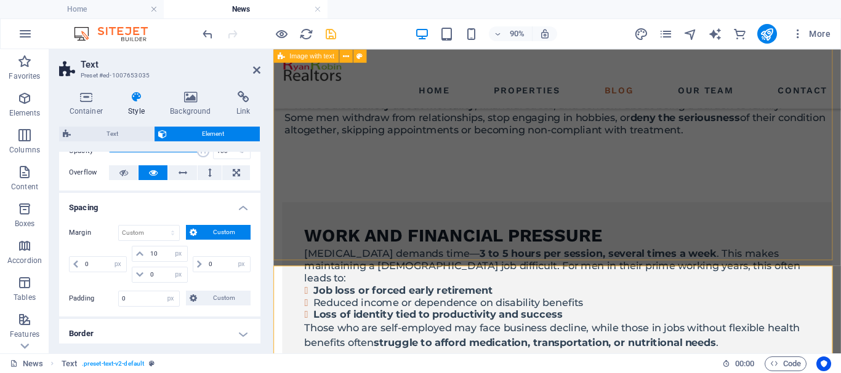
scroll to position [1269, 0]
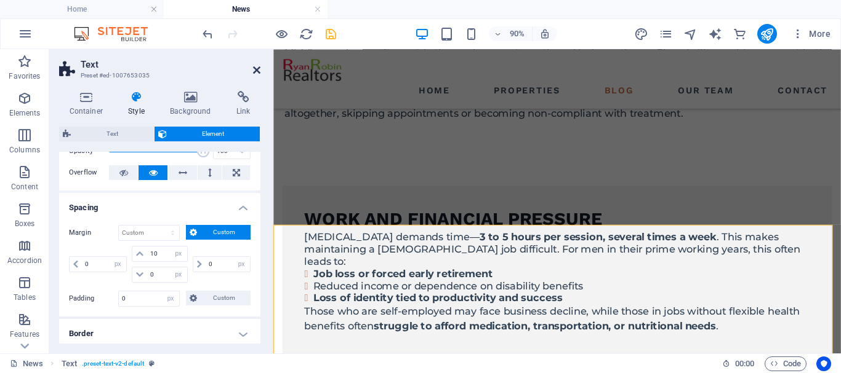
click at [258, 71] on icon at bounding box center [256, 70] width 7 height 10
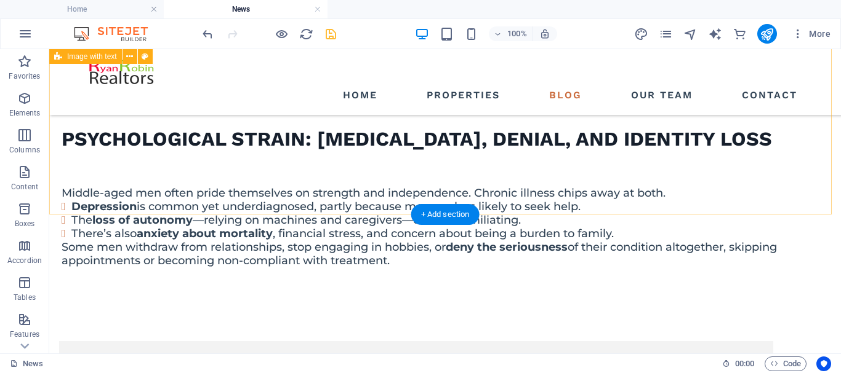
scroll to position [1130, 0]
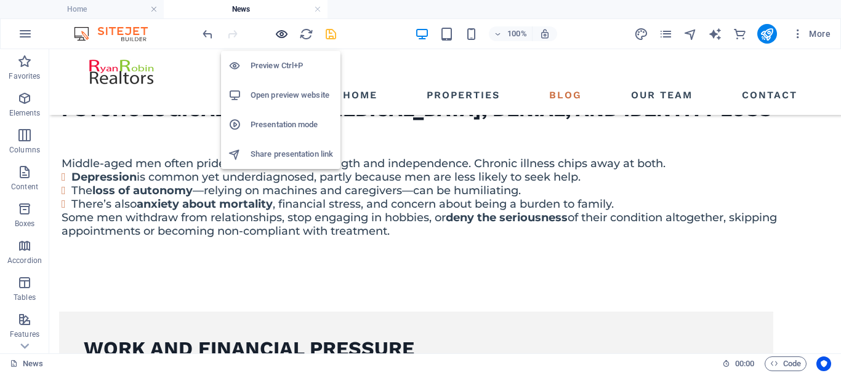
click at [279, 36] on icon "button" at bounding box center [281, 34] width 14 height 14
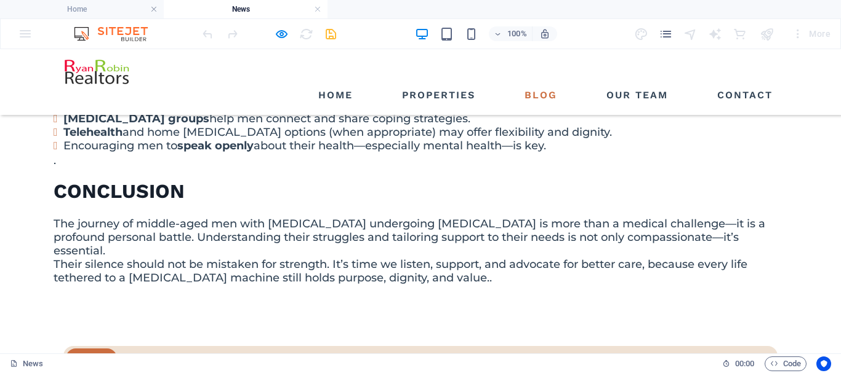
scroll to position [2176, 0]
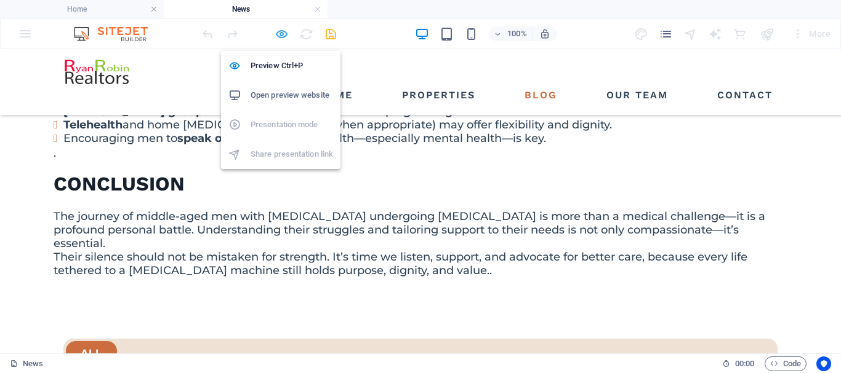
click at [287, 36] on icon "button" at bounding box center [281, 34] width 14 height 14
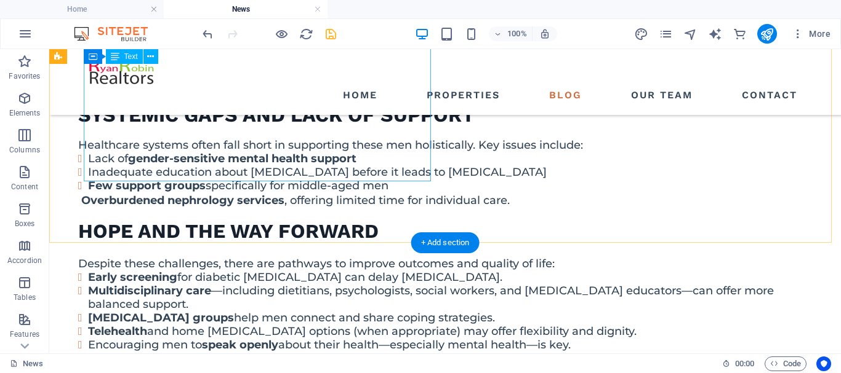
scroll to position [2053, 0]
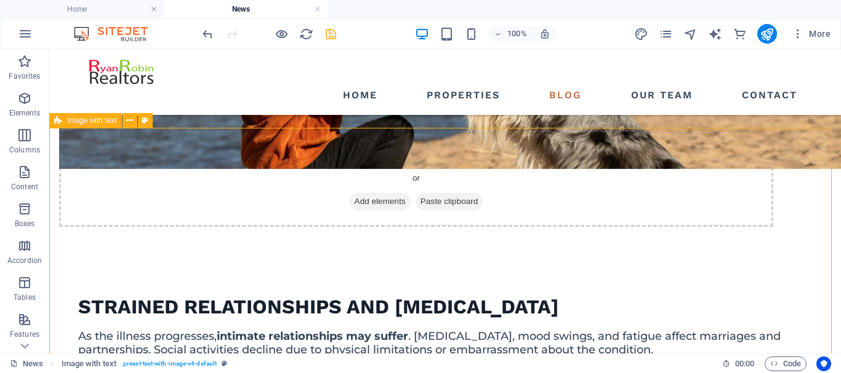
scroll to position [1745, 0]
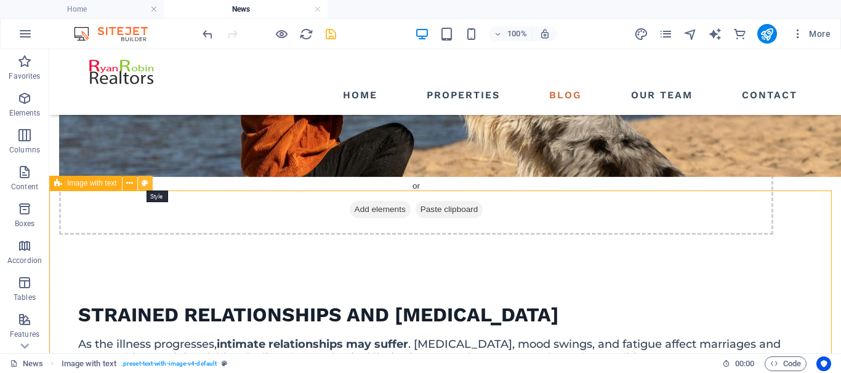
click at [143, 183] on icon at bounding box center [145, 183] width 7 height 13
select select "rem"
select select "px"
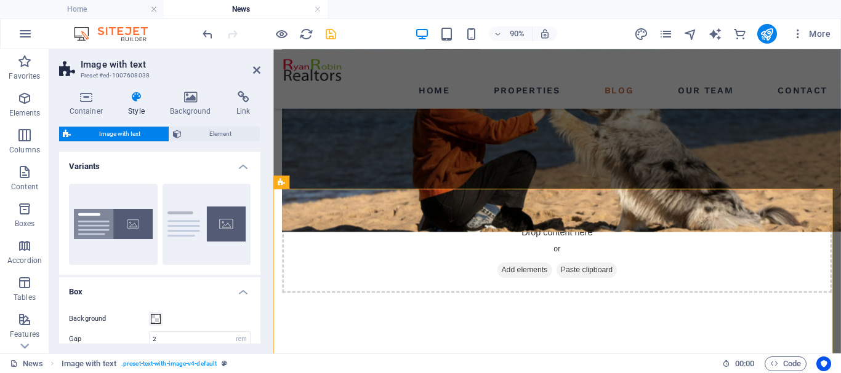
scroll to position [1928, 0]
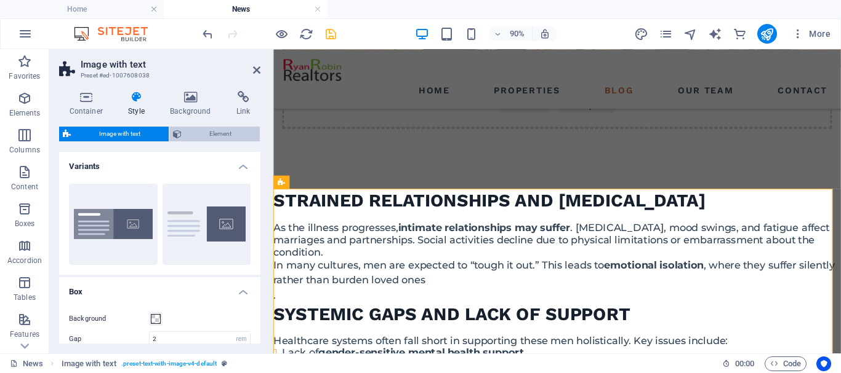
click at [214, 130] on span "Element" at bounding box center [220, 134] width 71 height 15
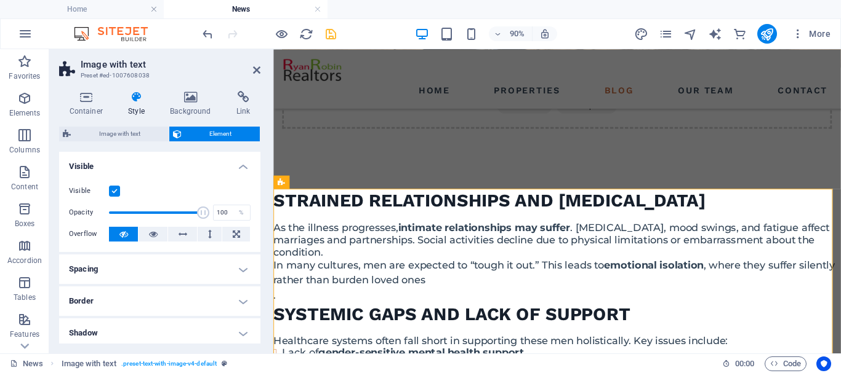
click at [242, 270] on h4 "Spacing" at bounding box center [159, 270] width 201 height 30
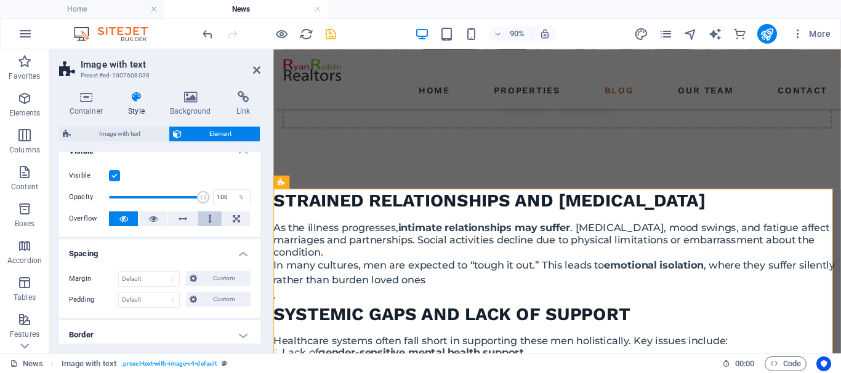
scroll to position [0, 0]
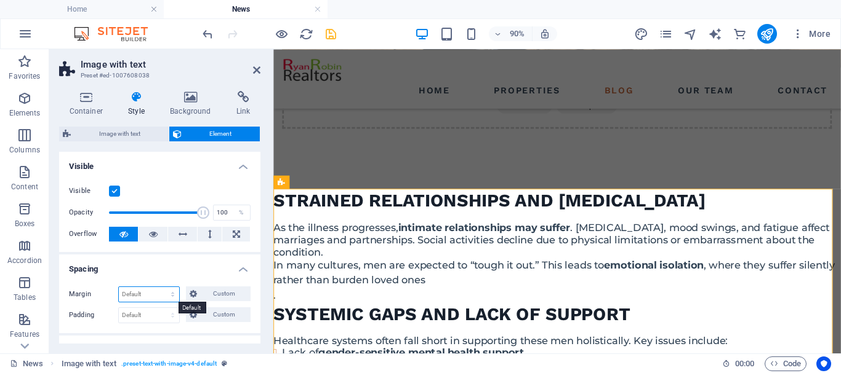
click at [173, 294] on select "Default auto px % rem vw vh Custom" at bounding box center [149, 294] width 60 height 15
select select "px"
click at [161, 287] on select "Default auto px % rem vw vh Custom" at bounding box center [149, 294] width 60 height 15
type input "0"
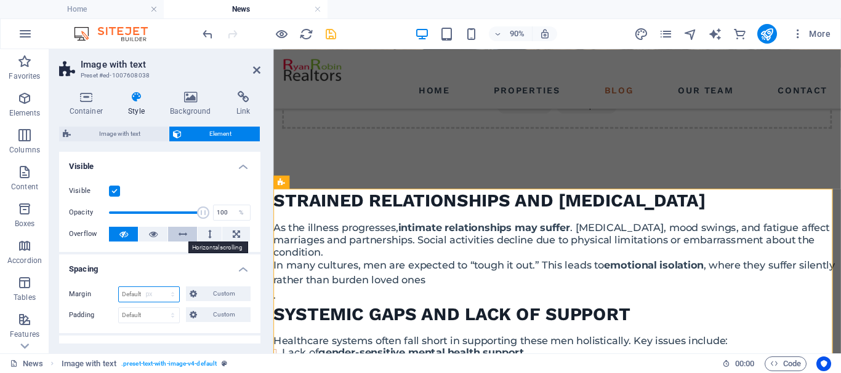
select select "px"
type input "0"
select select "px"
type input "0"
select select "px"
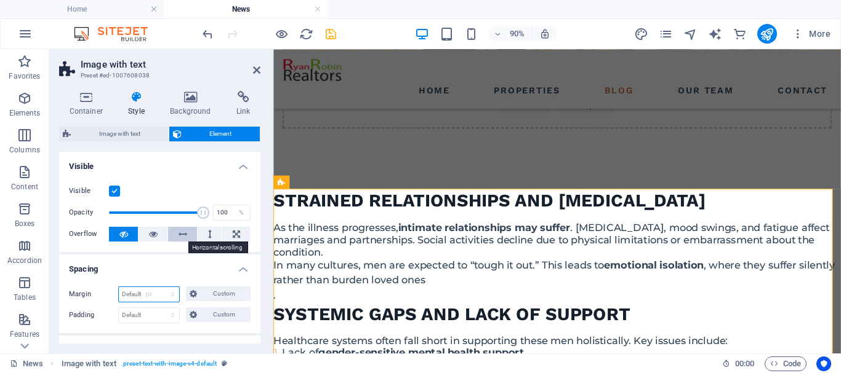
type input "0"
select select "px"
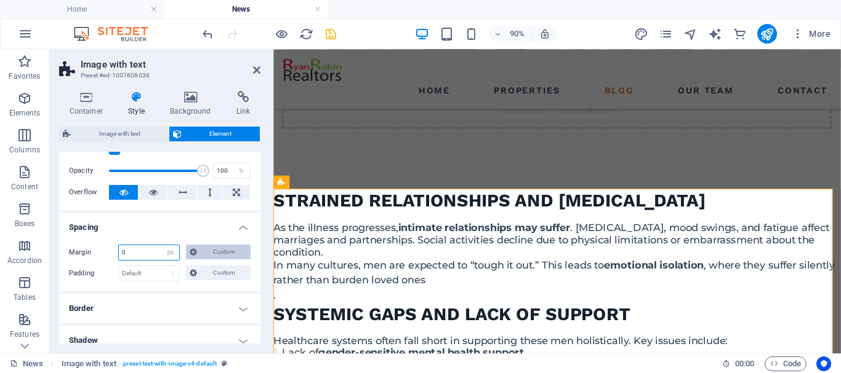
scroll to position [62, 0]
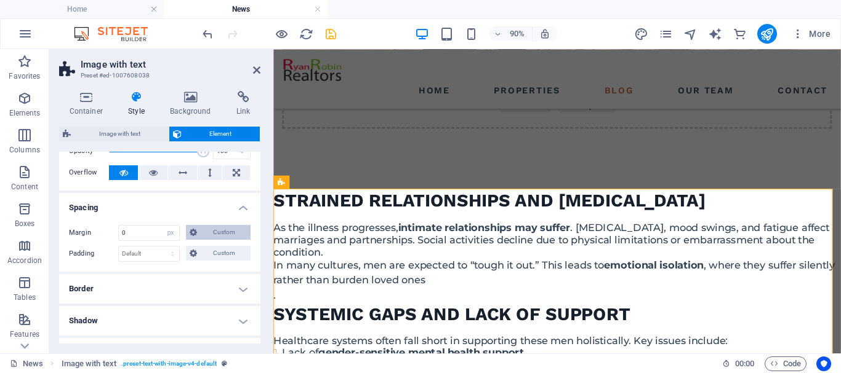
click at [224, 231] on span "Custom" at bounding box center [224, 232] width 46 height 15
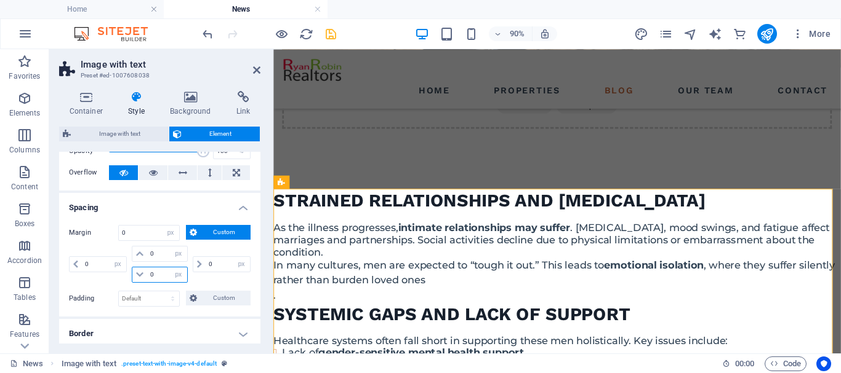
click at [154, 275] on input "0" at bounding box center [166, 275] width 39 height 15
drag, startPoint x: 157, startPoint y: 274, endPoint x: 151, endPoint y: 277, distance: 6.9
click at [151, 277] on input "0" at bounding box center [166, 275] width 39 height 15
type input "10"
select select "DISABLED_OPTION_VALUE"
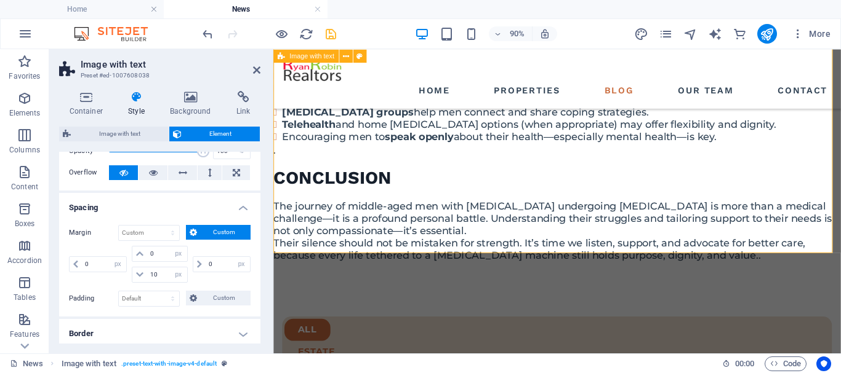
scroll to position [2359, 0]
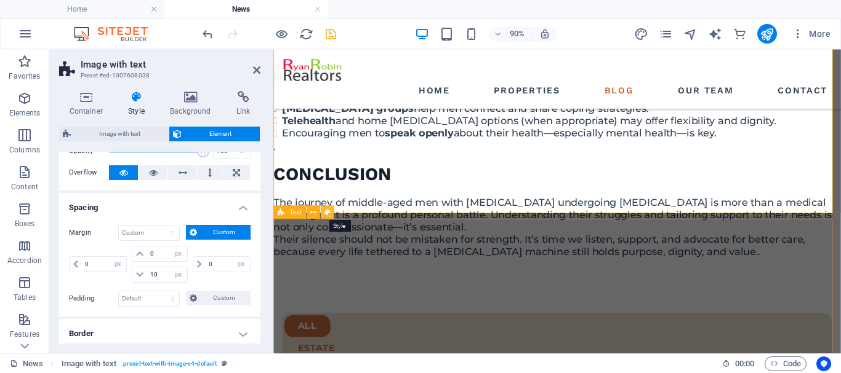
click at [327, 217] on icon at bounding box center [327, 212] width 6 height 12
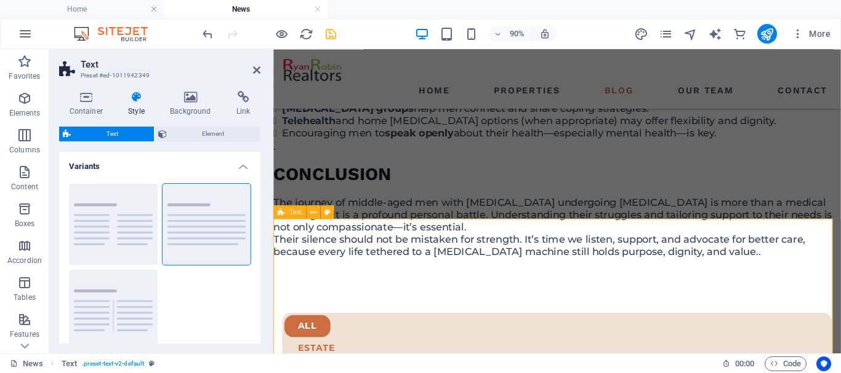
click at [327, 212] on icon at bounding box center [327, 212] width 6 height 12
click at [138, 106] on h4 "Style" at bounding box center [139, 104] width 42 height 26
click at [189, 132] on span "Element" at bounding box center [213, 134] width 86 height 15
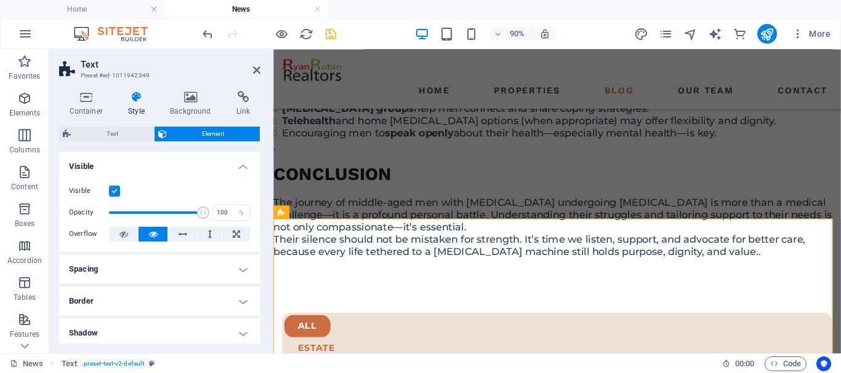
click at [96, 270] on h4 "Spacing" at bounding box center [159, 270] width 201 height 30
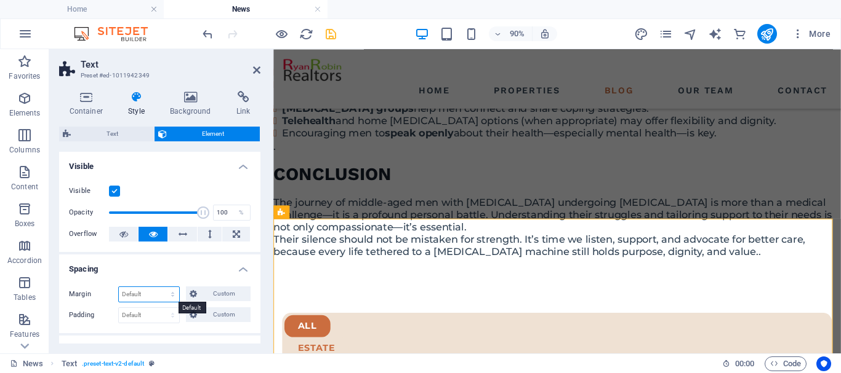
click at [172, 294] on select "Default auto px % rem vw vh Custom" at bounding box center [149, 294] width 60 height 15
select select "px"
click at [161, 287] on select "Default auto px % rem vw vh Custom" at bounding box center [149, 294] width 60 height 15
type input "0"
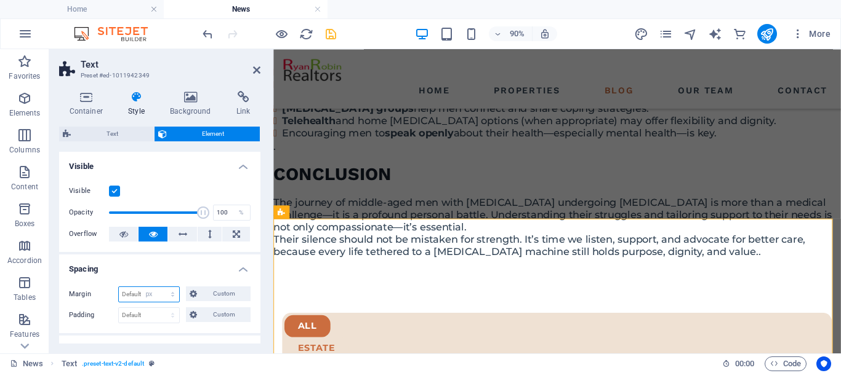
select select "px"
type input "0"
select select "px"
type input "0"
select select "px"
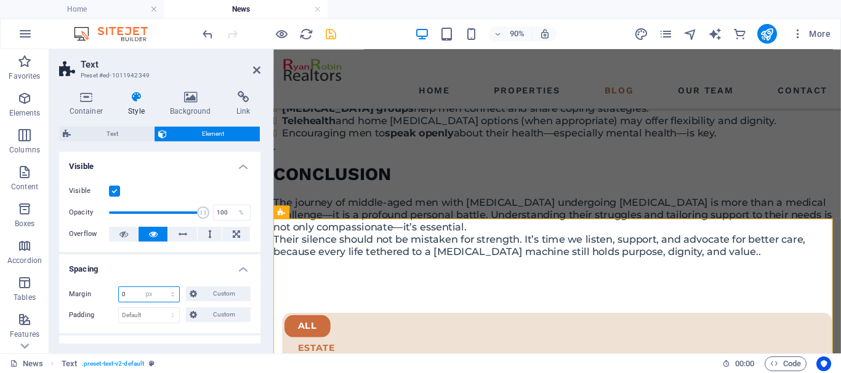
type input "0"
select select "px"
click at [218, 296] on span "Custom" at bounding box center [224, 294] width 46 height 15
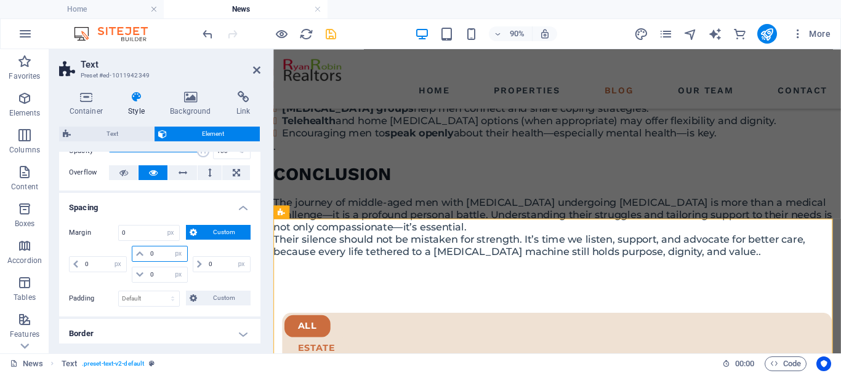
click at [151, 254] on input "0" at bounding box center [166, 254] width 39 height 15
type input "10"
select select "DISABLED_OPTION_VALUE"
type input "10"
click at [257, 73] on icon at bounding box center [256, 70] width 7 height 10
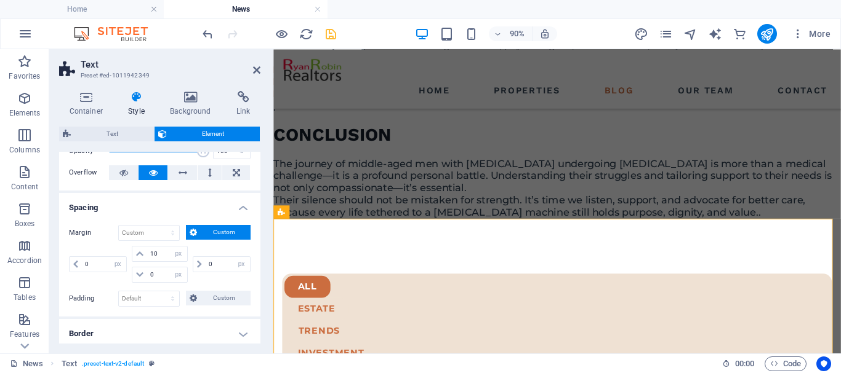
scroll to position [2137, 0]
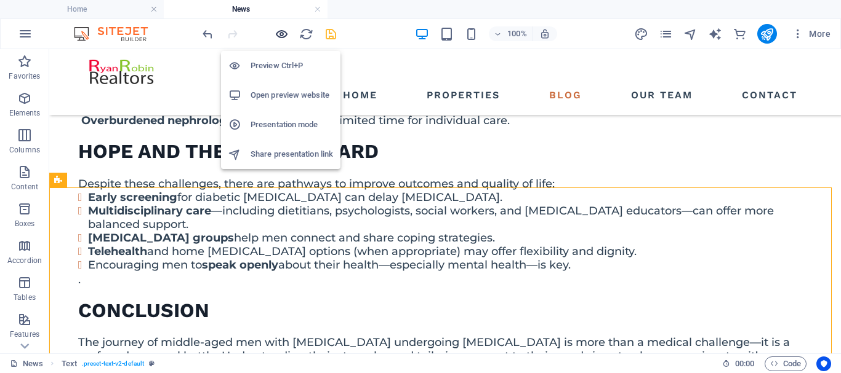
click at [281, 38] on icon "button" at bounding box center [281, 34] width 14 height 14
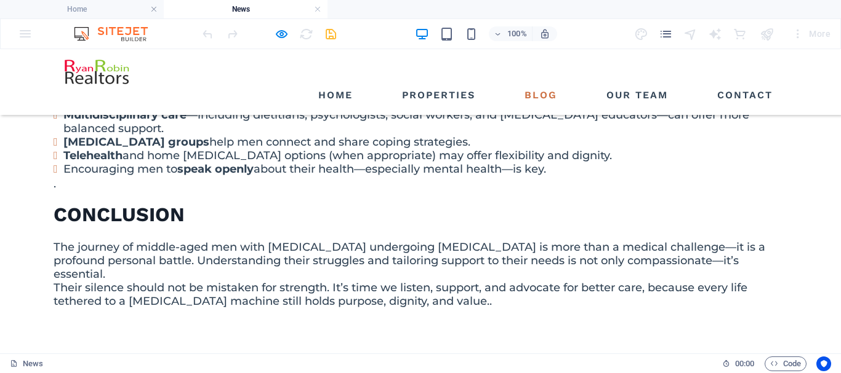
scroll to position [2075, 0]
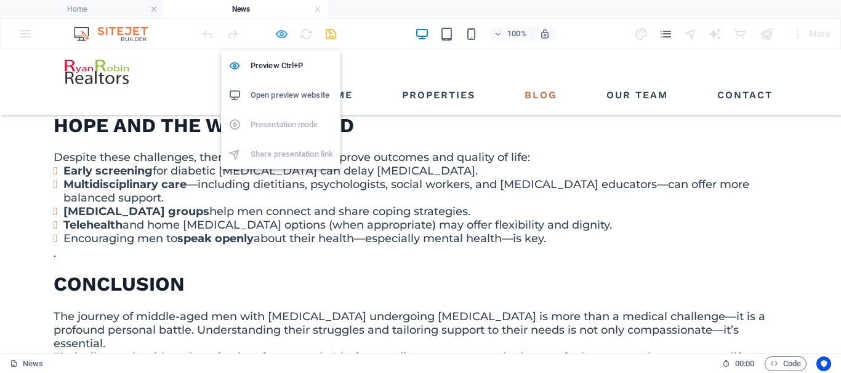
click at [283, 38] on icon "button" at bounding box center [281, 34] width 14 height 14
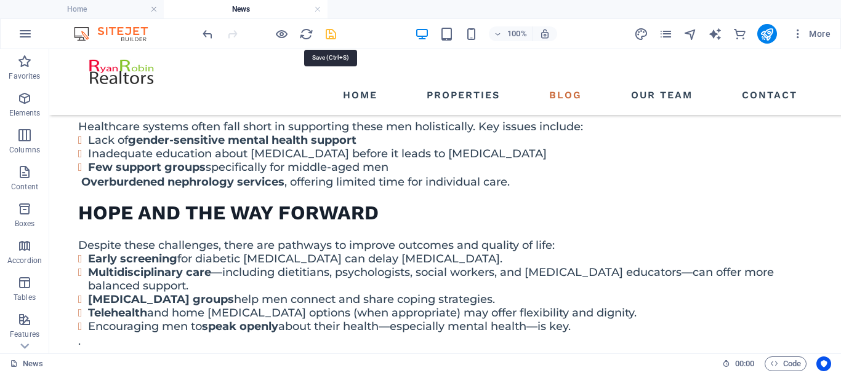
click at [332, 36] on icon "save" at bounding box center [331, 34] width 14 height 14
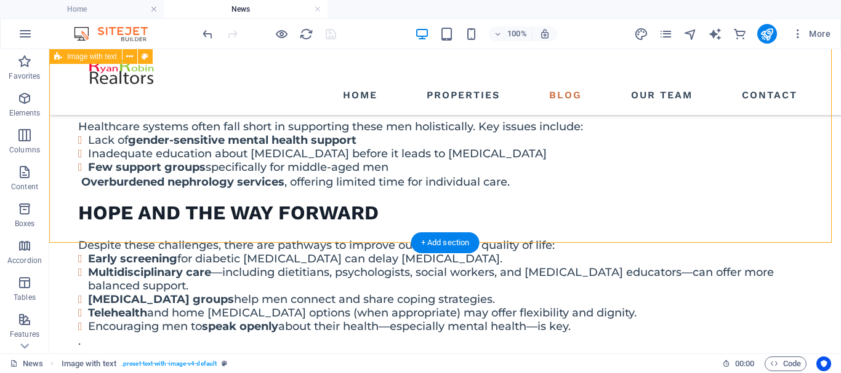
drag, startPoint x: 271, startPoint y: 241, endPoint x: 264, endPoint y: 205, distance: 36.9
drag, startPoint x: 513, startPoint y: 242, endPoint x: 507, endPoint y: 212, distance: 30.2
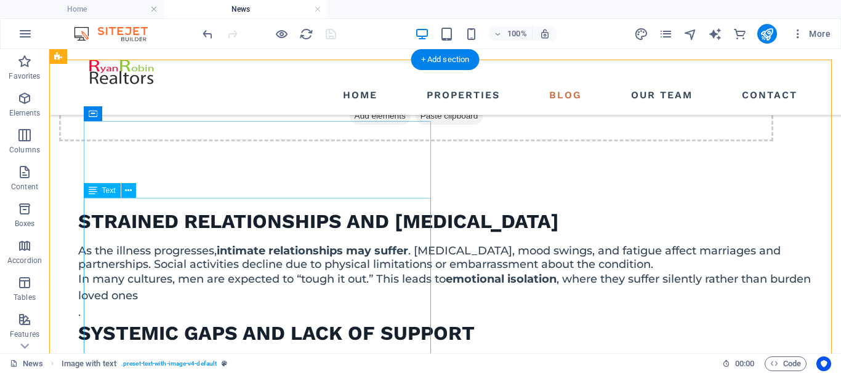
scroll to position [1768, 0]
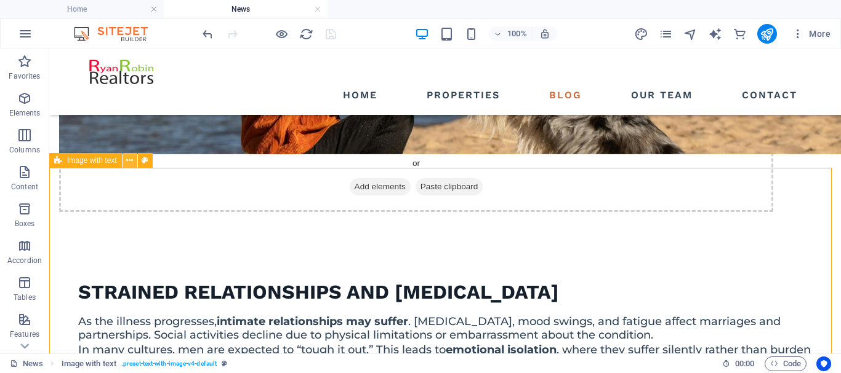
click at [129, 159] on icon at bounding box center [129, 160] width 7 height 13
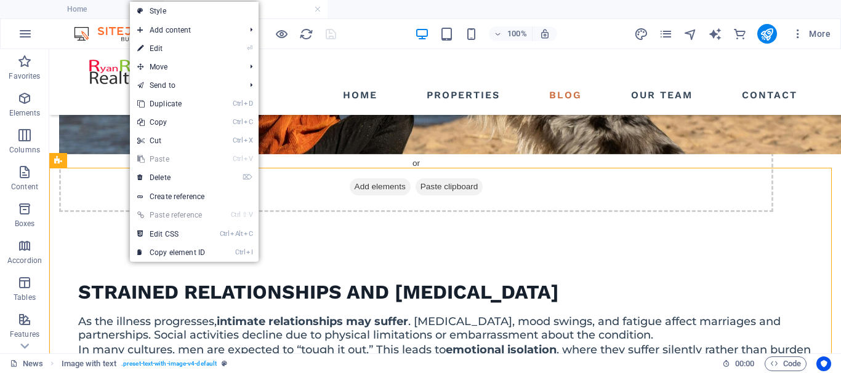
click at [176, 46] on link "⏎ Edit" at bounding box center [171, 48] width 82 height 18
select select "px"
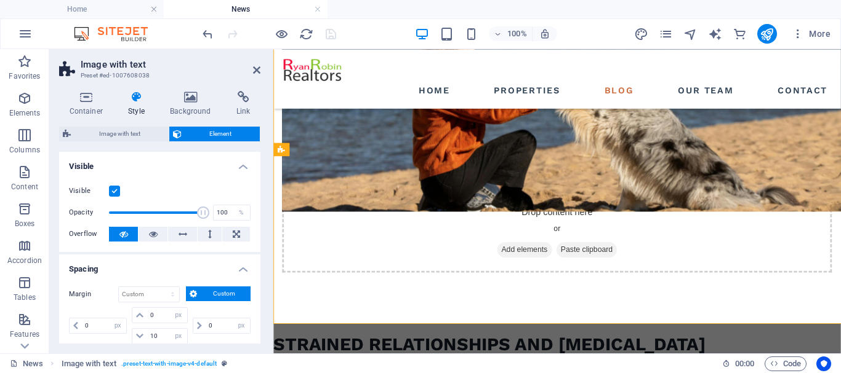
scroll to position [1964, 0]
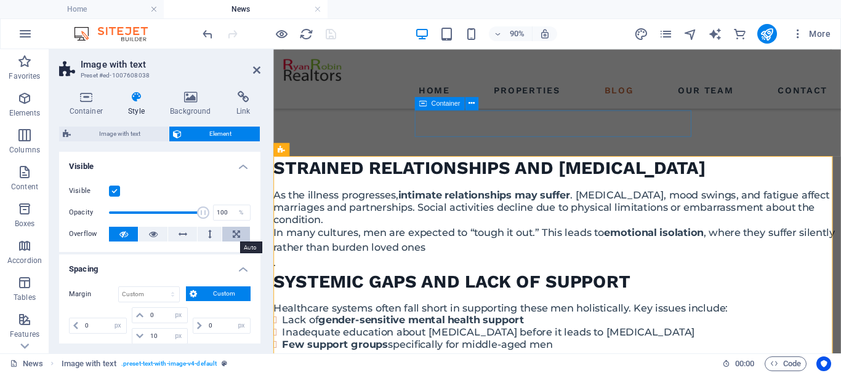
click at [235, 237] on icon at bounding box center [236, 234] width 7 height 15
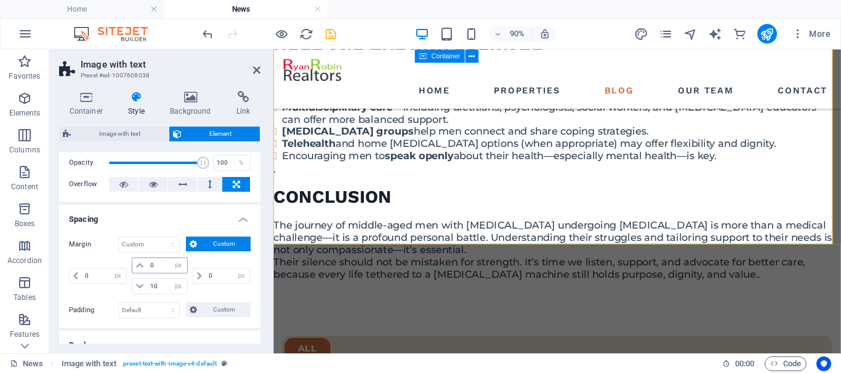
scroll to position [62, 0]
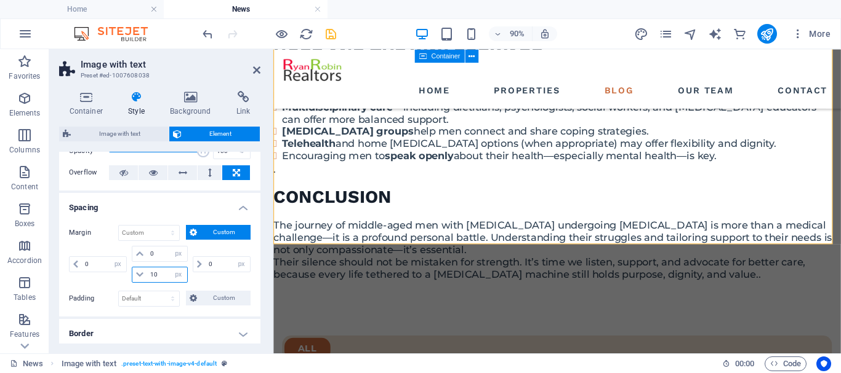
drag, startPoint x: 158, startPoint y: 275, endPoint x: 146, endPoint y: 272, distance: 11.5
click at [147, 272] on input "10" at bounding box center [166, 275] width 39 height 15
type input "2"
drag, startPoint x: 158, startPoint y: 250, endPoint x: 145, endPoint y: 253, distance: 12.7
click at [145, 253] on div "0 auto px % rem vw vh" at bounding box center [159, 254] width 55 height 16
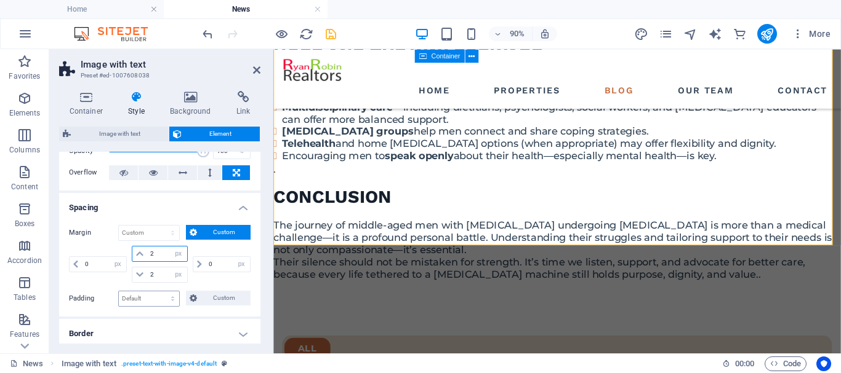
type input "2"
click at [170, 302] on select "Default px rem % vh vw Custom" at bounding box center [149, 299] width 60 height 15
select select "px"
click at [161, 292] on select "Default px rem % vh vw Custom" at bounding box center [149, 299] width 60 height 15
type input "0"
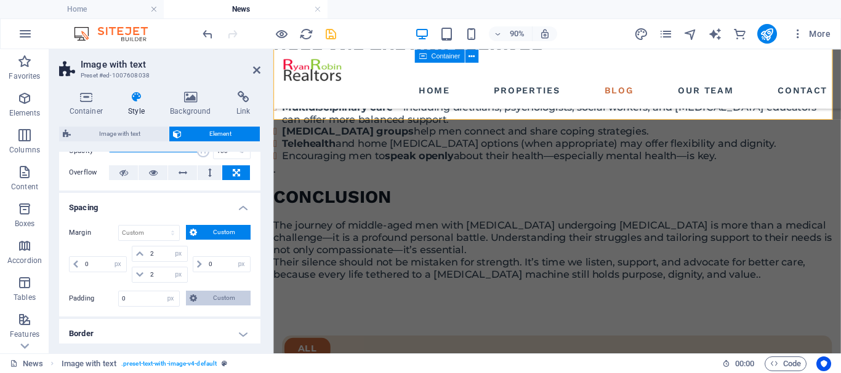
click at [225, 297] on span "Custom" at bounding box center [224, 298] width 46 height 15
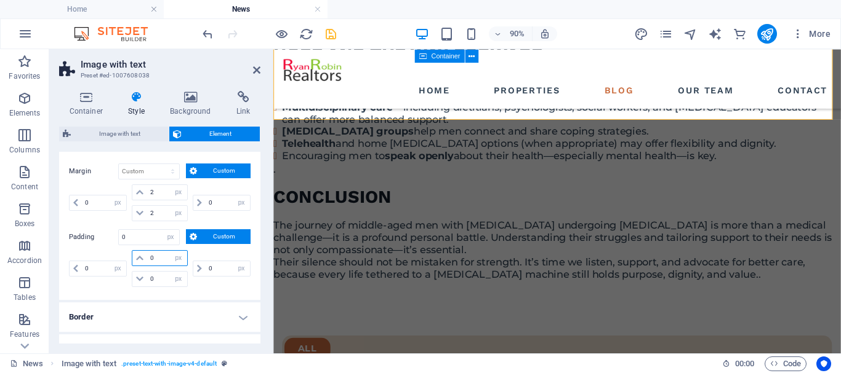
click at [147, 258] on input "0" at bounding box center [166, 258] width 39 height 15
type input "2"
select select "DISABLED_OPTION_VALUE"
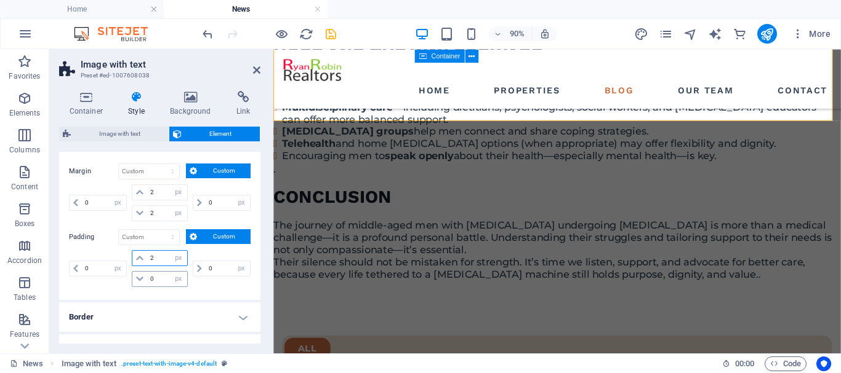
type input "2"
drag, startPoint x: 156, startPoint y: 278, endPoint x: 138, endPoint y: 275, distance: 17.4
click at [138, 275] on div "0 px rem % vh vw" at bounding box center [159, 279] width 55 height 16
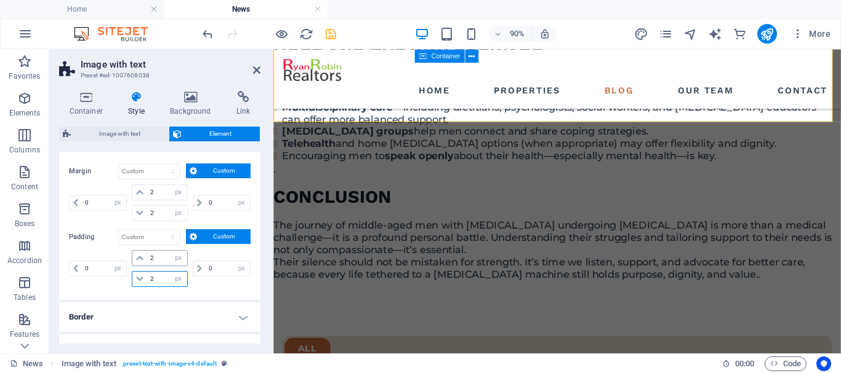
type input "2"
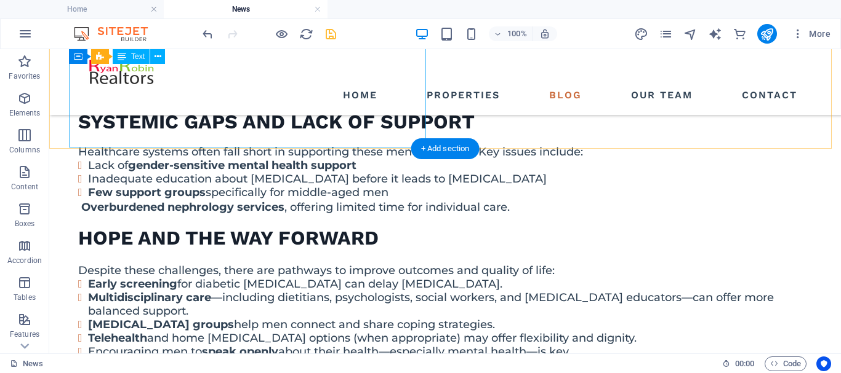
scroll to position [10, 0]
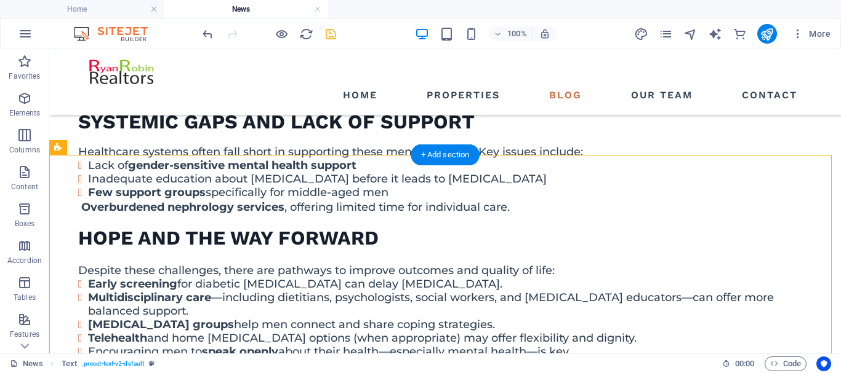
drag, startPoint x: 138, startPoint y: 259, endPoint x: 71, endPoint y: 164, distance: 116.1
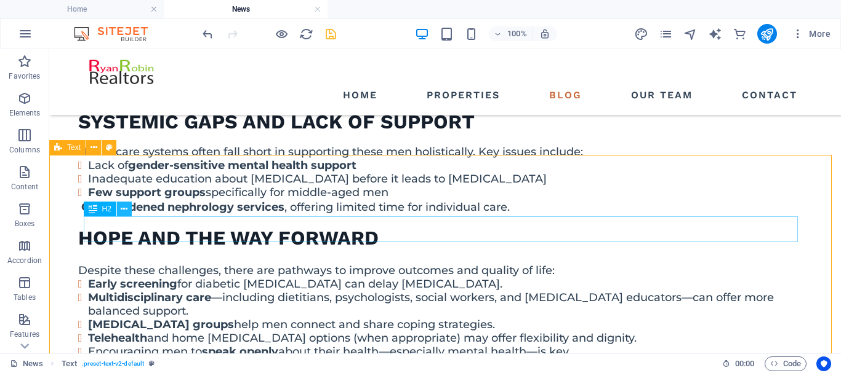
click at [128, 209] on button at bounding box center [124, 209] width 15 height 15
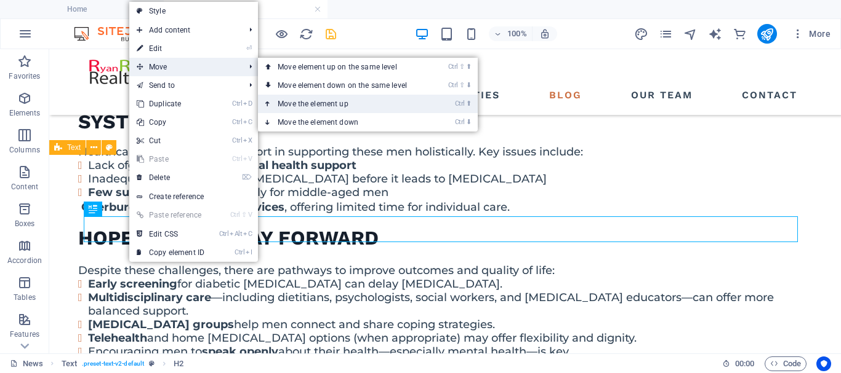
click at [278, 103] on link "Ctrl ⬆ Move the element up" at bounding box center [345, 104] width 174 height 18
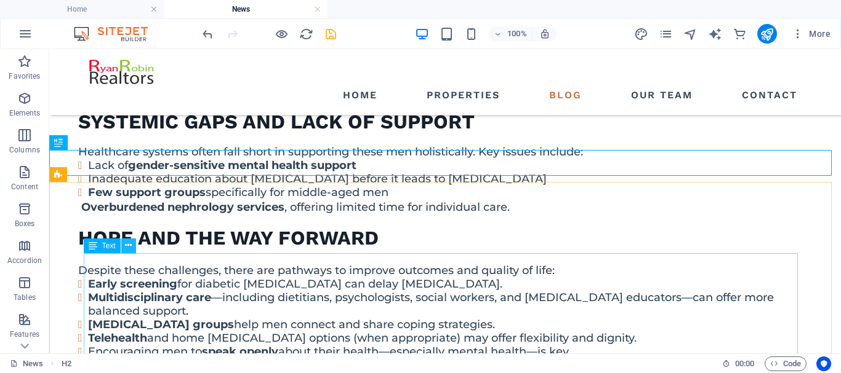
click at [129, 246] on icon at bounding box center [128, 245] width 7 height 13
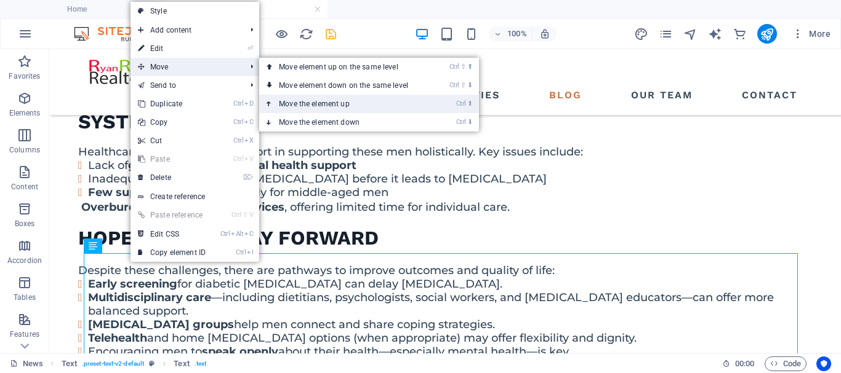
drag, startPoint x: 311, startPoint y: 102, endPoint x: 262, endPoint y: 54, distance: 69.2
click at [311, 102] on link "Ctrl ⬆ Move the element up" at bounding box center [346, 104] width 174 height 18
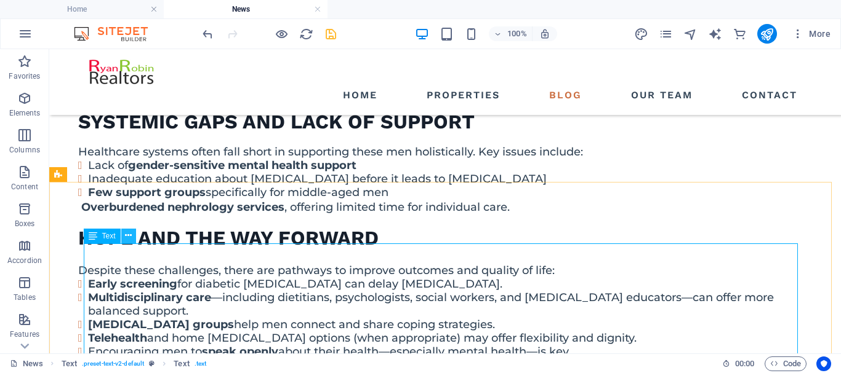
click at [132, 234] on icon at bounding box center [128, 236] width 7 height 13
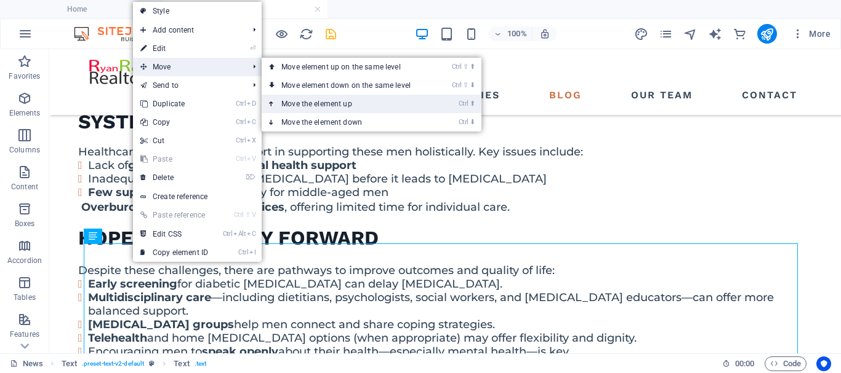
click at [336, 100] on link "Ctrl ⬆ Move the element up" at bounding box center [349, 104] width 174 height 18
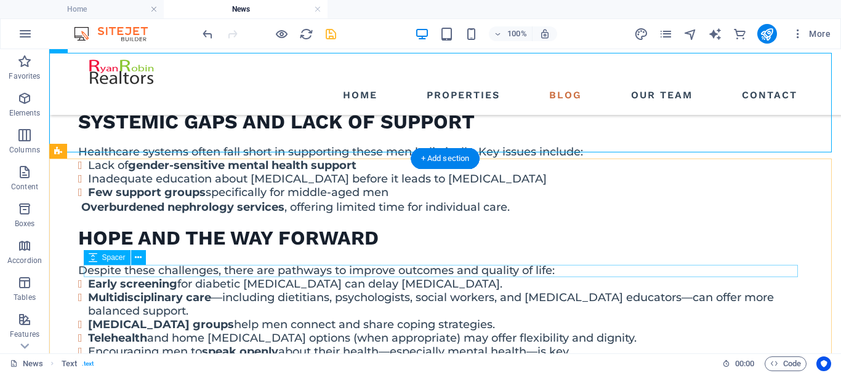
scroll to position [2173, 0]
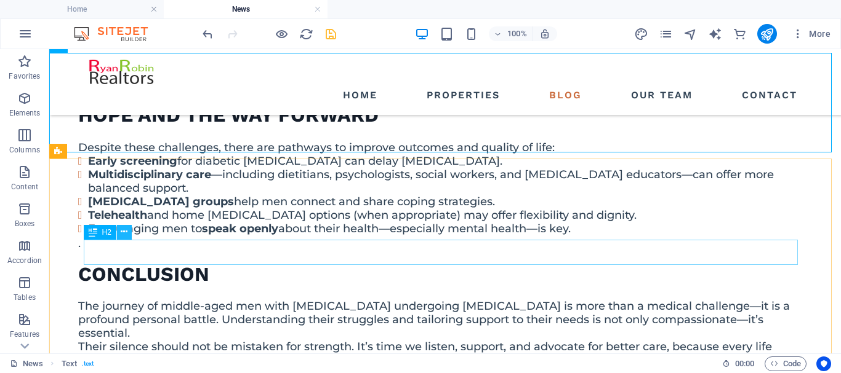
click at [125, 232] on icon at bounding box center [124, 232] width 7 height 13
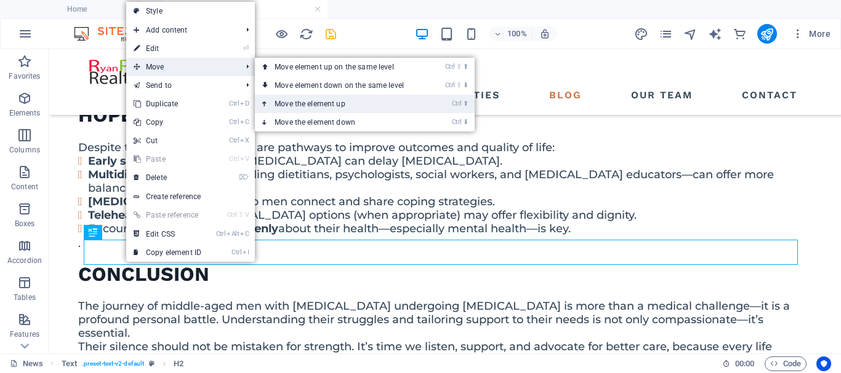
click at [329, 106] on link "Ctrl ⬆ Move the element up" at bounding box center [342, 104] width 174 height 18
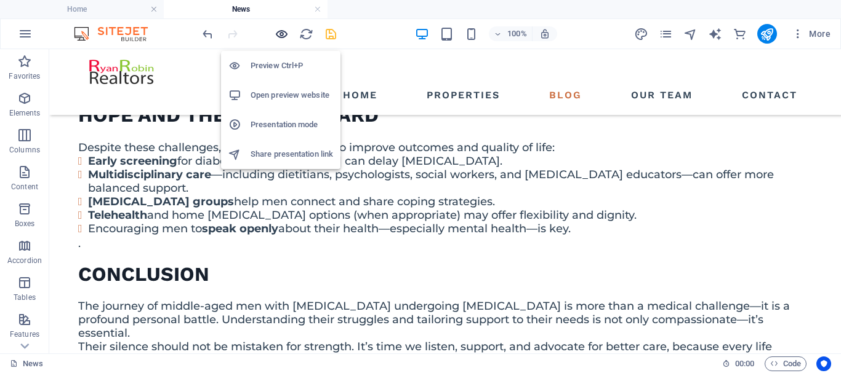
click at [279, 35] on icon "button" at bounding box center [281, 34] width 14 height 14
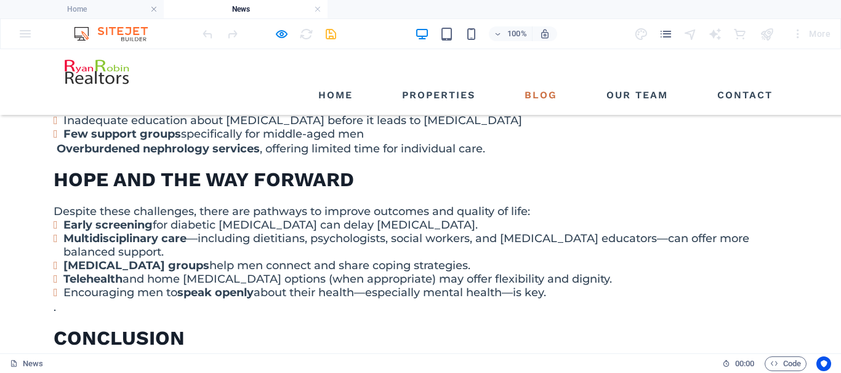
scroll to position [1989, 0]
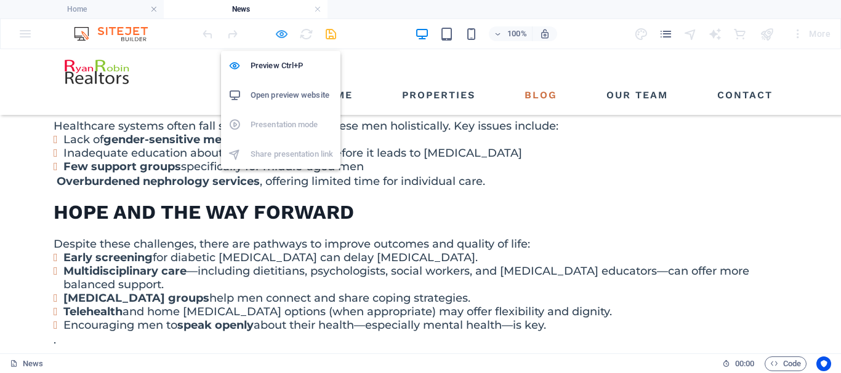
click at [279, 36] on icon "button" at bounding box center [281, 34] width 14 height 14
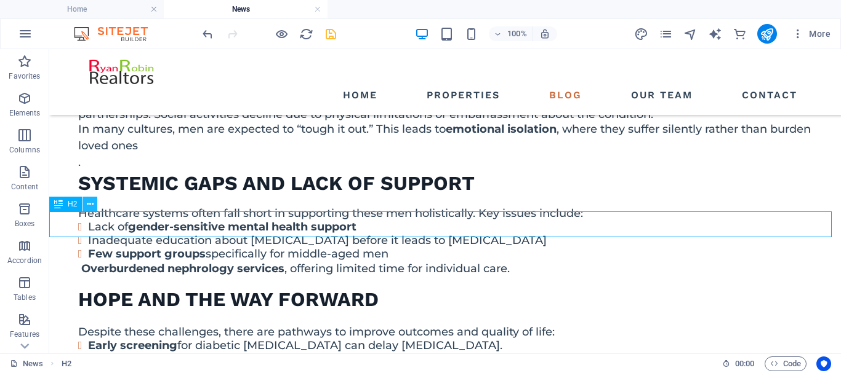
click at [91, 204] on icon at bounding box center [90, 204] width 7 height 13
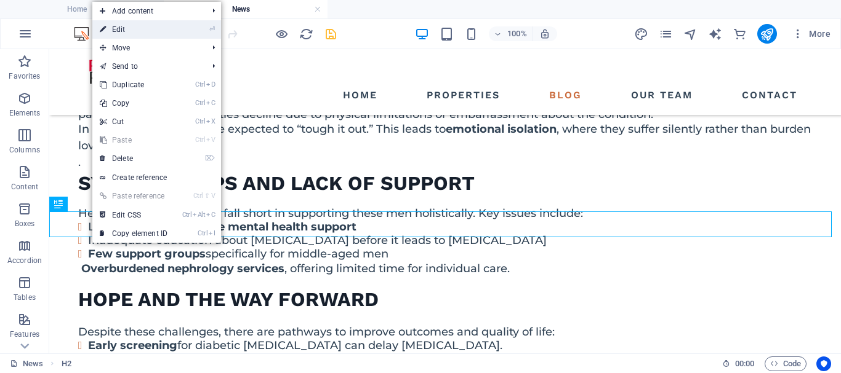
click at [129, 30] on link "⏎ Edit" at bounding box center [133, 29] width 82 height 18
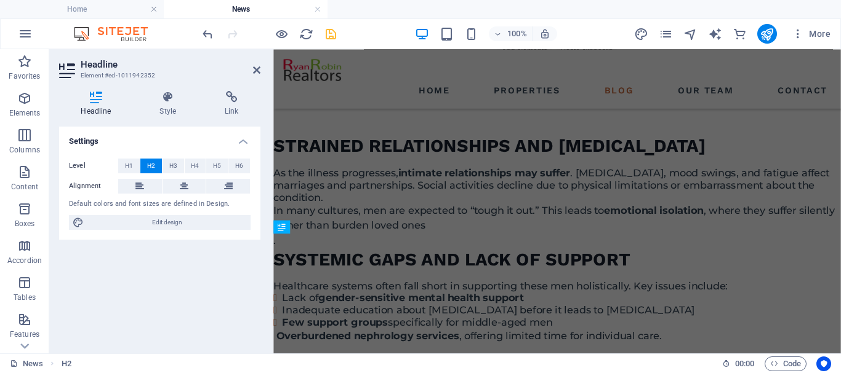
scroll to position [2210, 0]
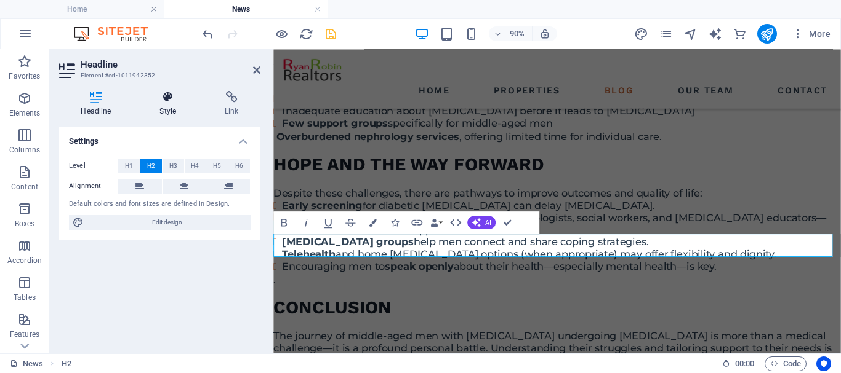
click at [168, 105] on h4 "Style" at bounding box center [170, 104] width 65 height 26
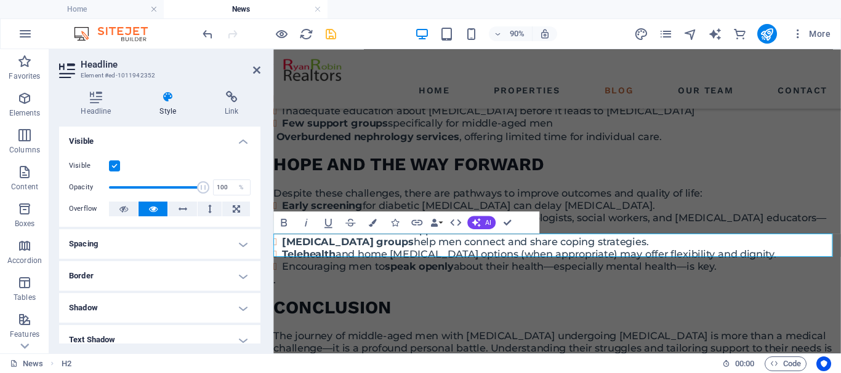
click at [138, 247] on h4 "Spacing" at bounding box center [159, 245] width 201 height 30
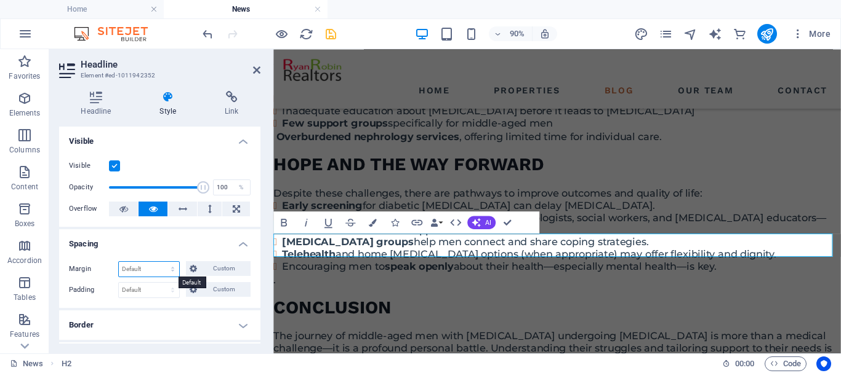
click at [148, 269] on select "Default auto px % rem vw vh Custom" at bounding box center [149, 269] width 60 height 15
select select "px"
click at [161, 262] on select "Default auto px % rem vw vh Custom" at bounding box center [149, 269] width 60 height 15
type input "10"
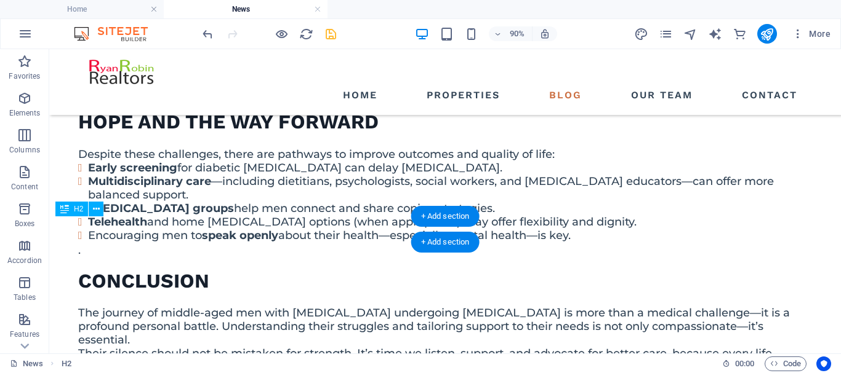
scroll to position [1989, 0]
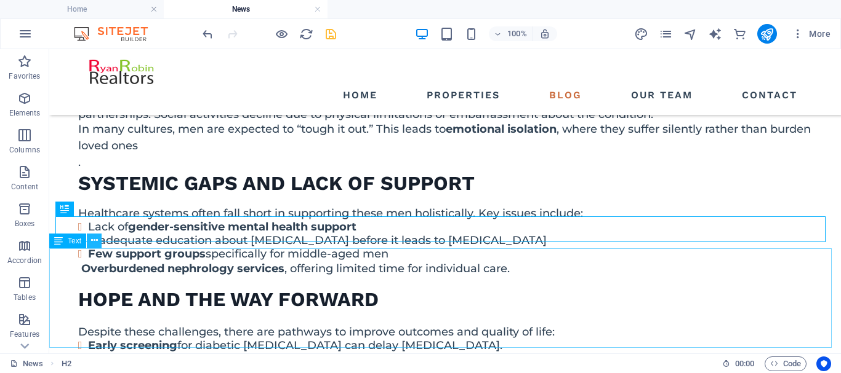
click at [95, 241] on icon at bounding box center [94, 240] width 7 height 13
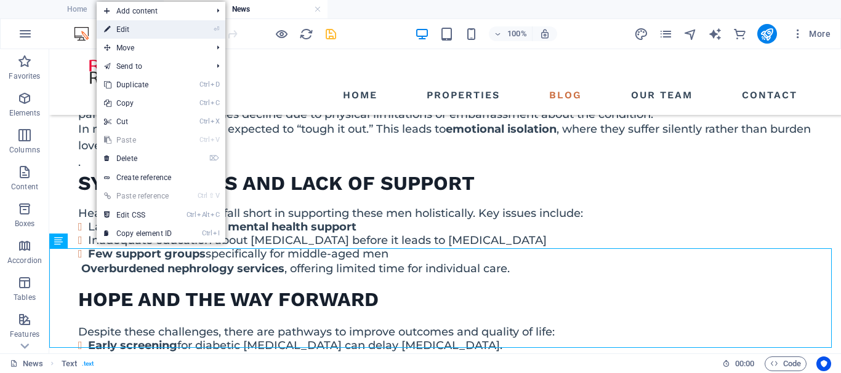
click at [140, 30] on link "⏎ Edit" at bounding box center [138, 29] width 82 height 18
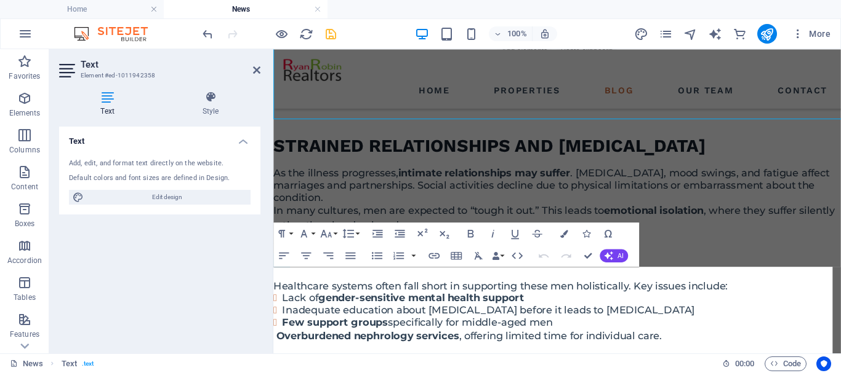
scroll to position [2210, 0]
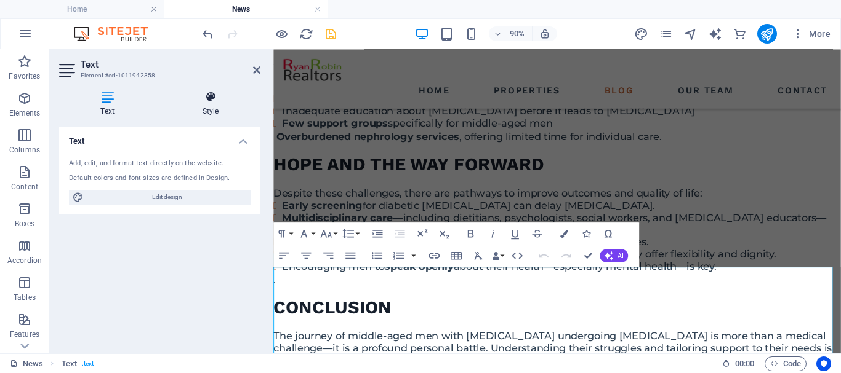
click at [203, 102] on icon at bounding box center [211, 97] width 100 height 12
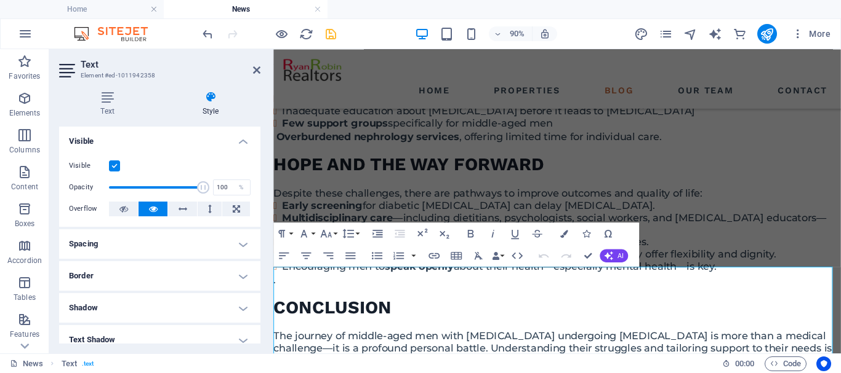
click at [113, 244] on h4 "Spacing" at bounding box center [159, 245] width 201 height 30
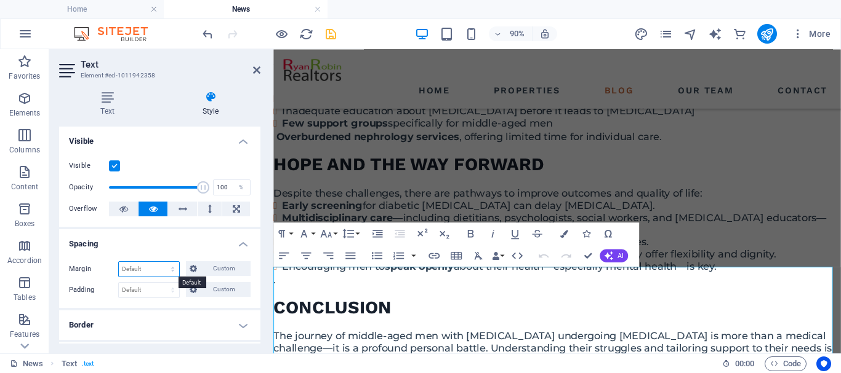
click at [171, 271] on select "Default auto px % rem vw vh Custom" at bounding box center [149, 269] width 60 height 15
select select "px"
click at [161, 262] on select "Default auto px % rem vw vh Custom" at bounding box center [149, 269] width 60 height 15
type input "10"
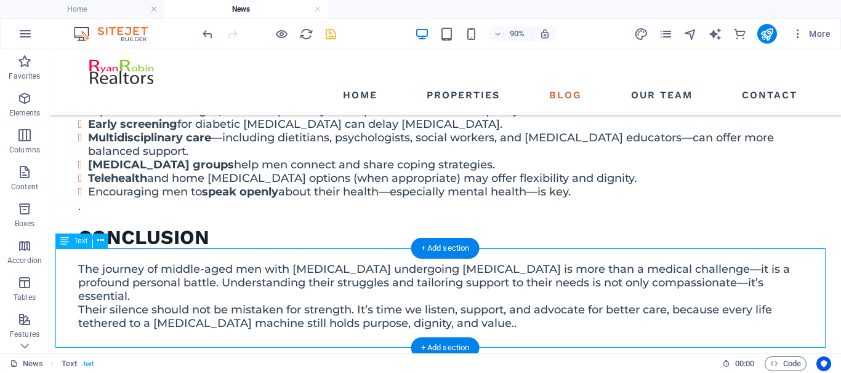
scroll to position [1989, 0]
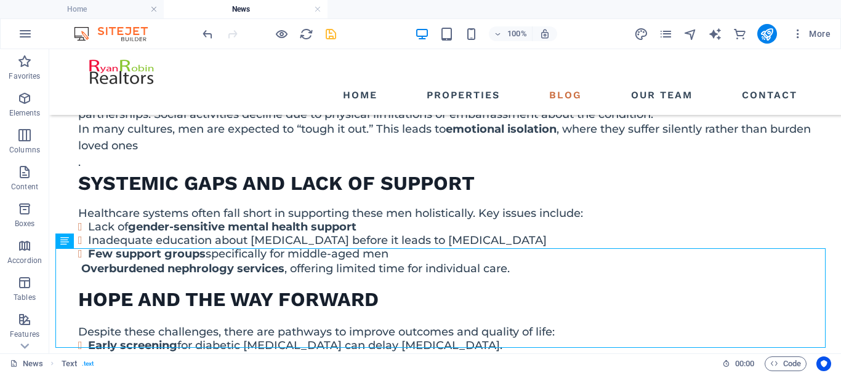
click at [330, 39] on icon "save" at bounding box center [331, 34] width 14 height 14
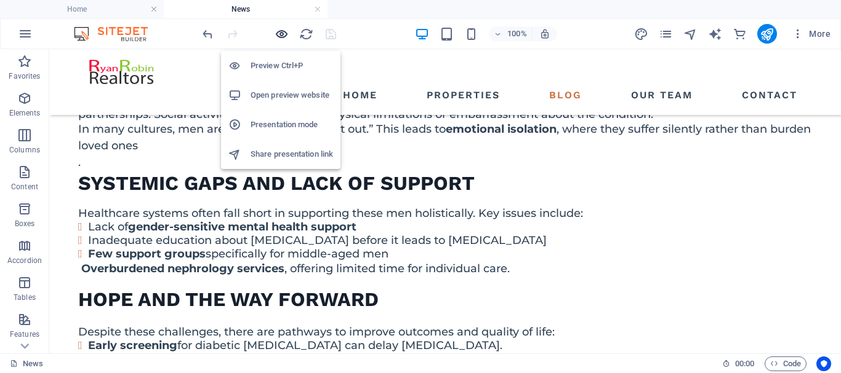
click at [282, 34] on icon "button" at bounding box center [281, 34] width 14 height 14
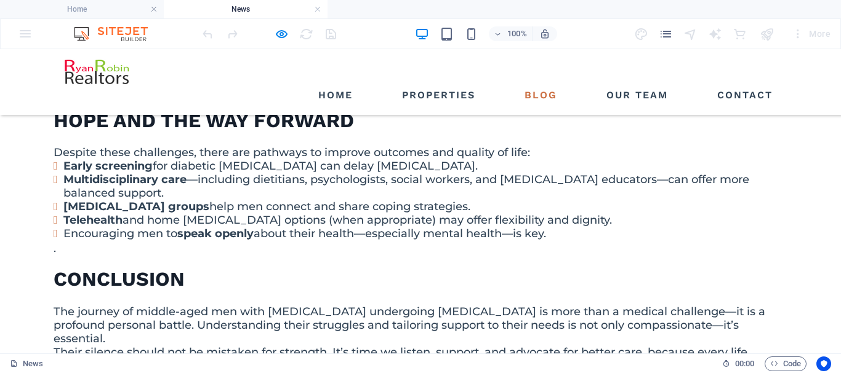
scroll to position [2050, 0]
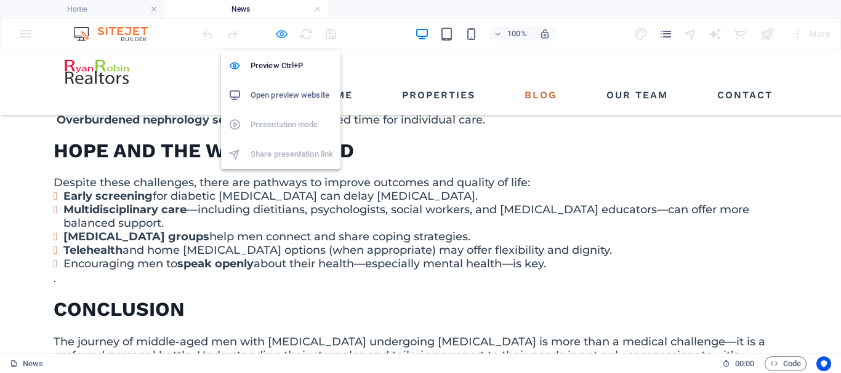
click at [281, 32] on icon "button" at bounding box center [281, 34] width 14 height 14
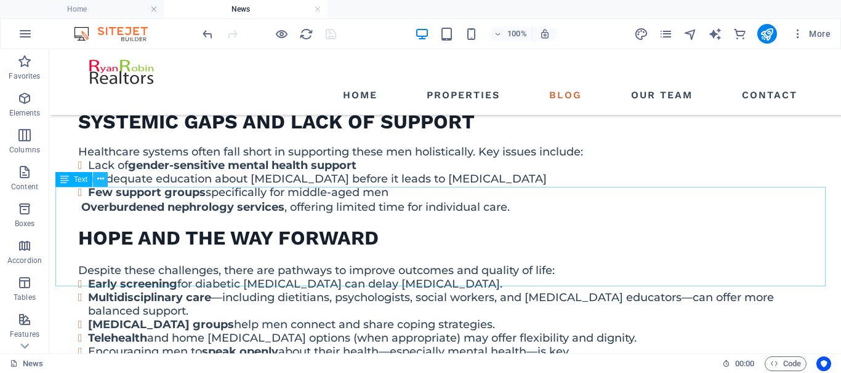
click at [102, 180] on icon at bounding box center [100, 179] width 7 height 13
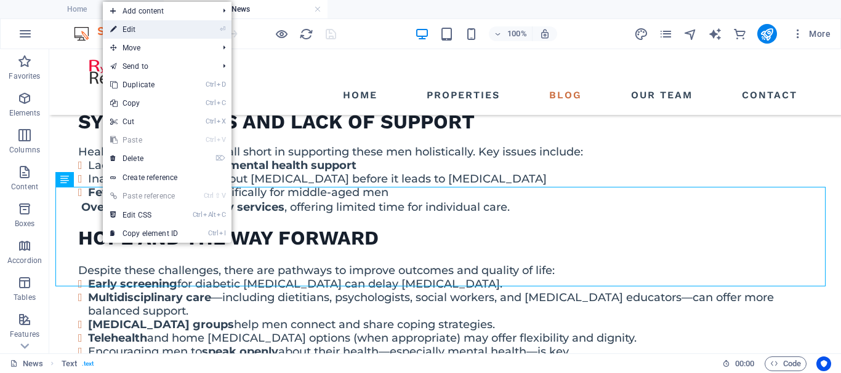
click at [142, 32] on link "⏎ Edit" at bounding box center [144, 29] width 82 height 18
select select "px"
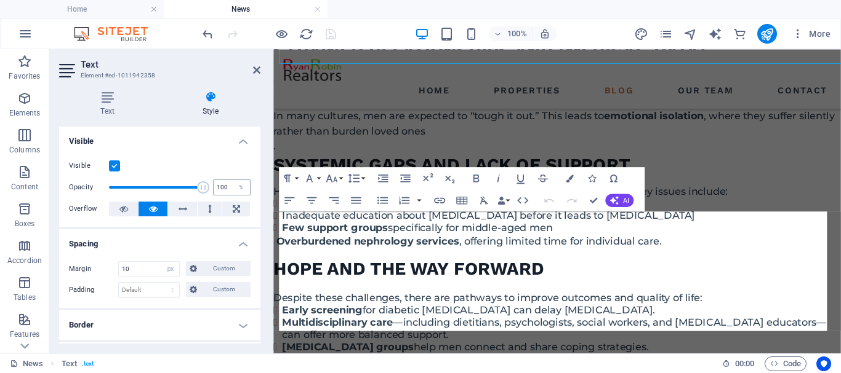
scroll to position [2272, 0]
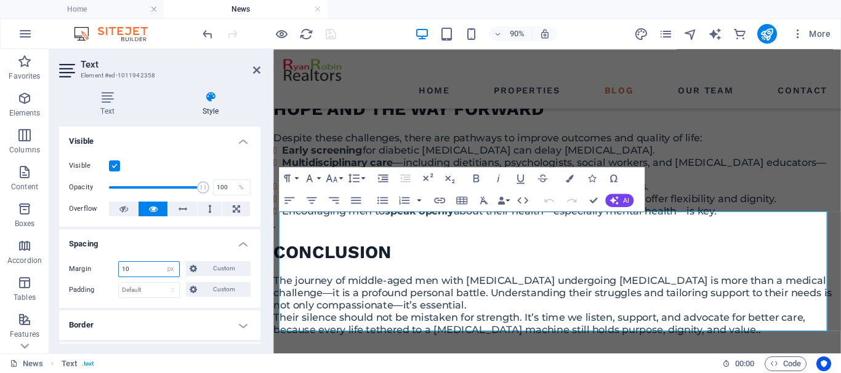
drag, startPoint x: 130, startPoint y: 268, endPoint x: 95, endPoint y: 257, distance: 37.6
click at [106, 264] on div "Margin 10 Default auto px % rem vw vh Custom Custom" at bounding box center [160, 270] width 182 height 16
type input "30"
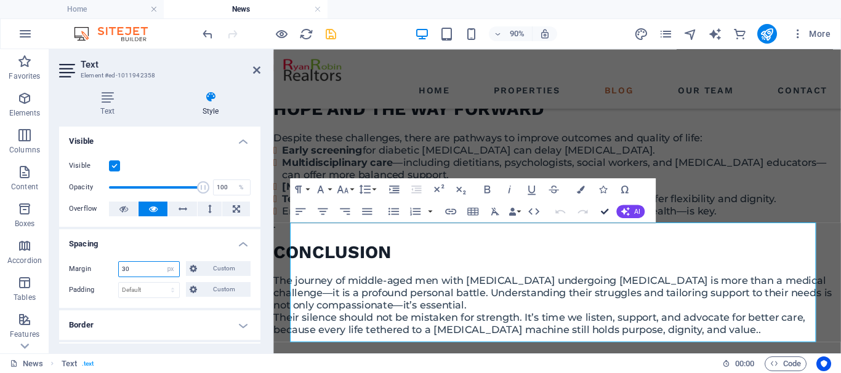
drag, startPoint x: 604, startPoint y: 211, endPoint x: 554, endPoint y: 161, distance: 71.4
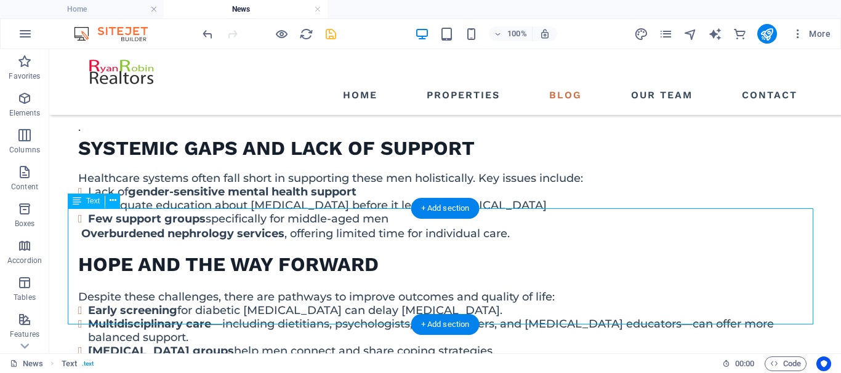
scroll to position [2173, 0]
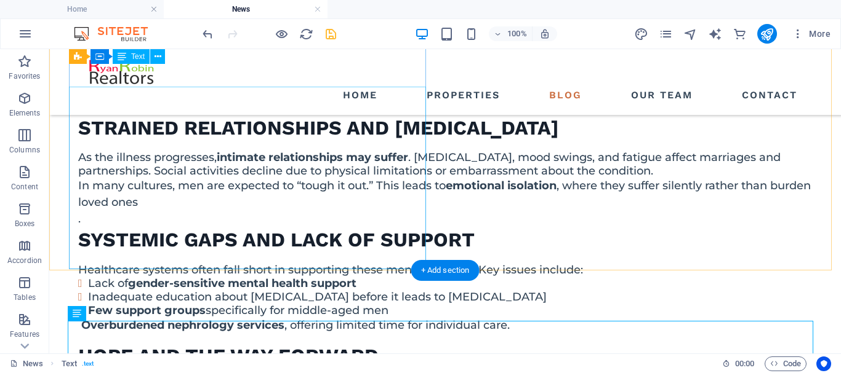
scroll to position [1927, 0]
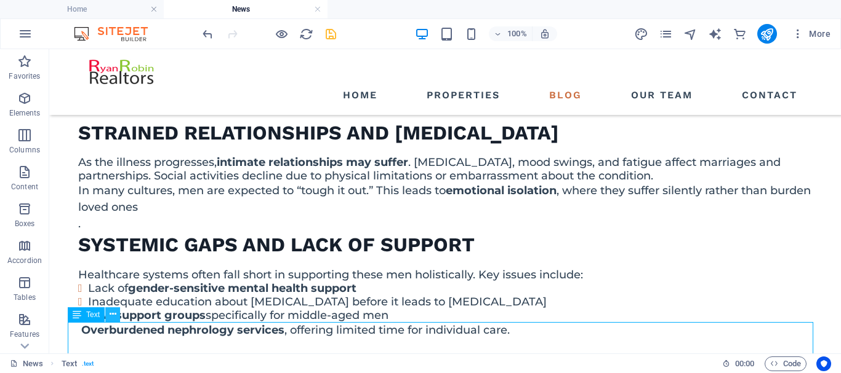
click at [115, 315] on icon at bounding box center [113, 314] width 7 height 13
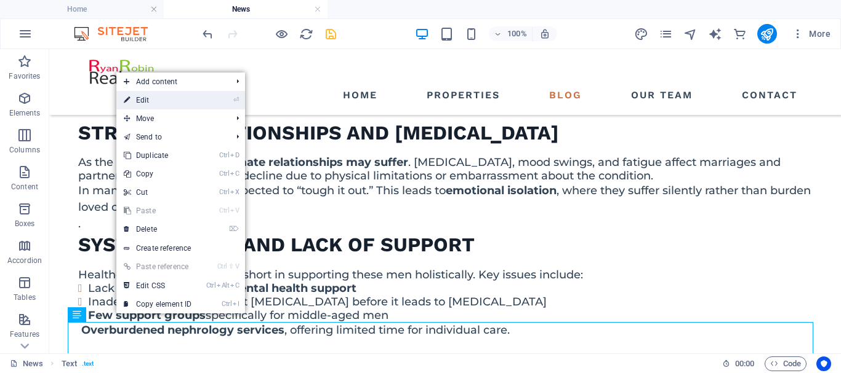
click at [162, 103] on link "⏎ Edit" at bounding box center [157, 100] width 82 height 18
select select "px"
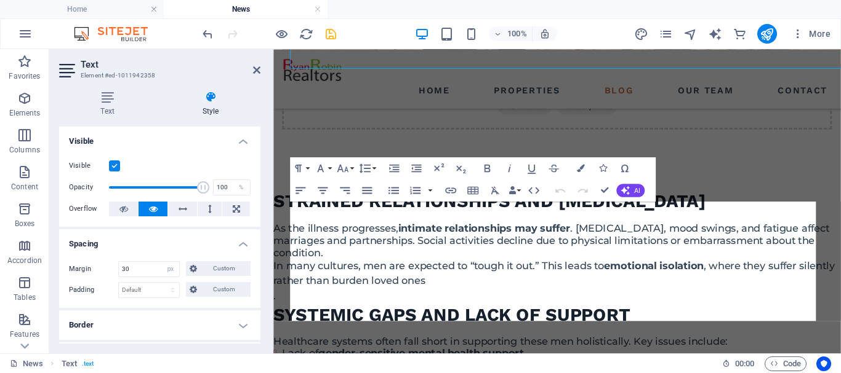
scroll to position [2295, 0]
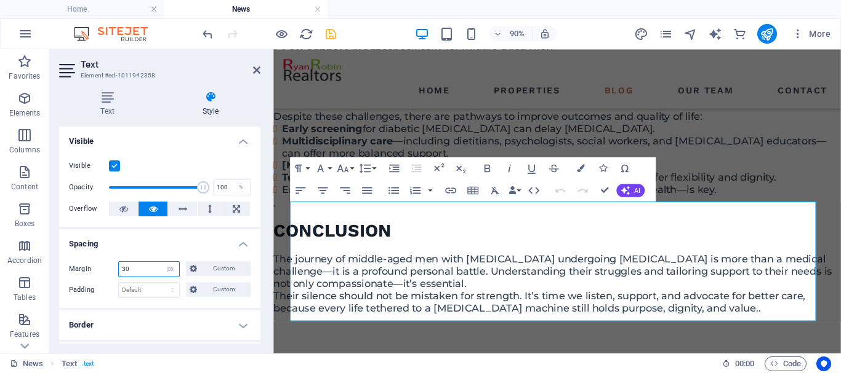
drag, startPoint x: 126, startPoint y: 269, endPoint x: 111, endPoint y: 267, distance: 14.3
click at [111, 267] on div "Margin 30 Default auto px % rem vw vh Custom Custom" at bounding box center [160, 270] width 182 height 16
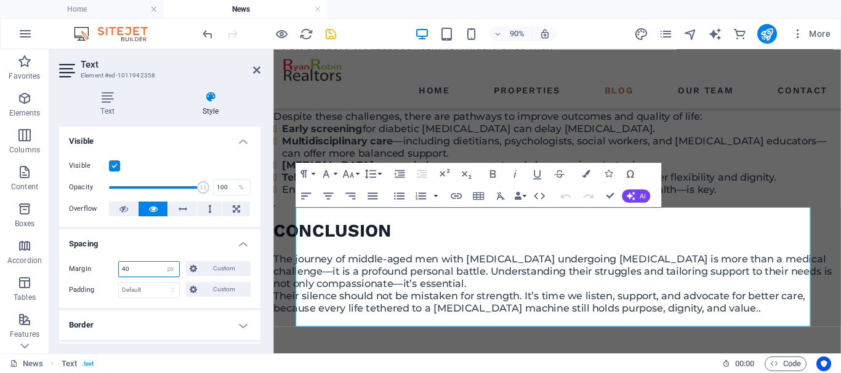
type input "40"
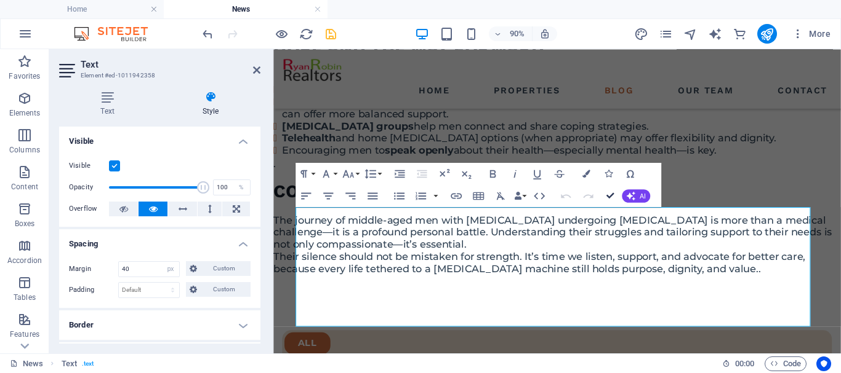
scroll to position [2074, 0]
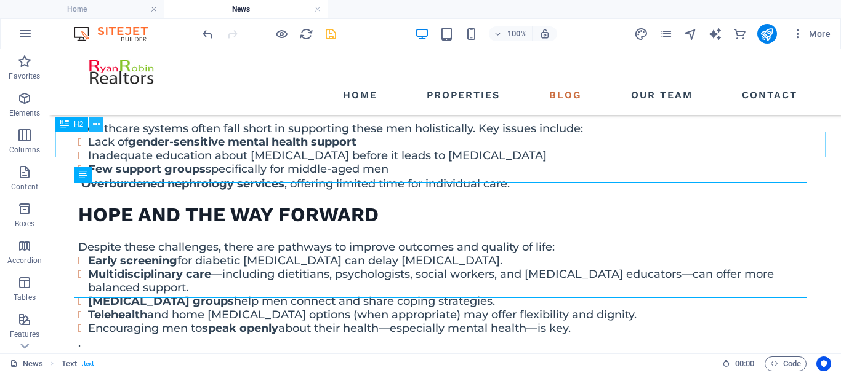
click at [92, 123] on button at bounding box center [96, 124] width 15 height 15
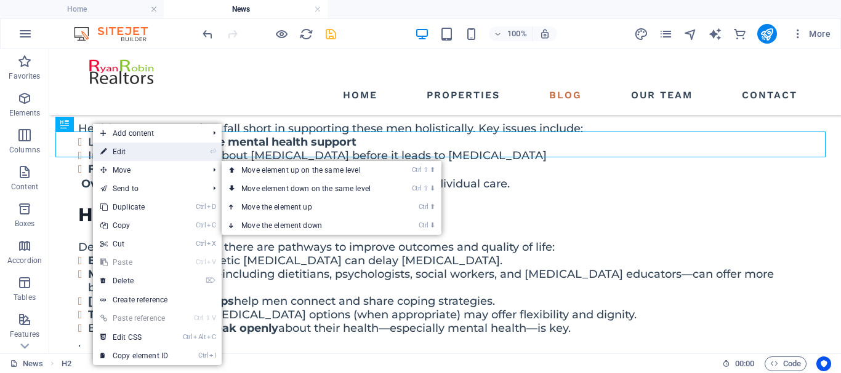
click at [118, 154] on link "⏎ Edit" at bounding box center [134, 152] width 82 height 18
select select "px"
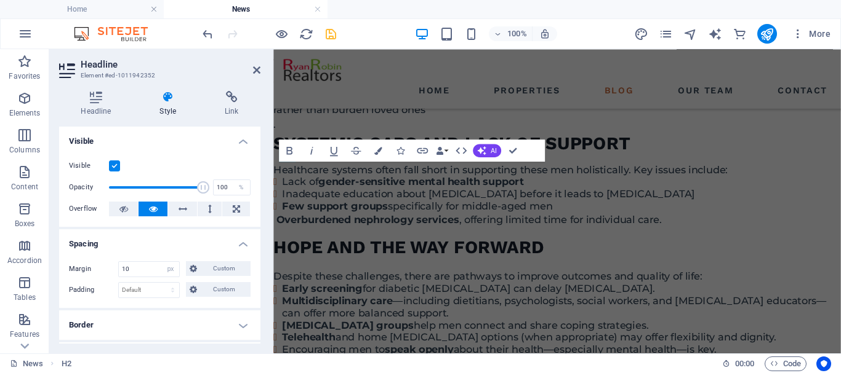
scroll to position [2295, 0]
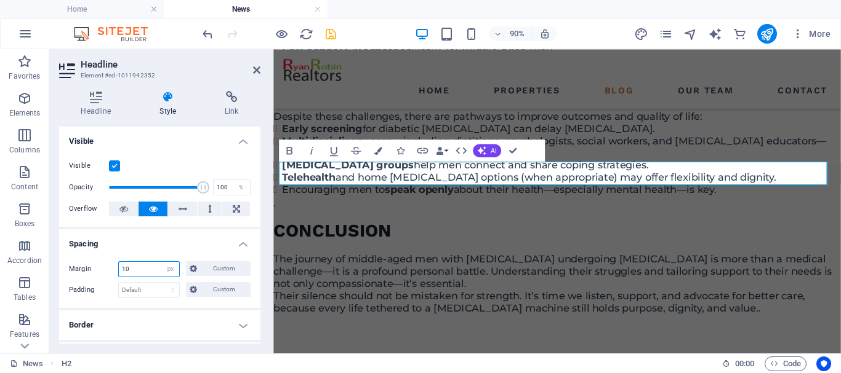
click at [118, 270] on div "10 Default auto px % rem vw vh Custom" at bounding box center [149, 270] width 62 height 16
type input "40"
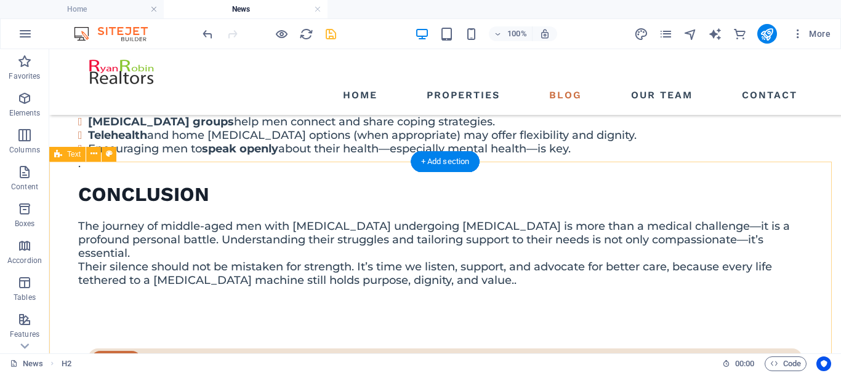
scroll to position [2258, 0]
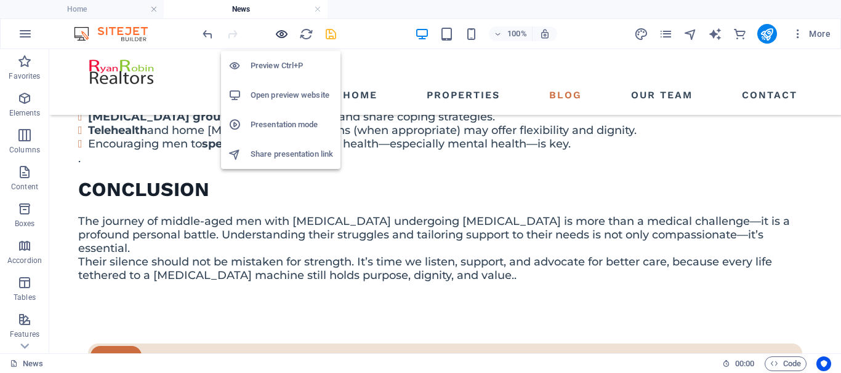
click at [279, 34] on icon "button" at bounding box center [281, 34] width 14 height 14
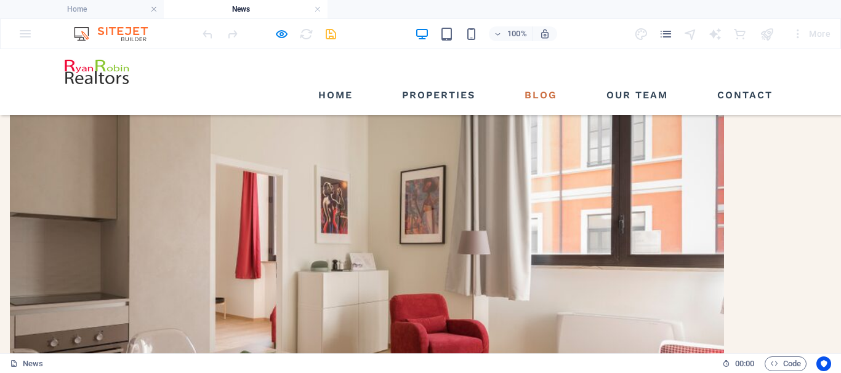
scroll to position [0, 0]
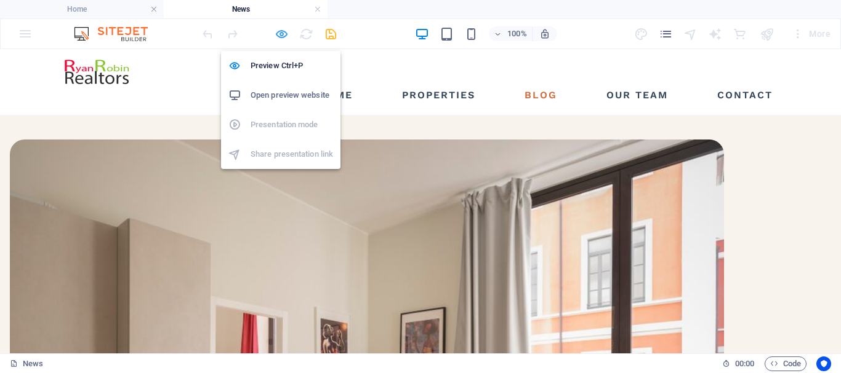
click at [282, 31] on icon "button" at bounding box center [281, 34] width 14 height 14
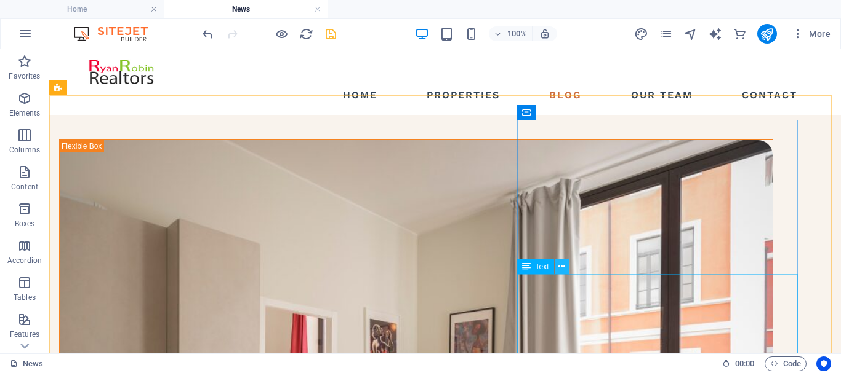
click at [562, 265] on icon at bounding box center [561, 267] width 7 height 13
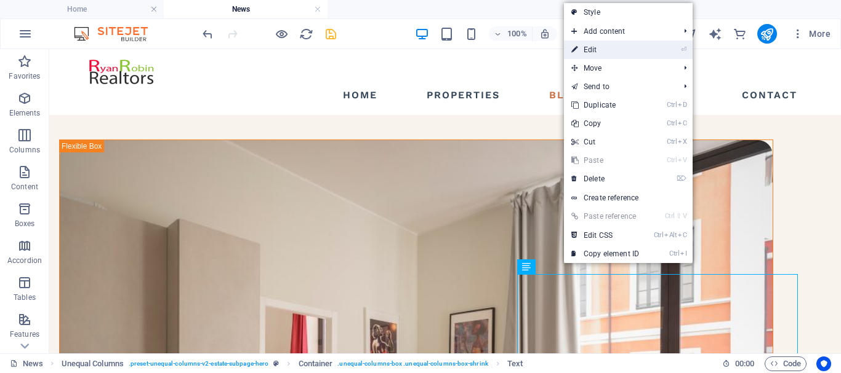
click at [625, 49] on link "⏎ Edit" at bounding box center [605, 50] width 82 height 18
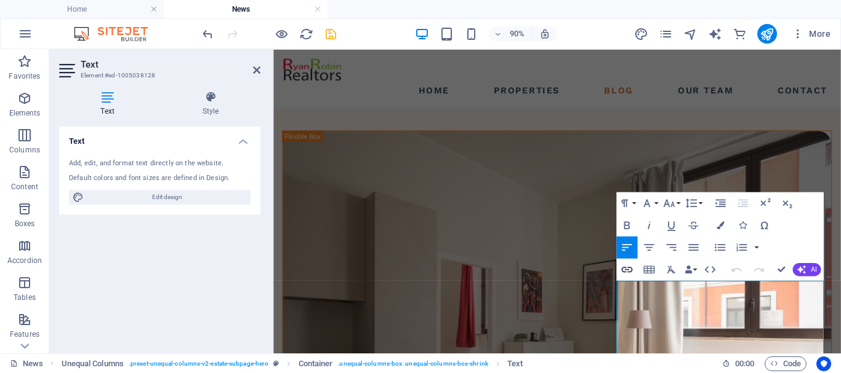
click at [625, 270] on icon "button" at bounding box center [627, 270] width 14 height 14
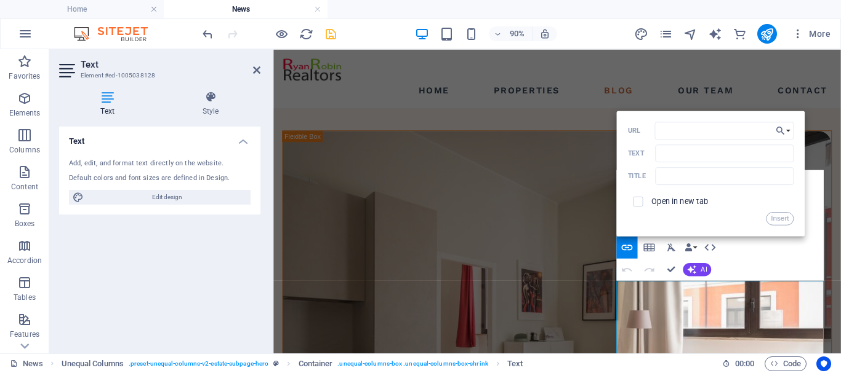
click at [174, 315] on div "Text Add, edit, and format text directly on the website. Default colors and fon…" at bounding box center [159, 235] width 201 height 217
click at [257, 68] on icon at bounding box center [256, 70] width 7 height 10
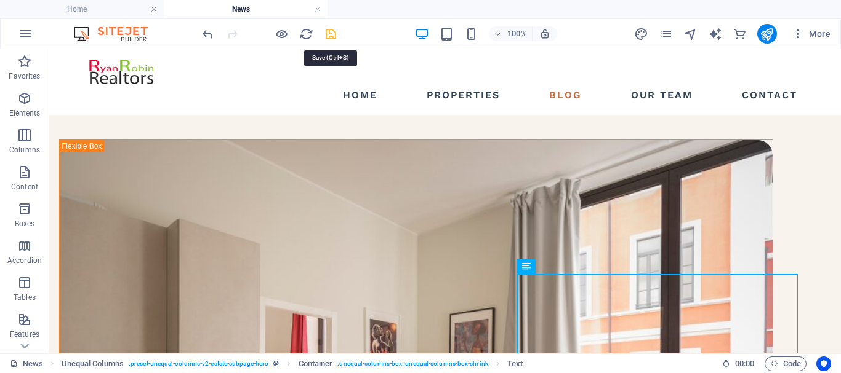
click at [331, 37] on icon "save" at bounding box center [331, 34] width 14 height 14
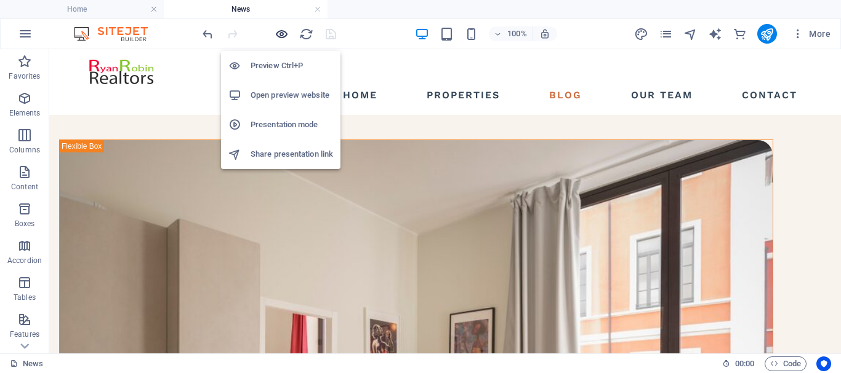
click at [282, 34] on icon "button" at bounding box center [281, 34] width 14 height 14
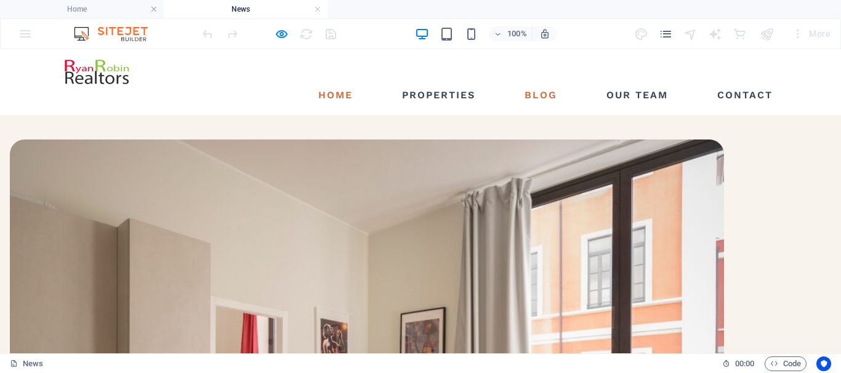
click at [332, 86] on link "Home" at bounding box center [335, 96] width 44 height 20
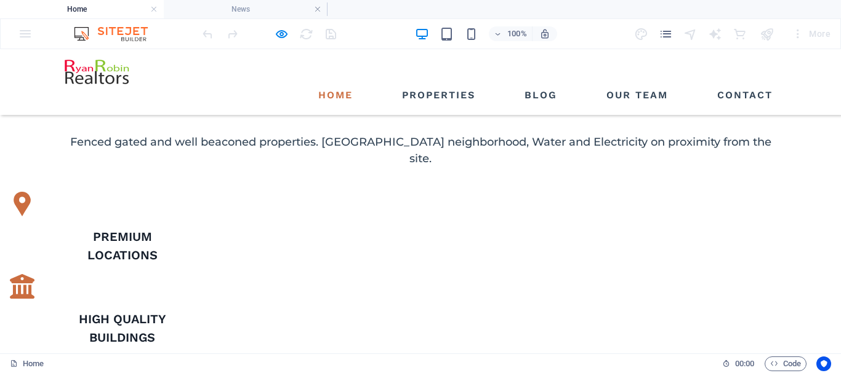
scroll to position [615, 0]
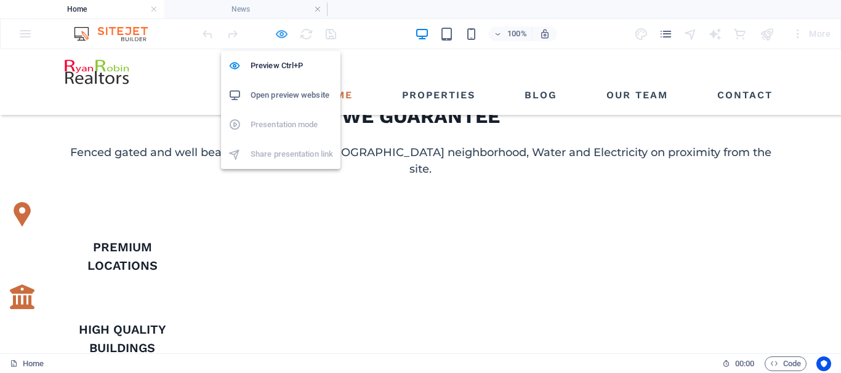
click at [280, 33] on icon "button" at bounding box center [281, 34] width 14 height 14
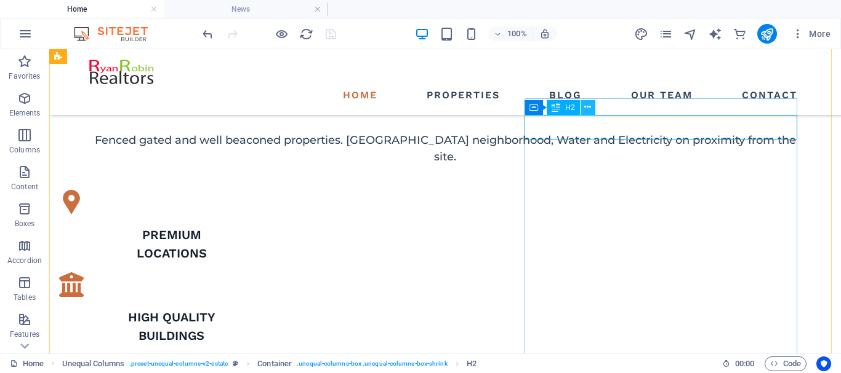
click at [588, 105] on icon at bounding box center [587, 107] width 7 height 13
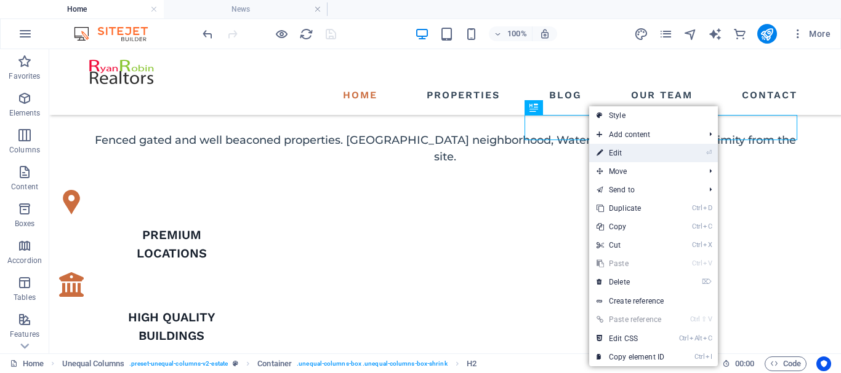
click at [613, 151] on link "⏎ Edit" at bounding box center [630, 153] width 82 height 18
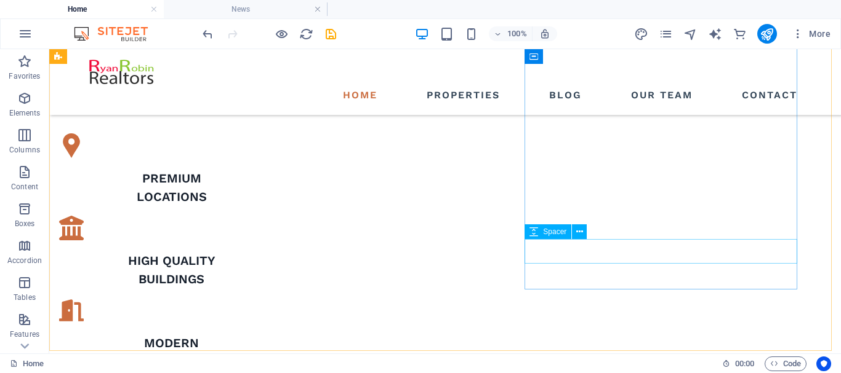
scroll to position [617, 0]
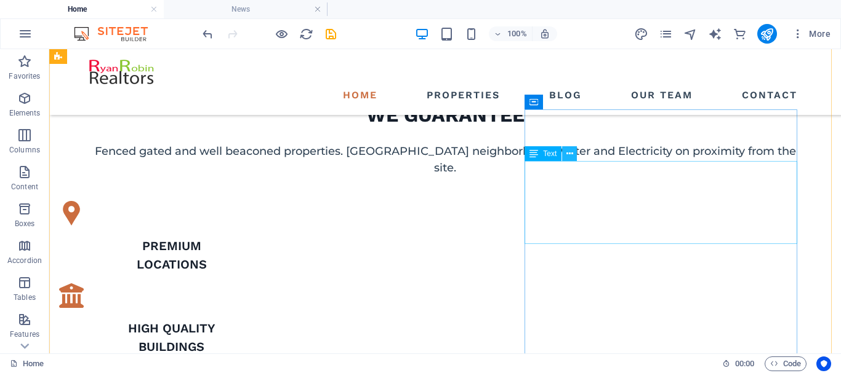
click at [570, 154] on icon at bounding box center [569, 154] width 7 height 13
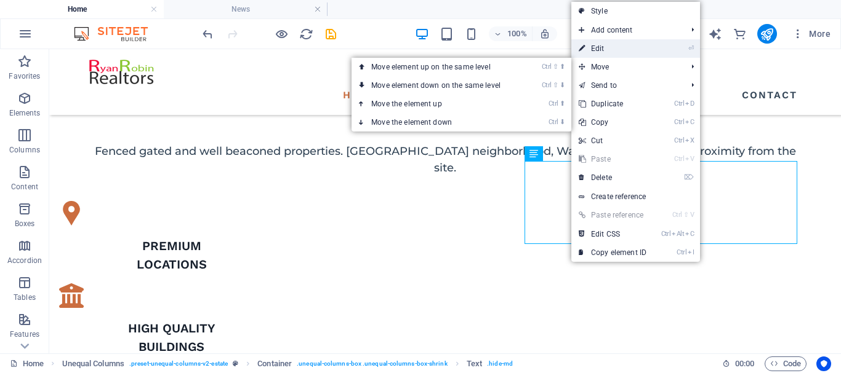
click at [615, 49] on link "⏎ Edit" at bounding box center [612, 48] width 82 height 18
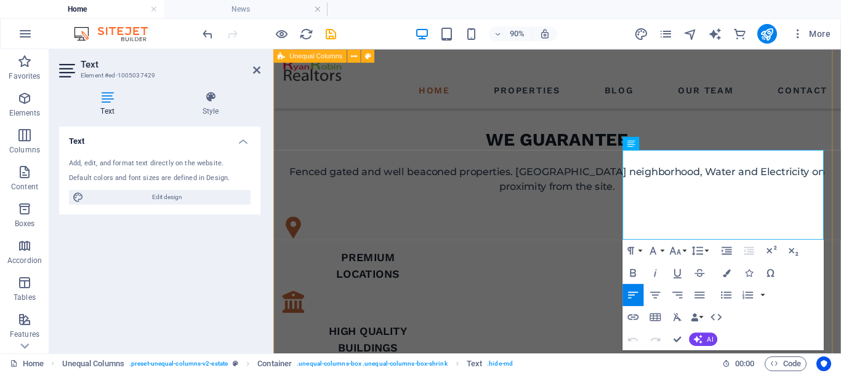
scroll to position [650, 0]
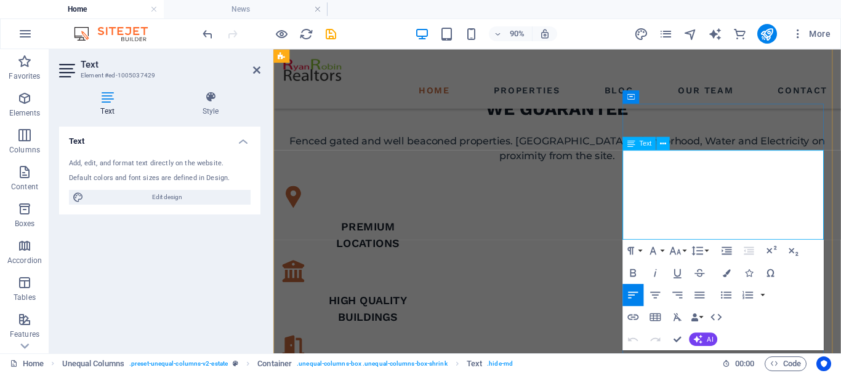
drag, startPoint x: 722, startPoint y: 253, endPoint x: 664, endPoint y: 170, distance: 100.7
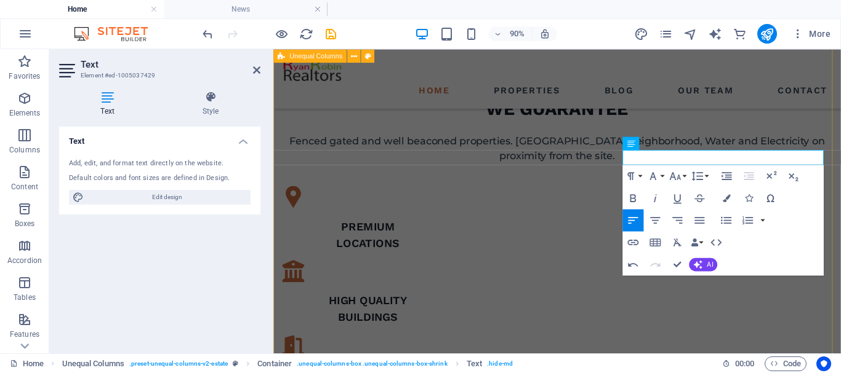
drag, startPoint x: 669, startPoint y: 169, endPoint x: 658, endPoint y: 169, distance: 11.7
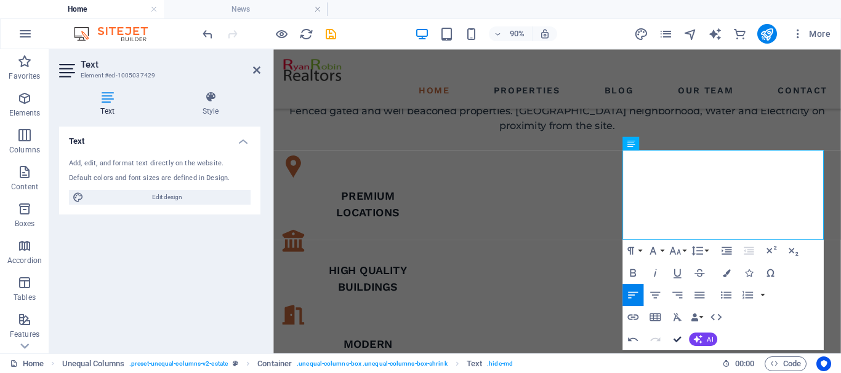
scroll to position [617, 0]
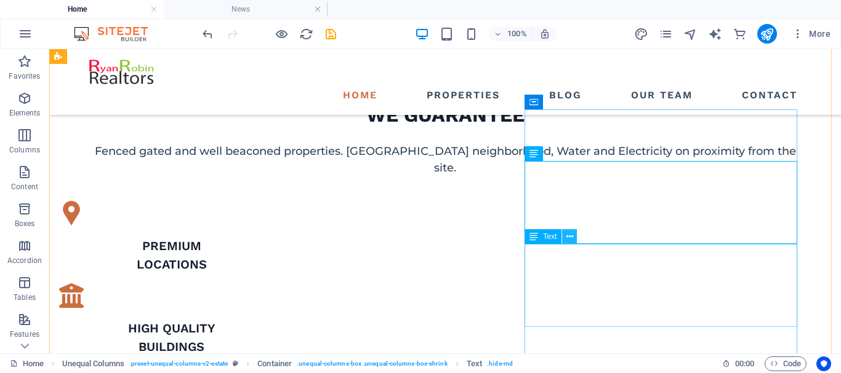
click at [570, 238] on icon at bounding box center [569, 237] width 7 height 13
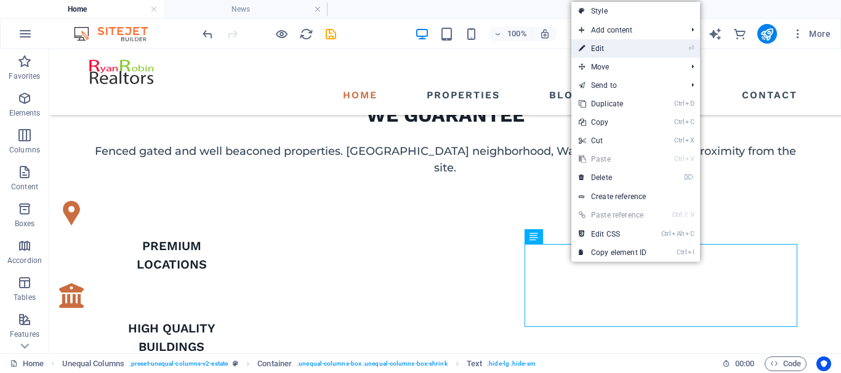
drag, startPoint x: 614, startPoint y: 50, endPoint x: 66, endPoint y: 203, distance: 568.7
click at [614, 50] on link "⏎ Edit" at bounding box center [612, 48] width 82 height 18
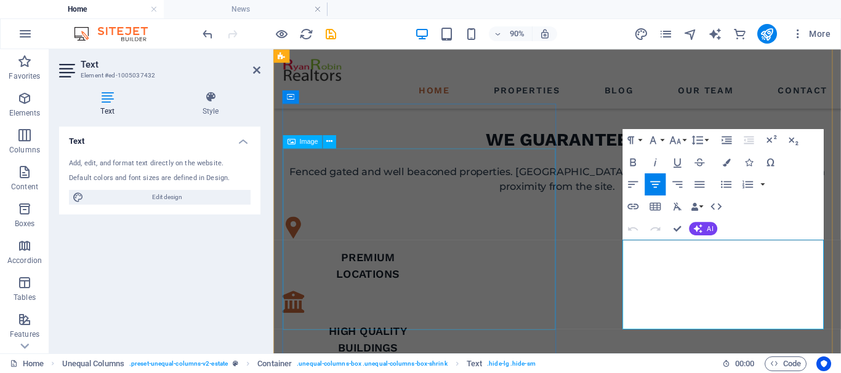
scroll to position [650, 0]
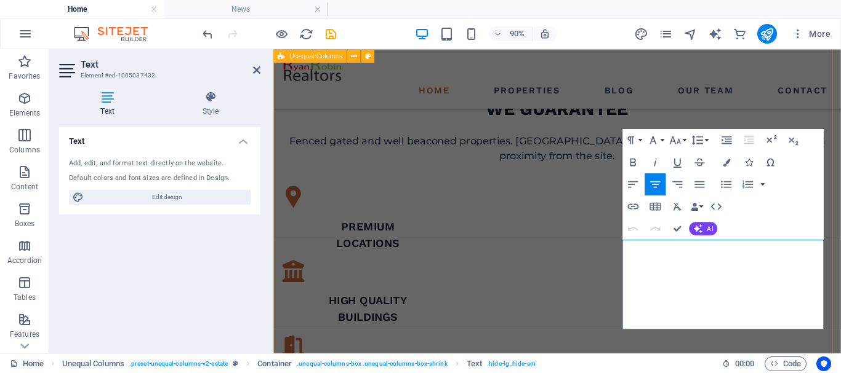
drag, startPoint x: 805, startPoint y: 354, endPoint x: 659, endPoint y: 265, distance: 171.0
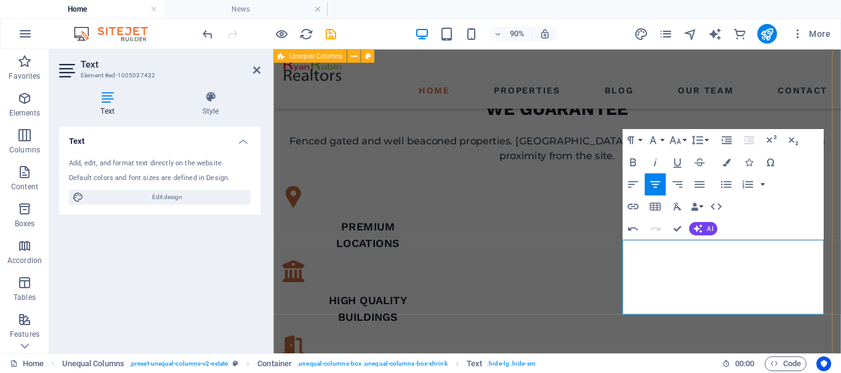
scroll to position [1807, 2]
click at [630, 185] on icon "button" at bounding box center [633, 184] width 10 height 7
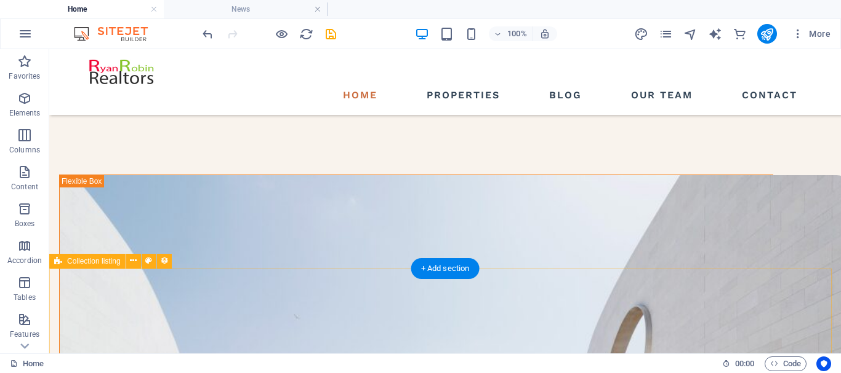
scroll to position [1031, 0]
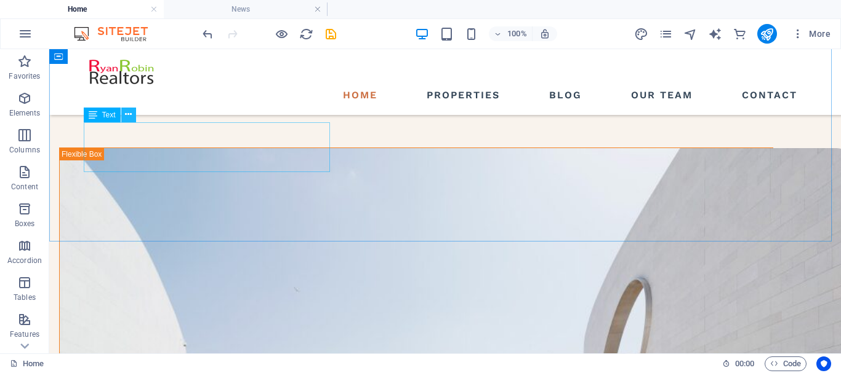
click at [127, 113] on icon at bounding box center [128, 114] width 7 height 13
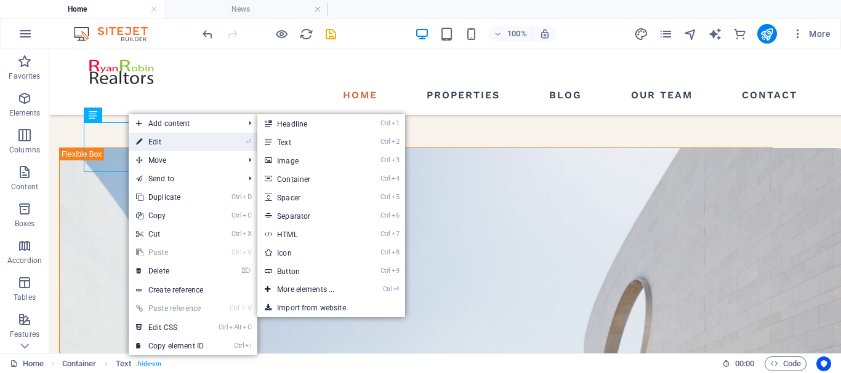
click at [151, 137] on link "⏎ Edit" at bounding box center [170, 142] width 82 height 18
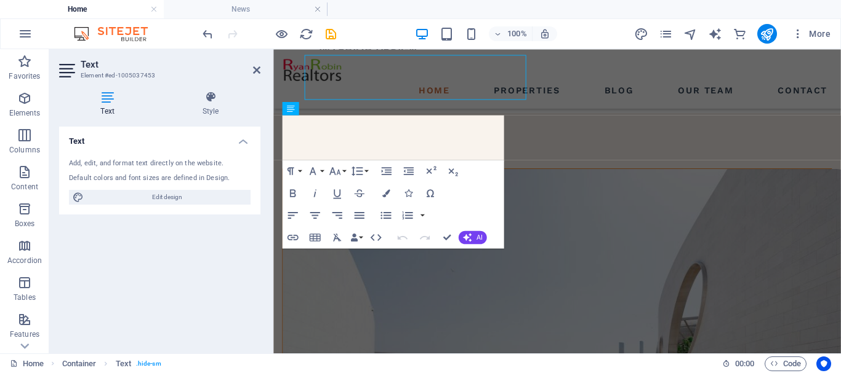
scroll to position [1098, 0]
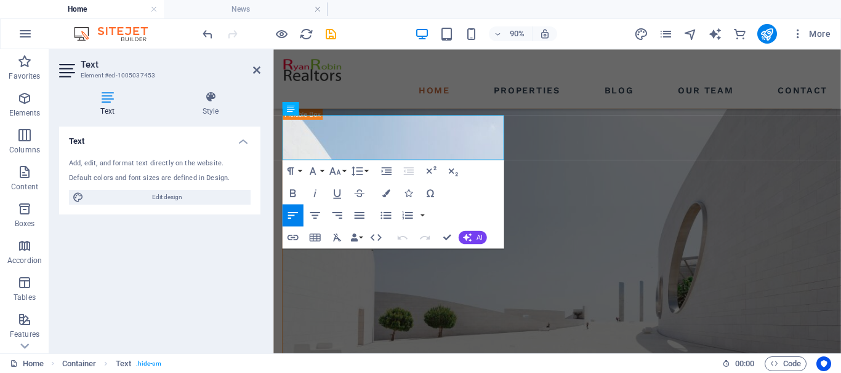
drag, startPoint x: 362, startPoint y: 164, endPoint x: 298, endPoint y: 138, distance: 68.7
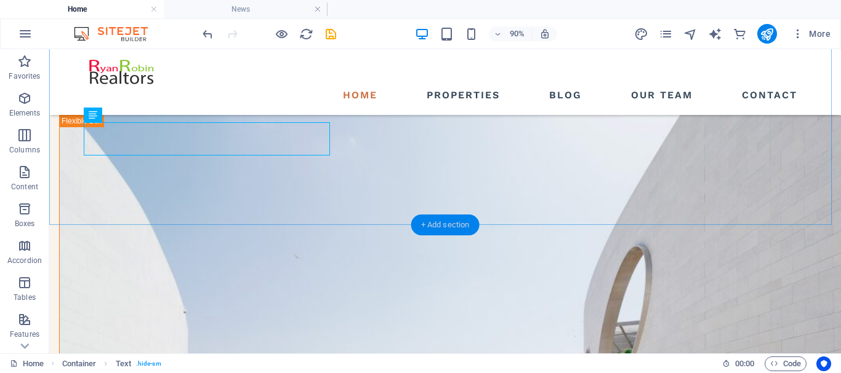
scroll to position [1031, 0]
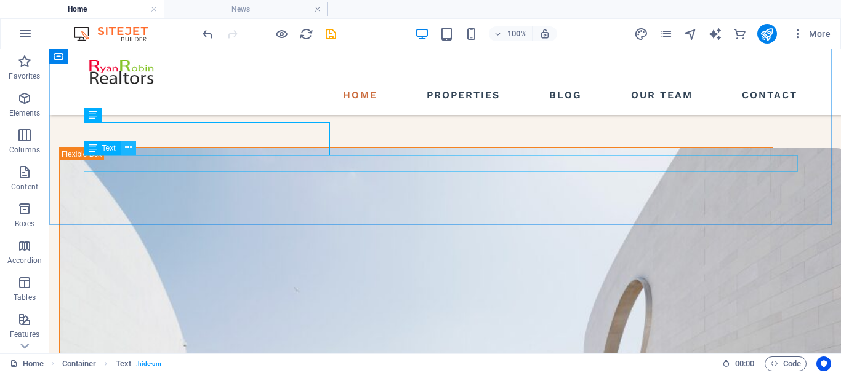
click at [130, 148] on icon at bounding box center [128, 148] width 7 height 13
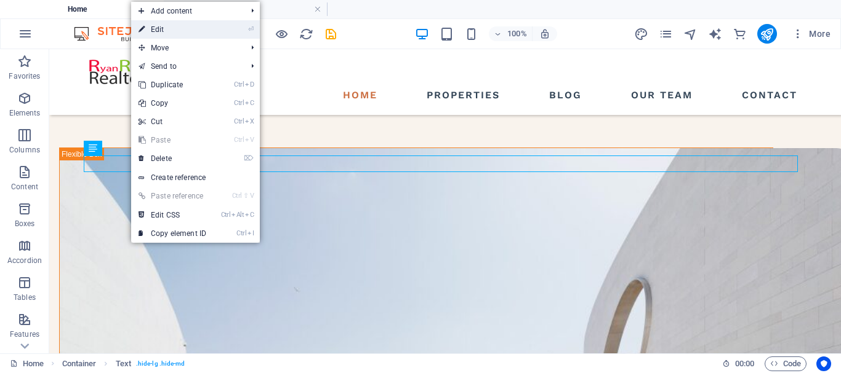
click at [177, 29] on link "⏎ Edit" at bounding box center [172, 29] width 82 height 18
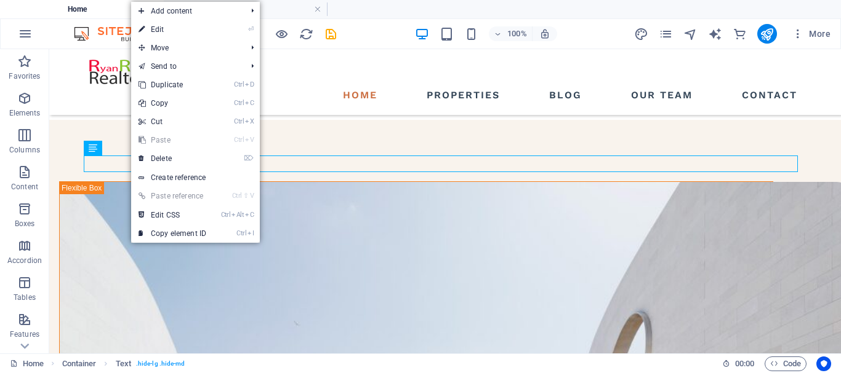
scroll to position [1098, 0]
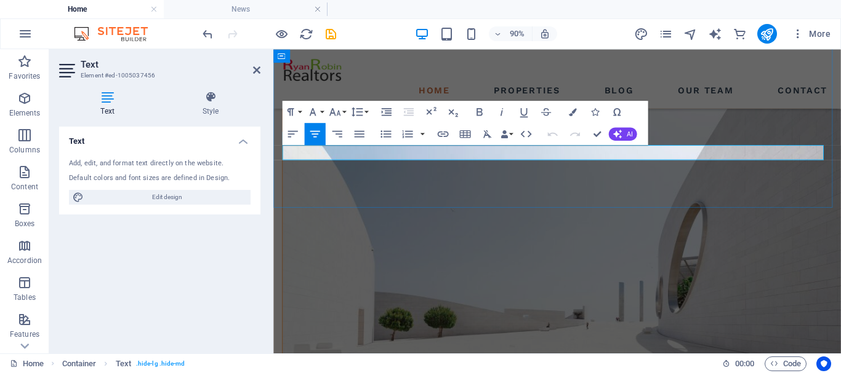
drag, startPoint x: 338, startPoint y: 162, endPoint x: 439, endPoint y: 164, distance: 100.9
drag, startPoint x: 354, startPoint y: 163, endPoint x: 892, endPoint y: 157, distance: 537.8
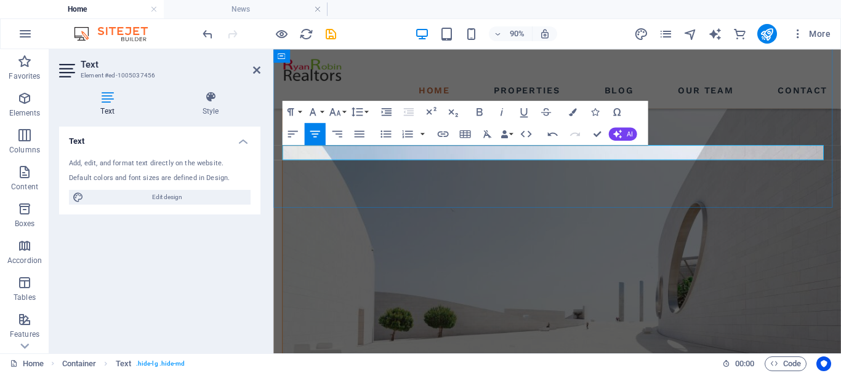
click at [289, 135] on icon "button" at bounding box center [293, 134] width 14 height 14
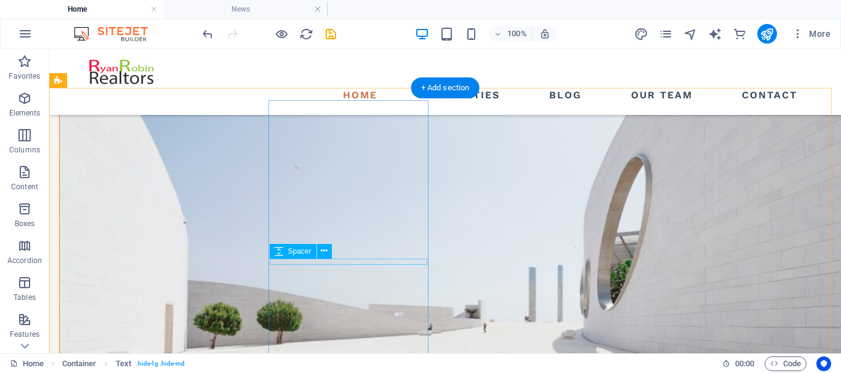
scroll to position [1215, 0]
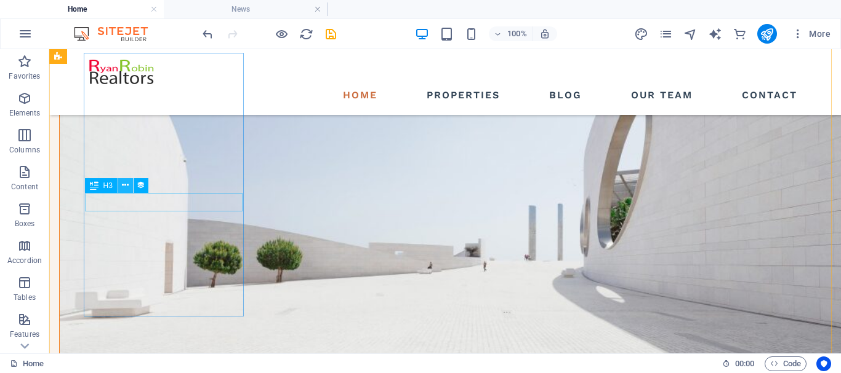
click at [129, 186] on button at bounding box center [125, 185] width 15 height 15
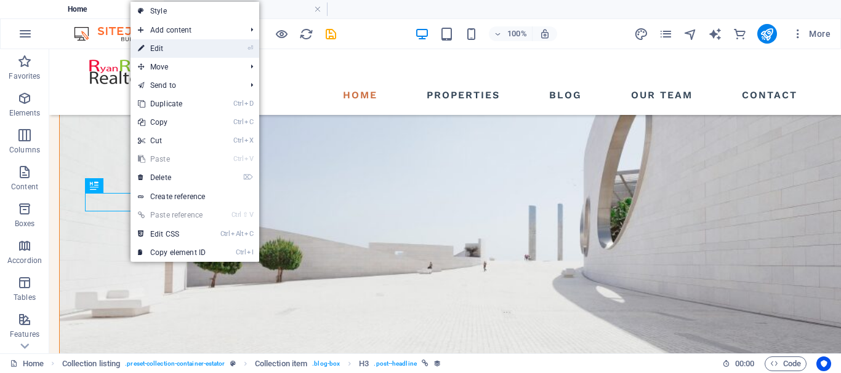
click at [170, 47] on link "⏎ Edit" at bounding box center [171, 48] width 82 height 18
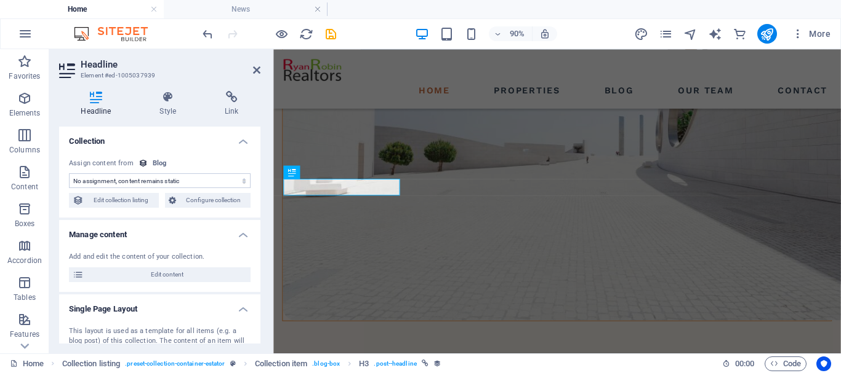
select select "name"
click at [323, 172] on icon at bounding box center [320, 172] width 6 height 12
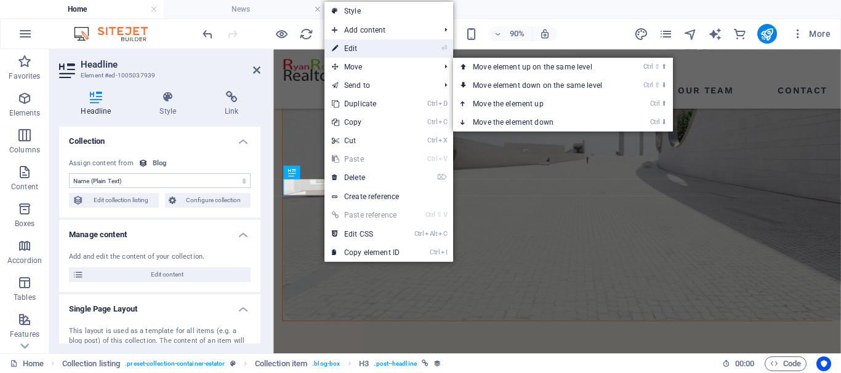
click at [356, 53] on link "⏎ Edit" at bounding box center [365, 48] width 82 height 18
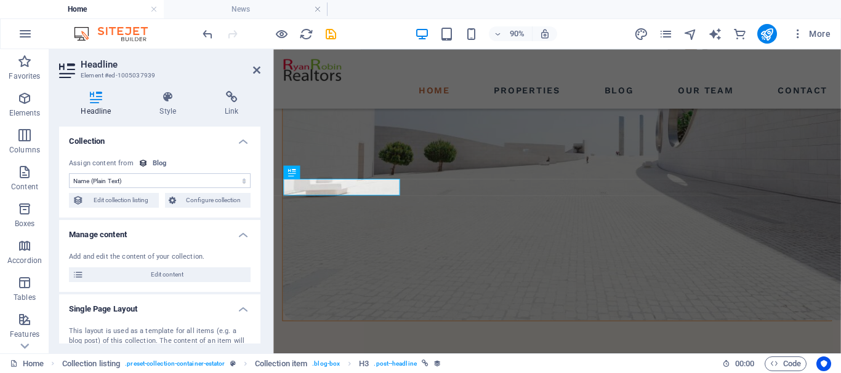
scroll to position [62, 0]
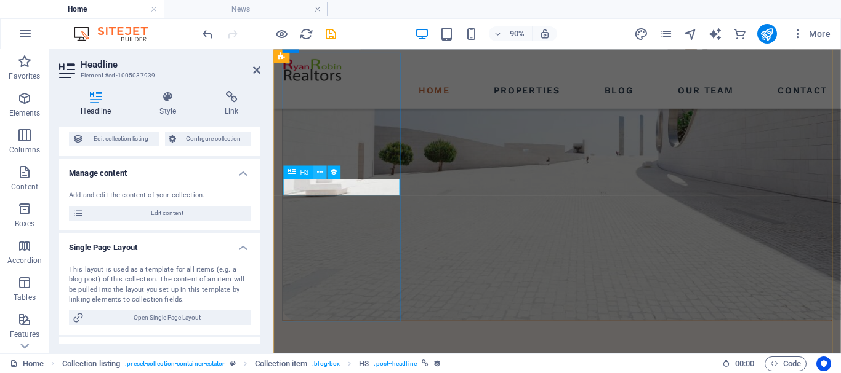
click at [319, 171] on icon at bounding box center [320, 172] width 6 height 12
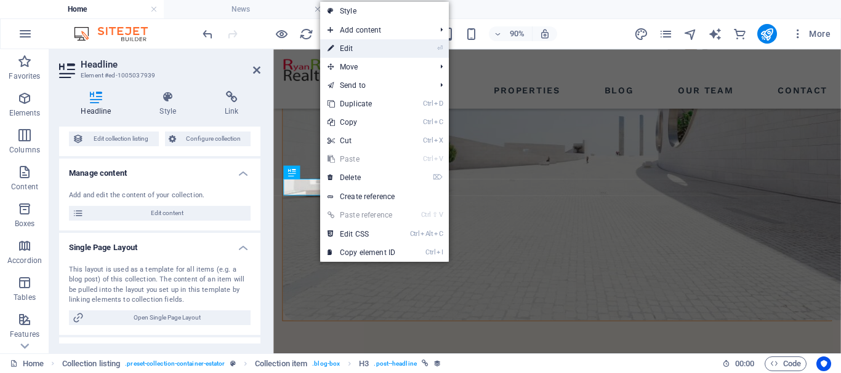
click at [361, 49] on link "⏎ Edit" at bounding box center [361, 48] width 82 height 18
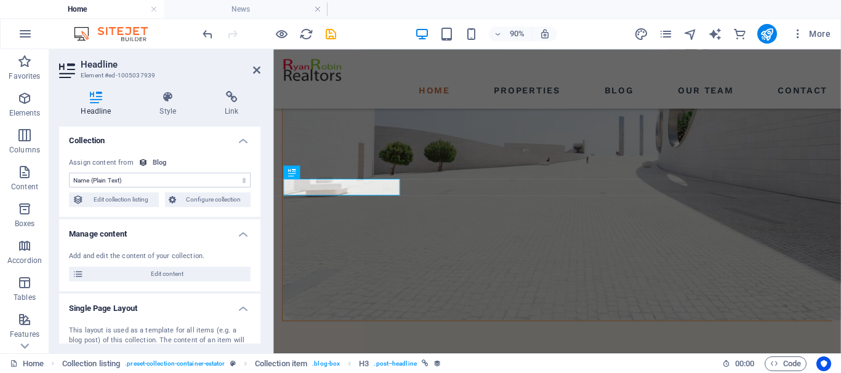
scroll to position [0, 0]
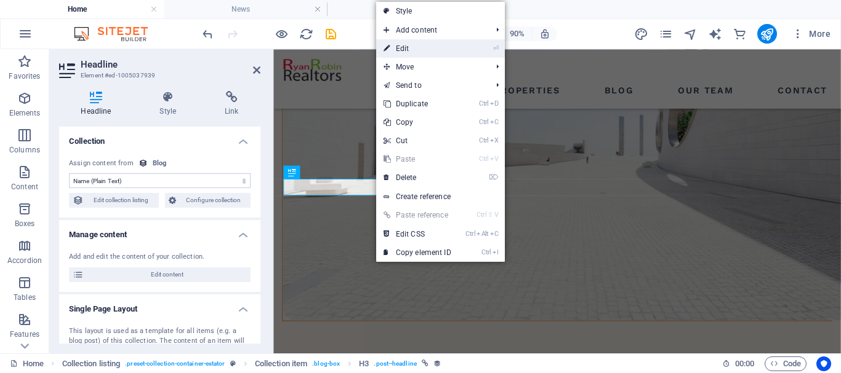
click at [423, 48] on link "⏎ Edit" at bounding box center [417, 48] width 82 height 18
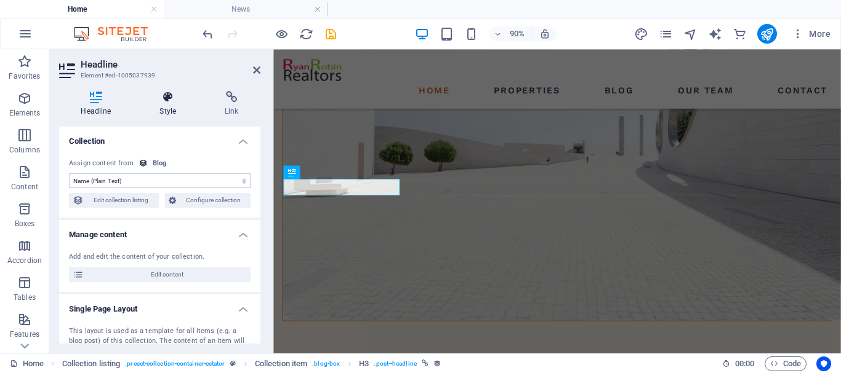
click at [173, 108] on h4 "Style" at bounding box center [170, 104] width 65 height 26
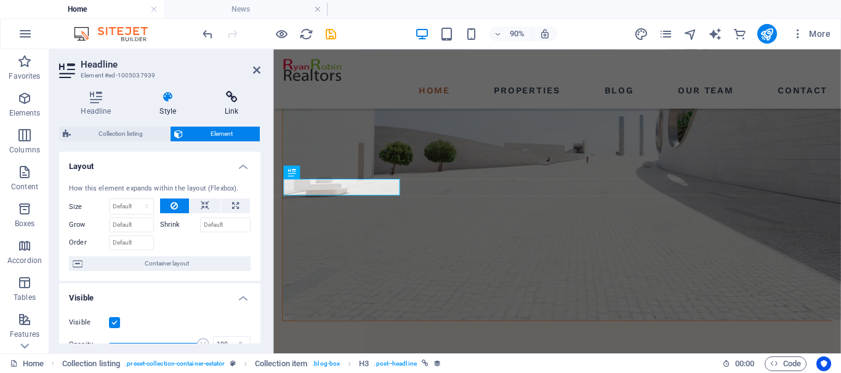
click at [233, 111] on h4 "Link" at bounding box center [231, 104] width 57 height 26
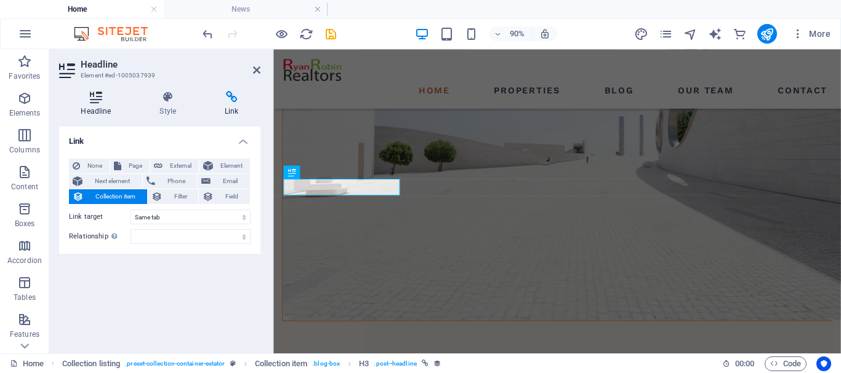
click at [102, 111] on h4 "Headline" at bounding box center [98, 104] width 79 height 26
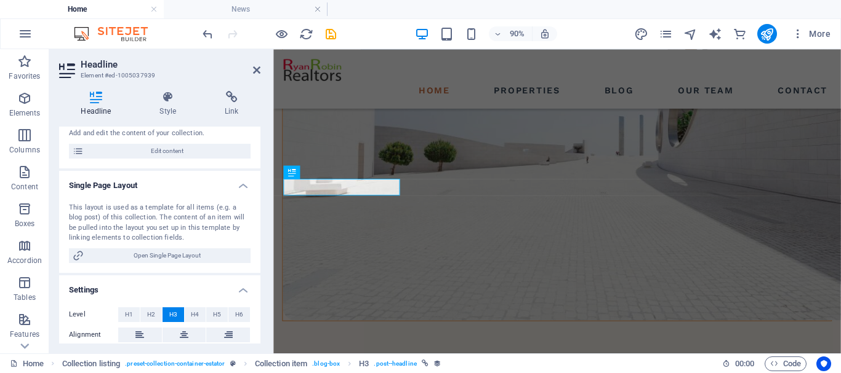
scroll to position [169, 0]
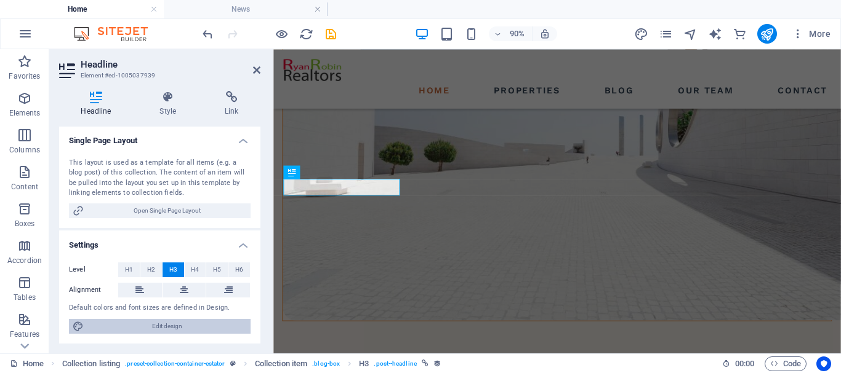
click at [162, 327] on span "Edit design" at bounding box center [166, 326] width 159 height 15
select select "px"
select select "500"
select select "px"
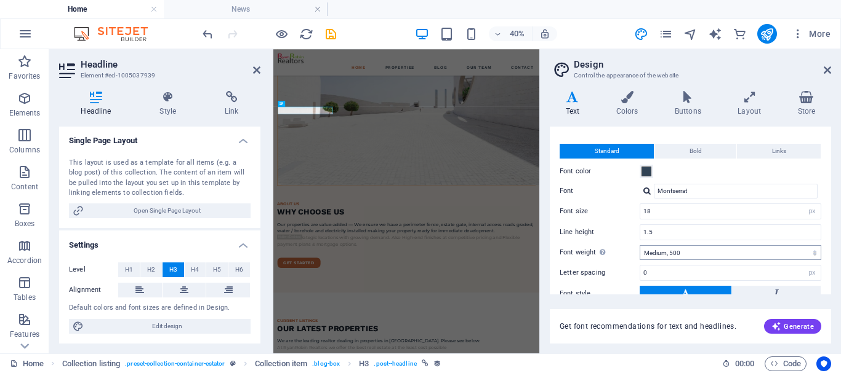
scroll to position [0, 0]
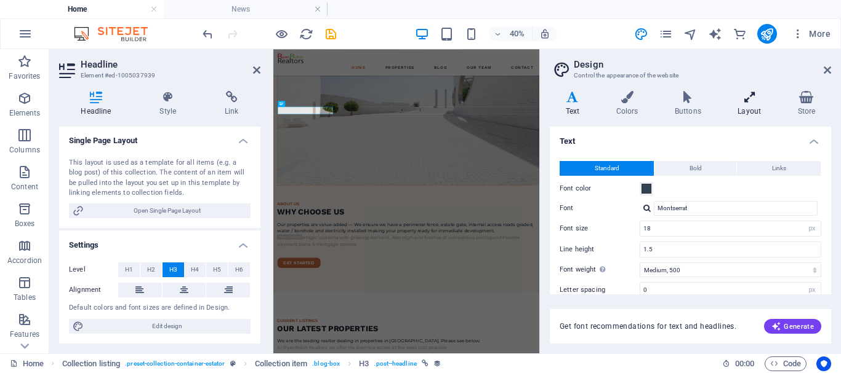
click at [745, 111] on h4 "Layout" at bounding box center [752, 104] width 60 height 26
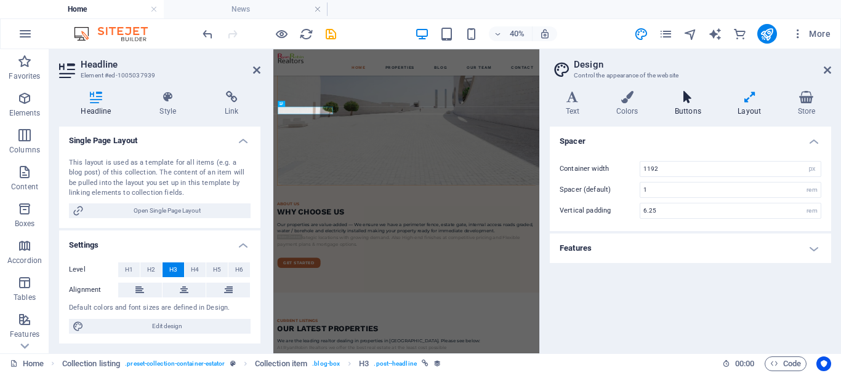
click at [691, 114] on h4 "Buttons" at bounding box center [689, 104] width 63 height 26
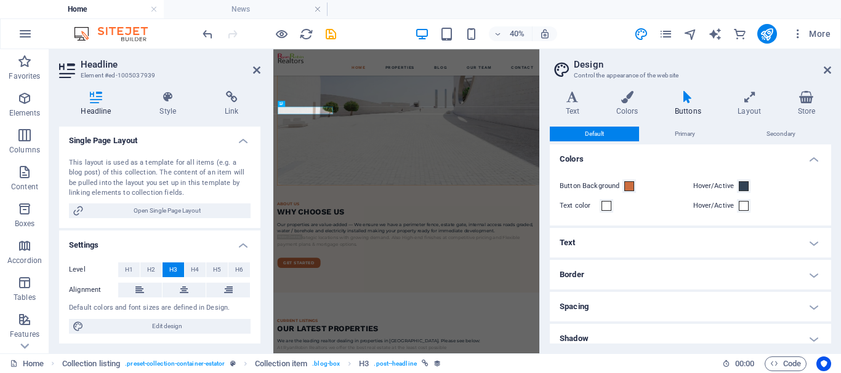
click at [604, 244] on h4 "Text" at bounding box center [689, 243] width 281 height 30
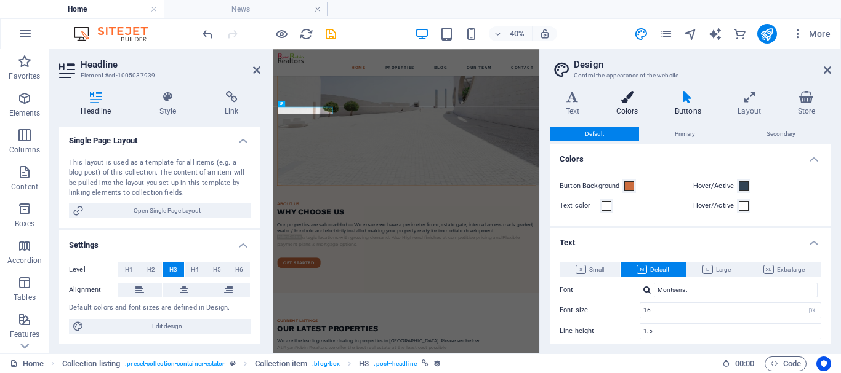
click at [630, 108] on h4 "Colors" at bounding box center [629, 104] width 58 height 26
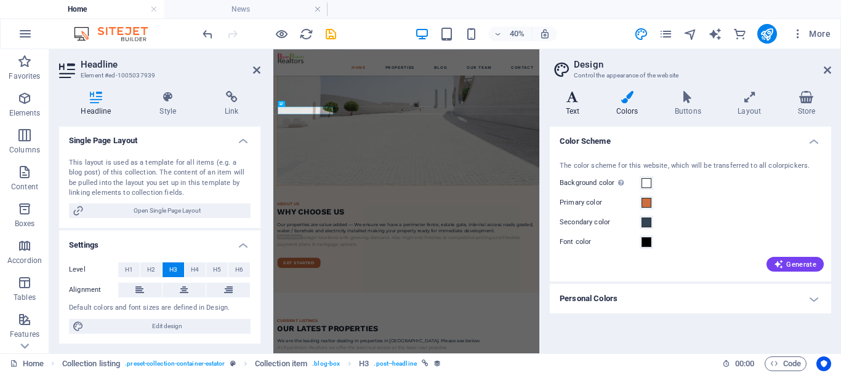
click at [577, 111] on h4 "Text" at bounding box center [574, 104] width 50 height 26
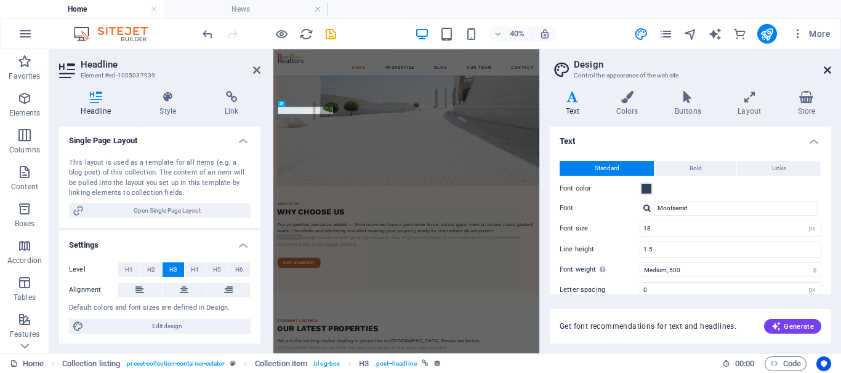
click at [825, 69] on icon at bounding box center [826, 70] width 7 height 10
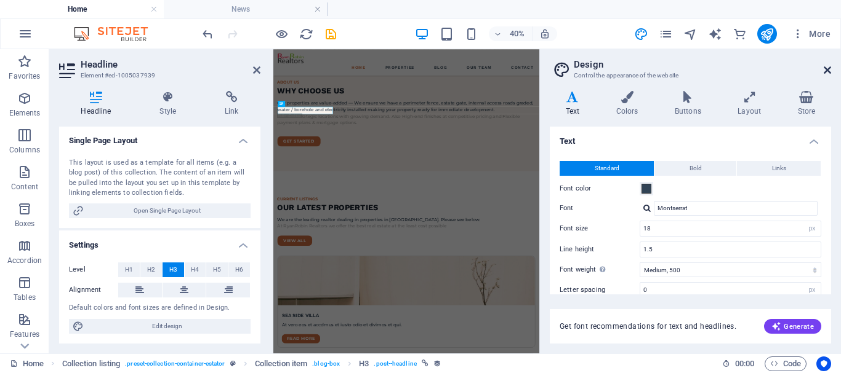
scroll to position [1282, 0]
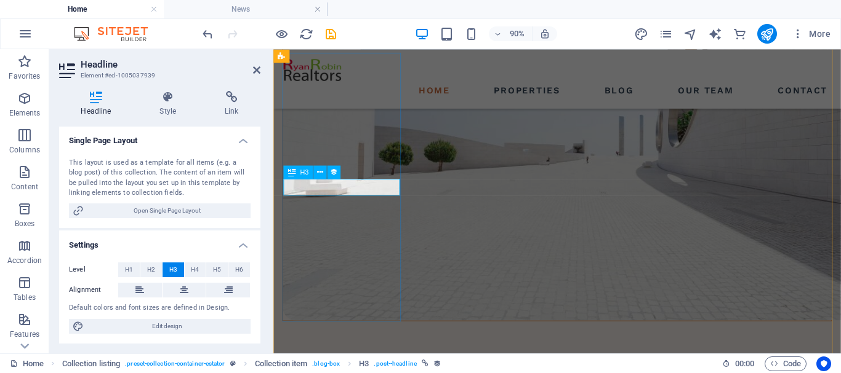
click at [170, 110] on h4 "Style" at bounding box center [170, 104] width 65 height 26
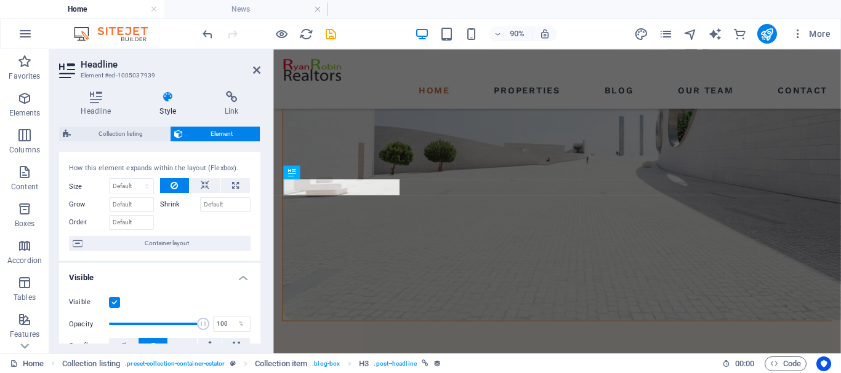
scroll to position [0, 0]
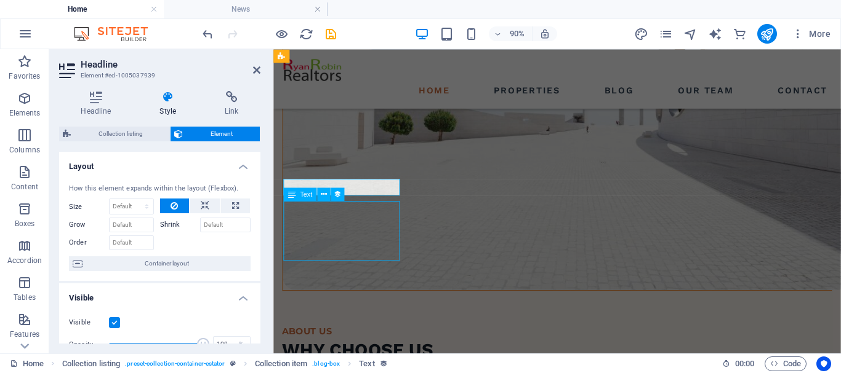
scroll to position [1215, 0]
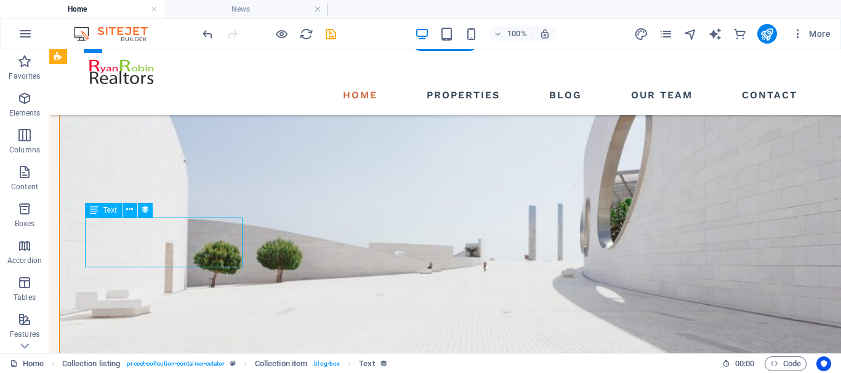
drag, startPoint x: 131, startPoint y: 262, endPoint x: 123, endPoint y: 230, distance: 33.6
click at [129, 210] on icon at bounding box center [129, 210] width 7 height 13
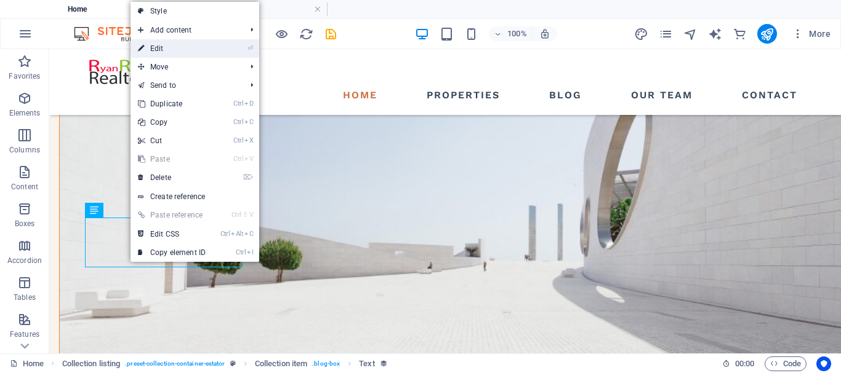
click at [164, 48] on link "⏎ Edit" at bounding box center [171, 48] width 82 height 18
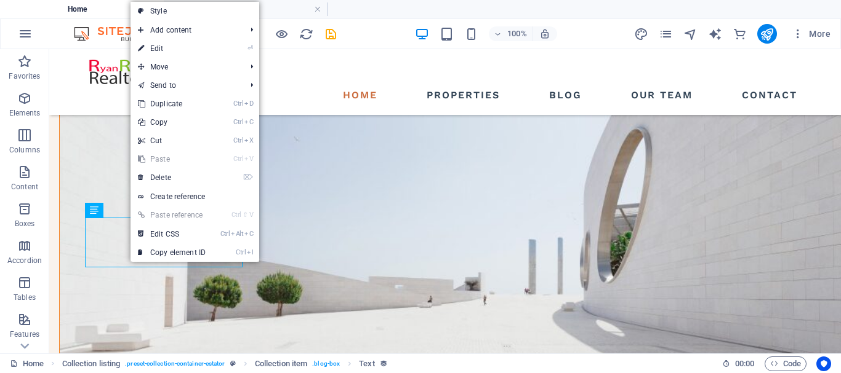
select select "description"
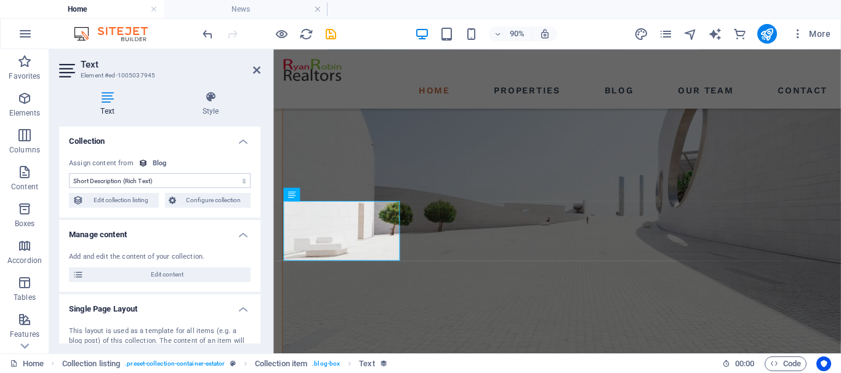
scroll to position [1282, 0]
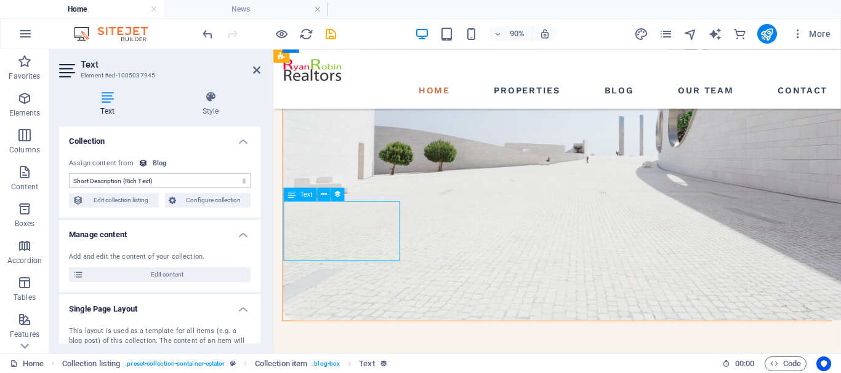
drag, startPoint x: 319, startPoint y: 275, endPoint x: 301, endPoint y: 249, distance: 32.3
drag, startPoint x: 340, startPoint y: 254, endPoint x: 306, endPoint y: 246, distance: 34.0
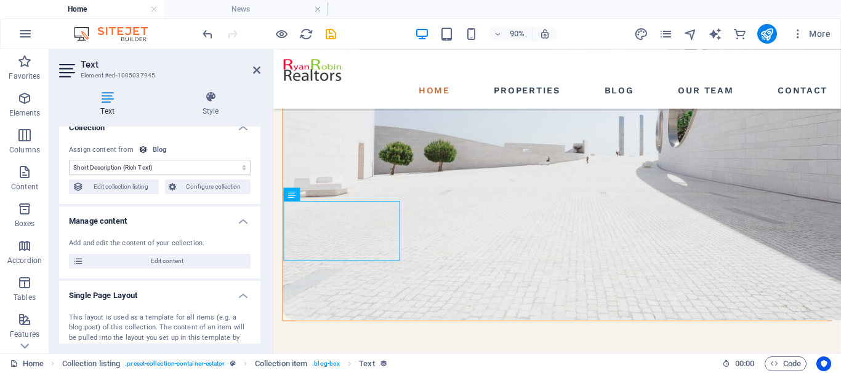
scroll to position [0, 0]
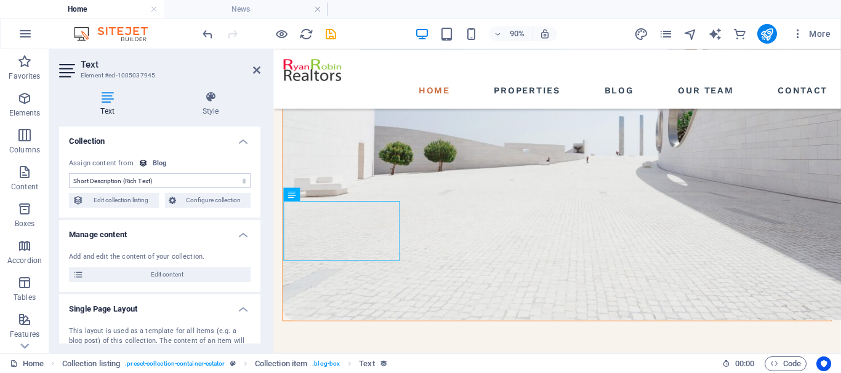
click at [107, 94] on icon at bounding box center [107, 97] width 97 height 12
click at [108, 98] on icon at bounding box center [107, 97] width 97 height 12
click at [167, 181] on select "No assignment, content remains static Created at (Date) Updated at (Date) Name …" at bounding box center [160, 181] width 182 height 15
click at [244, 183] on select "No assignment, content remains static Created at (Date) Updated at (Date) Name …" at bounding box center [160, 181] width 182 height 15
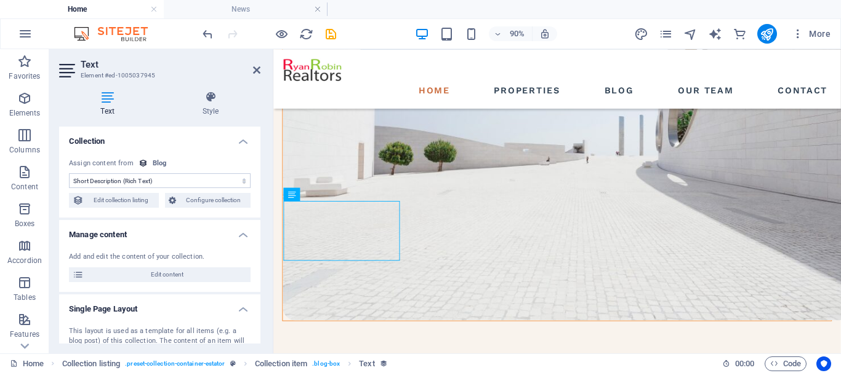
click at [242, 181] on select "No assignment, content remains static Created at (Date) Updated at (Date) Name …" at bounding box center [160, 181] width 182 height 15
click at [242, 140] on h4 "Collection" at bounding box center [159, 138] width 201 height 22
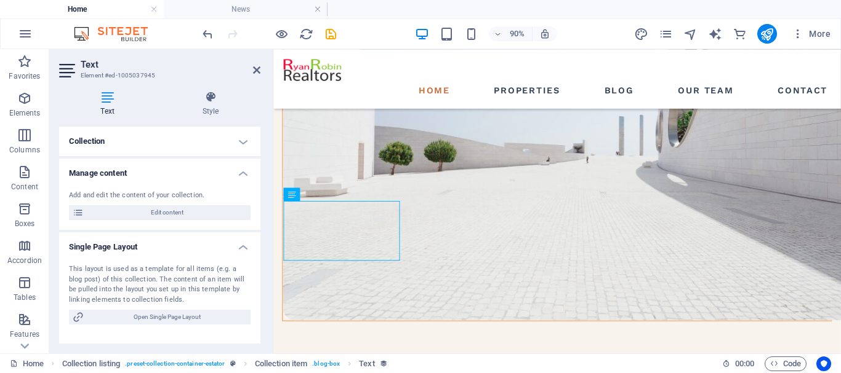
click at [242, 140] on h4 "Collection" at bounding box center [159, 142] width 201 height 30
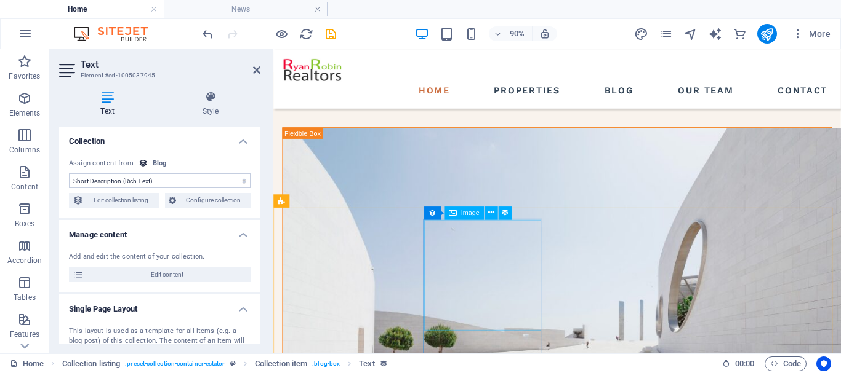
scroll to position [1098, 0]
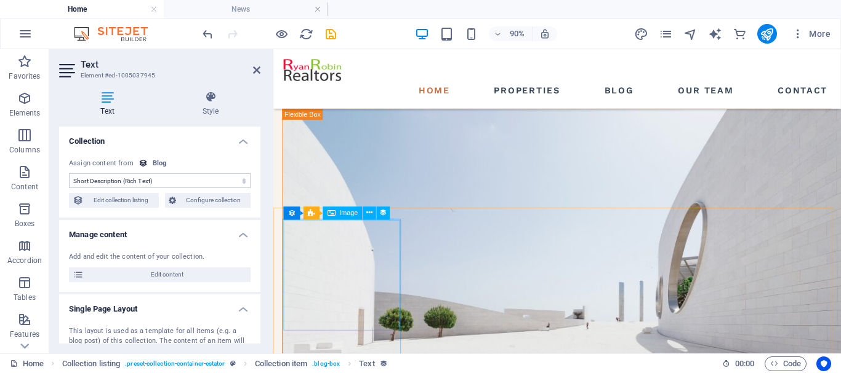
click at [348, 214] on span "Image" at bounding box center [348, 213] width 18 height 7
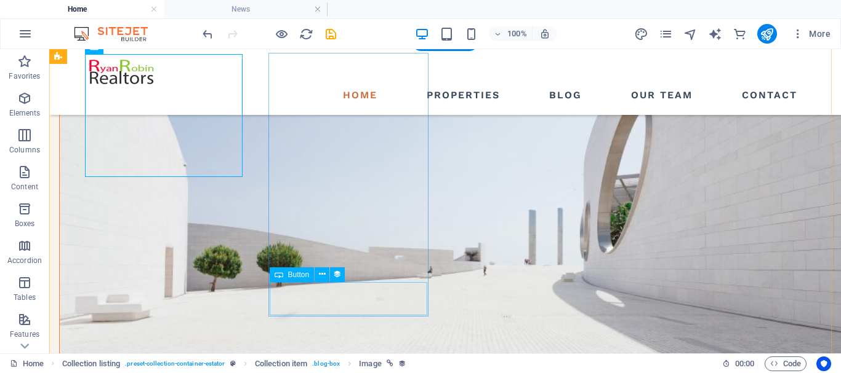
scroll to position [1215, 0]
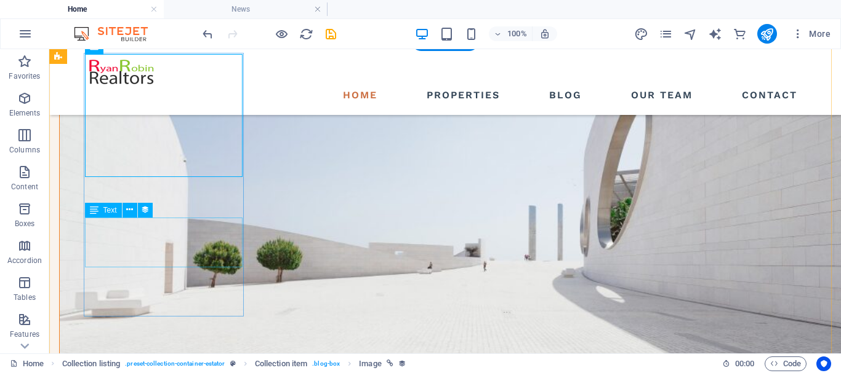
select select "description"
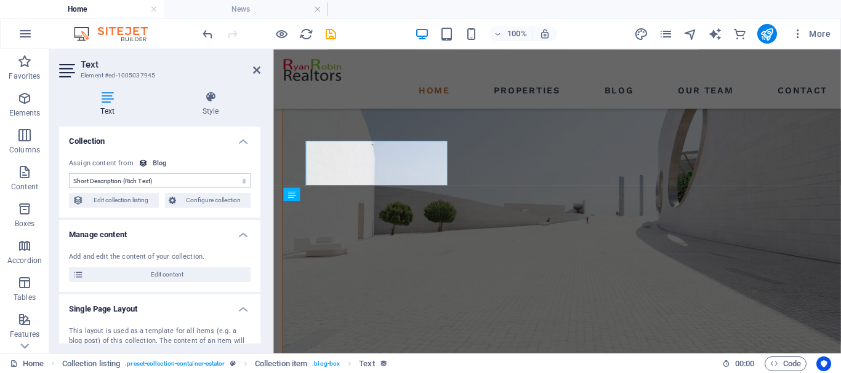
scroll to position [1282, 0]
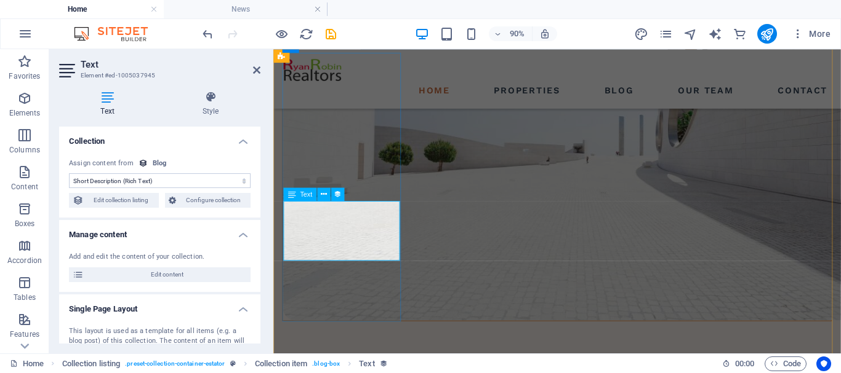
click at [326, 195] on icon at bounding box center [324, 194] width 6 height 12
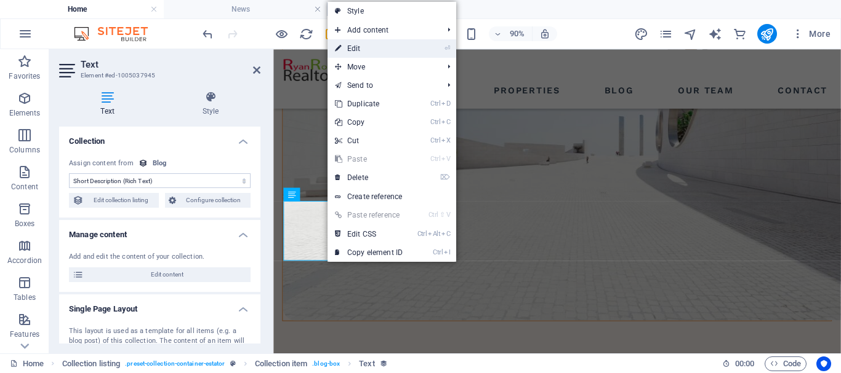
click at [368, 47] on link "⏎ Edit" at bounding box center [368, 48] width 82 height 18
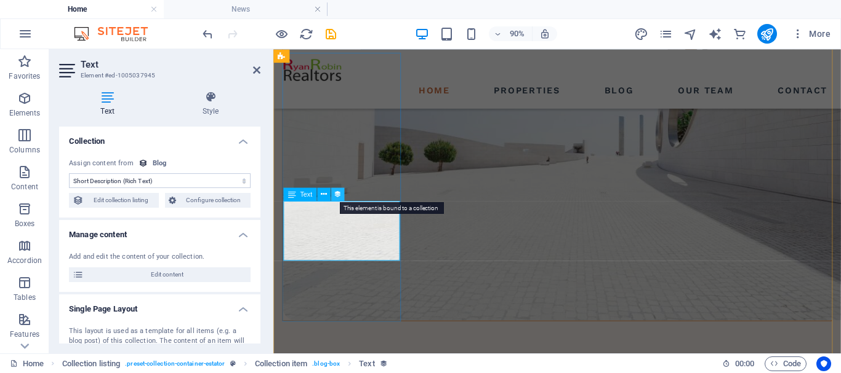
click at [337, 195] on icon at bounding box center [338, 194] width 8 height 12
click at [90, 259] on div "Add and edit the content of your collection." at bounding box center [160, 257] width 182 height 10
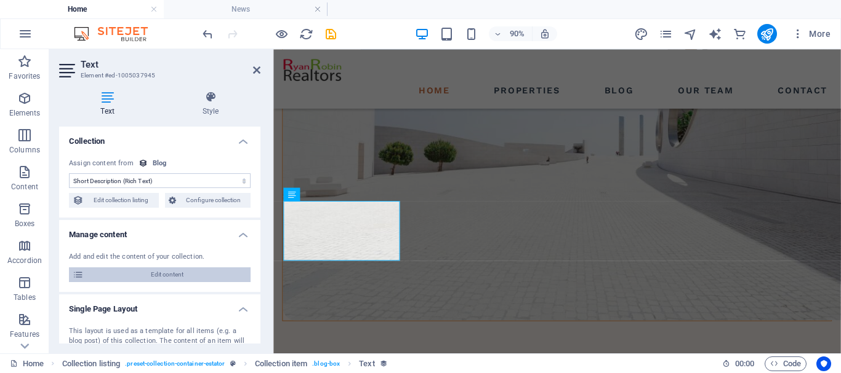
click at [171, 274] on span "Edit content" at bounding box center [166, 275] width 159 height 15
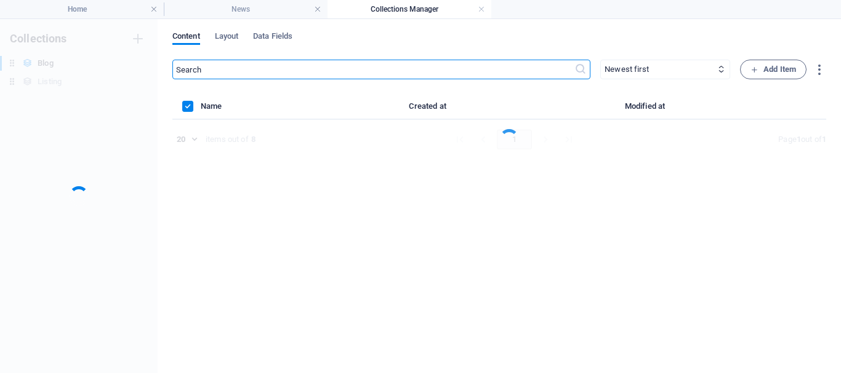
scroll to position [0, 0]
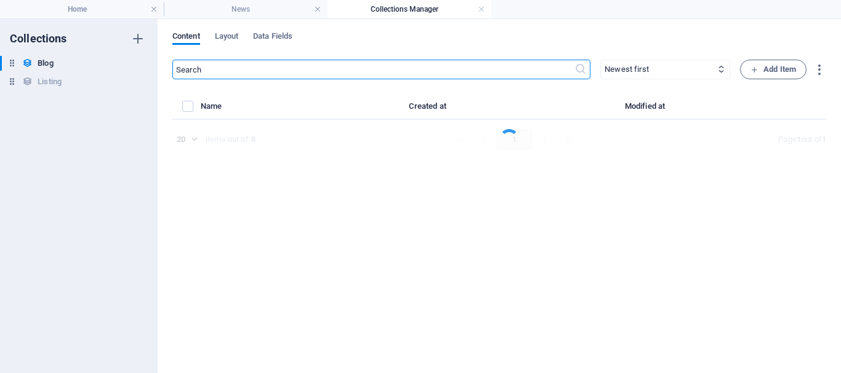
select select "Estate"
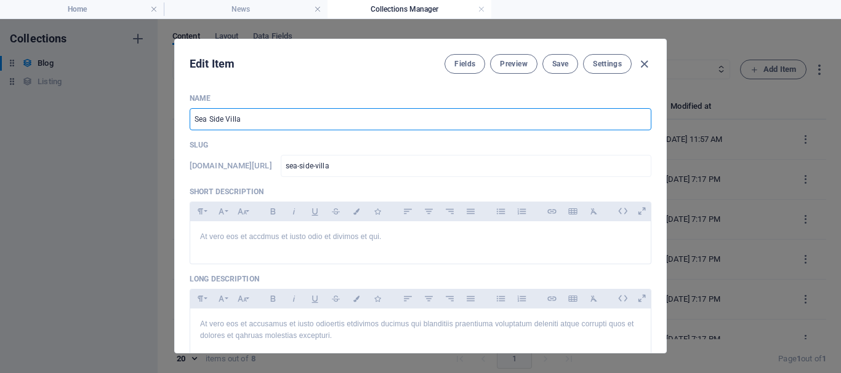
drag, startPoint x: 246, startPoint y: 121, endPoint x: 191, endPoint y: 122, distance: 54.8
click at [191, 122] on input "Sea Side Villa" at bounding box center [420, 119] width 461 height 22
type input "E"
type input "e"
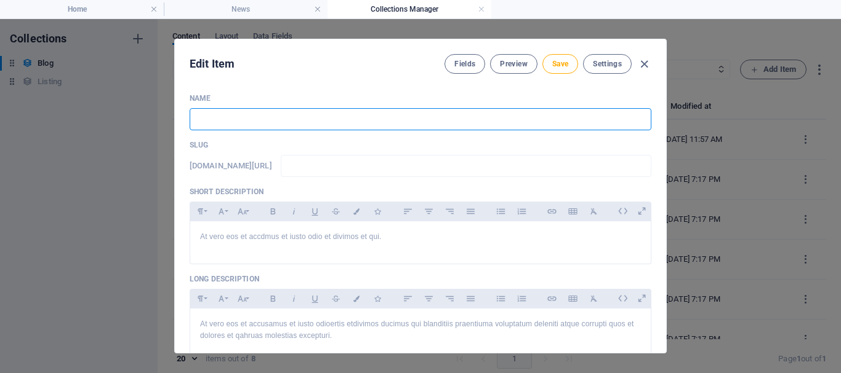
type input "2"
type input "2n"
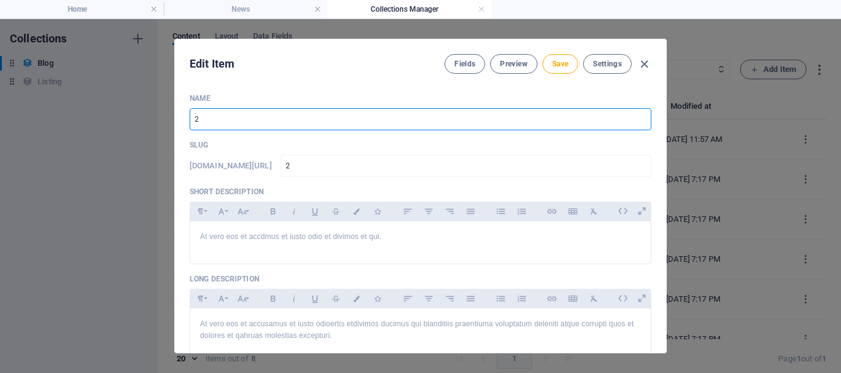
type input "2n"
type input "2nd"
type input "2nd s"
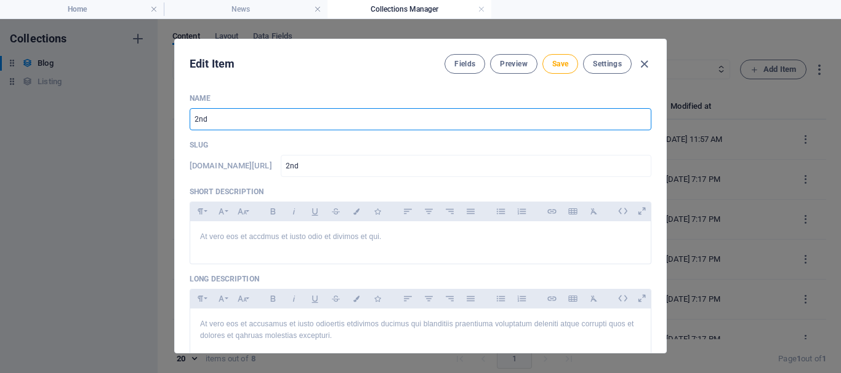
type input "2nd-s"
type input "2nd st"
type input "2nd-st"
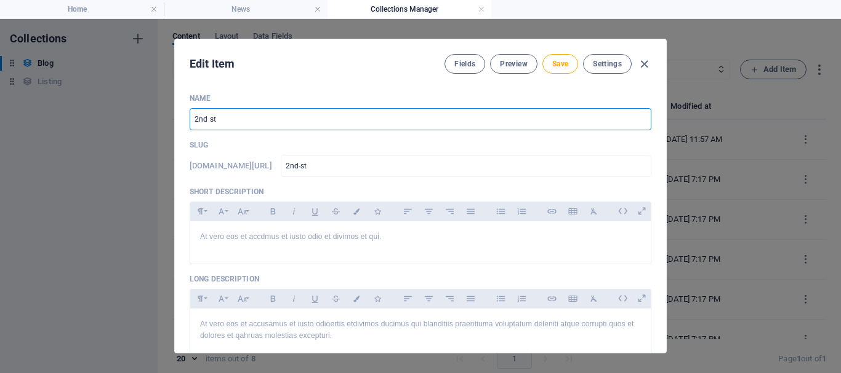
type input "2nd s"
type input "2nd-s"
type input "2nd"
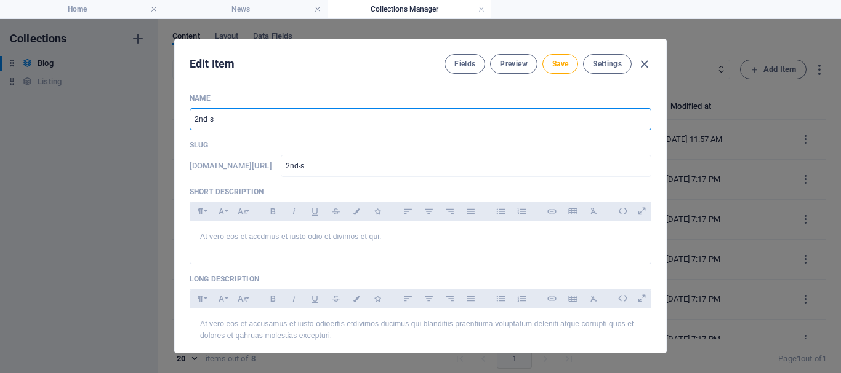
type input "2nd"
type input "2n"
type input "2"
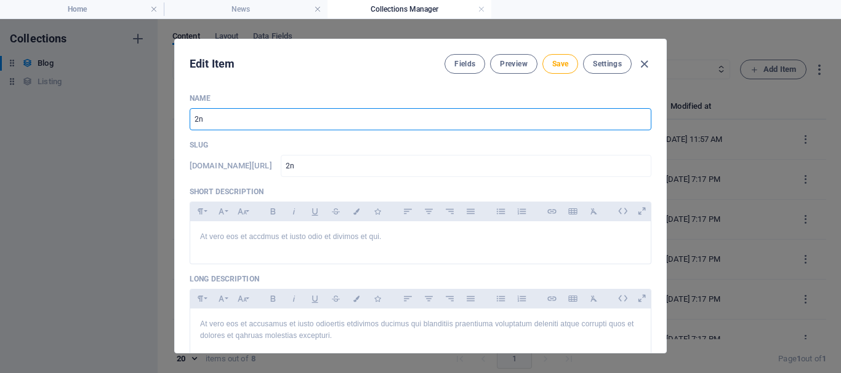
type input "2"
type input "2N"
type input "2n"
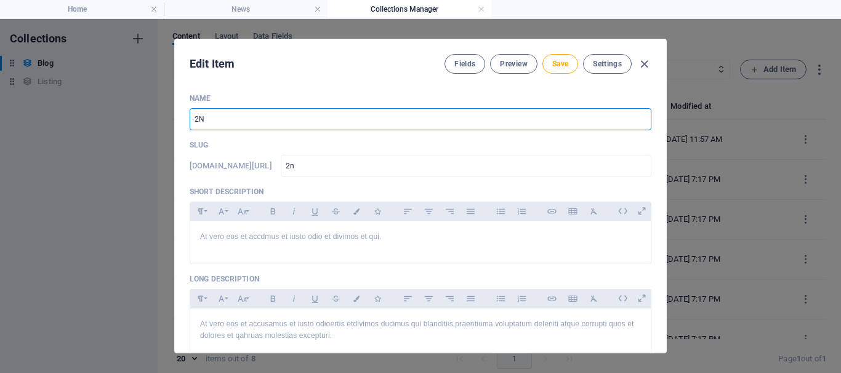
type input "2ND"
type input "2nd"
type input "2ND S"
type input "2nd-s"
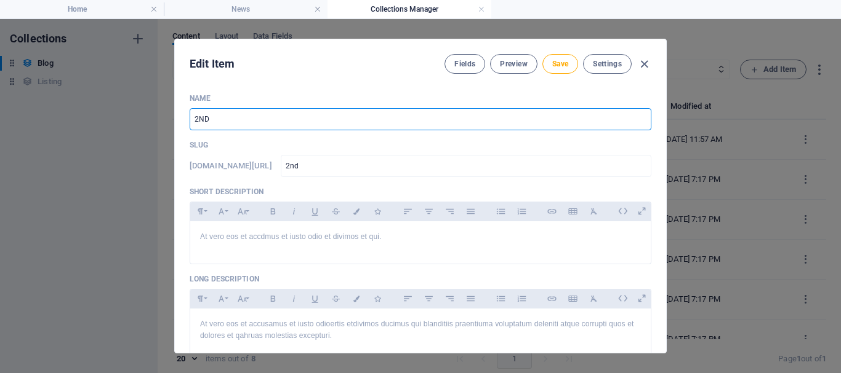
type input "2nd-s"
type input "2ND ST"
type input "2nd-st"
type input "2ND ST E"
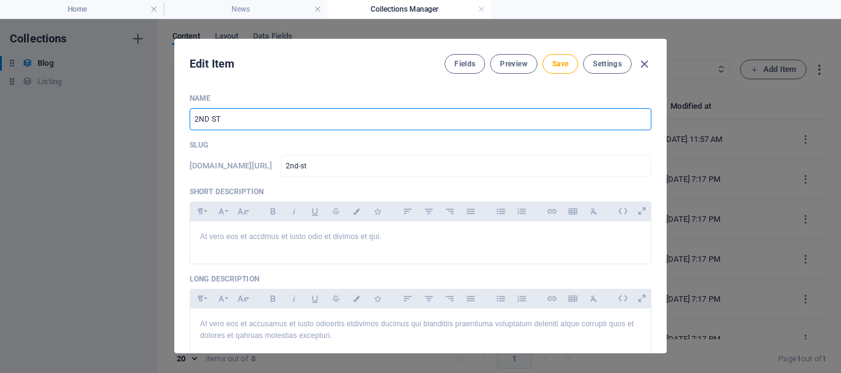
type input "2nd-st-e"
type input "2ND ST EA"
type input "2nd-st-ea"
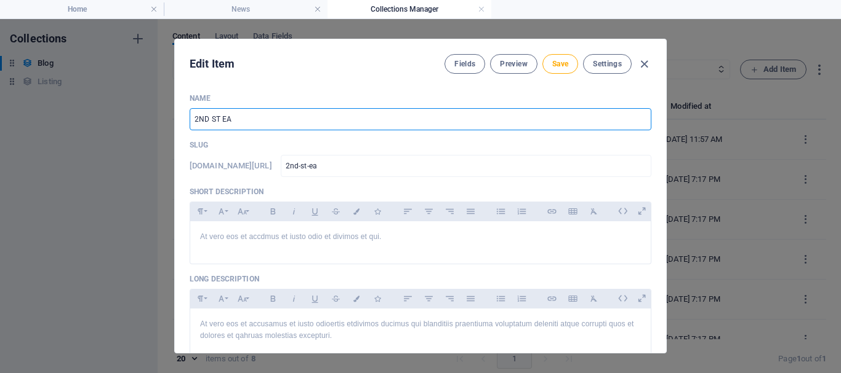
type input "2ND ST EAS"
type input "2nd-st-eas"
type input "2ND [GEOGRAPHIC_DATA]"
type input "2nd-[GEOGRAPHIC_DATA]"
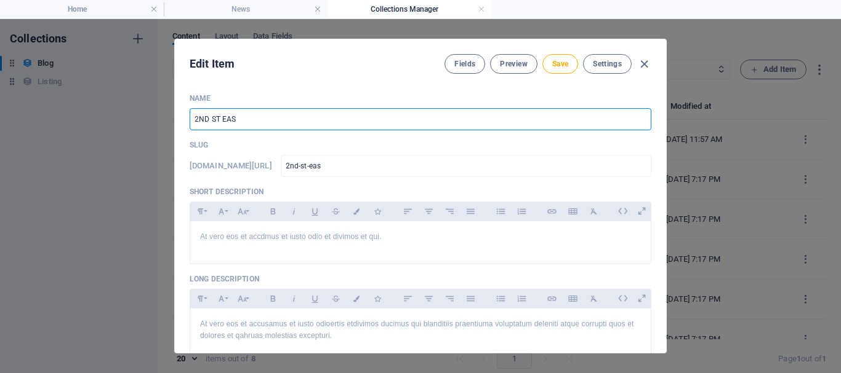
type input "2nd-[GEOGRAPHIC_DATA]"
type input "2ND [GEOGRAPHIC_DATA]"
type input "2nd-[GEOGRAPHIC_DATA]"
type input "2ND [GEOGRAPHIC_DATA]"
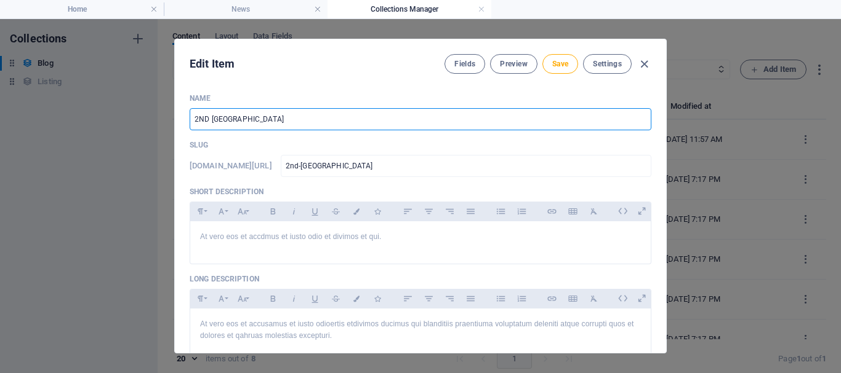
type input "2nd-[GEOGRAPHIC_DATA]"
type input "2ND [GEOGRAPHIC_DATA]"
type input "2nd-[GEOGRAPHIC_DATA]"
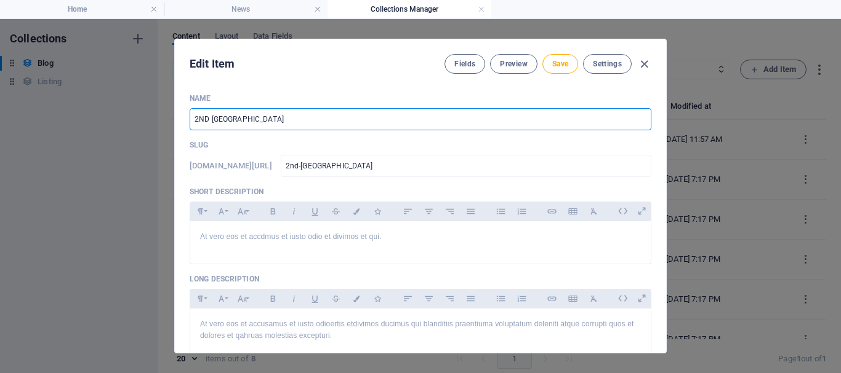
type input "2ND [GEOGRAPHIC_DATA]"
type input "2nd-[GEOGRAPHIC_DATA]"
type input "2ND [GEOGRAPHIC_DATA]"
type input "2nd-[GEOGRAPHIC_DATA]"
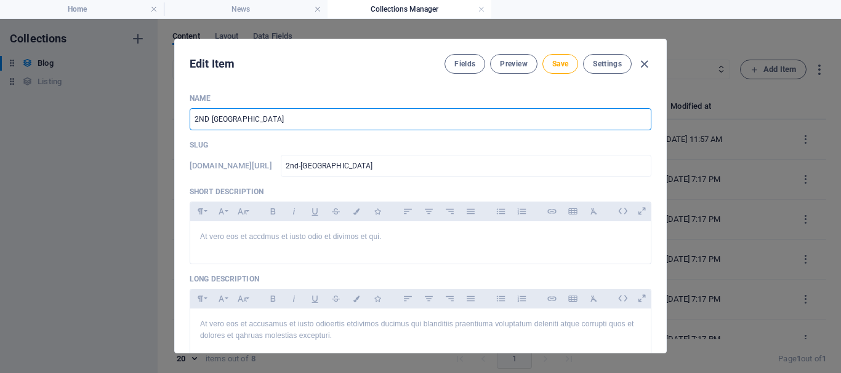
type input "2nd-[GEOGRAPHIC_DATA]"
type input "2ND [GEOGRAPHIC_DATA]"
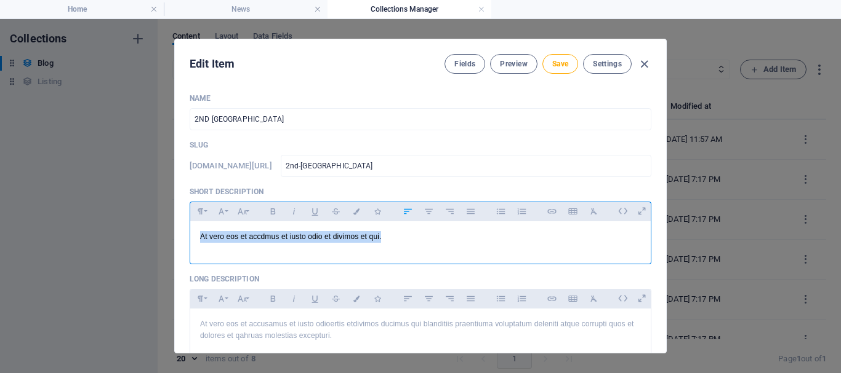
drag, startPoint x: 385, startPoint y: 239, endPoint x: 188, endPoint y: 239, distance: 196.9
click at [188, 239] on div "Name 2ND ST EASTLEIGH ​ Slug [DOMAIN_NAME][URL] 2nd-st-eastleigh ​ Short Descri…" at bounding box center [420, 219] width 491 height 270
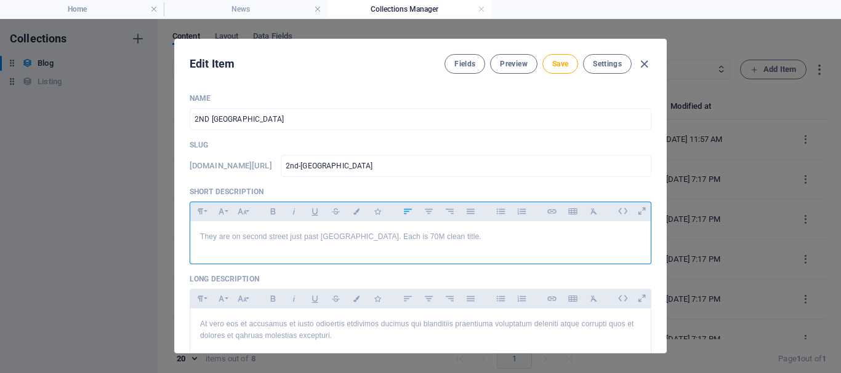
scroll to position [342, 1]
drag, startPoint x: 246, startPoint y: 233, endPoint x: 193, endPoint y: 235, distance: 52.9
click at [193, 235] on div "They are on second street just past [GEOGRAPHIC_DATA]. Each is 70M clean title." at bounding box center [420, 240] width 460 height 37
drag, startPoint x: 462, startPoint y: 238, endPoint x: 378, endPoint y: 236, distance: 84.3
click at [378, 236] on p "property on s [GEOGRAPHIC_DATA] just past [GEOGRAPHIC_DATA]. Each is 70M clean …" at bounding box center [420, 237] width 441 height 12
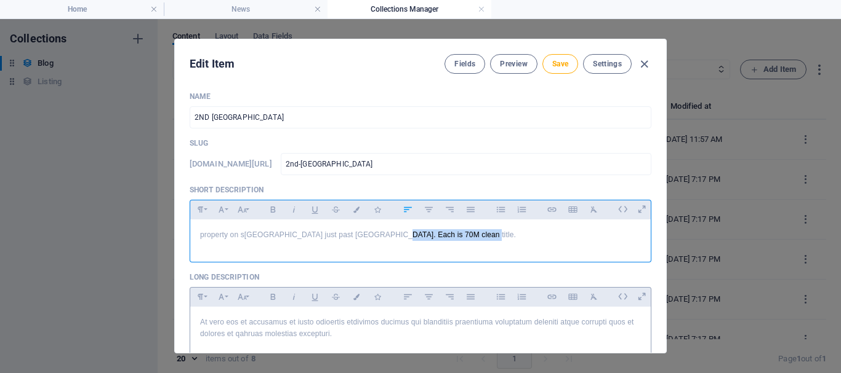
scroll to position [0, 0]
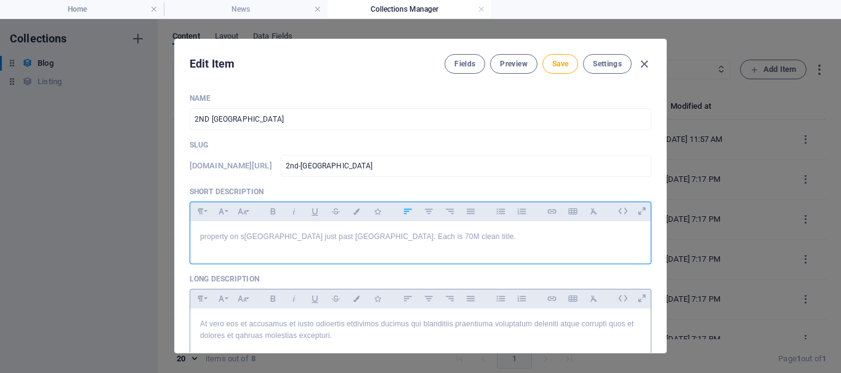
click at [331, 337] on p "At vero eos et accusamus et iusto odioertis etdivimos ducimus qui blanditiis pr…" at bounding box center [420, 330] width 441 height 23
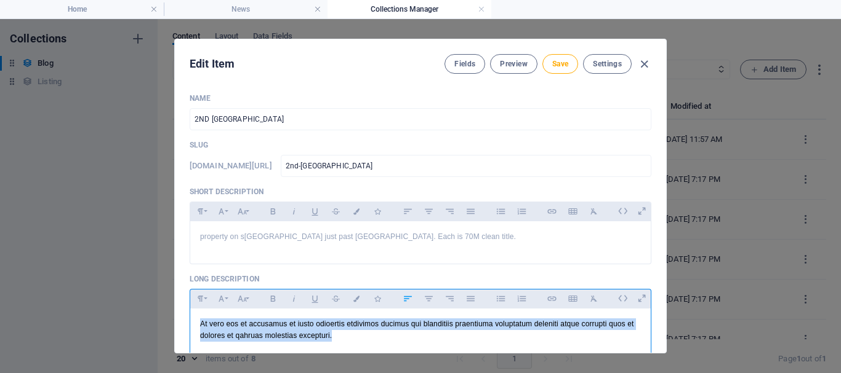
drag, startPoint x: 310, startPoint y: 337, endPoint x: 171, endPoint y: 324, distance: 139.6
click at [171, 324] on div "Edit Item Fields Preview Save Settings Name 2ND [GEOGRAPHIC_DATA] ​ Slug [DOMAI…" at bounding box center [420, 196] width 841 height 354
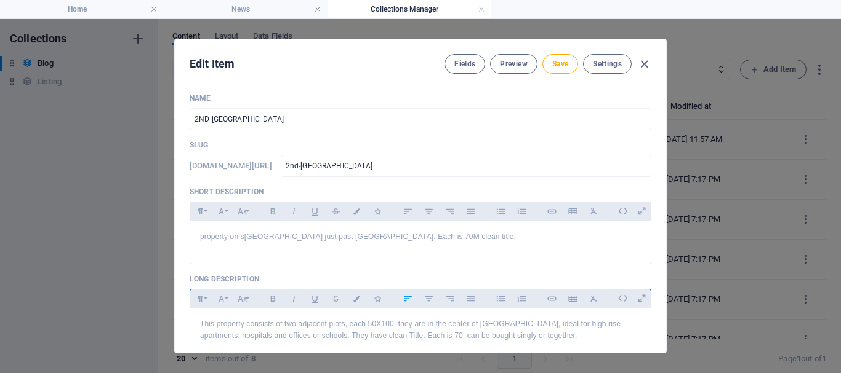
click at [398, 323] on p "This property consists of two adjacent plots, each 50X100. they are in the cent…" at bounding box center [420, 330] width 441 height 23
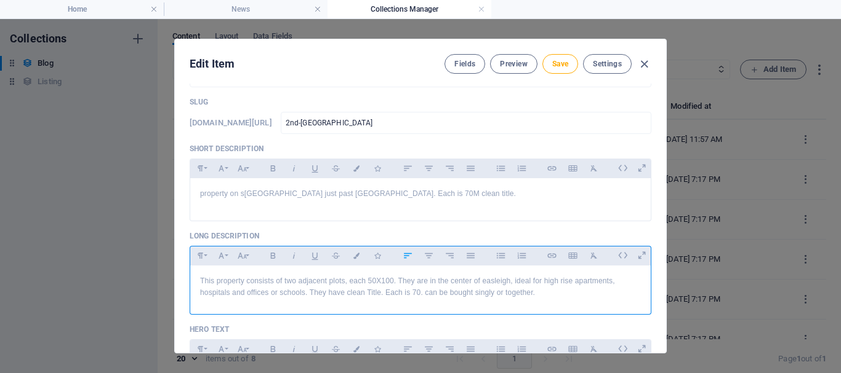
scroll to position [62, 0]
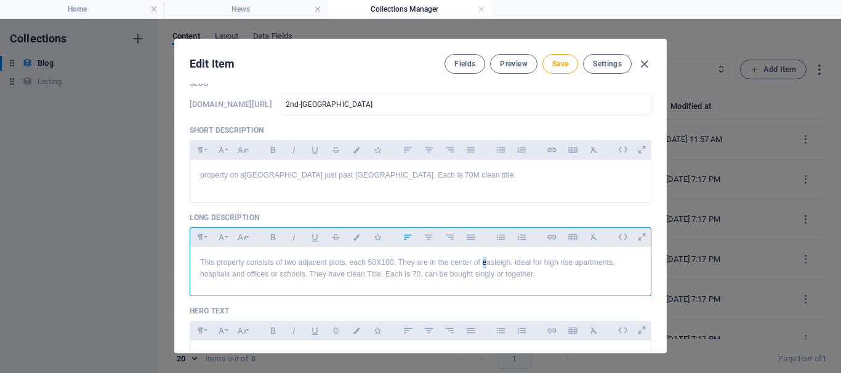
click at [483, 264] on p "This property consists of two adjacent plots, each 50X100. They are in the cent…" at bounding box center [420, 268] width 441 height 23
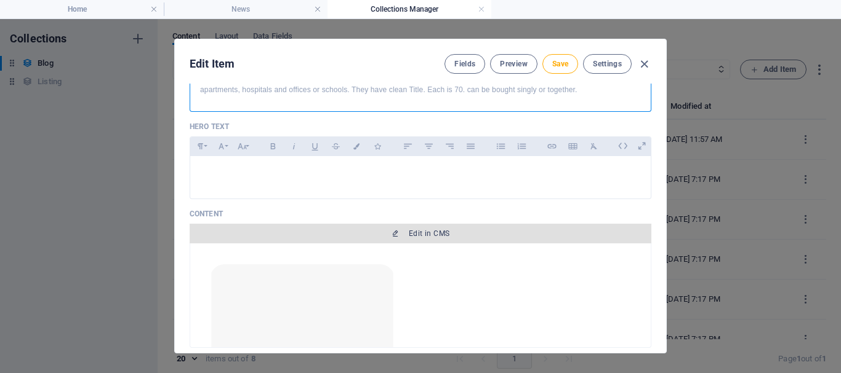
scroll to position [554, 0]
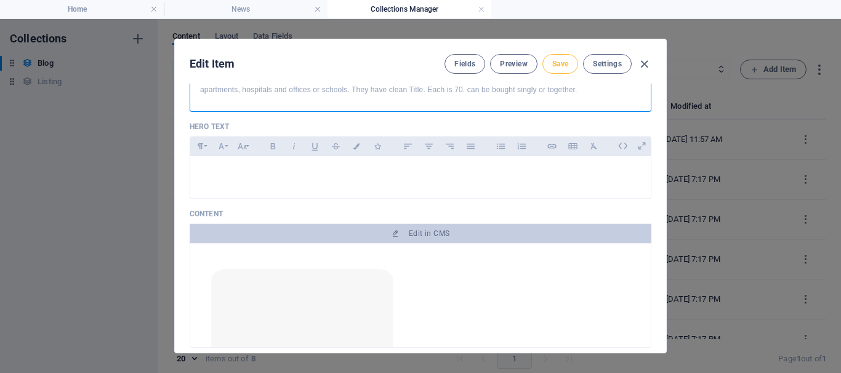
click at [559, 64] on span "Save" at bounding box center [560, 64] width 16 height 10
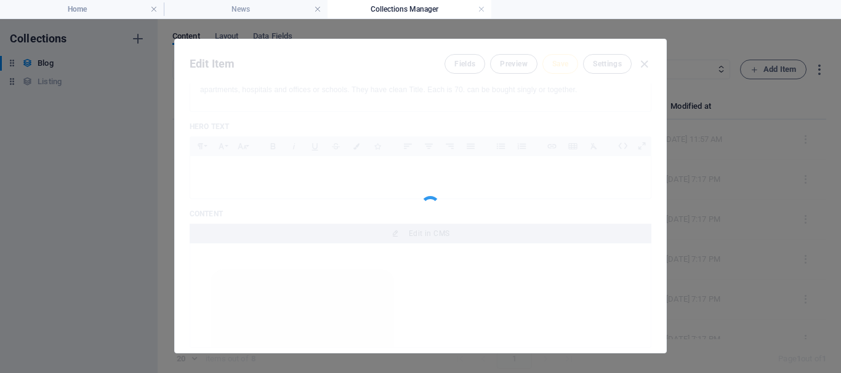
type input "2nd-[GEOGRAPHIC_DATA]"
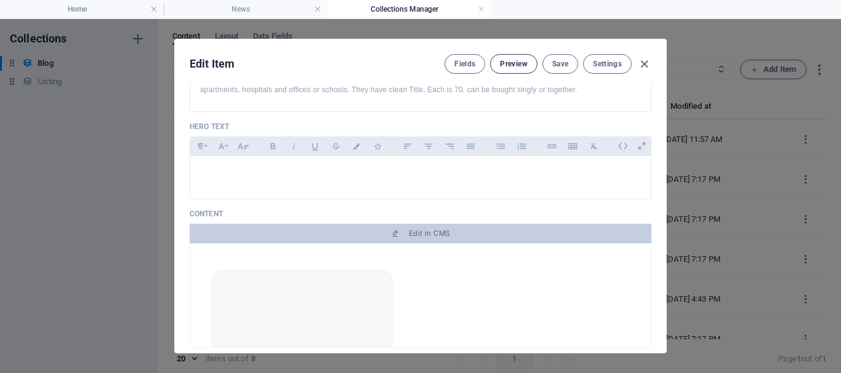
click at [503, 62] on span "Preview" at bounding box center [513, 64] width 27 height 10
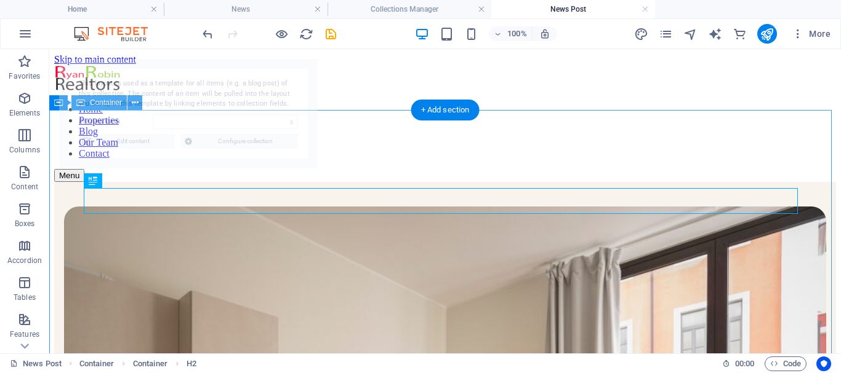
scroll to position [1269, 0]
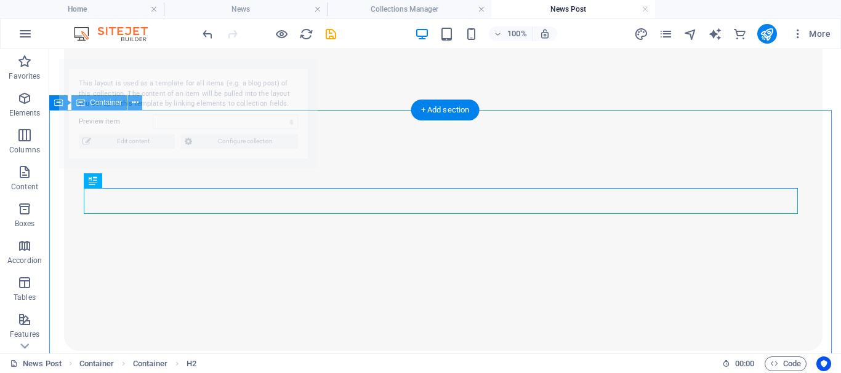
select select "68dea5a73004eac207073382"
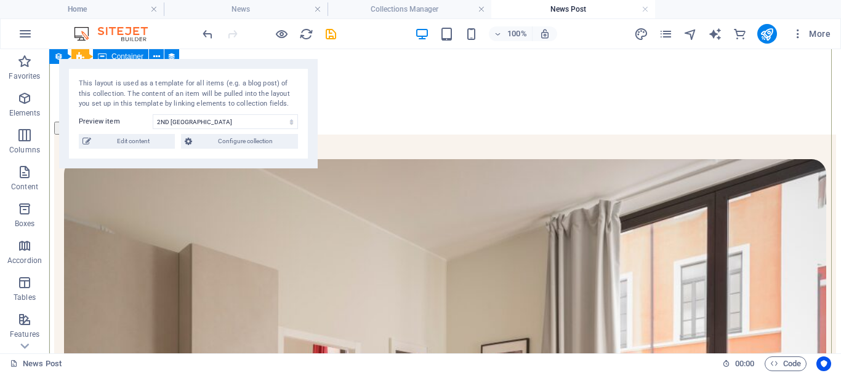
scroll to position [0, 0]
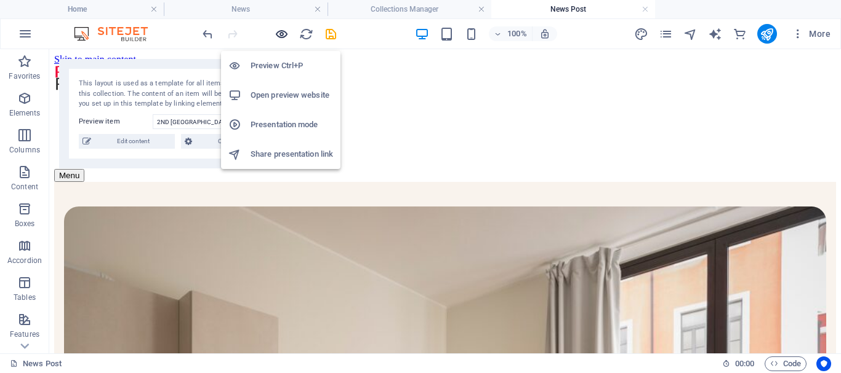
click at [278, 33] on icon "button" at bounding box center [281, 34] width 14 height 14
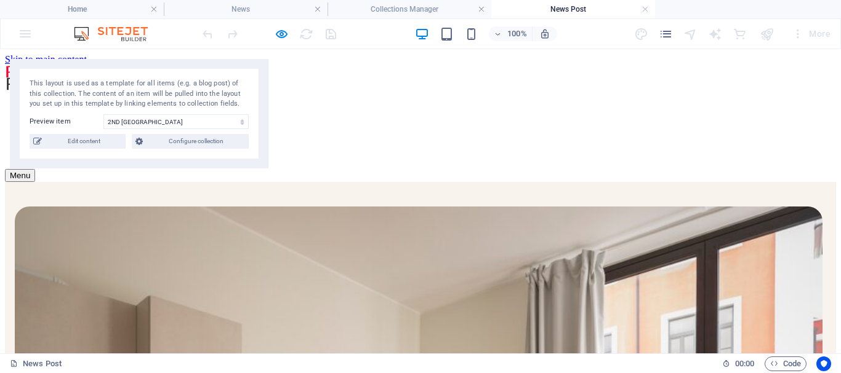
click at [54, 104] on link "Home" at bounding box center [42, 109] width 24 height 10
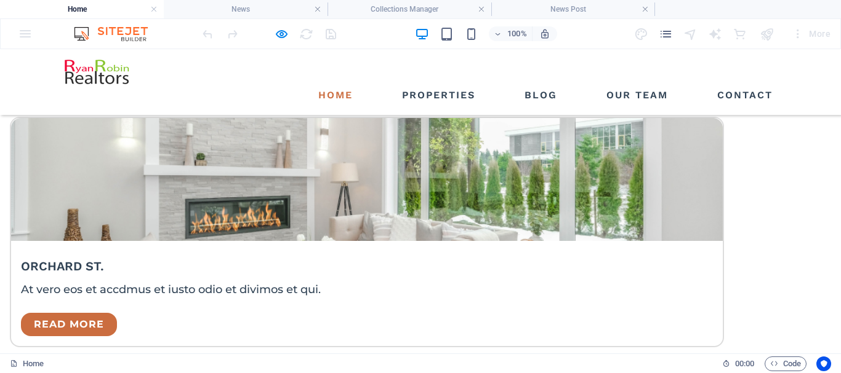
scroll to position [2523, 0]
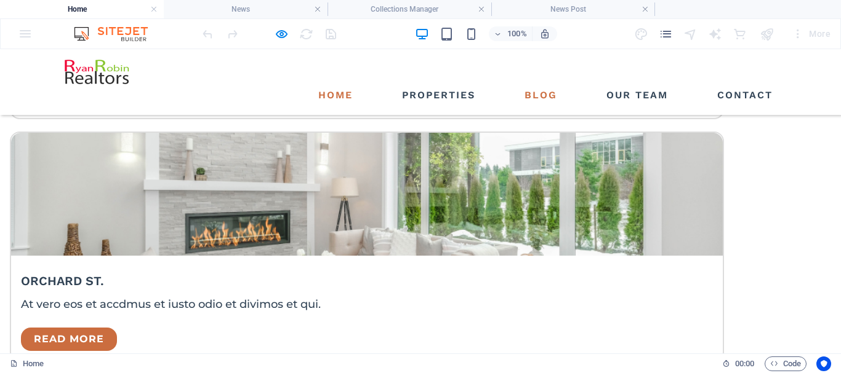
click at [538, 86] on link "Blog" at bounding box center [540, 96] width 42 height 20
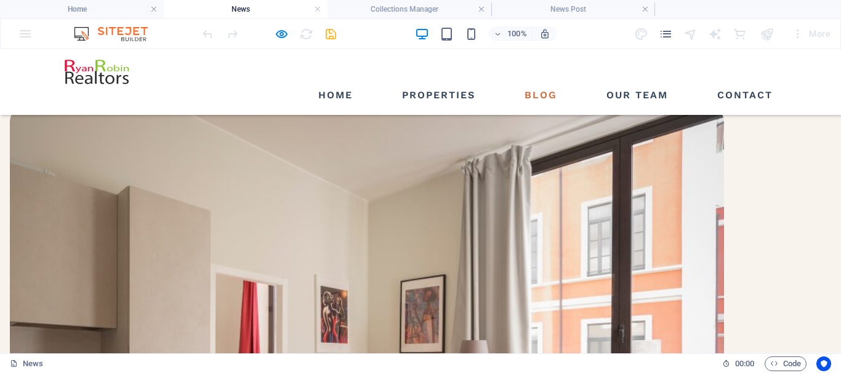
scroll to position [0, 0]
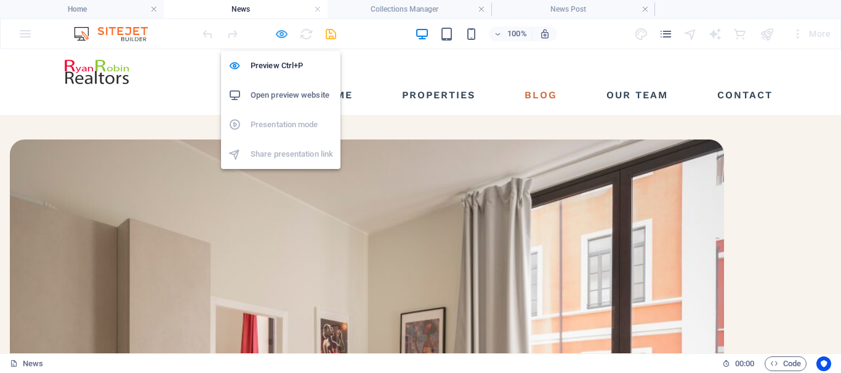
click at [284, 35] on icon "button" at bounding box center [281, 34] width 14 height 14
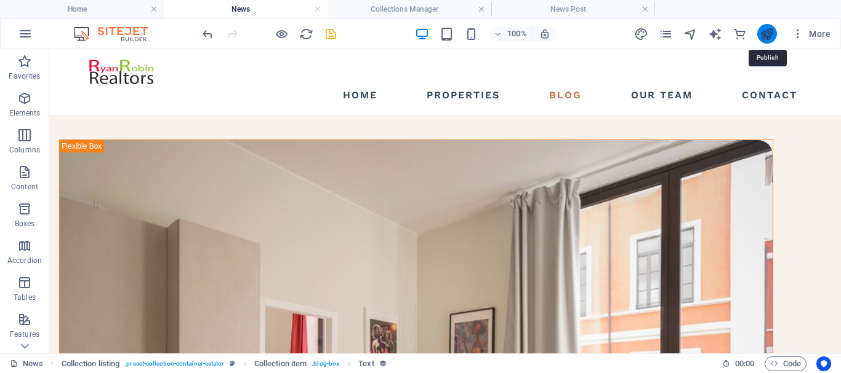
click at [769, 35] on icon "publish" at bounding box center [766, 34] width 14 height 14
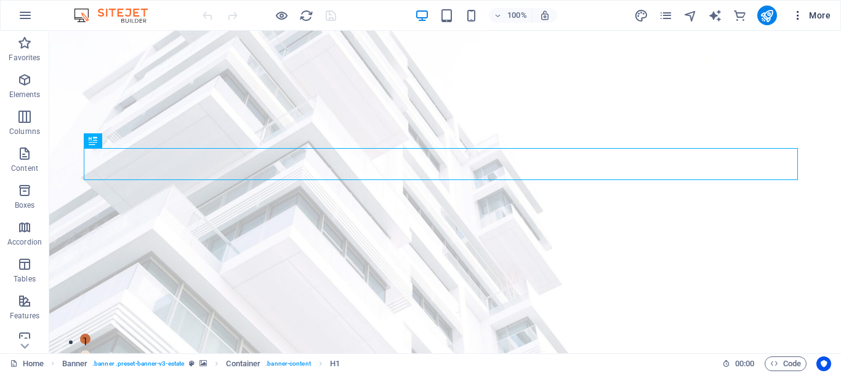
click at [820, 14] on span "More" at bounding box center [810, 15] width 39 height 12
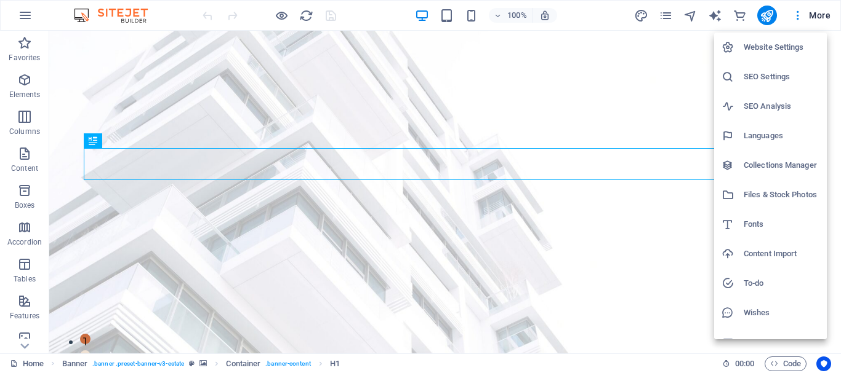
click at [692, 17] on div at bounding box center [420, 186] width 841 height 373
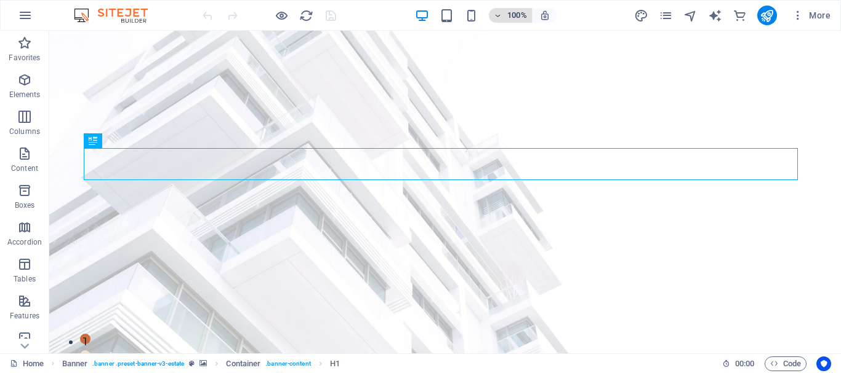
click at [501, 14] on icon "button" at bounding box center [497, 16] width 9 height 8
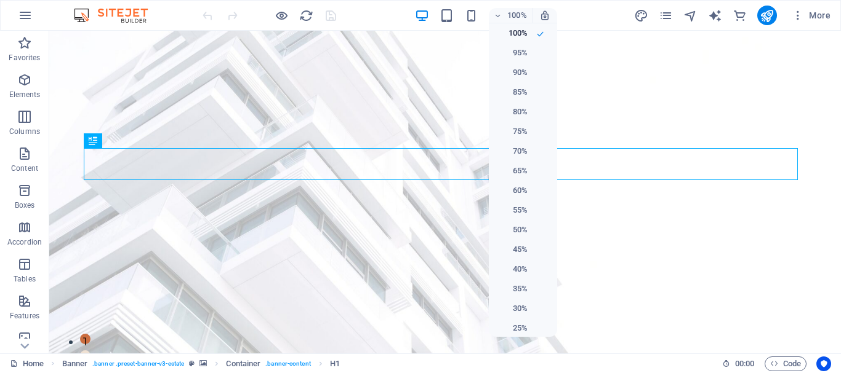
click at [348, 18] on div at bounding box center [420, 186] width 841 height 373
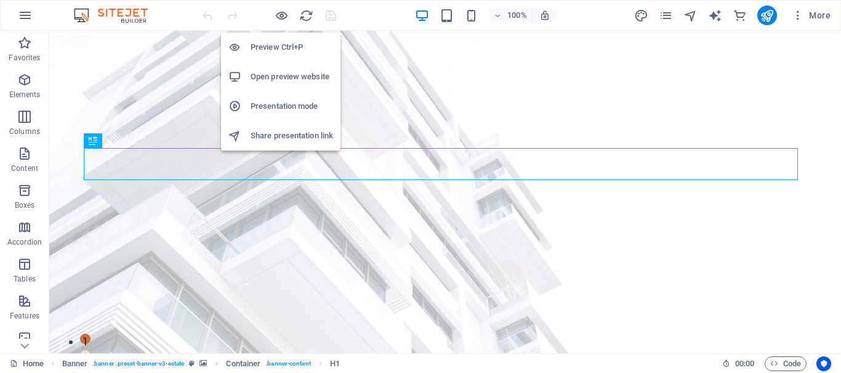
click at [271, 78] on h6 "Open preview website" at bounding box center [291, 77] width 82 height 15
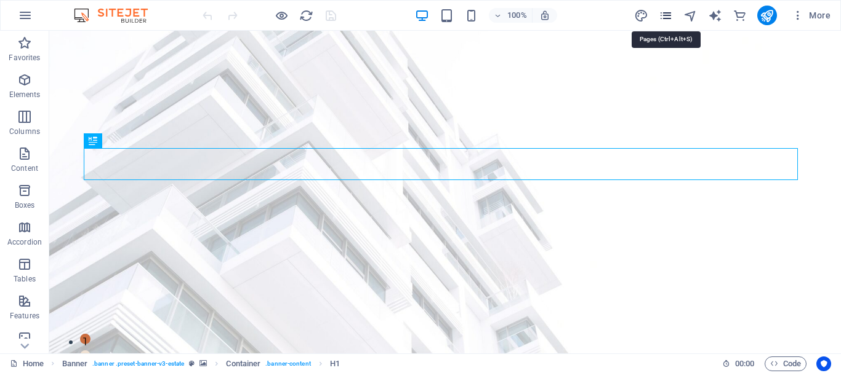
click at [665, 16] on icon "pages" at bounding box center [665, 16] width 14 height 14
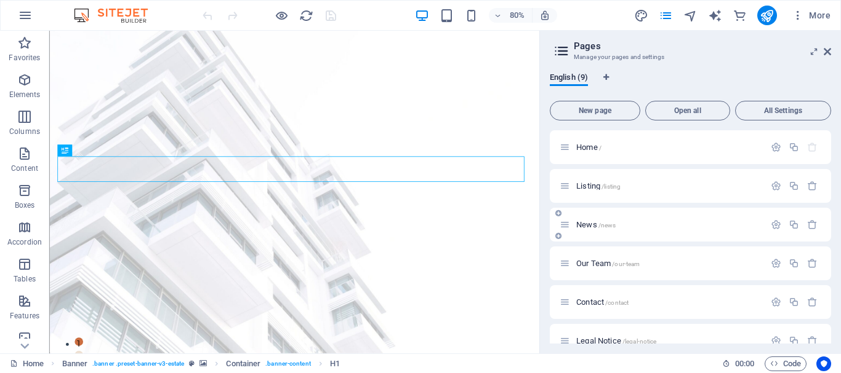
click at [570, 226] on div "News /news" at bounding box center [661, 225] width 205 height 14
click at [768, 15] on icon "publish" at bounding box center [766, 16] width 14 height 14
